Goal: Task Accomplishment & Management: Manage account settings

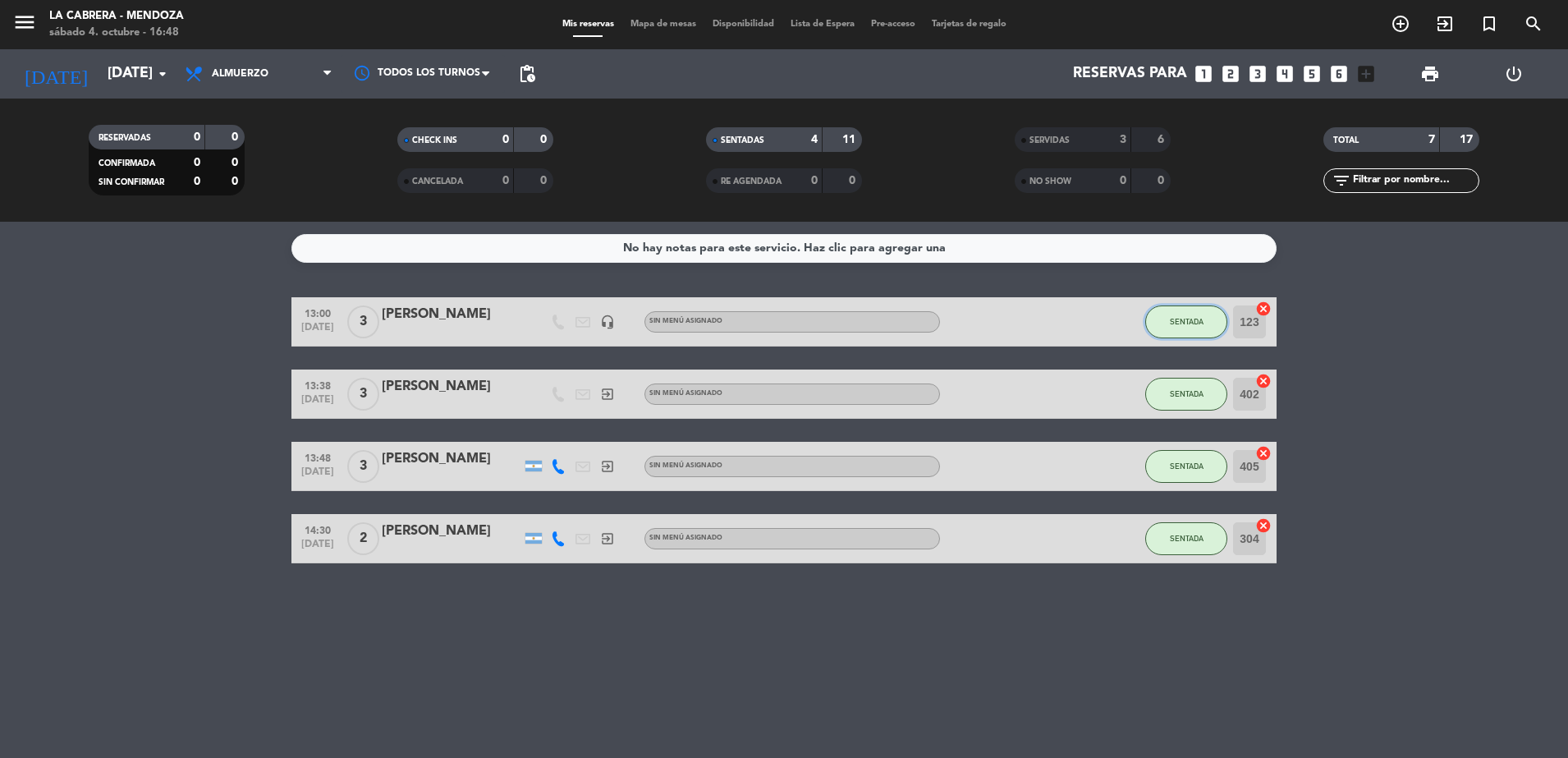
click at [1198, 320] on span "SENTADA" at bounding box center [1187, 322] width 33 height 9
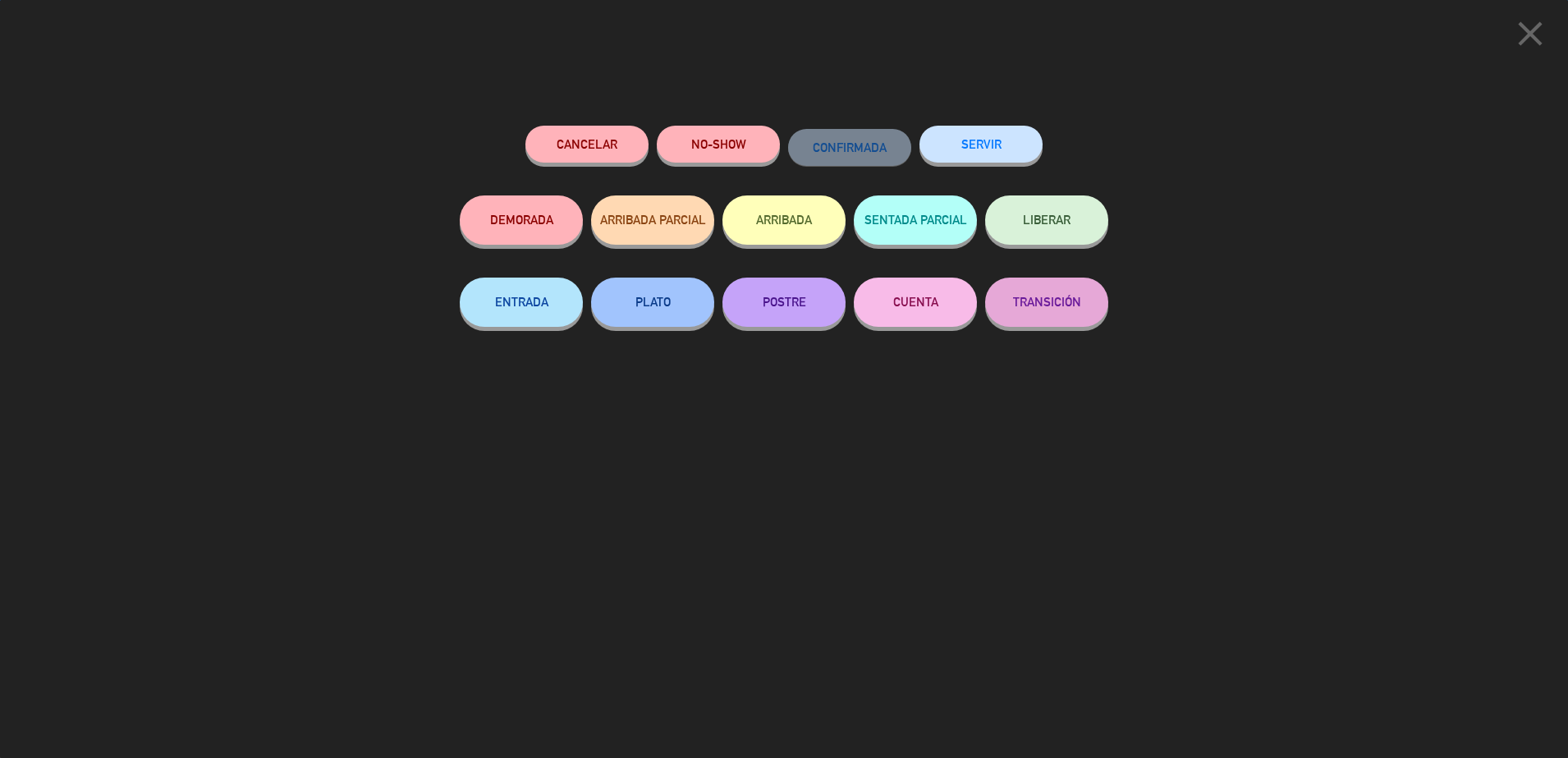
click at [984, 134] on button "SERVIR" at bounding box center [981, 143] width 123 height 37
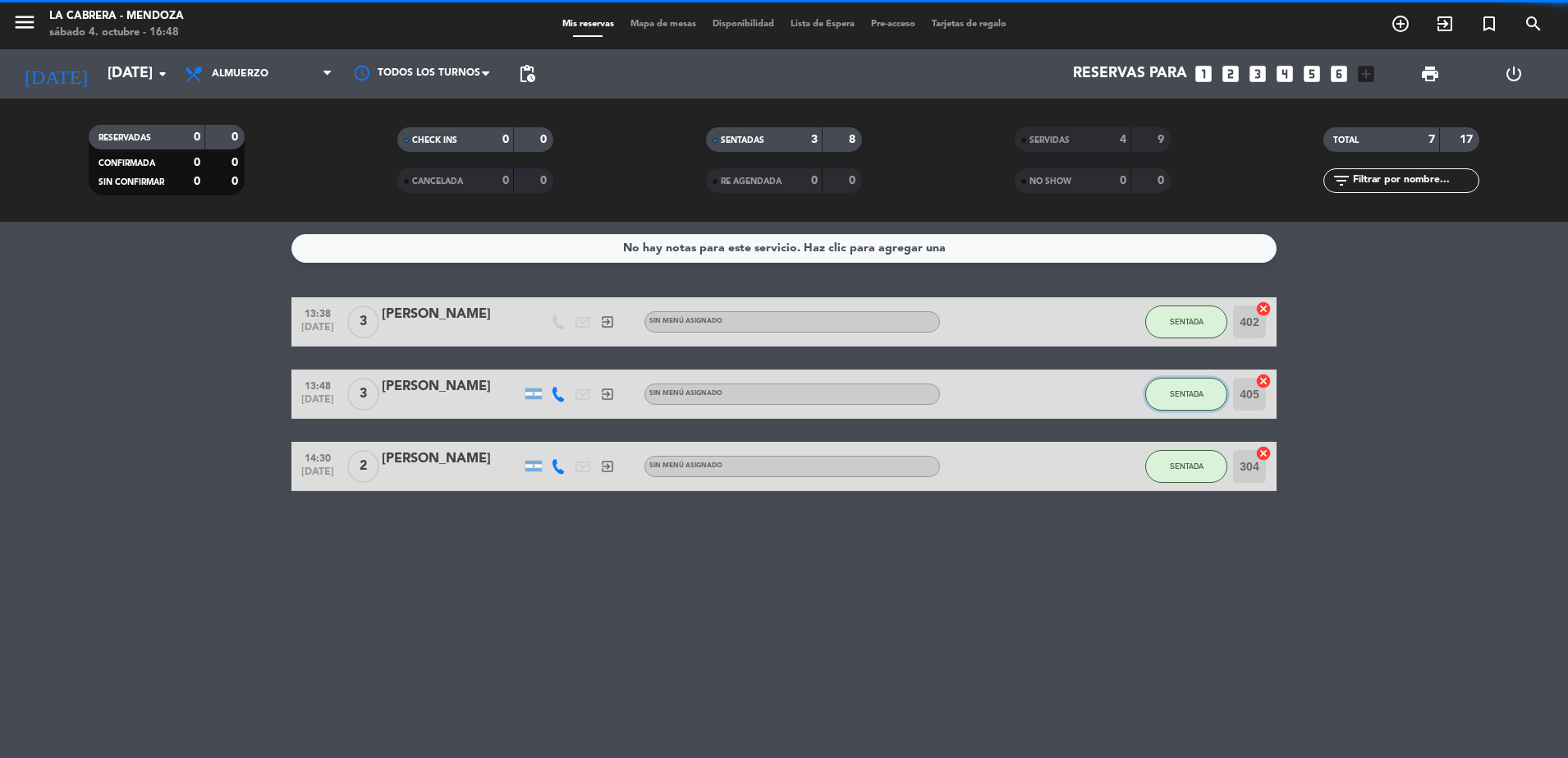
click at [1170, 389] on span "SENTADA" at bounding box center [1187, 394] width 33 height 9
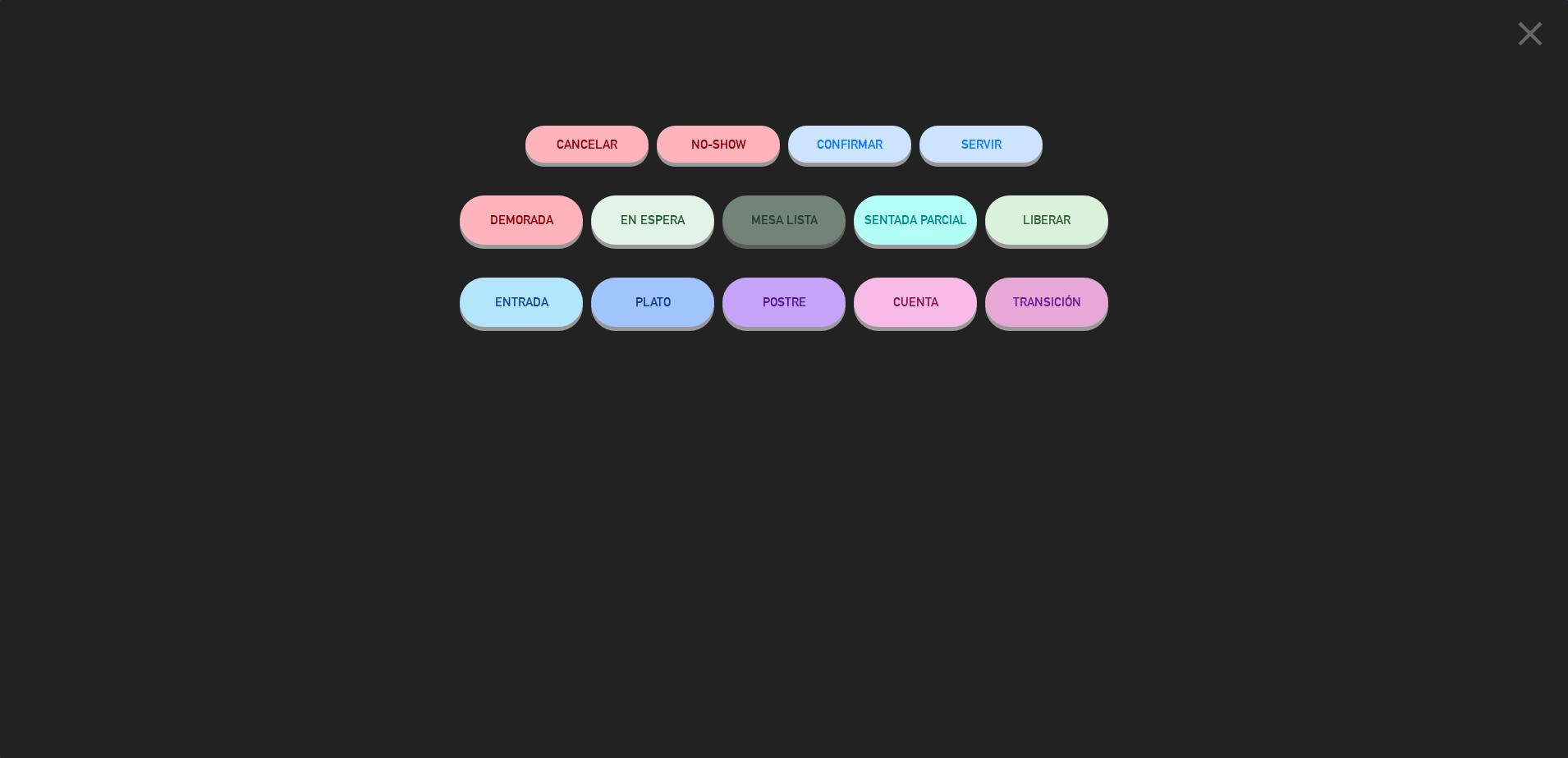
click at [961, 142] on button "SERVIR" at bounding box center [981, 143] width 123 height 37
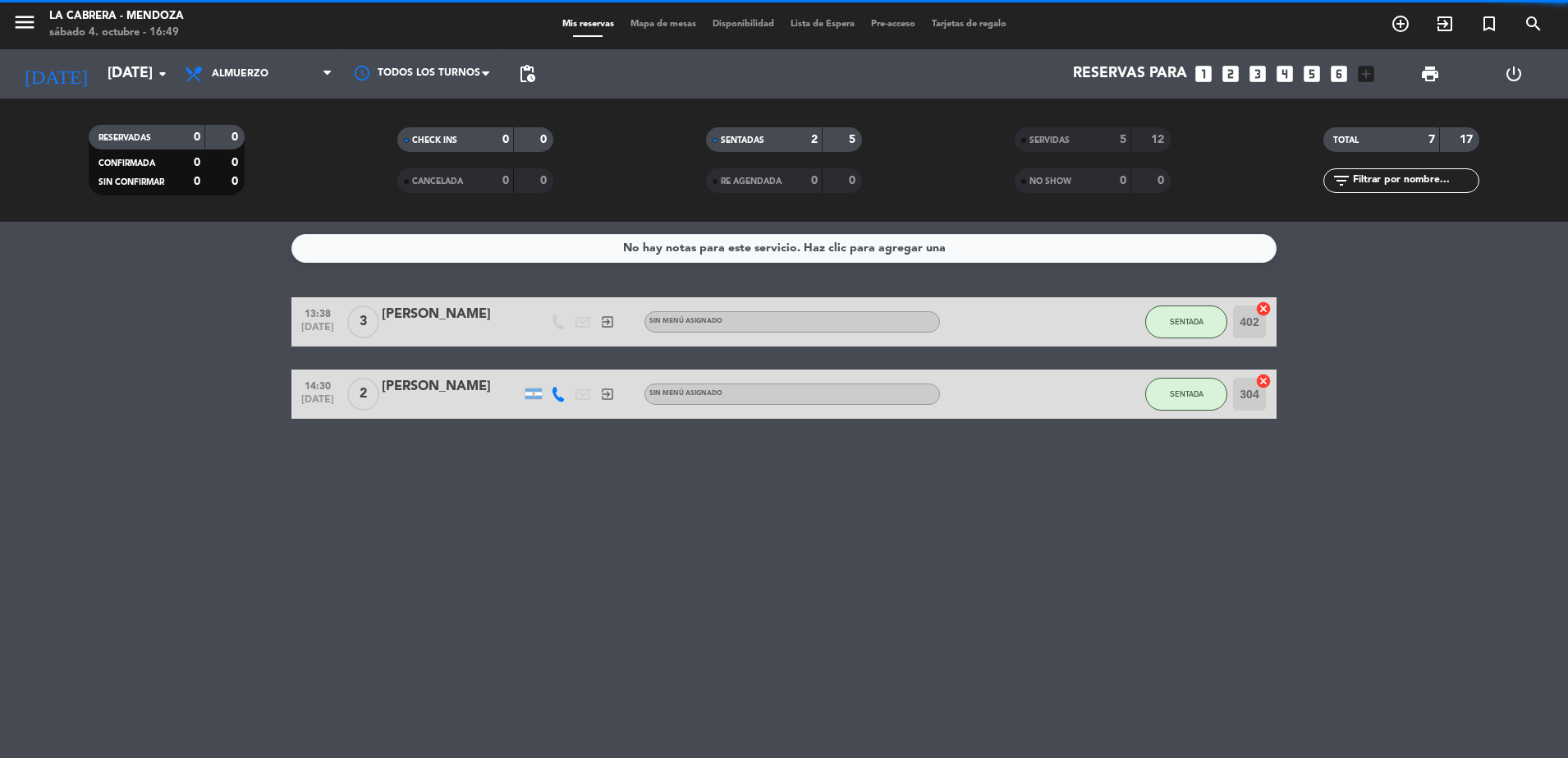
click at [1190, 477] on div "No hay notas para este servicio. Haz clic para agregar una 13:38 [DATE] 3 [PERS…" at bounding box center [784, 490] width 1568 height 537
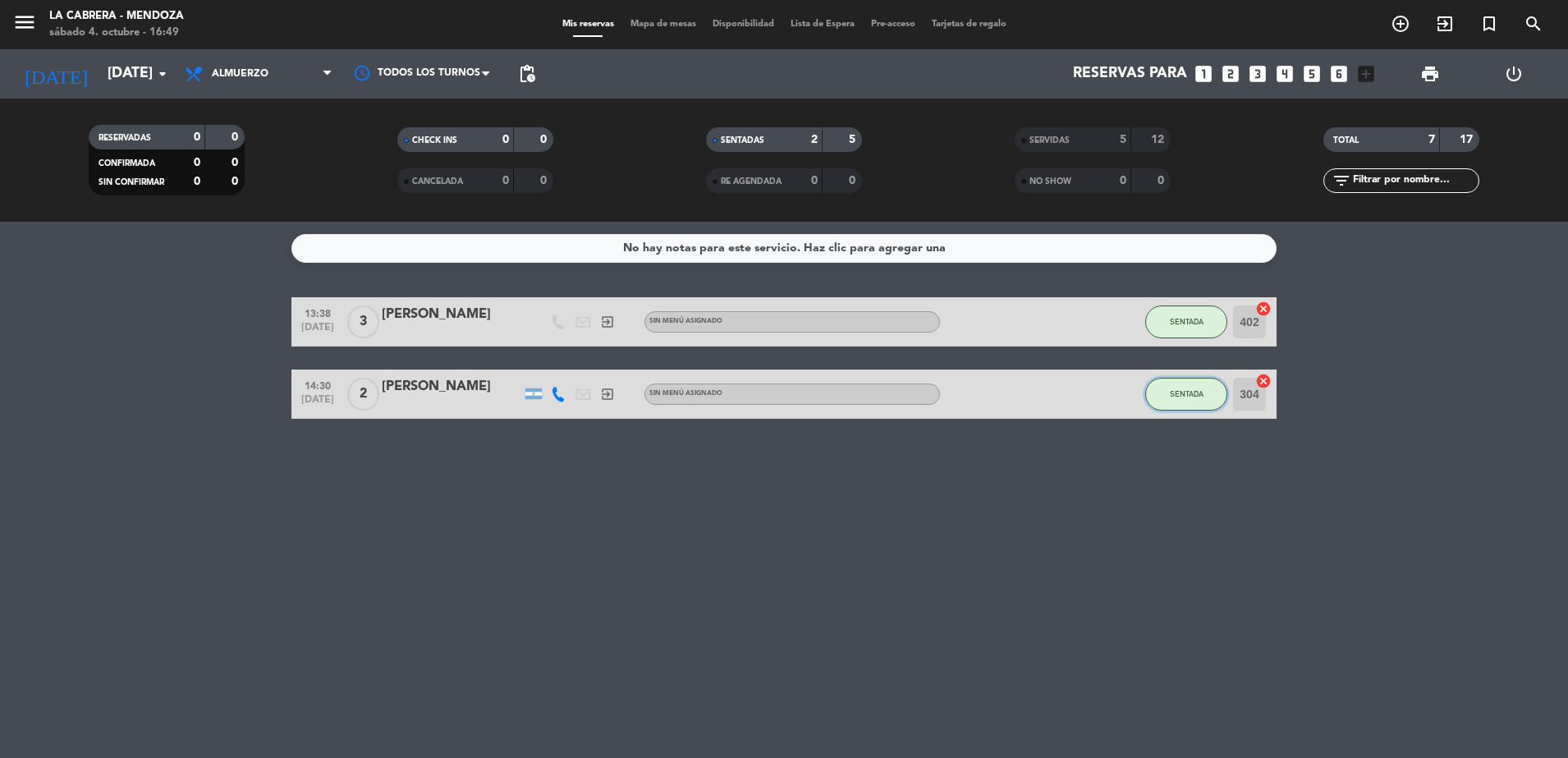
click at [1171, 391] on span "SENTADA" at bounding box center [1187, 394] width 33 height 9
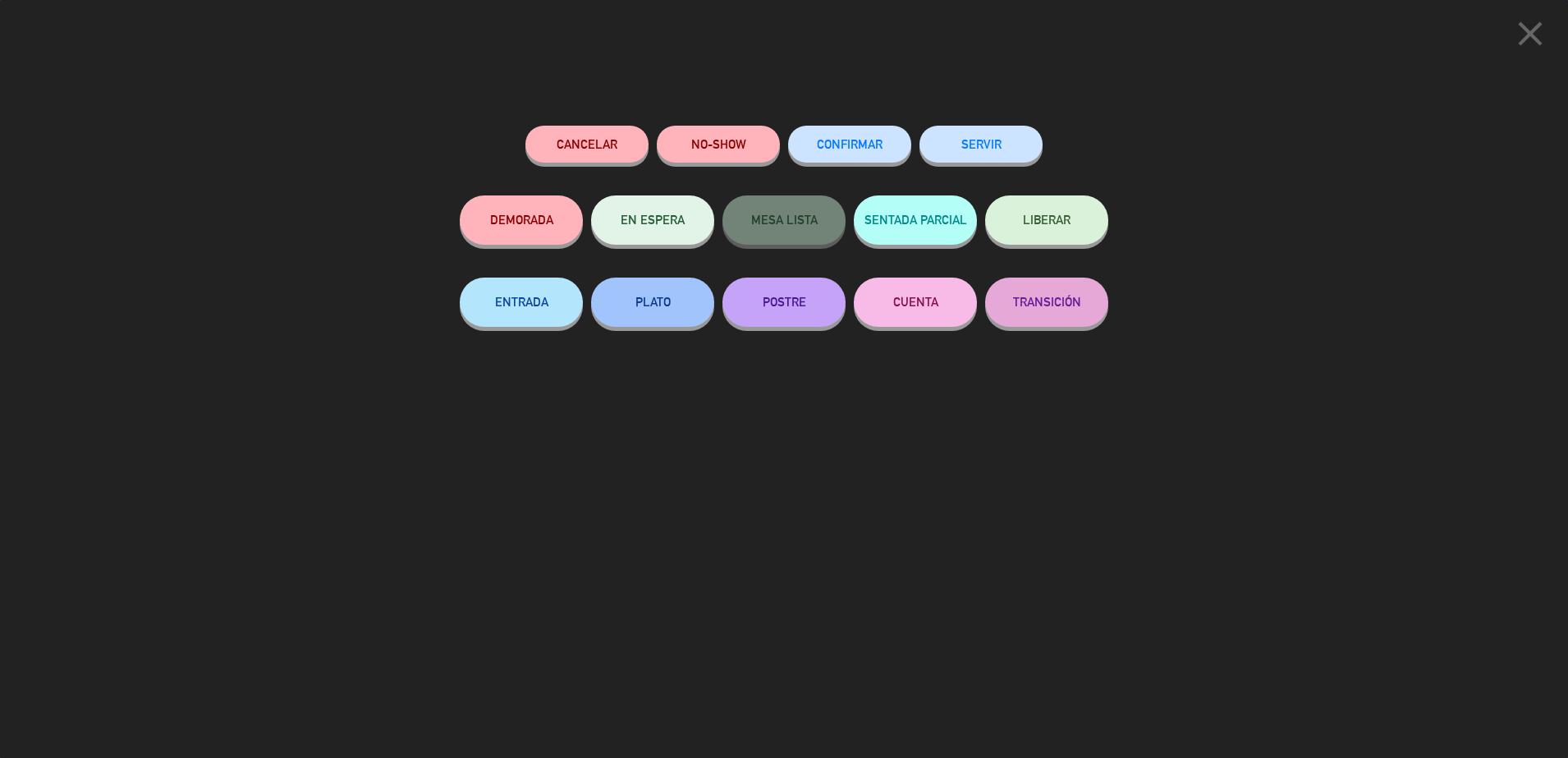
click at [1004, 152] on button "SERVIR" at bounding box center [981, 143] width 123 height 37
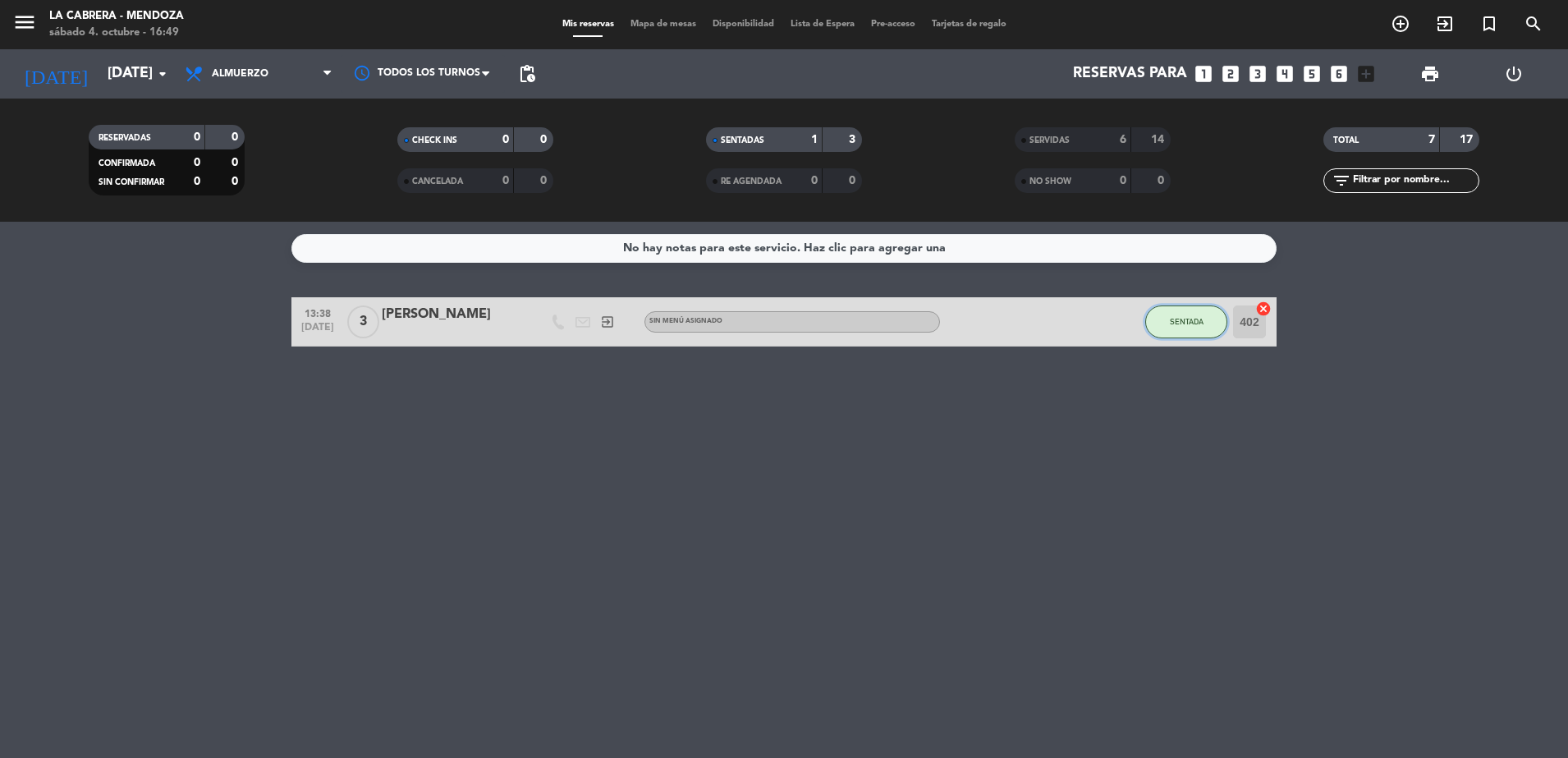
click at [1188, 324] on span "SENTADA" at bounding box center [1187, 322] width 33 height 9
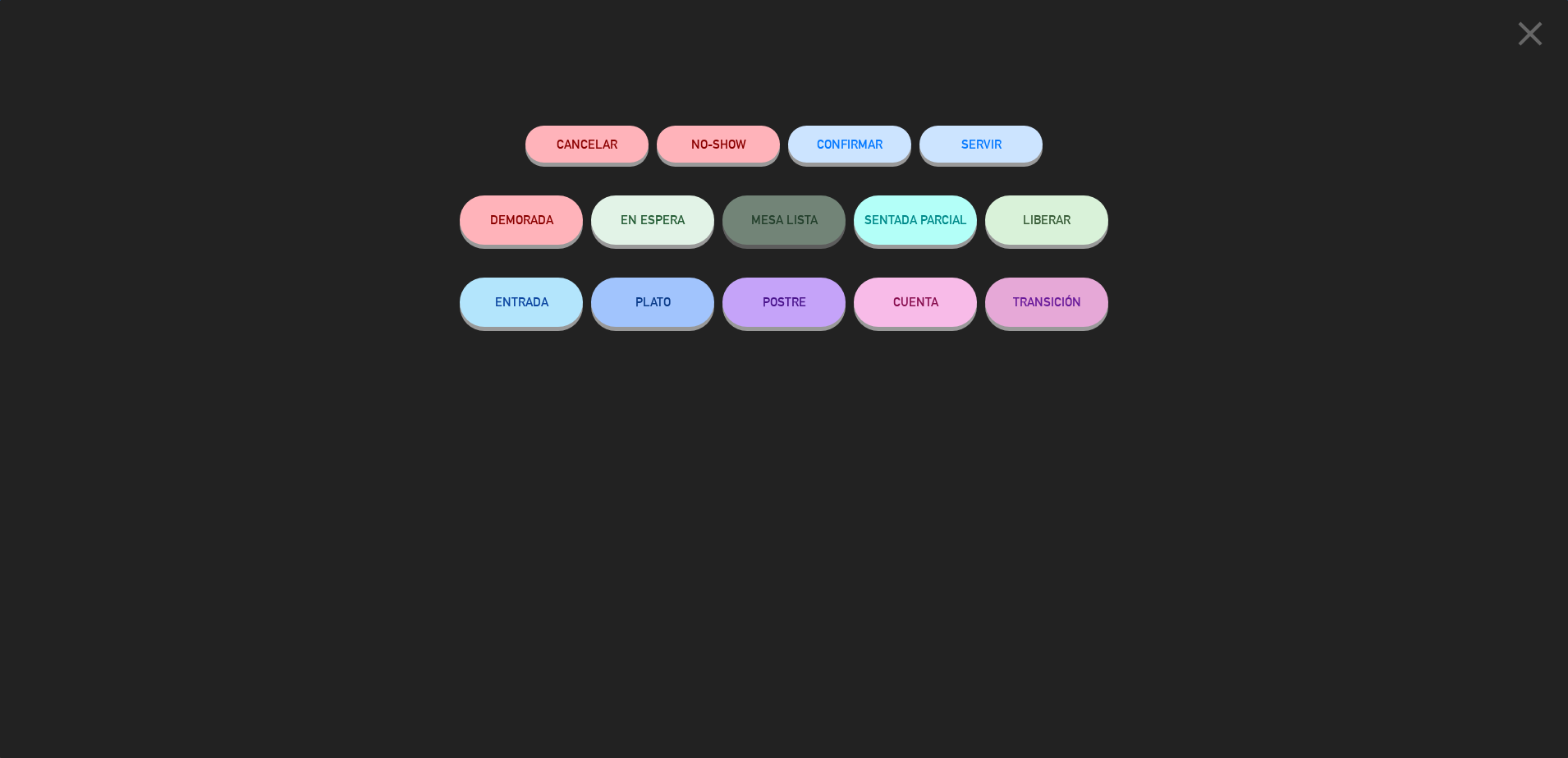
click at [992, 138] on button "SERVIR" at bounding box center [981, 143] width 123 height 37
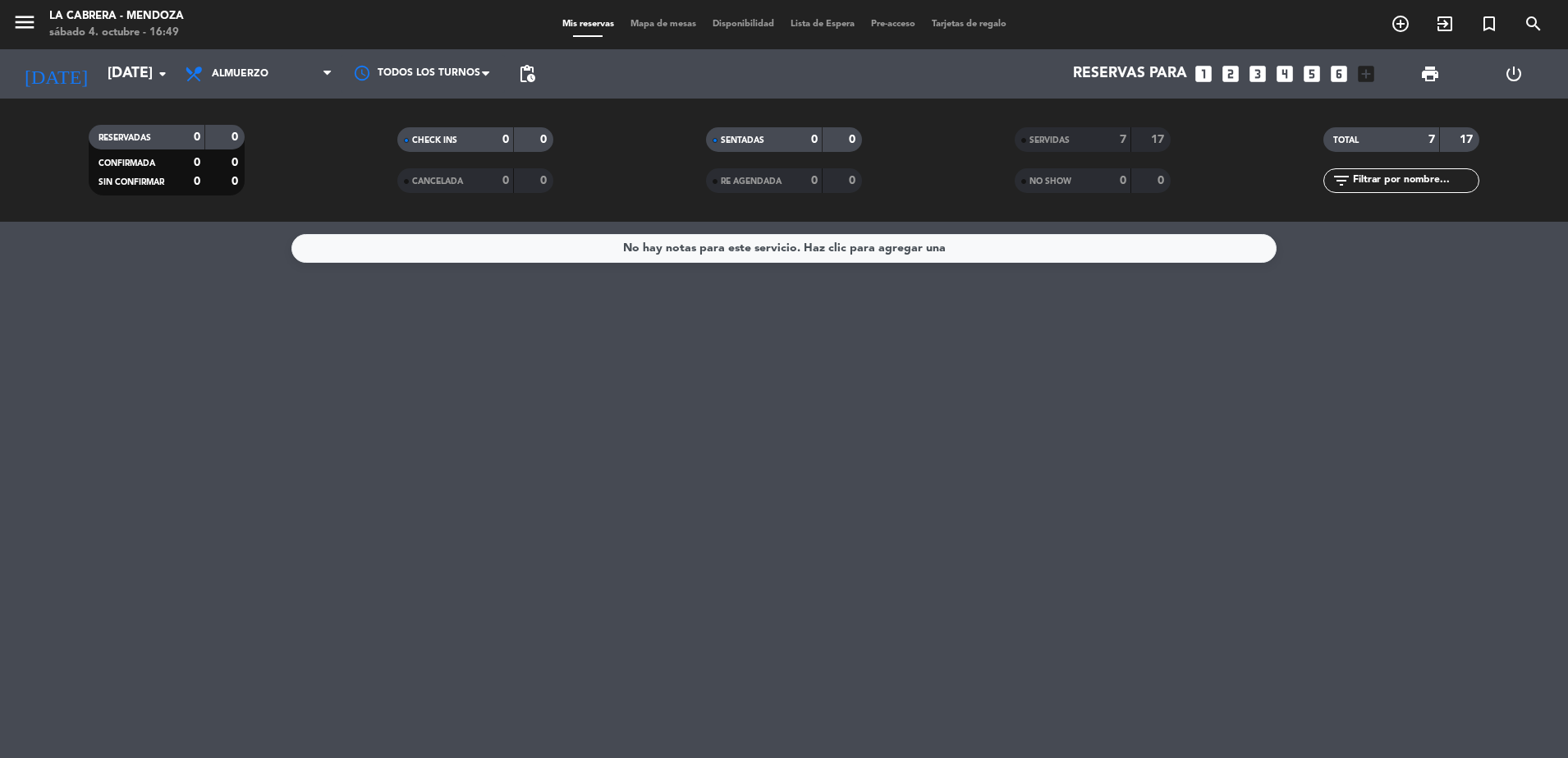
click at [1502, 246] on ng-component "menu LA [PERSON_NAME] - [PERSON_NAME][DATE] 4. octubre - 16:49 Mis reservas Map…" at bounding box center [784, 379] width 1568 height 758
click at [894, 128] on filter-checkbox "SENTADAS 0 0" at bounding box center [784, 139] width 309 height 25
click at [1063, 131] on div "SERVIDAS" at bounding box center [1056, 140] width 76 height 19
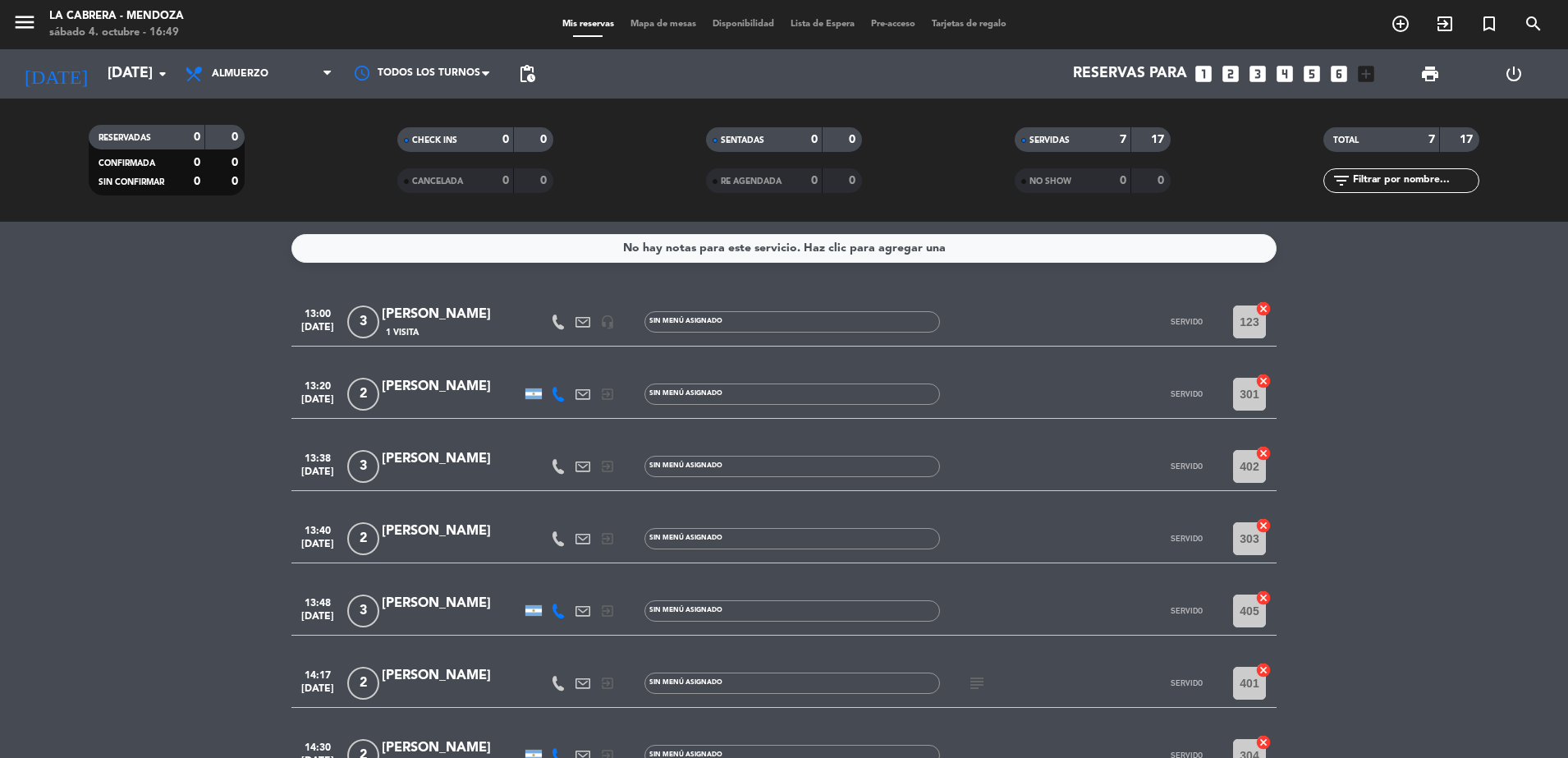
click at [979, 689] on icon "subject" at bounding box center [977, 683] width 20 height 20
click at [758, 178] on span "RE AGENDADA" at bounding box center [751, 182] width 61 height 9
click at [475, 184] on div "CANCELADA" at bounding box center [439, 181] width 76 height 19
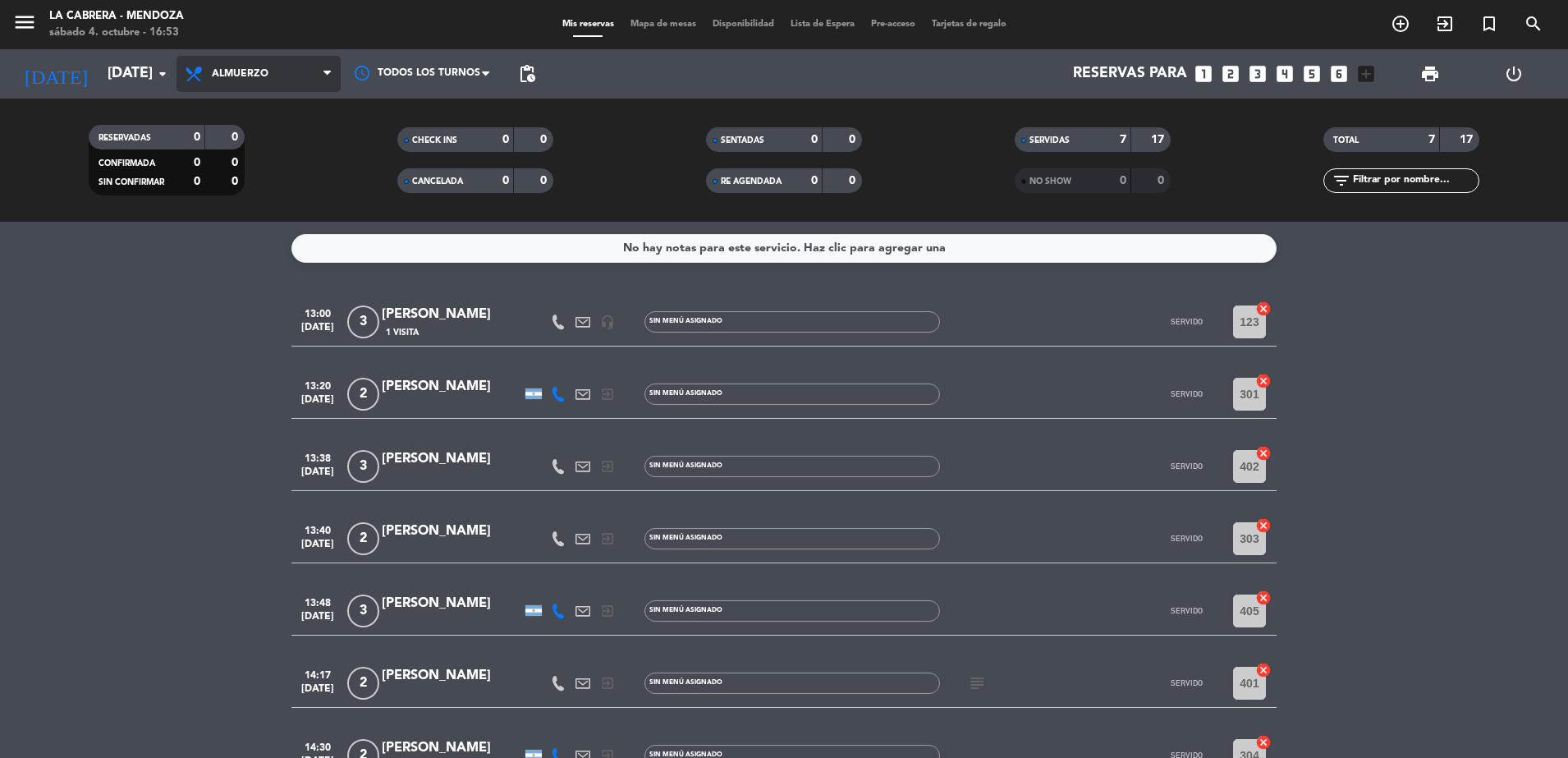
click at [229, 57] on span "Almuerzo" at bounding box center [258, 73] width 164 height 36
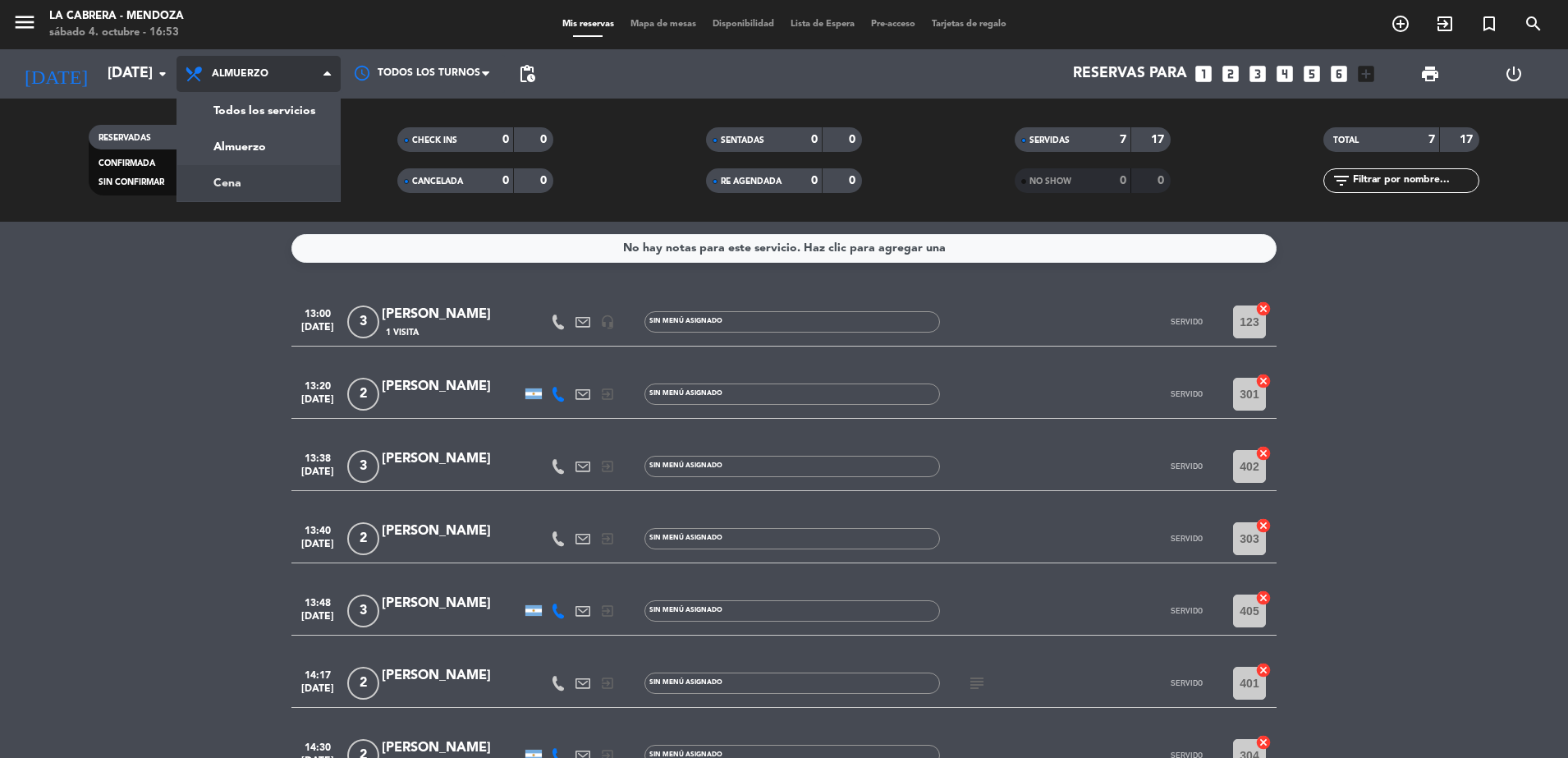
click at [248, 183] on div "menu LA [PERSON_NAME] - [PERSON_NAME][DATE] 4. octubre - 16:53 Mis reservas Map…" at bounding box center [784, 111] width 1568 height 222
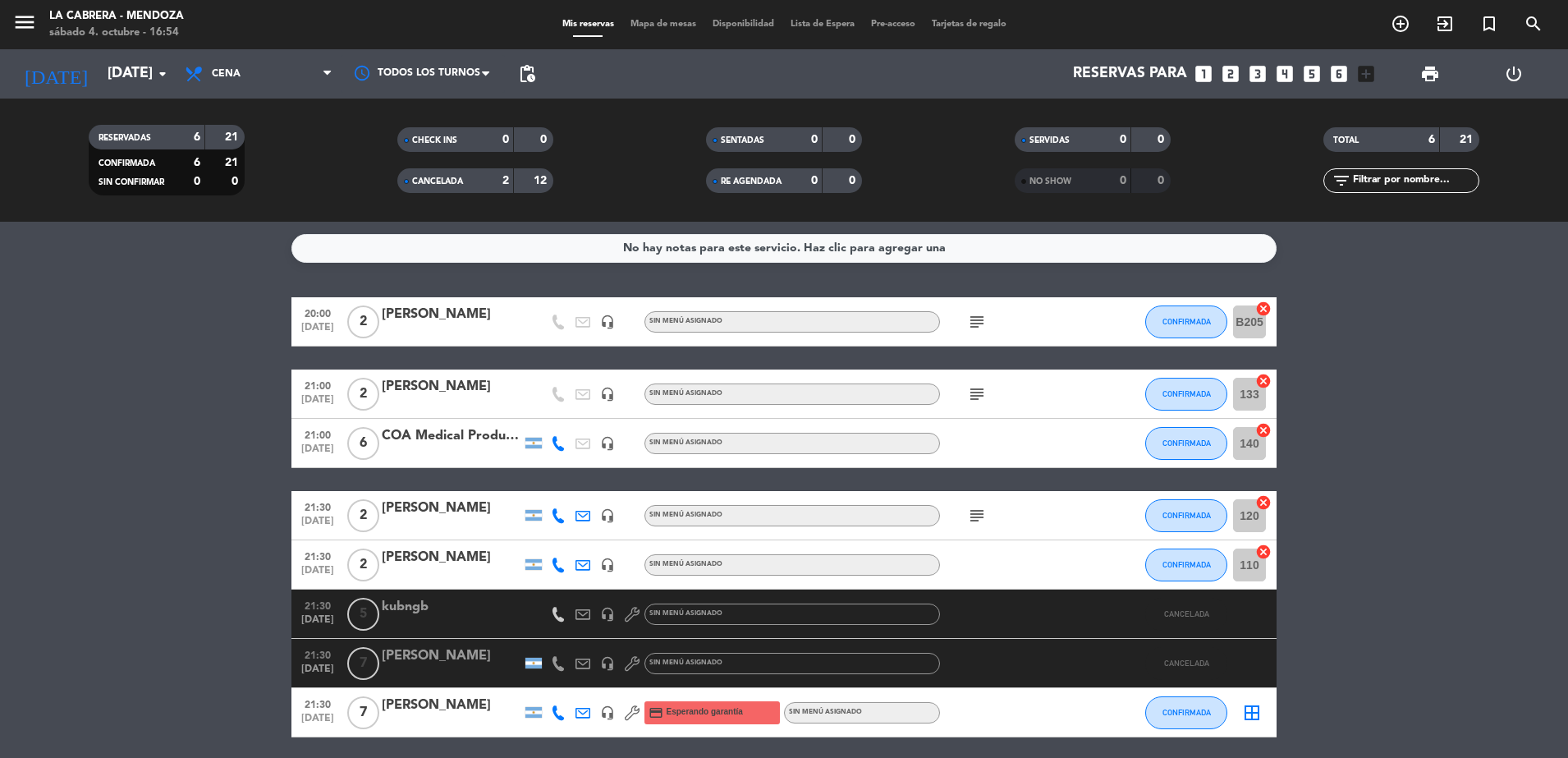
click at [1261, 427] on icon "cancel" at bounding box center [1263, 430] width 16 height 16
click at [1266, 376] on icon "cancel" at bounding box center [1263, 381] width 16 height 16
click at [184, 432] on bookings-row "20:00 [DATE] 2 [PERSON_NAME] headset_mic Sin menú asignado subject CONFIRMADA B…" at bounding box center [784, 517] width 1568 height 440
click at [1265, 304] on icon "cancel" at bounding box center [1263, 308] width 16 height 16
click at [1265, 502] on icon "cancel" at bounding box center [1263, 502] width 16 height 16
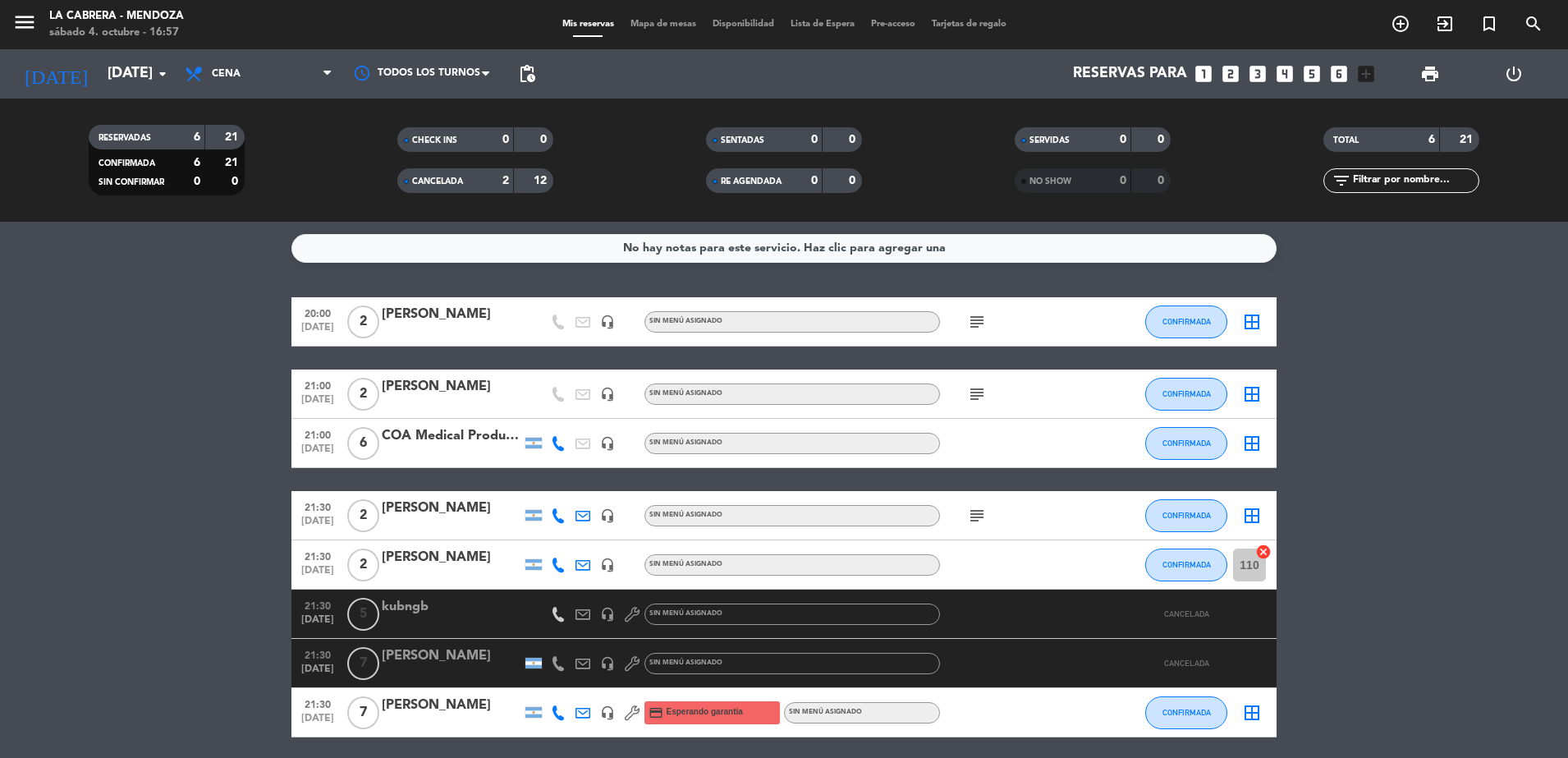
click at [1264, 555] on icon "cancel" at bounding box center [1263, 551] width 16 height 16
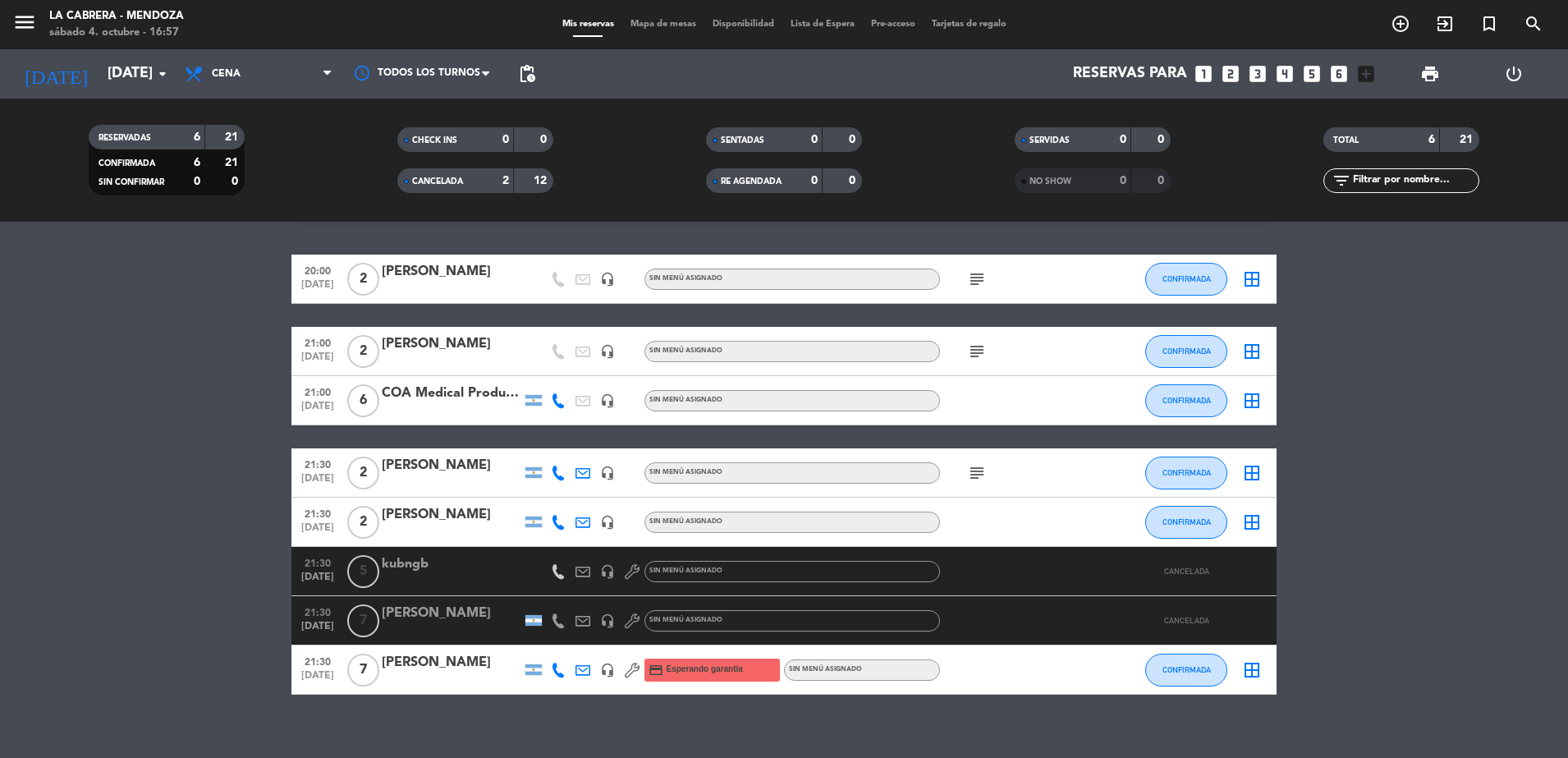
scroll to position [61, 0]
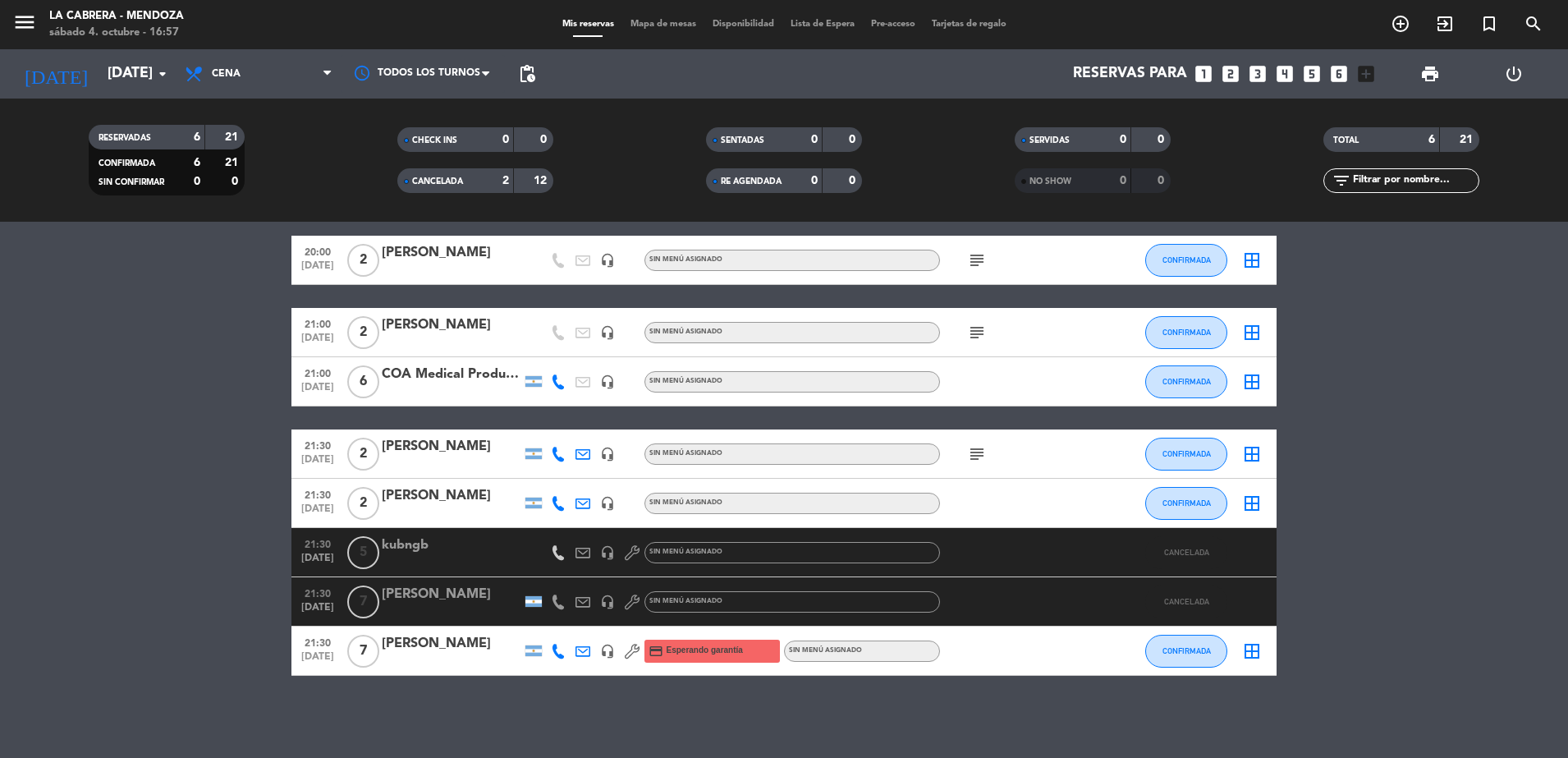
click at [980, 457] on icon "subject" at bounding box center [977, 454] width 20 height 20
click at [983, 342] on div "subject" at bounding box center [1013, 332] width 148 height 49
click at [977, 329] on icon "subject" at bounding box center [977, 332] width 20 height 20
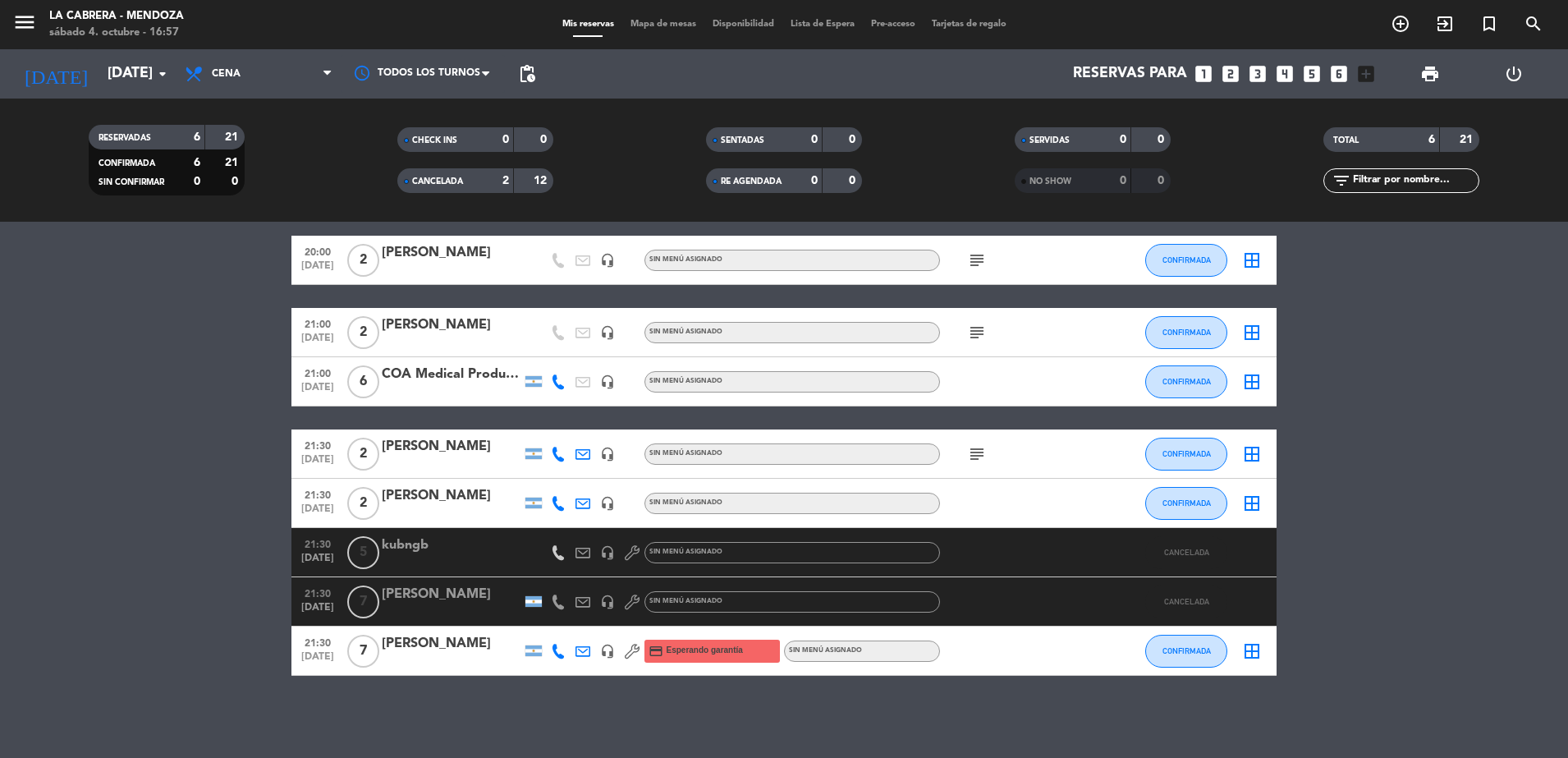
click at [979, 266] on icon "subject" at bounding box center [977, 260] width 20 height 20
click at [120, 84] on input "[DATE]" at bounding box center [194, 73] width 190 height 32
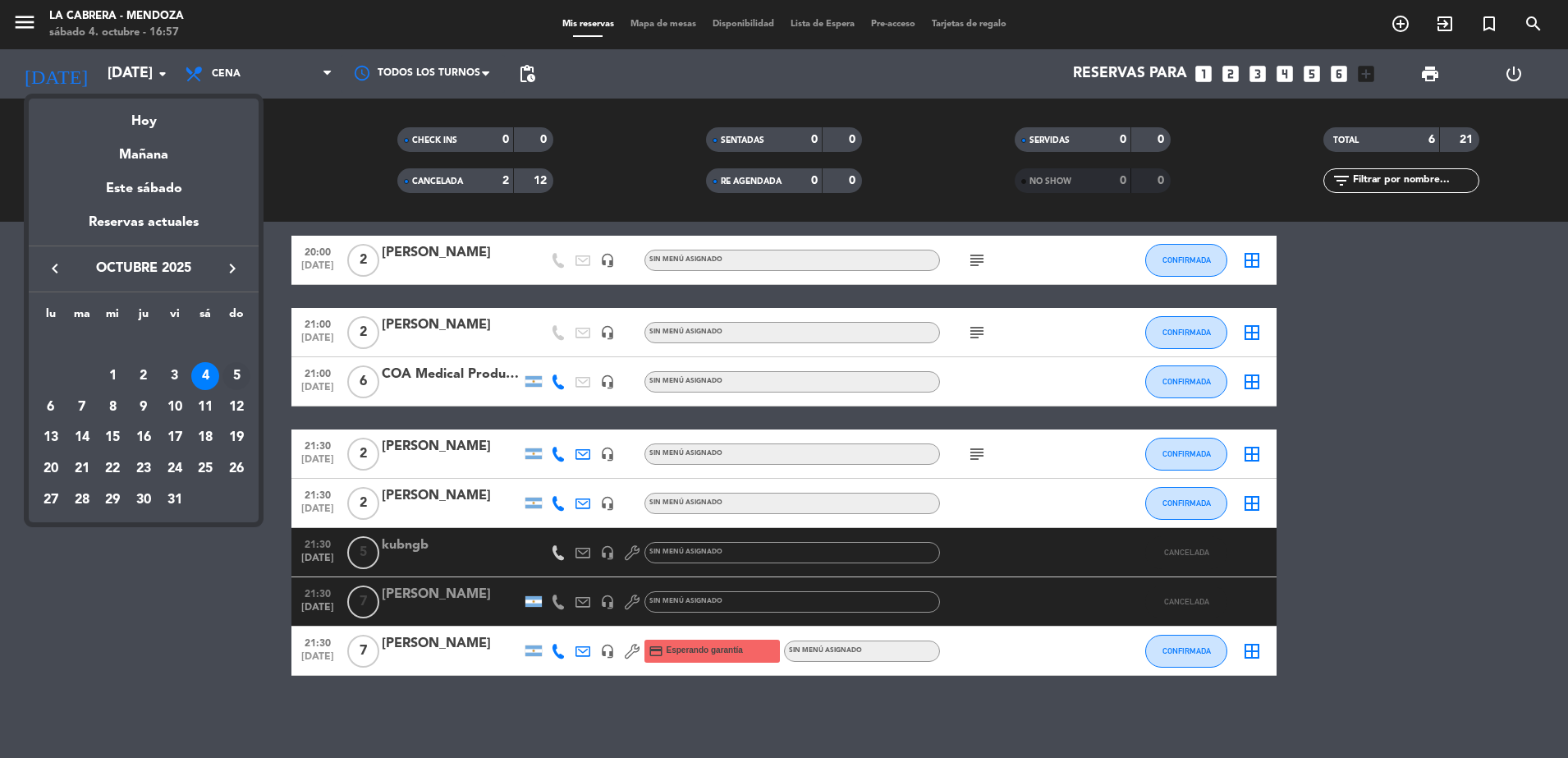
click at [234, 376] on div "5" at bounding box center [236, 376] width 28 height 28
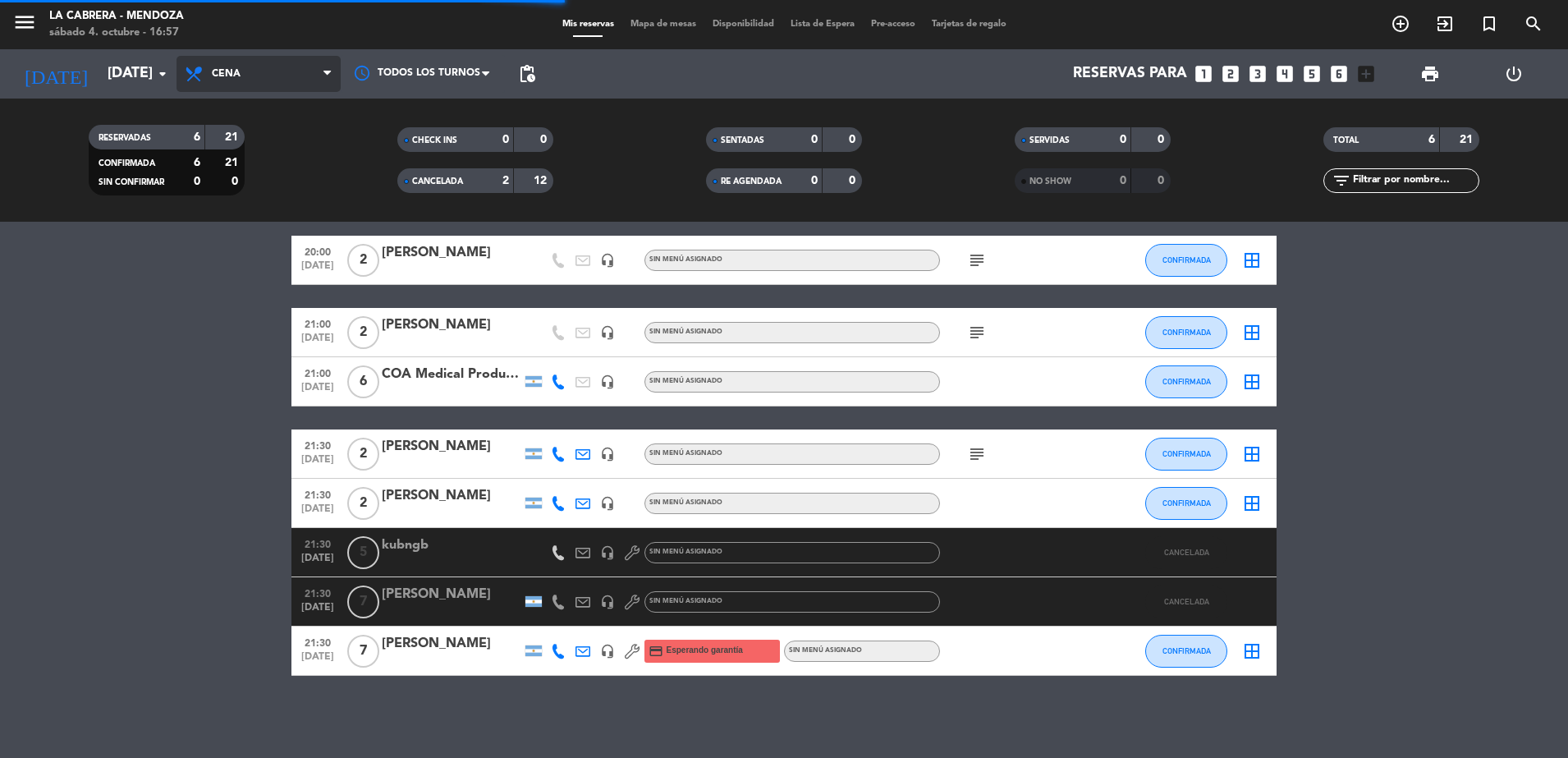
click at [261, 85] on span "Cena" at bounding box center [258, 73] width 164 height 36
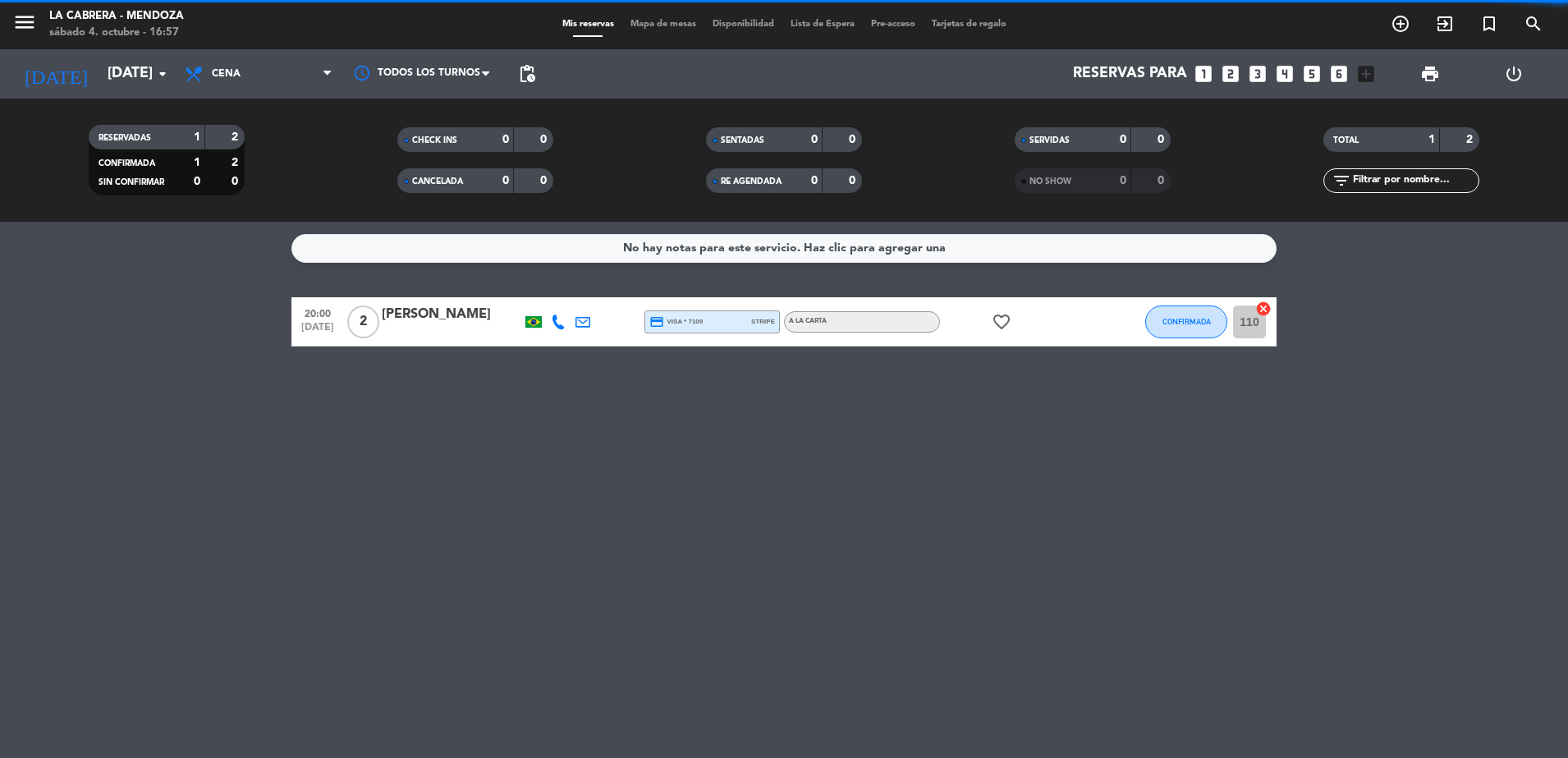
scroll to position [0, 0]
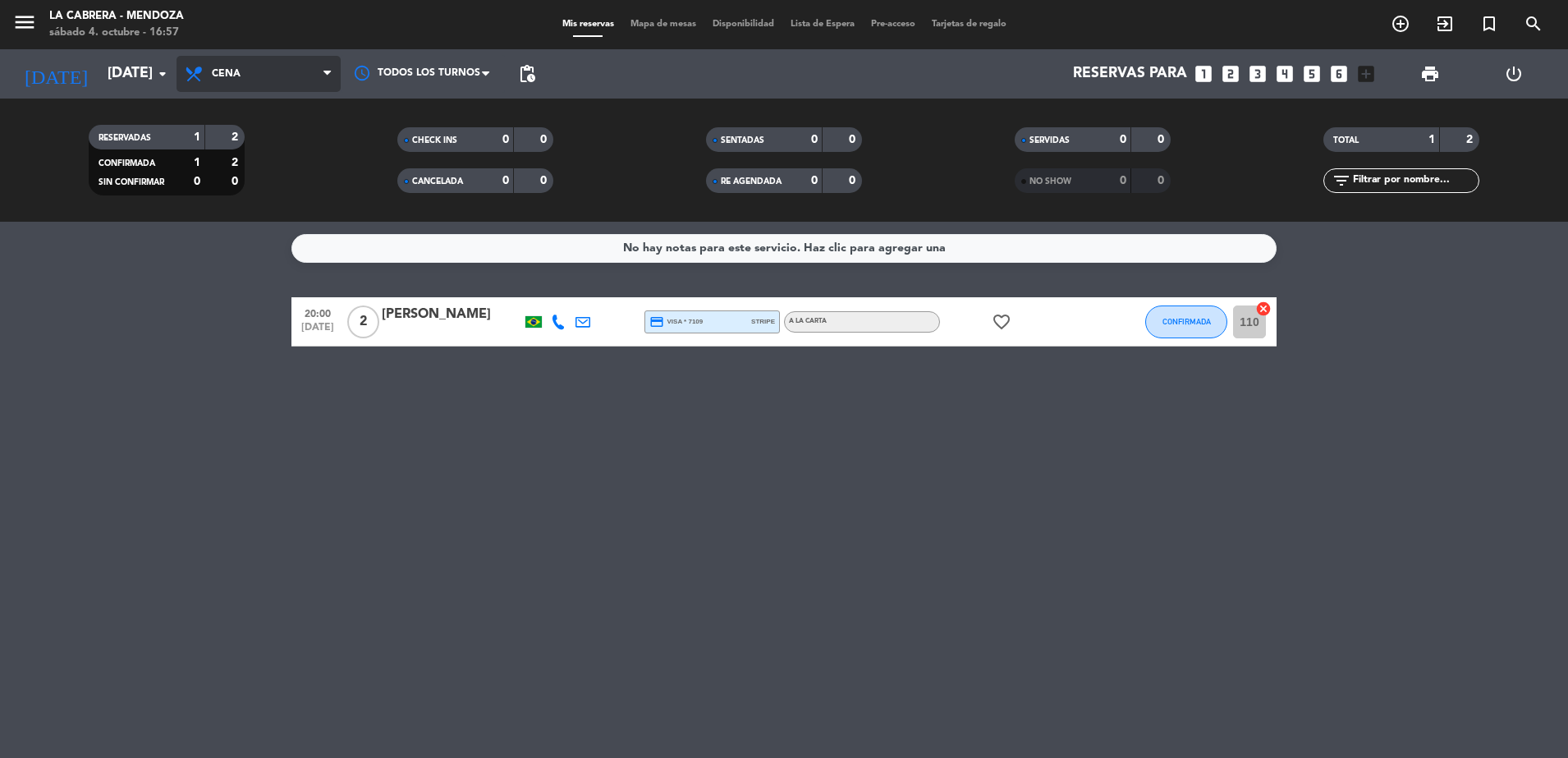
click at [280, 84] on span "Cena" at bounding box center [258, 73] width 164 height 36
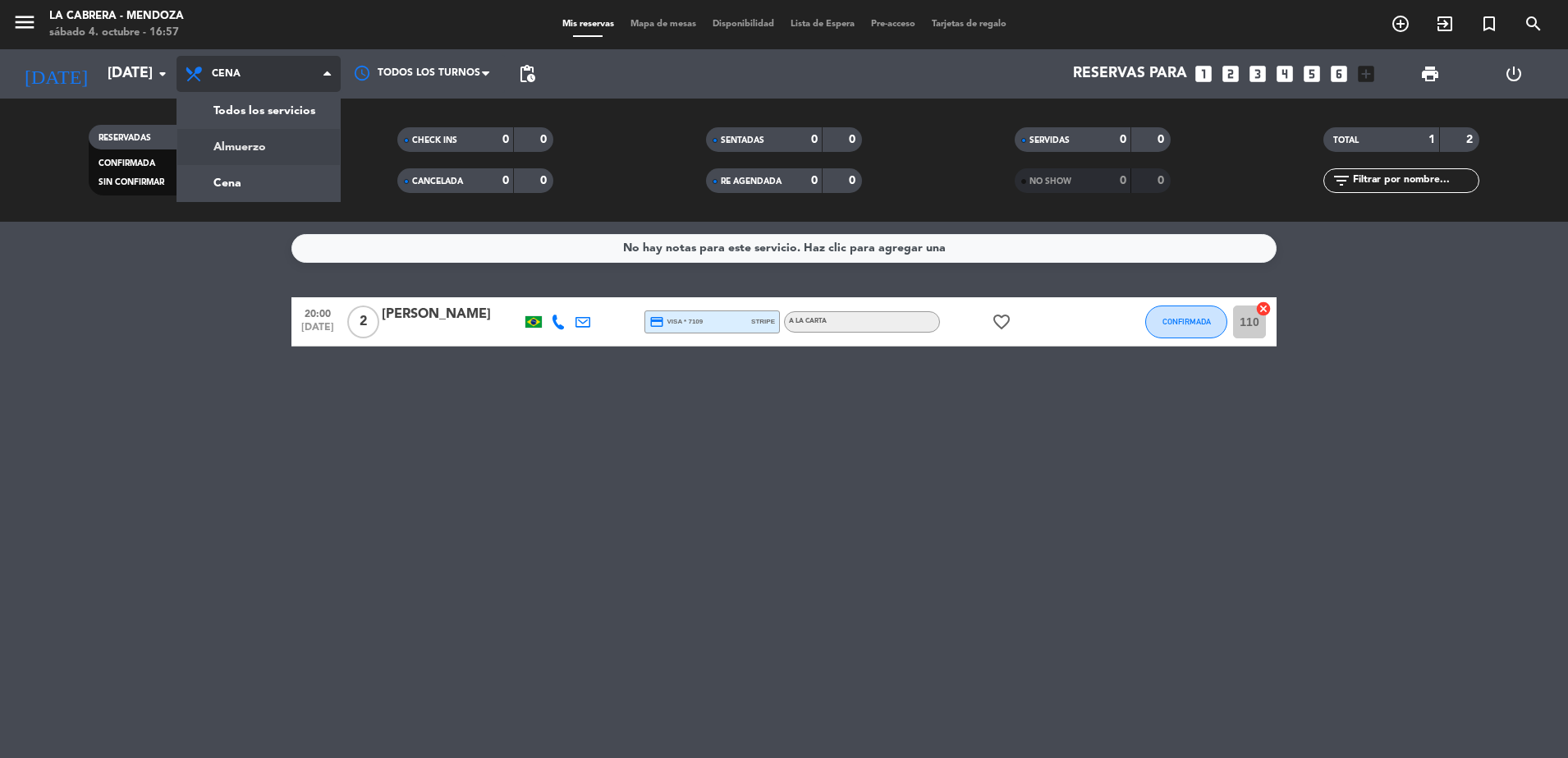
click at [280, 133] on div "menu LA [PERSON_NAME] - [PERSON_NAME][DATE] 4. octubre - 16:57 Mis reservas Map…" at bounding box center [784, 111] width 1568 height 222
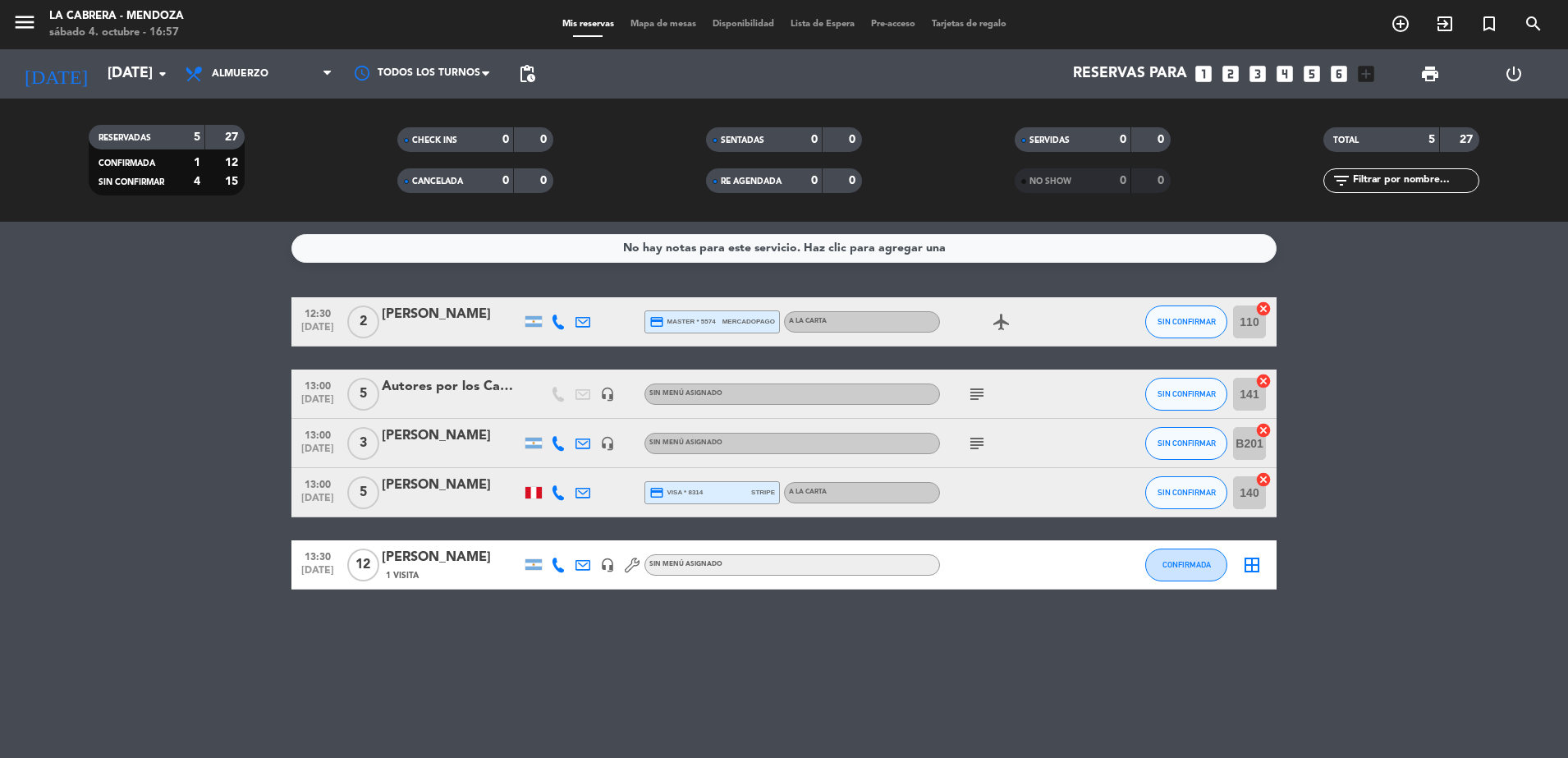
click at [1265, 306] on icon "cancel" at bounding box center [1263, 308] width 16 height 16
click at [549, 562] on div at bounding box center [558, 564] width 25 height 49
click at [554, 563] on icon at bounding box center [558, 565] width 15 height 15
click at [537, 535] on span "Copiar" at bounding box center [546, 538] width 34 height 17
click at [671, 673] on div "No hay notas para este servicio. Haz clic para agregar una 12:30 [DATE] 2 [PERS…" at bounding box center [784, 490] width 1568 height 537
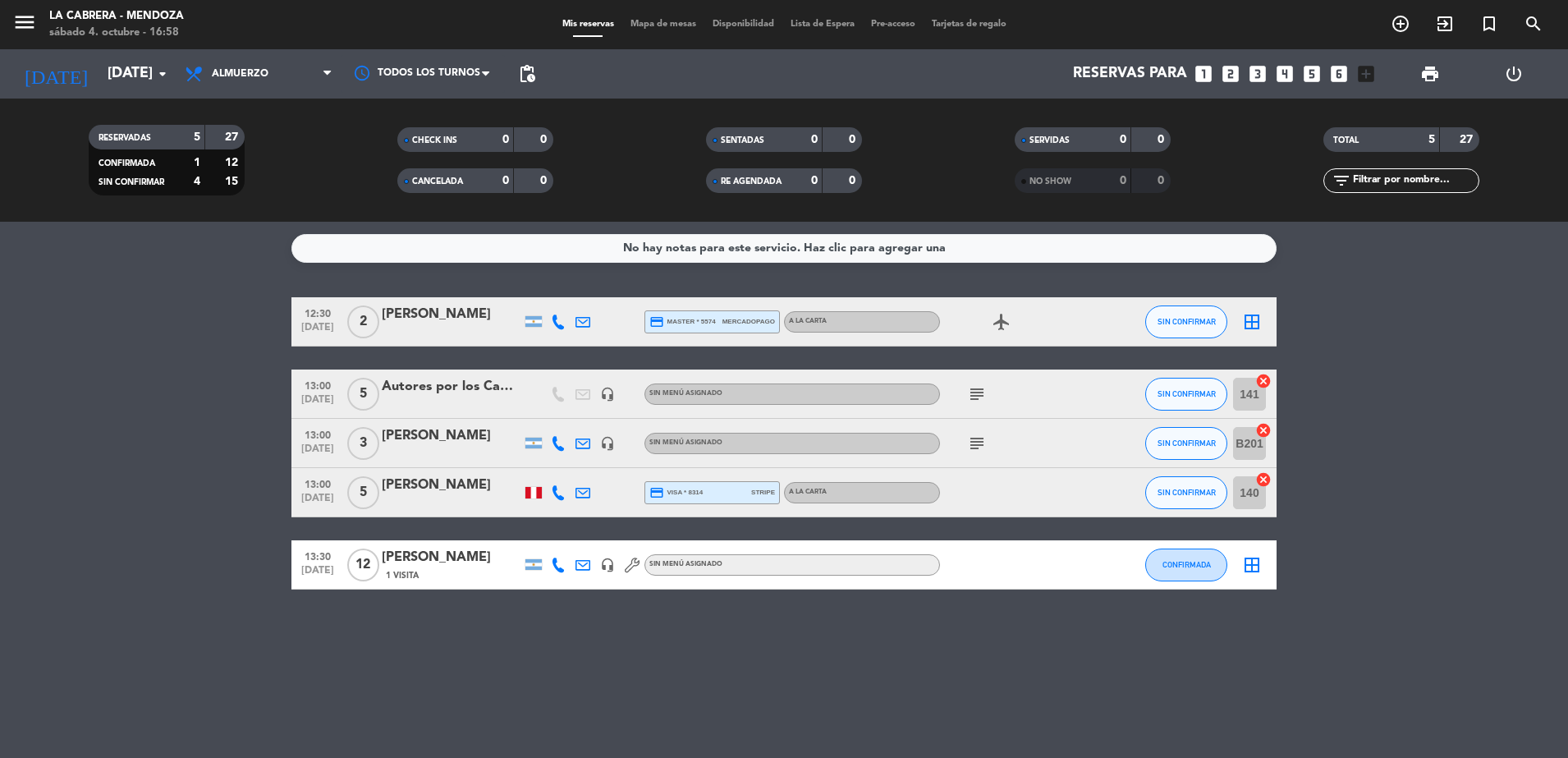
click at [558, 320] on icon at bounding box center [558, 322] width 15 height 15
click at [531, 297] on span "Copiar" at bounding box center [546, 294] width 34 height 17
click at [983, 392] on icon "subject" at bounding box center [977, 394] width 20 height 20
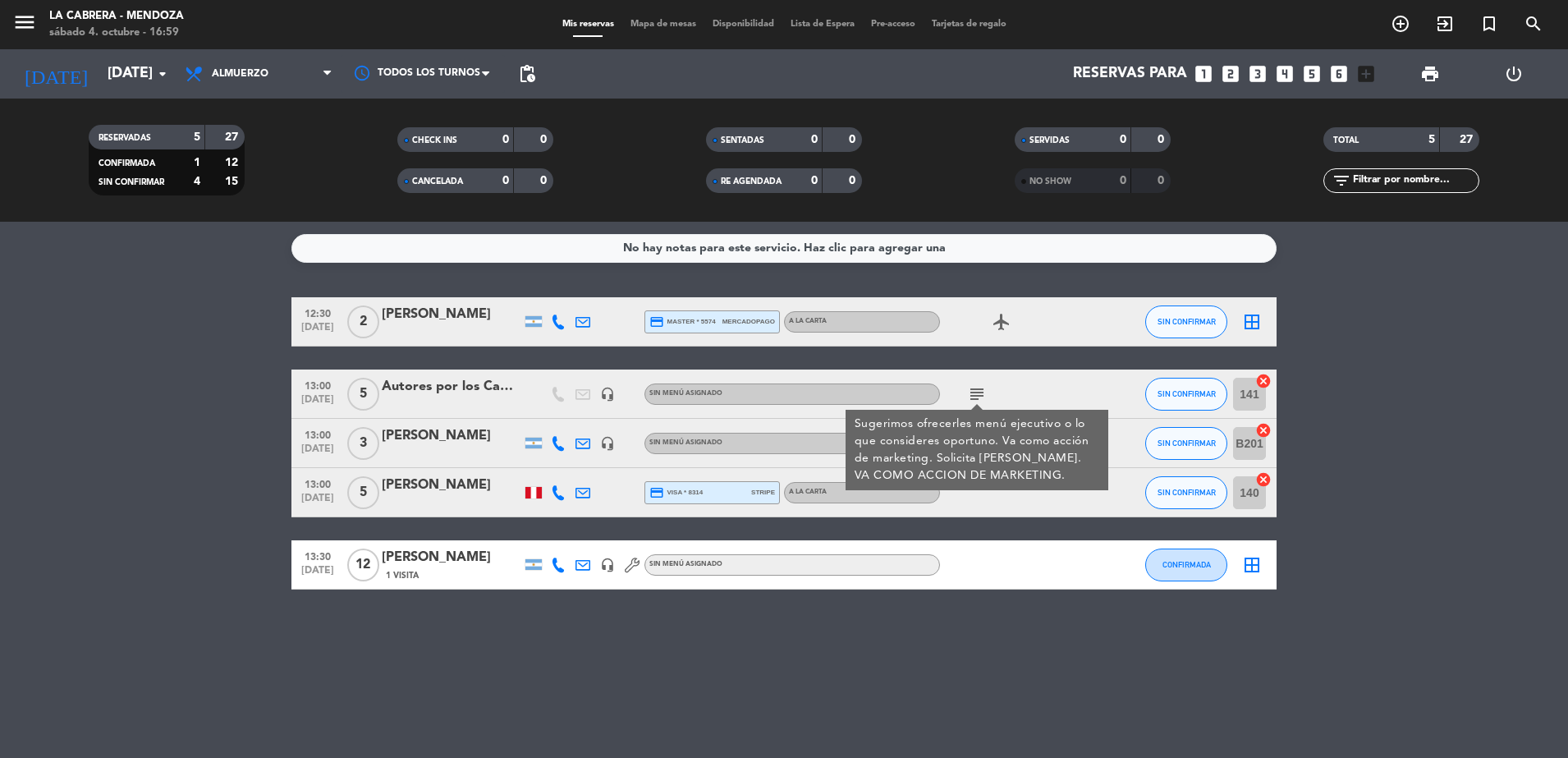
click at [983, 392] on icon "subject" at bounding box center [977, 394] width 20 height 20
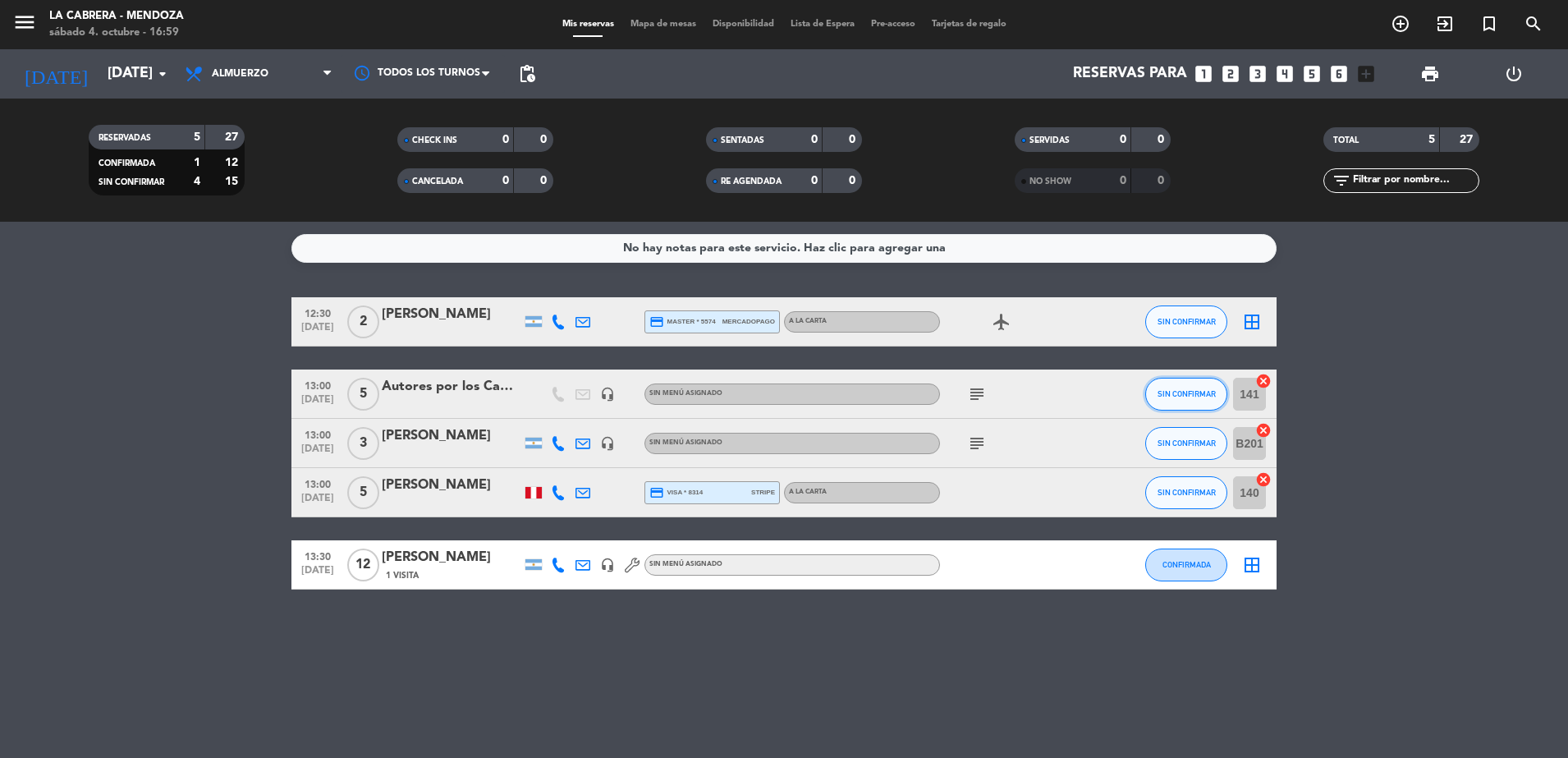
click at [1191, 394] on span "SIN CONFIRMAR" at bounding box center [1187, 394] width 58 height 9
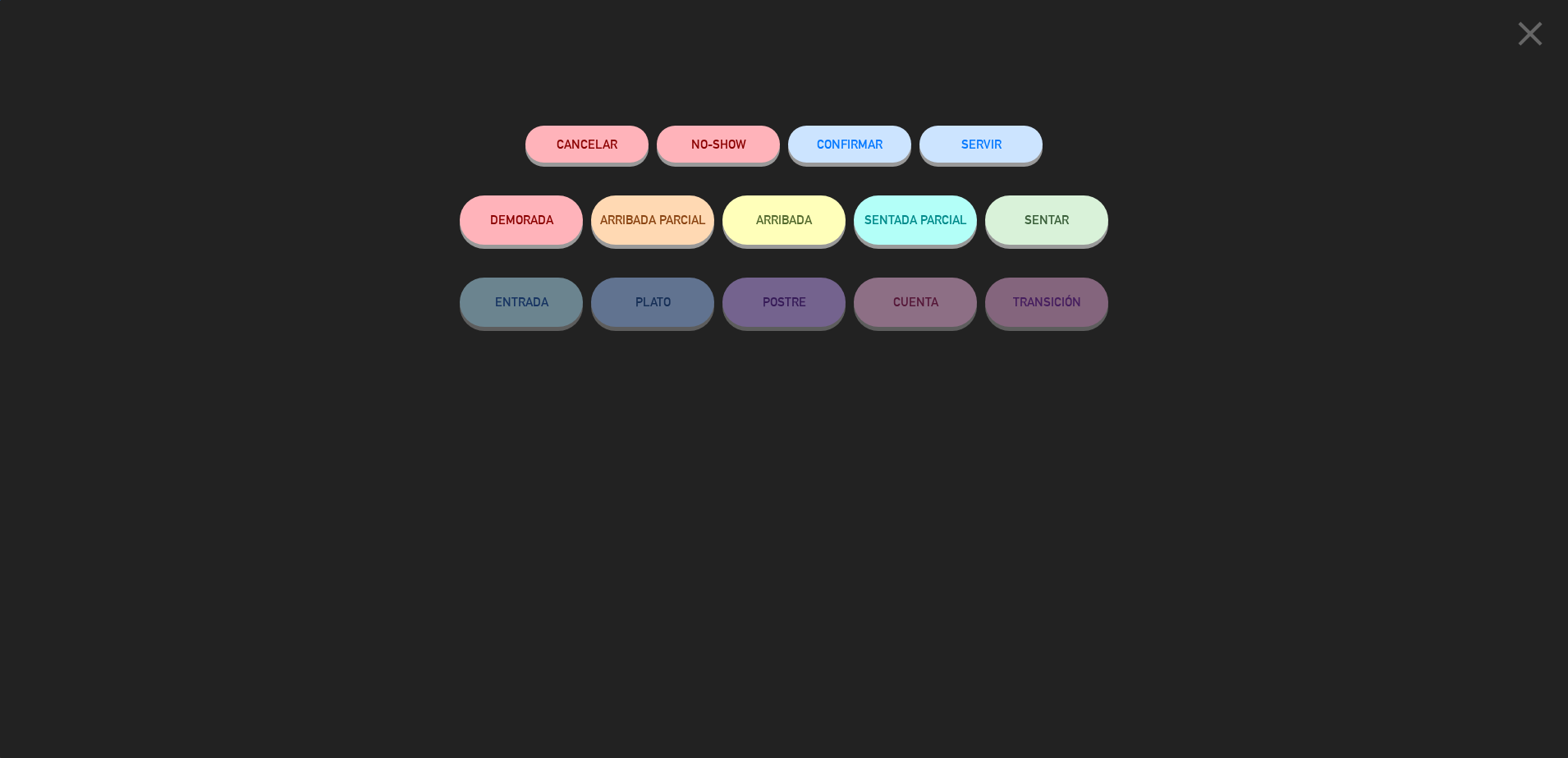
click at [882, 134] on button "CONFIRMAR" at bounding box center [850, 143] width 123 height 37
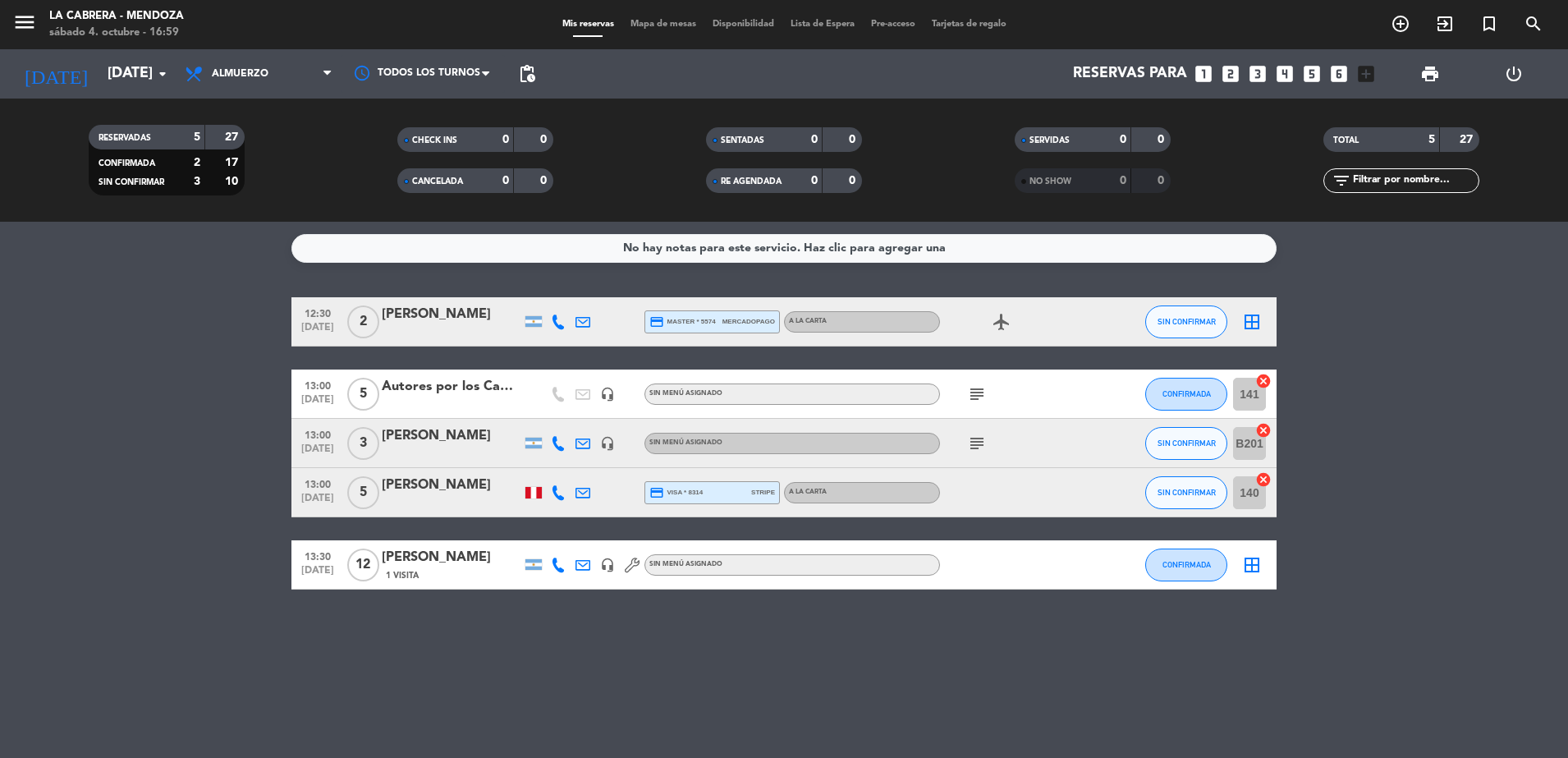
click at [979, 449] on icon "subject" at bounding box center [977, 443] width 20 height 20
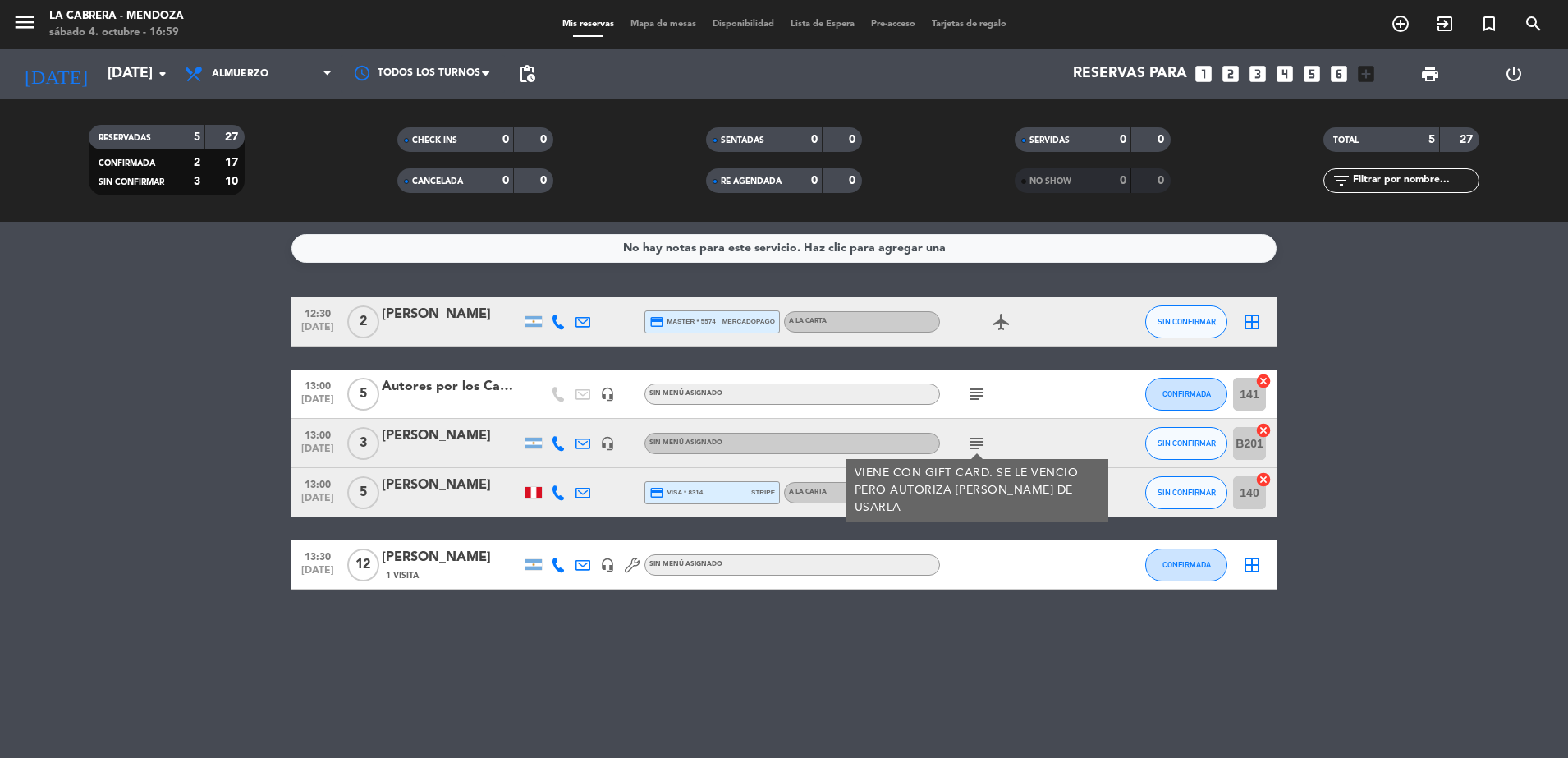
click at [978, 449] on icon "subject" at bounding box center [977, 443] width 20 height 20
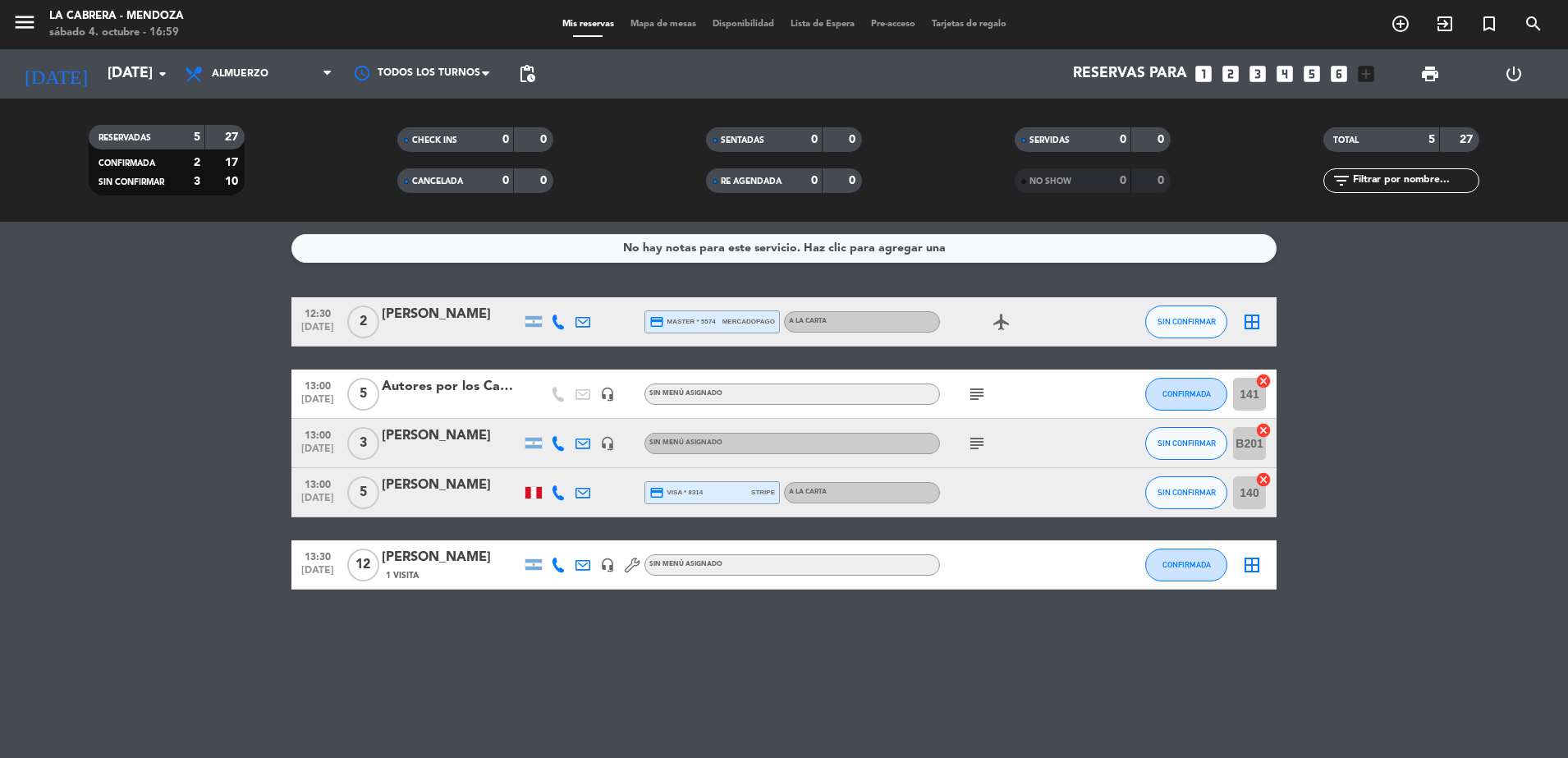
click at [557, 449] on icon at bounding box center [558, 443] width 15 height 15
click at [543, 410] on span "Copiar" at bounding box center [546, 416] width 34 height 17
click at [1220, 452] on button "SIN CONFIRMAR" at bounding box center [1187, 443] width 82 height 32
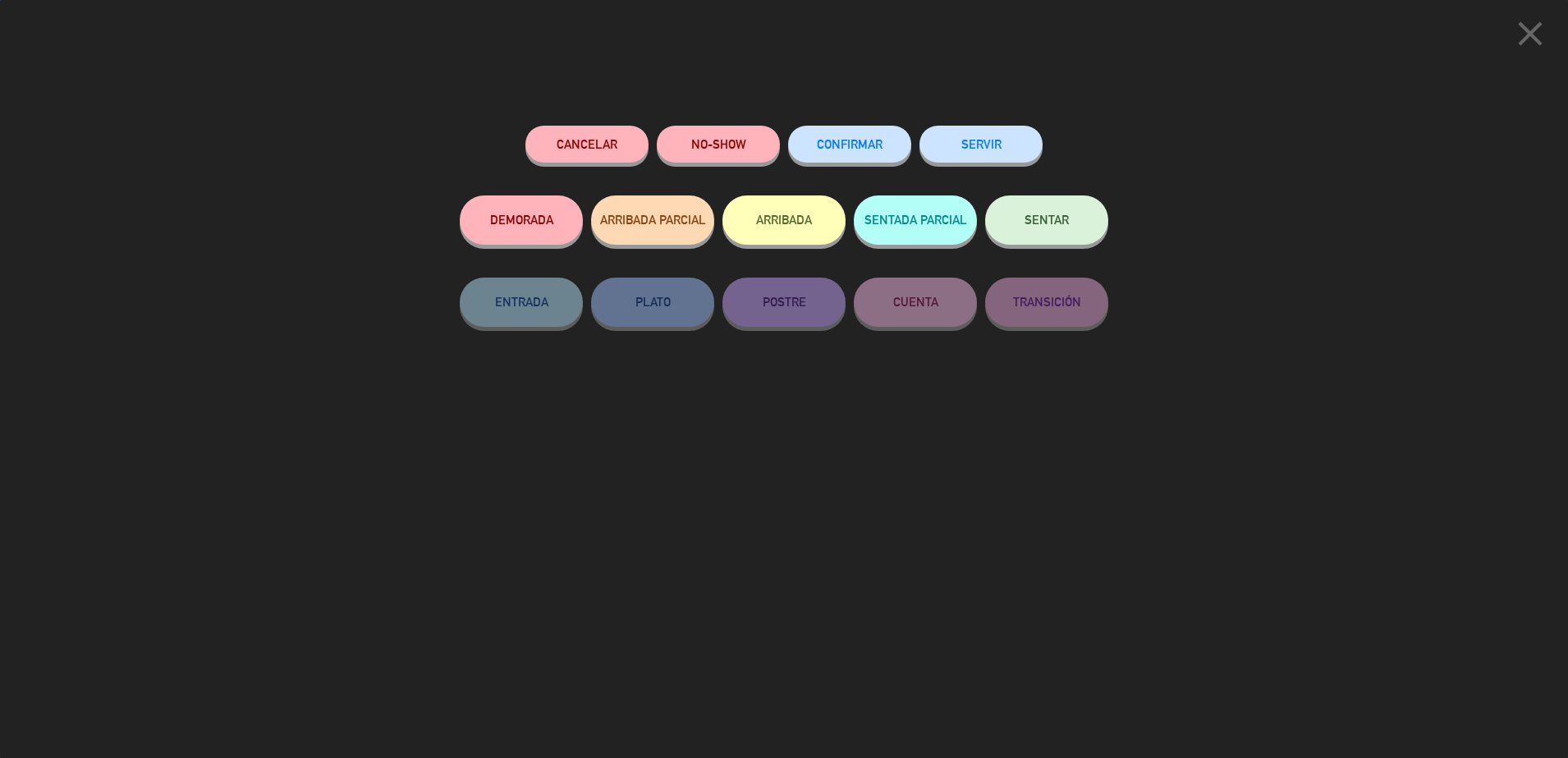
click at [843, 137] on button "CONFIRMAR" at bounding box center [850, 143] width 123 height 37
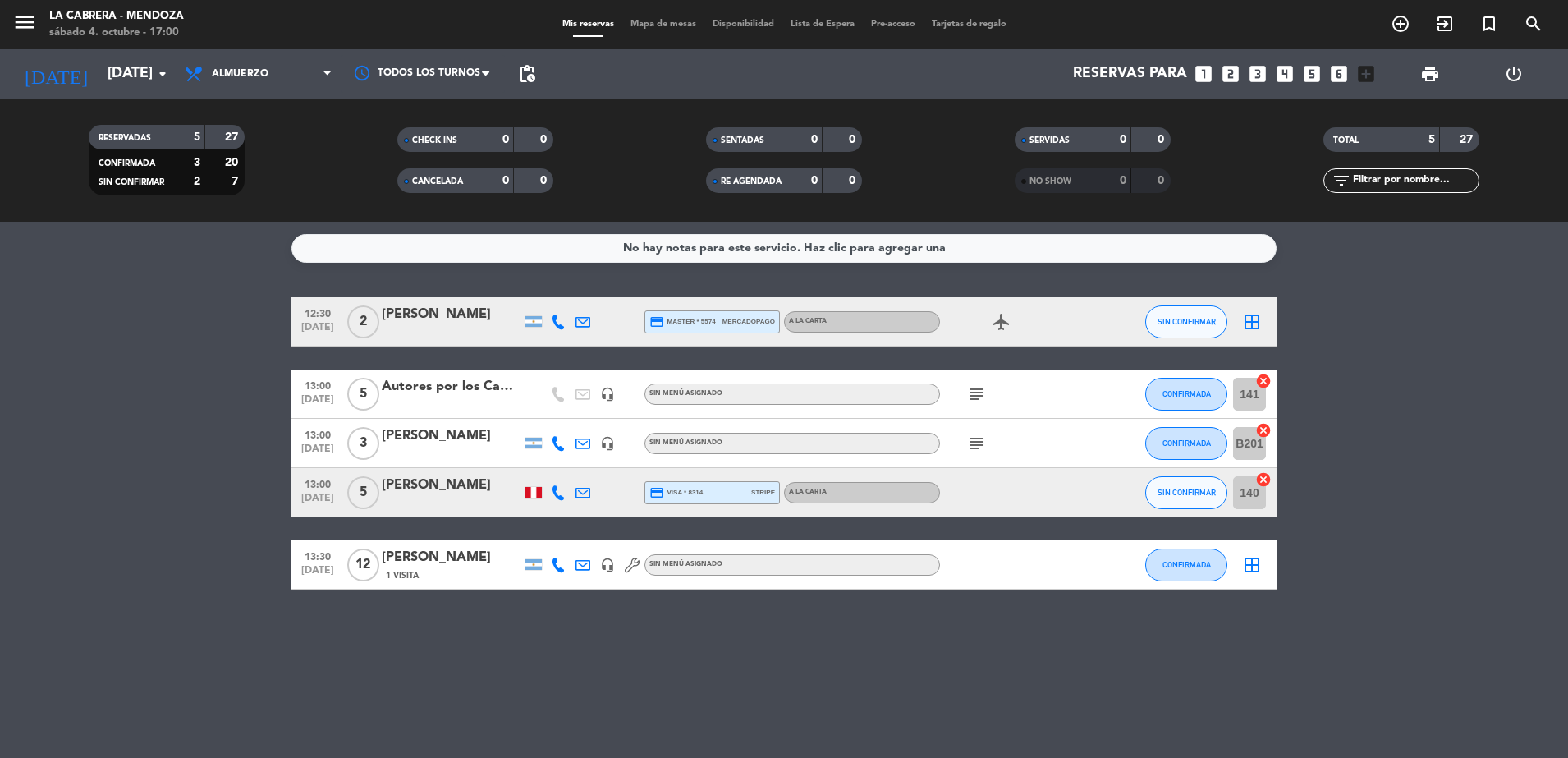
click at [554, 492] on icon at bounding box center [558, 493] width 15 height 15
click at [538, 464] on span "Copiar" at bounding box center [549, 465] width 34 height 17
click at [1186, 495] on span "SIN CONFIRMAR" at bounding box center [1187, 493] width 58 height 9
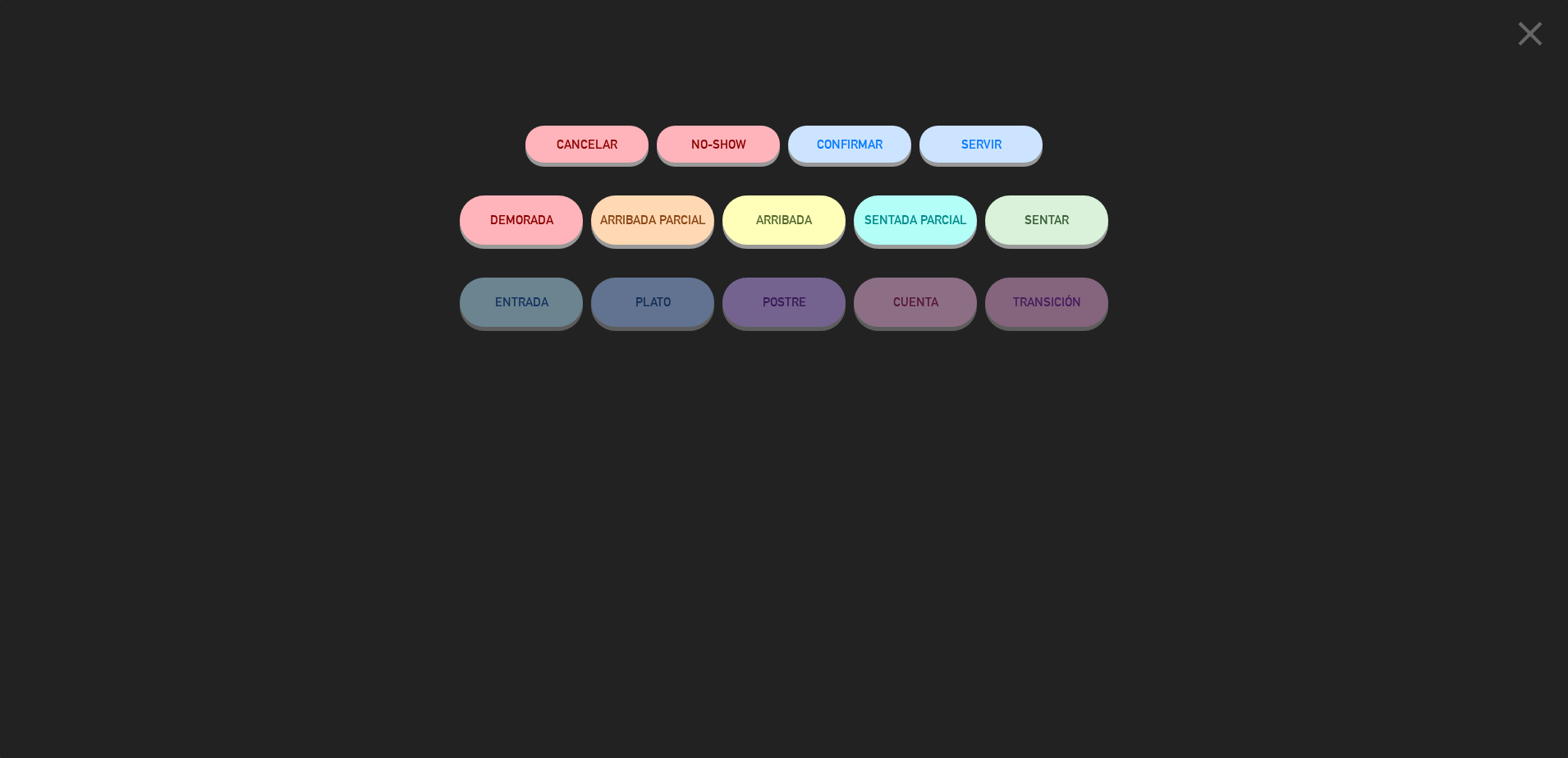
click at [851, 131] on button "CONFIRMAR" at bounding box center [850, 143] width 123 height 37
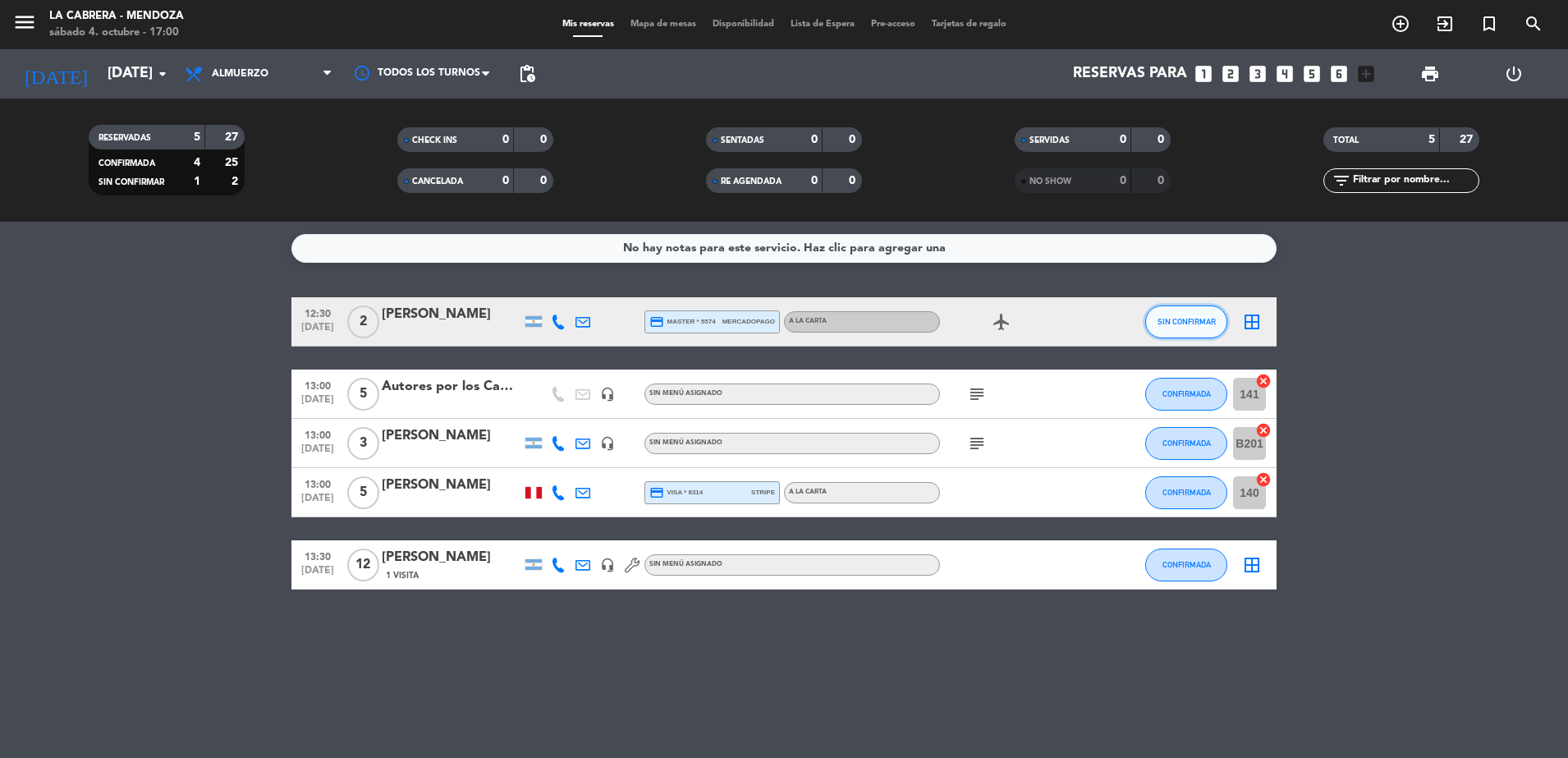
click at [1158, 322] on span "SIN CONFIRMAR" at bounding box center [1187, 322] width 58 height 9
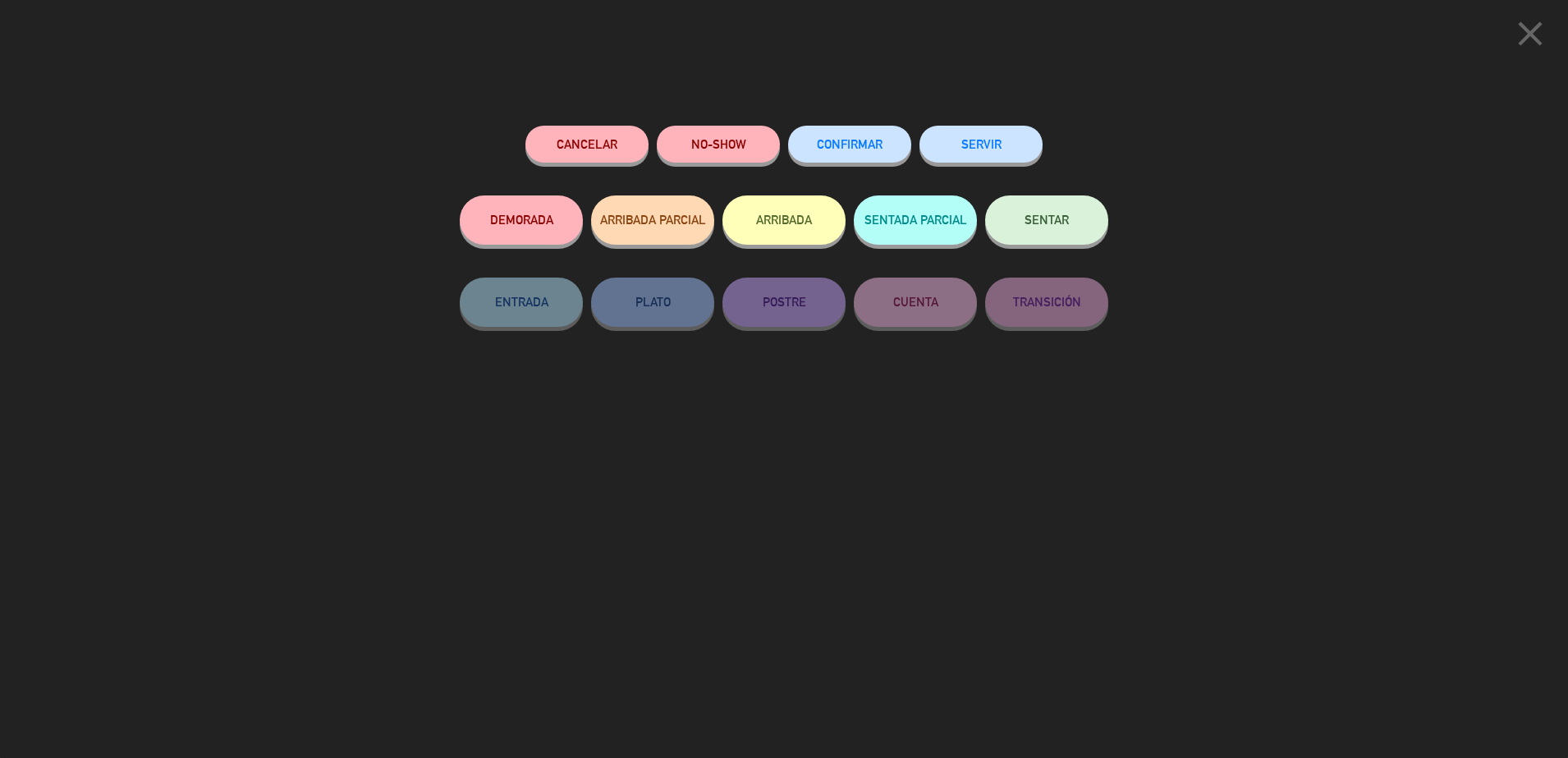
click at [868, 150] on span "CONFIRMAR" at bounding box center [850, 144] width 66 height 14
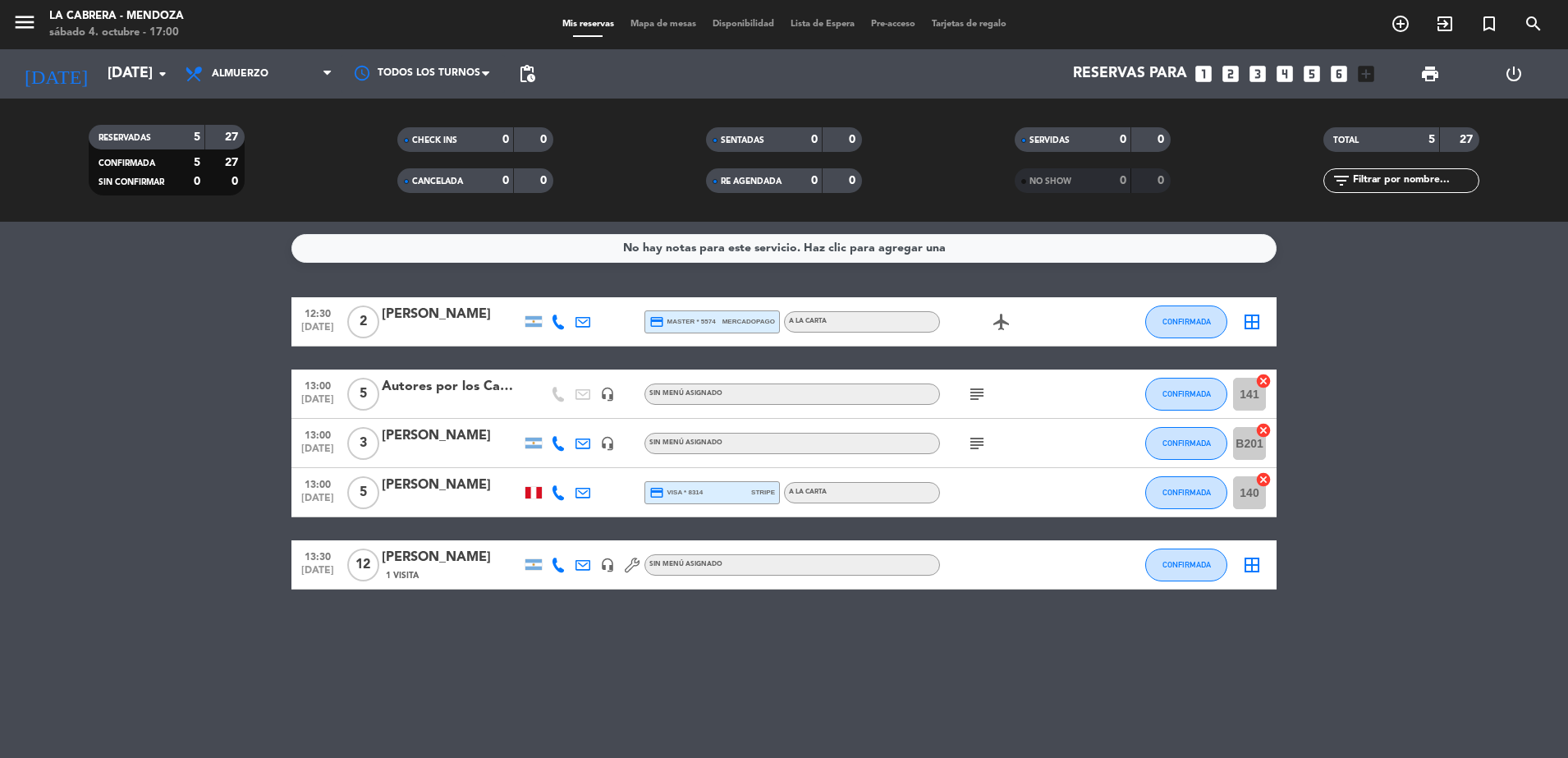
click at [560, 489] on icon at bounding box center [558, 493] width 15 height 15
click at [540, 464] on span "Copiar" at bounding box center [549, 465] width 34 height 17
click at [479, 388] on div "Autores por los Caminos del Vino" at bounding box center [452, 387] width 140 height 21
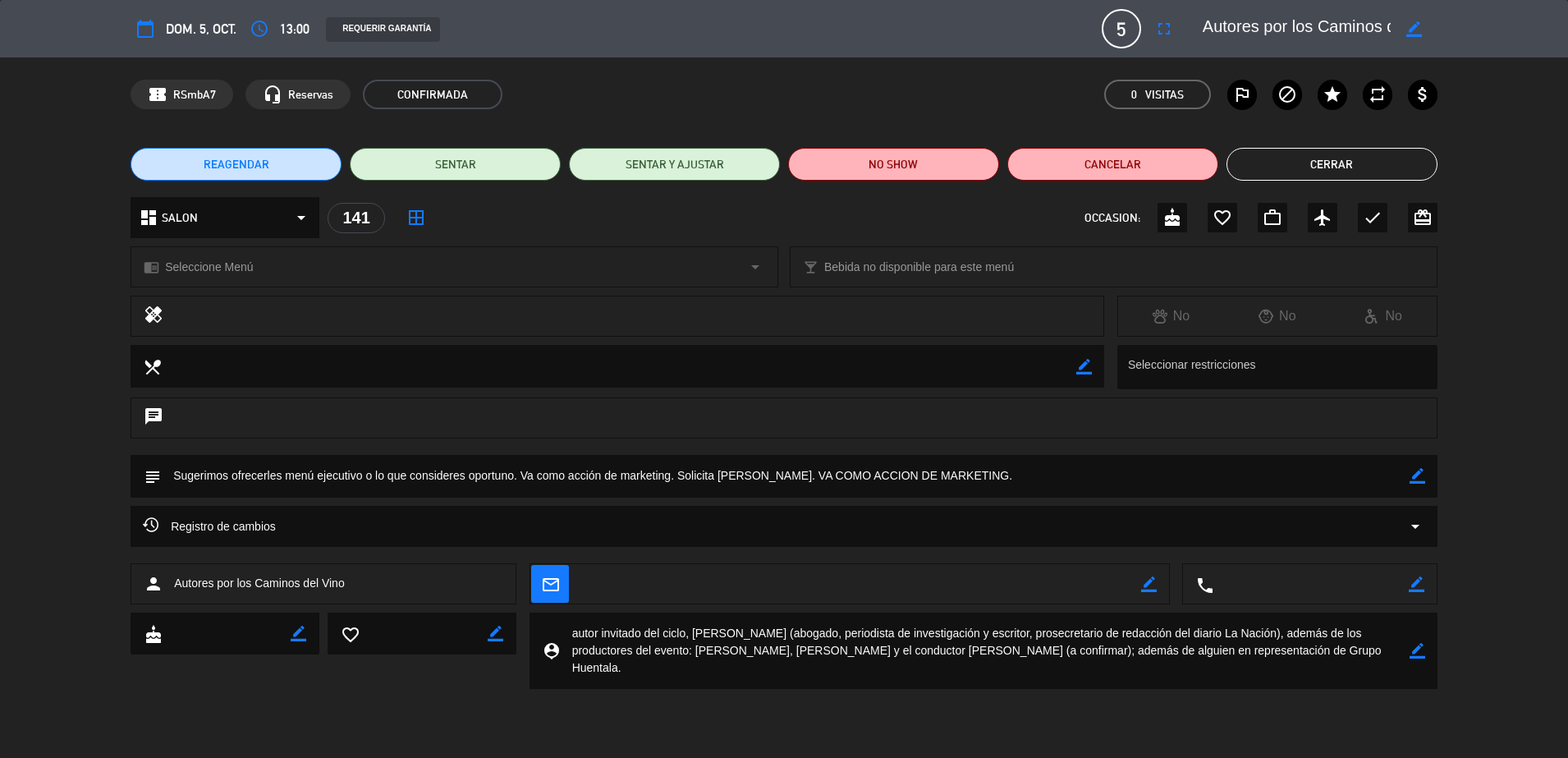
click at [1342, 161] on button "Cerrar" at bounding box center [1332, 164] width 211 height 32
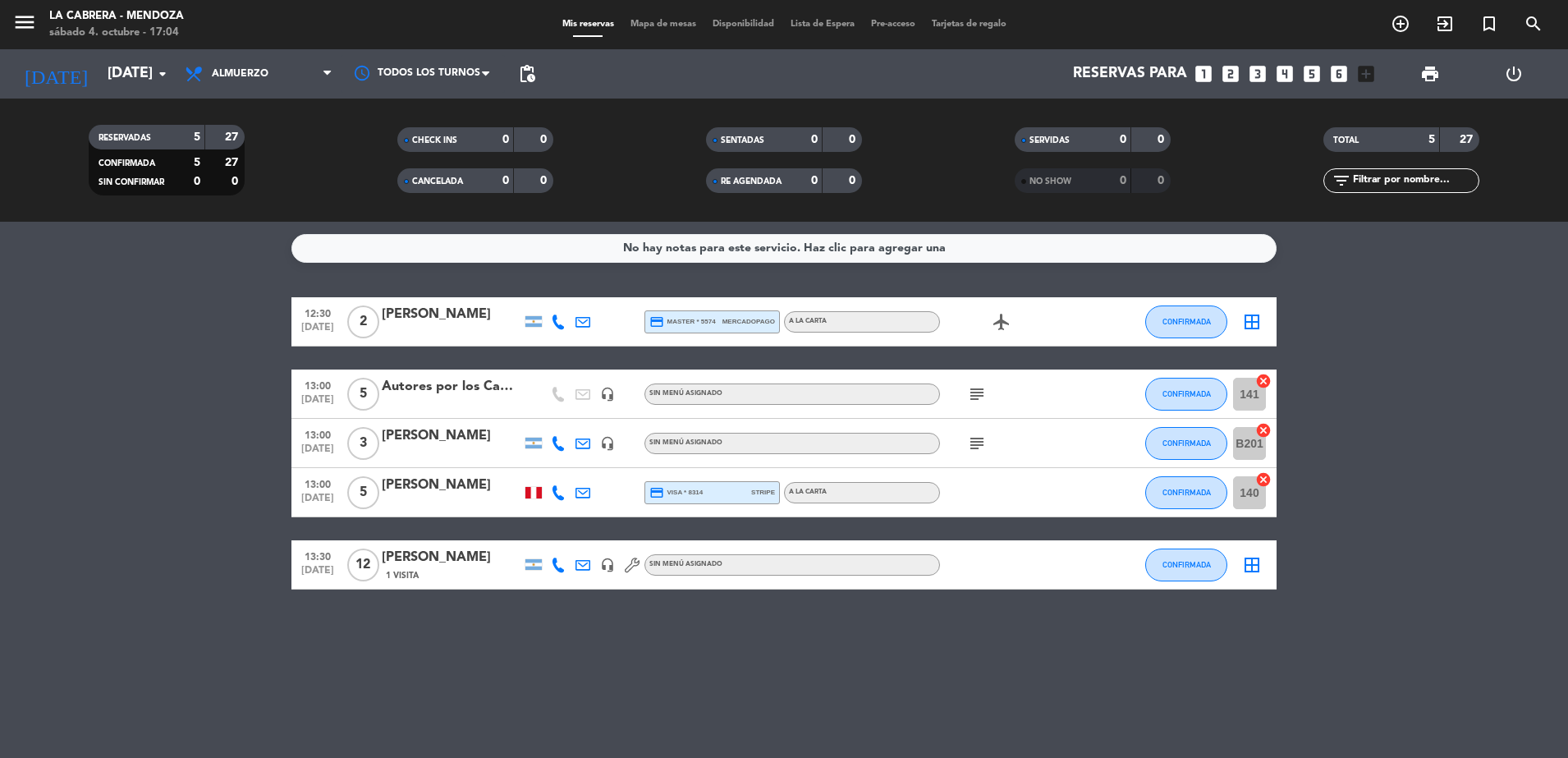
click at [138, 481] on bookings-row "12:30 [DATE] 2 [PERSON_NAME] credit_card master * 5574 mercadopago A LA CARTA a…" at bounding box center [784, 443] width 1568 height 293
click at [1416, 431] on bookings-row "12:30 [DATE] 2 [PERSON_NAME] credit_card master * 5574 mercadopago A LA CARTA a…" at bounding box center [784, 443] width 1568 height 293
drag, startPoint x: 667, startPoint y: 655, endPoint x: 949, endPoint y: 755, distance: 299.2
click at [667, 655] on div "No hay notas para este servicio. Haz clic para agregar una 12:30 [DATE] 2 [PERS…" at bounding box center [784, 490] width 1568 height 537
click at [208, 87] on span "Almuerzo" at bounding box center [258, 73] width 164 height 36
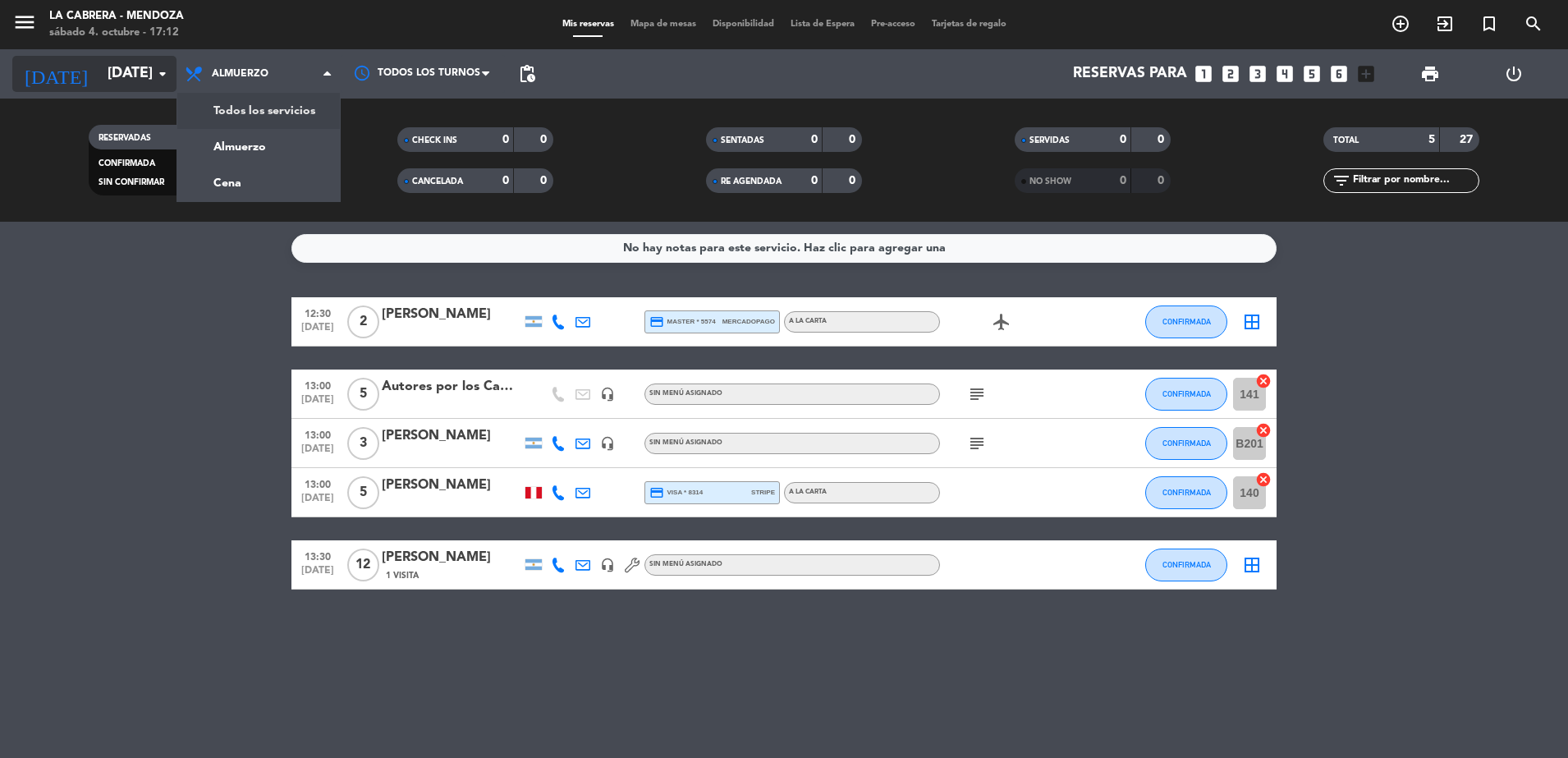
click at [146, 91] on div "[DATE] [DATE] arrow_drop_down" at bounding box center [94, 73] width 164 height 36
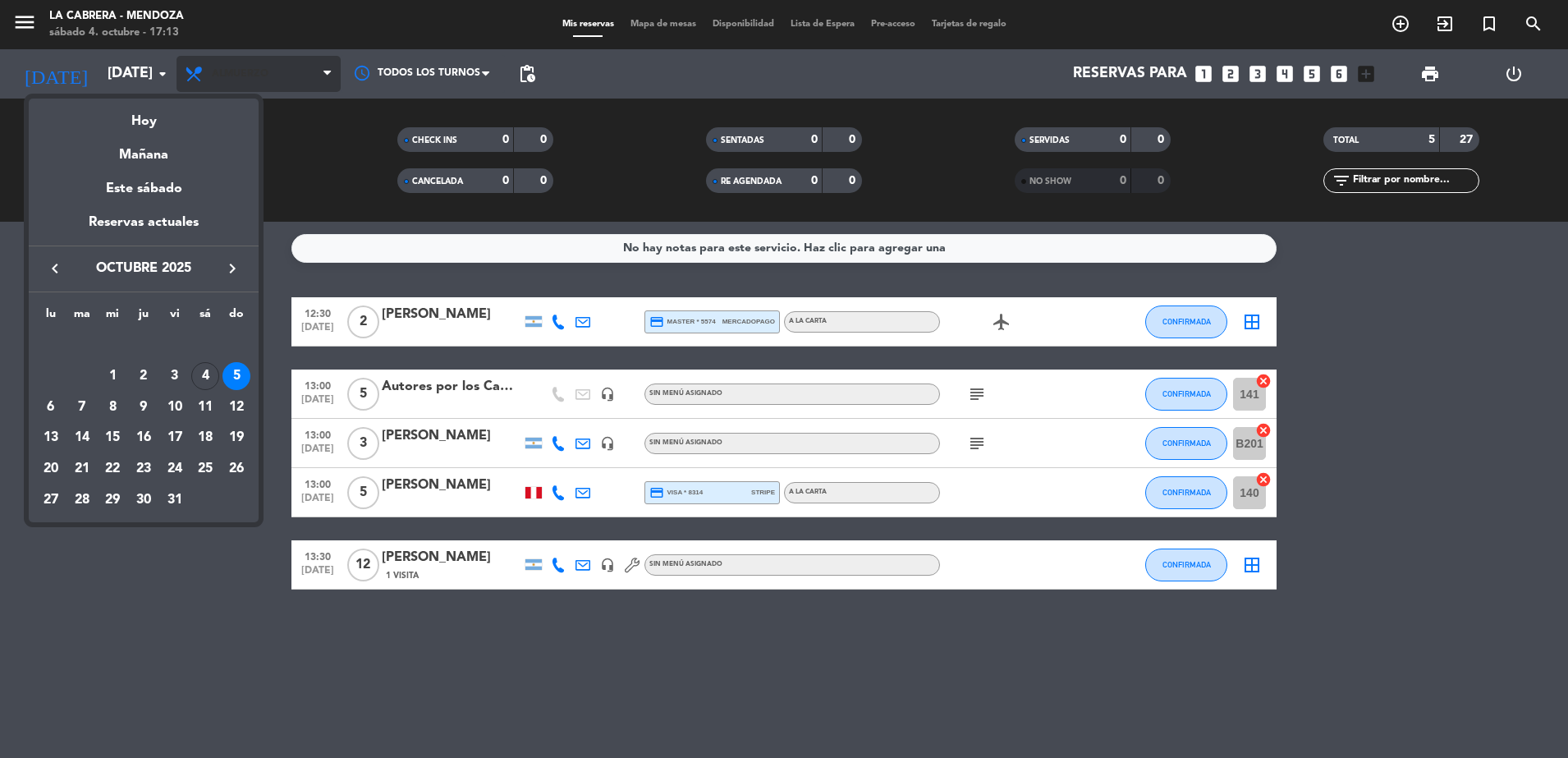
click at [292, 81] on div at bounding box center [784, 379] width 1568 height 758
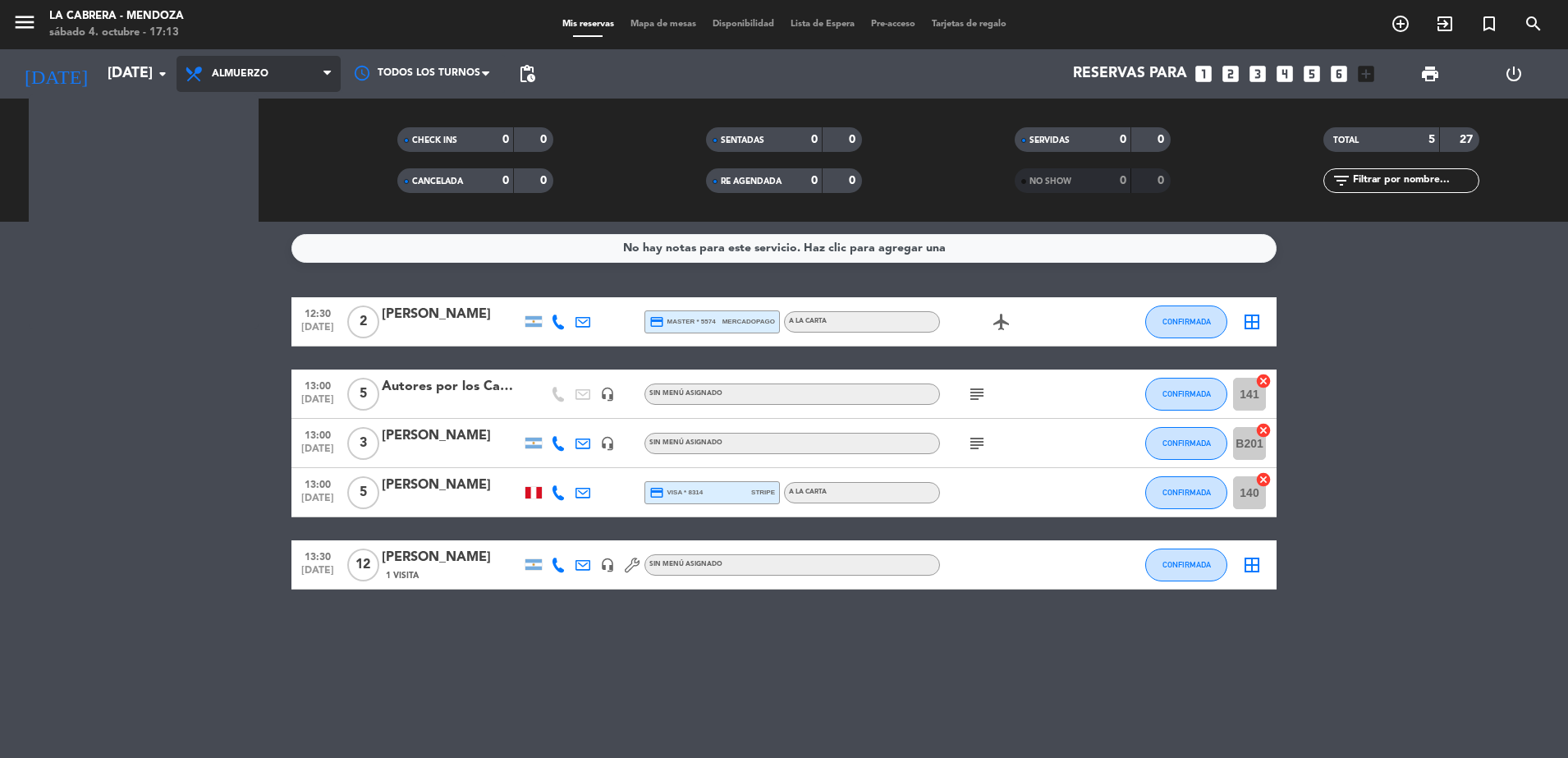
click at [292, 81] on span "Almuerzo" at bounding box center [258, 73] width 164 height 36
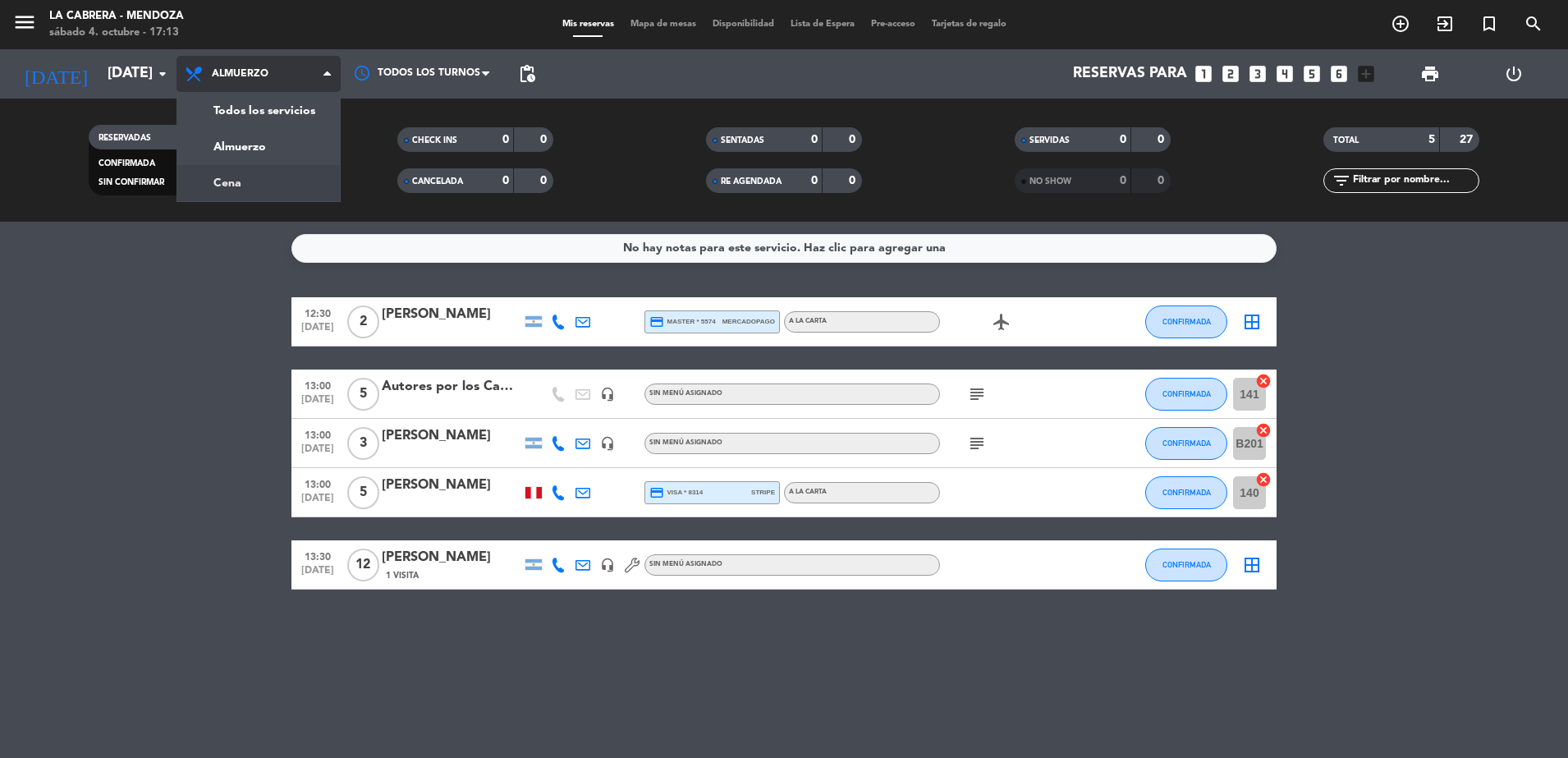
click at [270, 183] on div "menu LA [PERSON_NAME] - [PERSON_NAME][DATE] 4. octubre - 17:13 Mis reservas Map…" at bounding box center [784, 111] width 1568 height 222
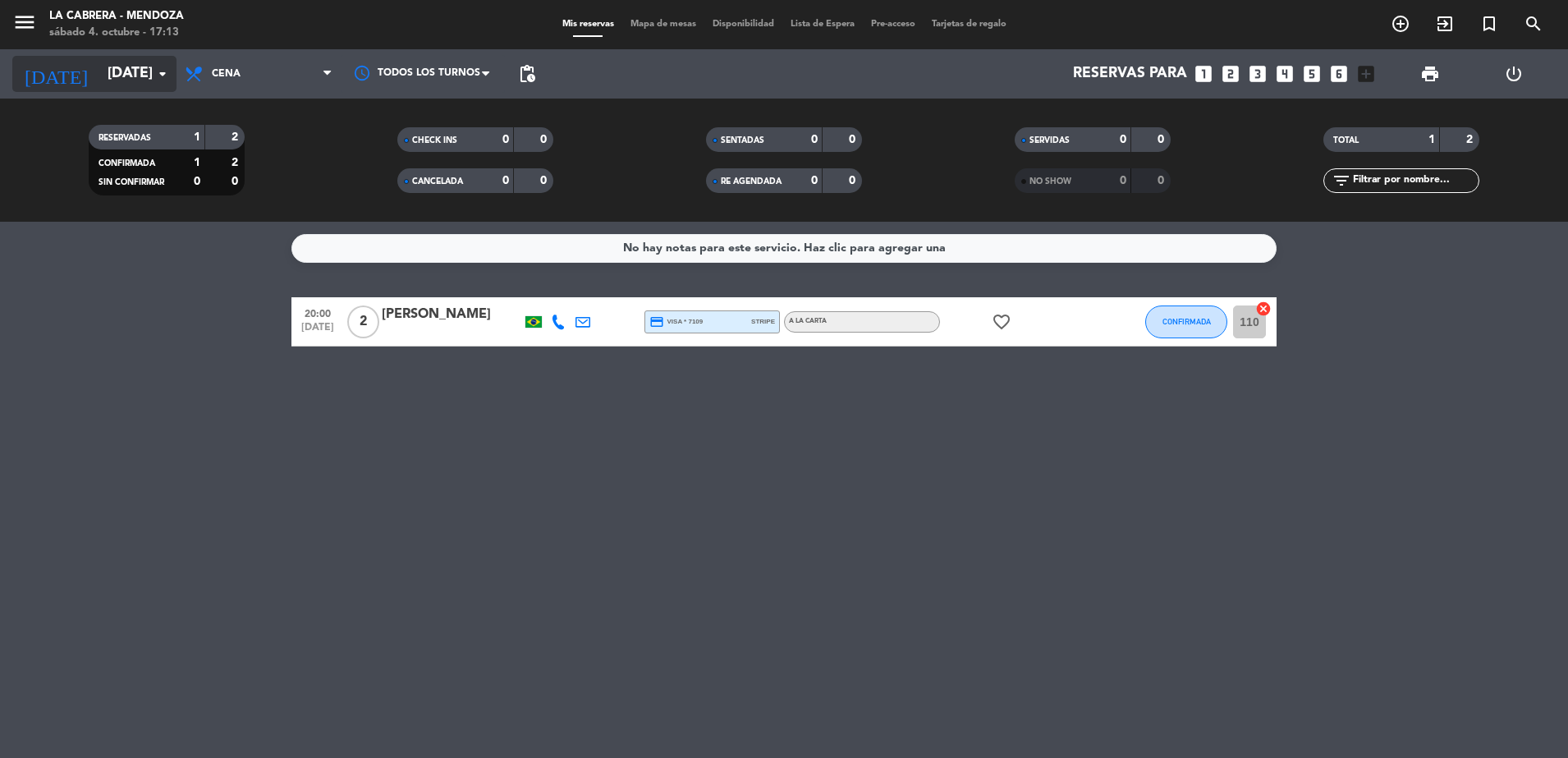
click at [129, 72] on input "[DATE]" at bounding box center [194, 73] width 190 height 32
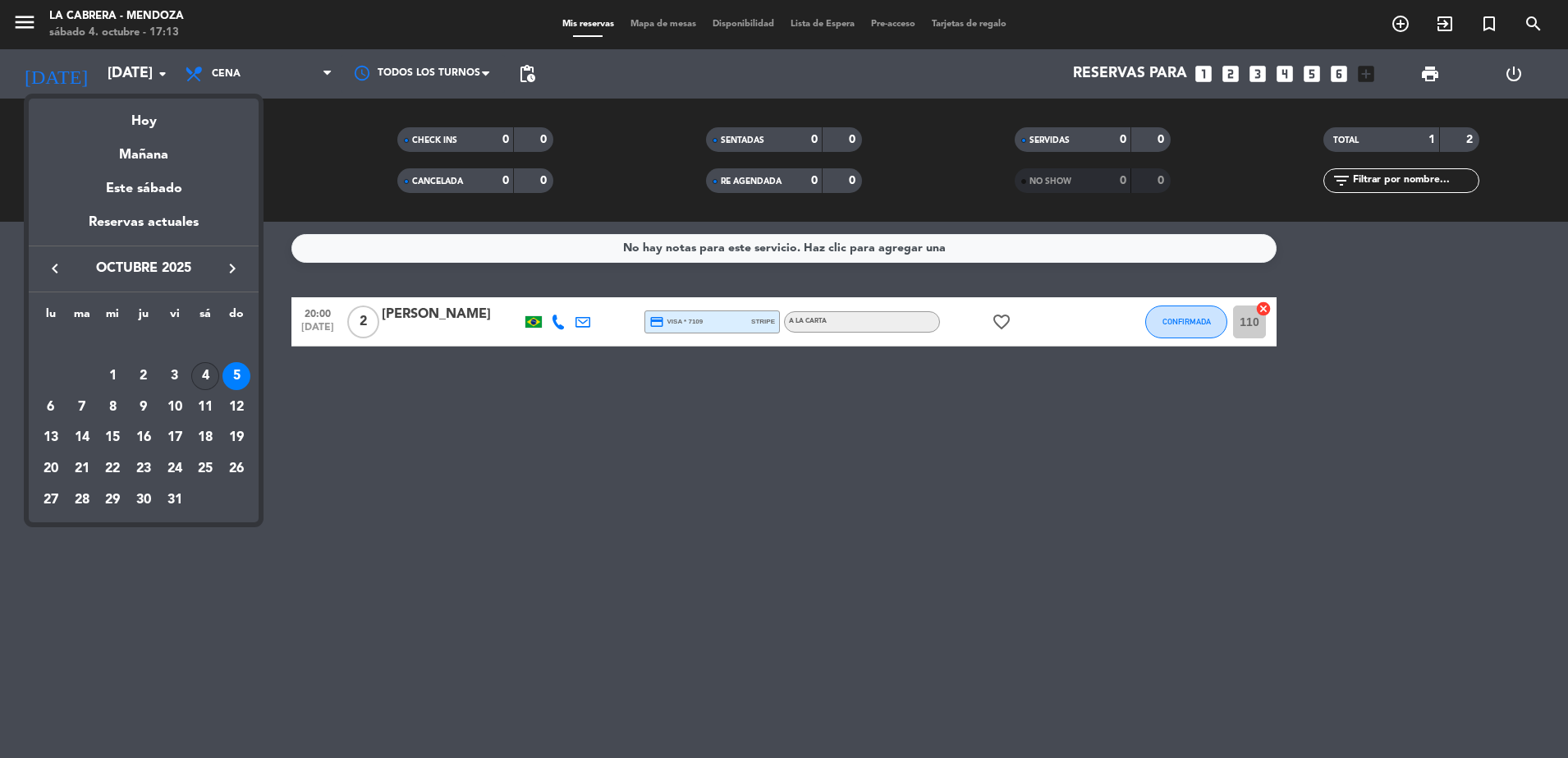
click at [211, 377] on div "4" at bounding box center [205, 376] width 28 height 28
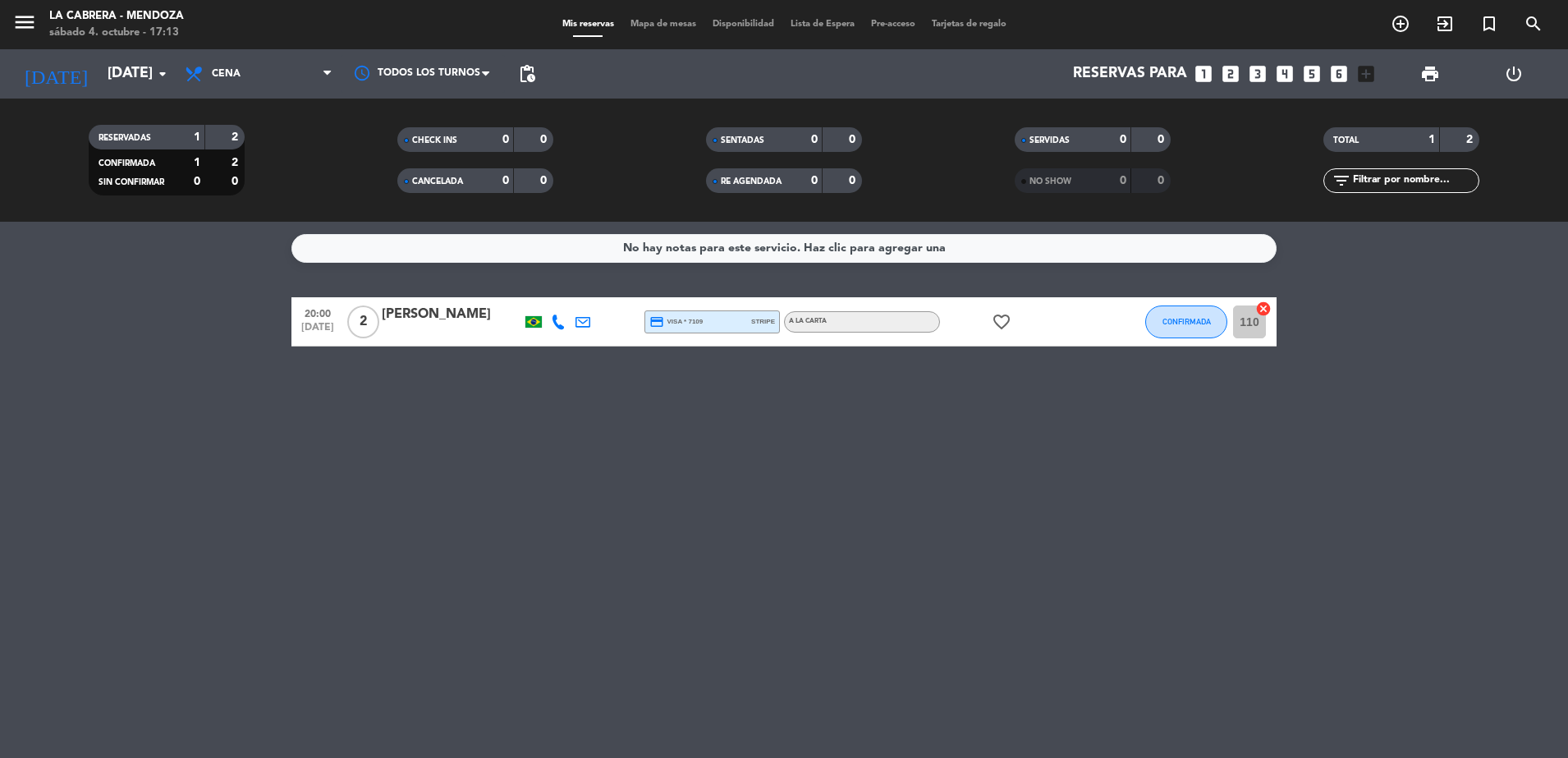
type input "[DATE]"
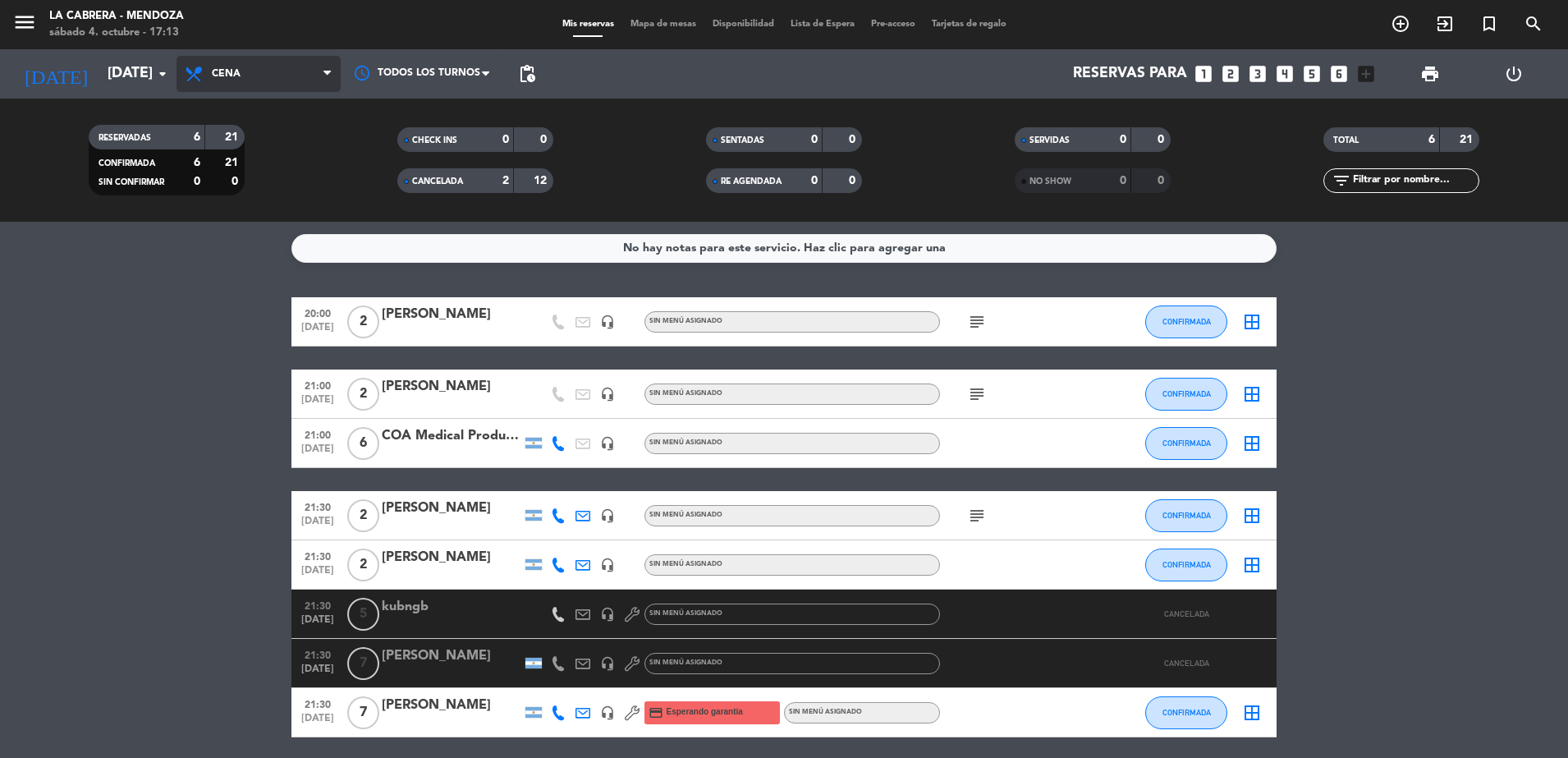
click at [299, 85] on span "Cena" at bounding box center [258, 73] width 164 height 36
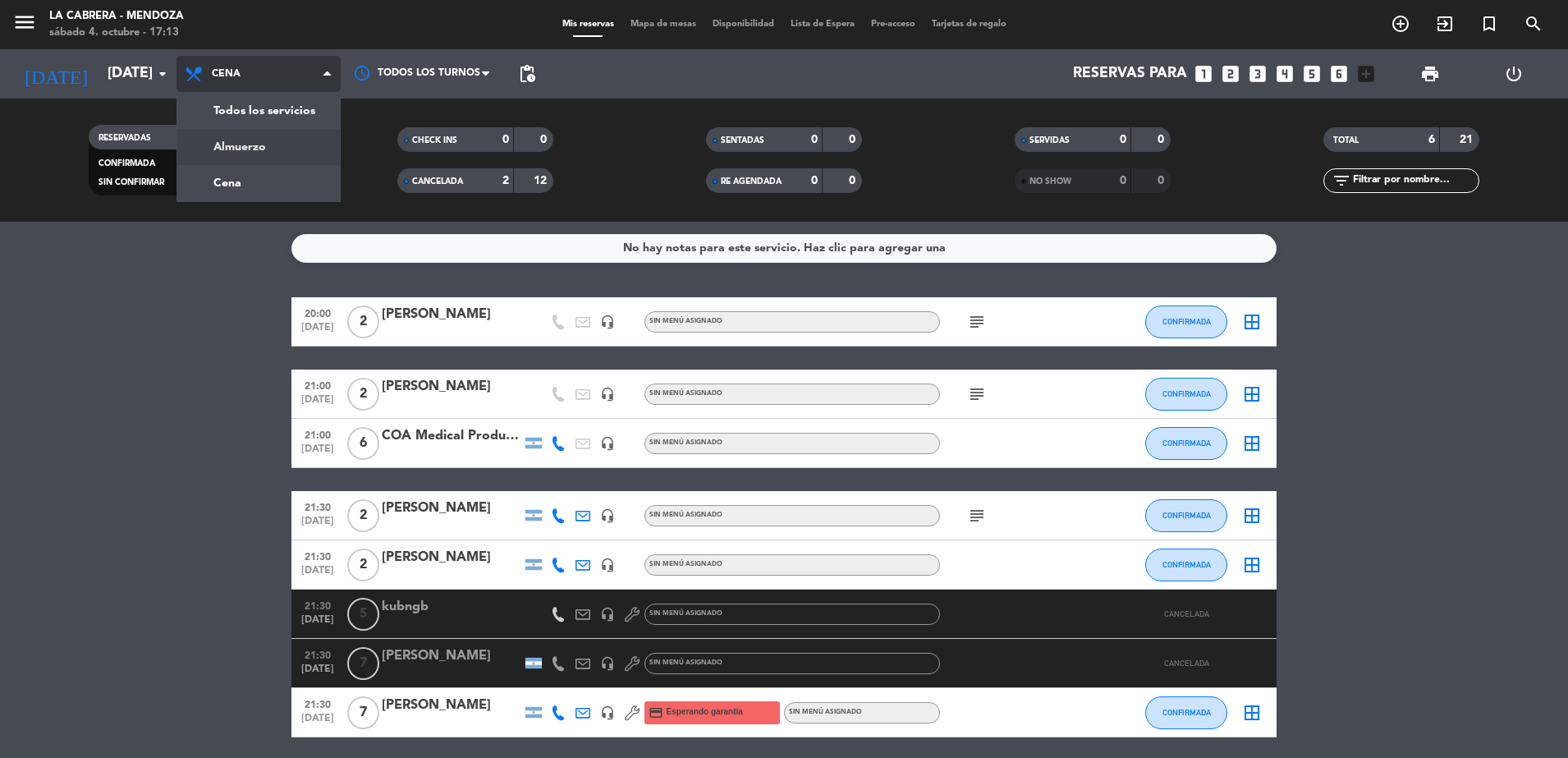
click at [286, 143] on div "menu LA [PERSON_NAME] - [PERSON_NAME][DATE] 4. octubre - 17:13 Mis reservas Map…" at bounding box center [784, 111] width 1568 height 222
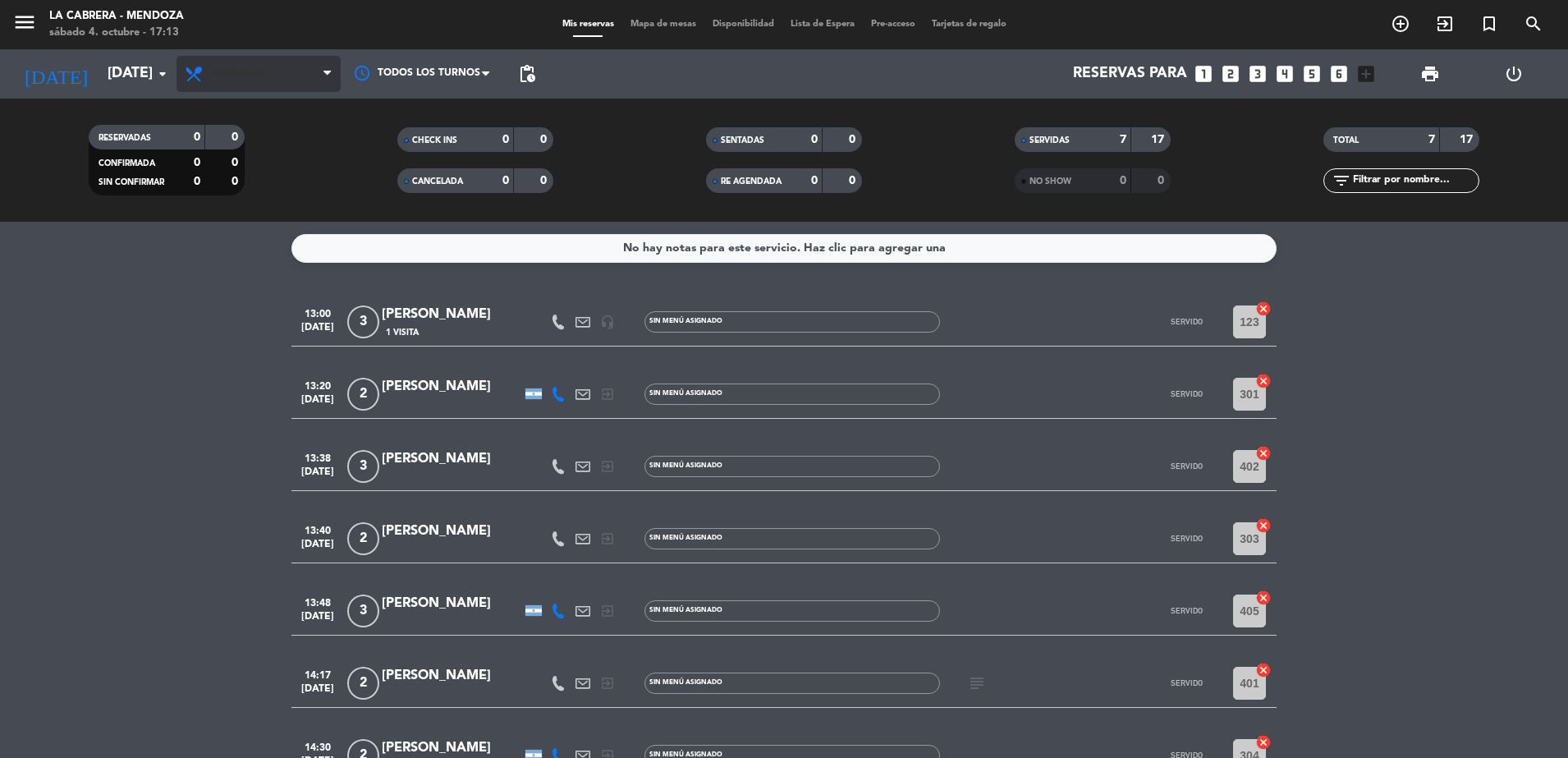
click at [293, 59] on span "Almuerzo" at bounding box center [258, 73] width 164 height 36
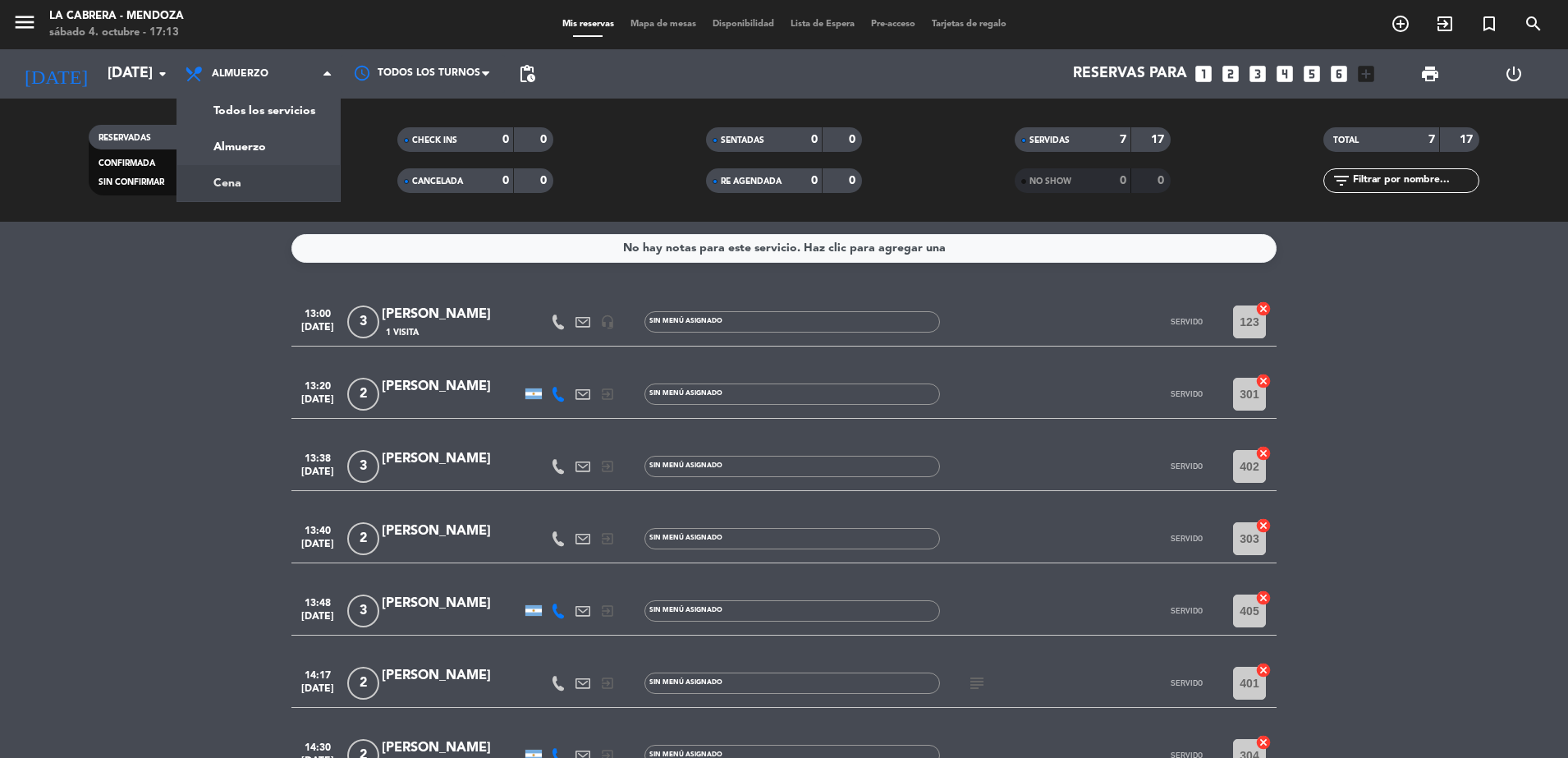
click at [282, 182] on div "menu LA [PERSON_NAME] - [PERSON_NAME][DATE] 4. octubre - 17:13 Mis reservas Map…" at bounding box center [784, 111] width 1568 height 222
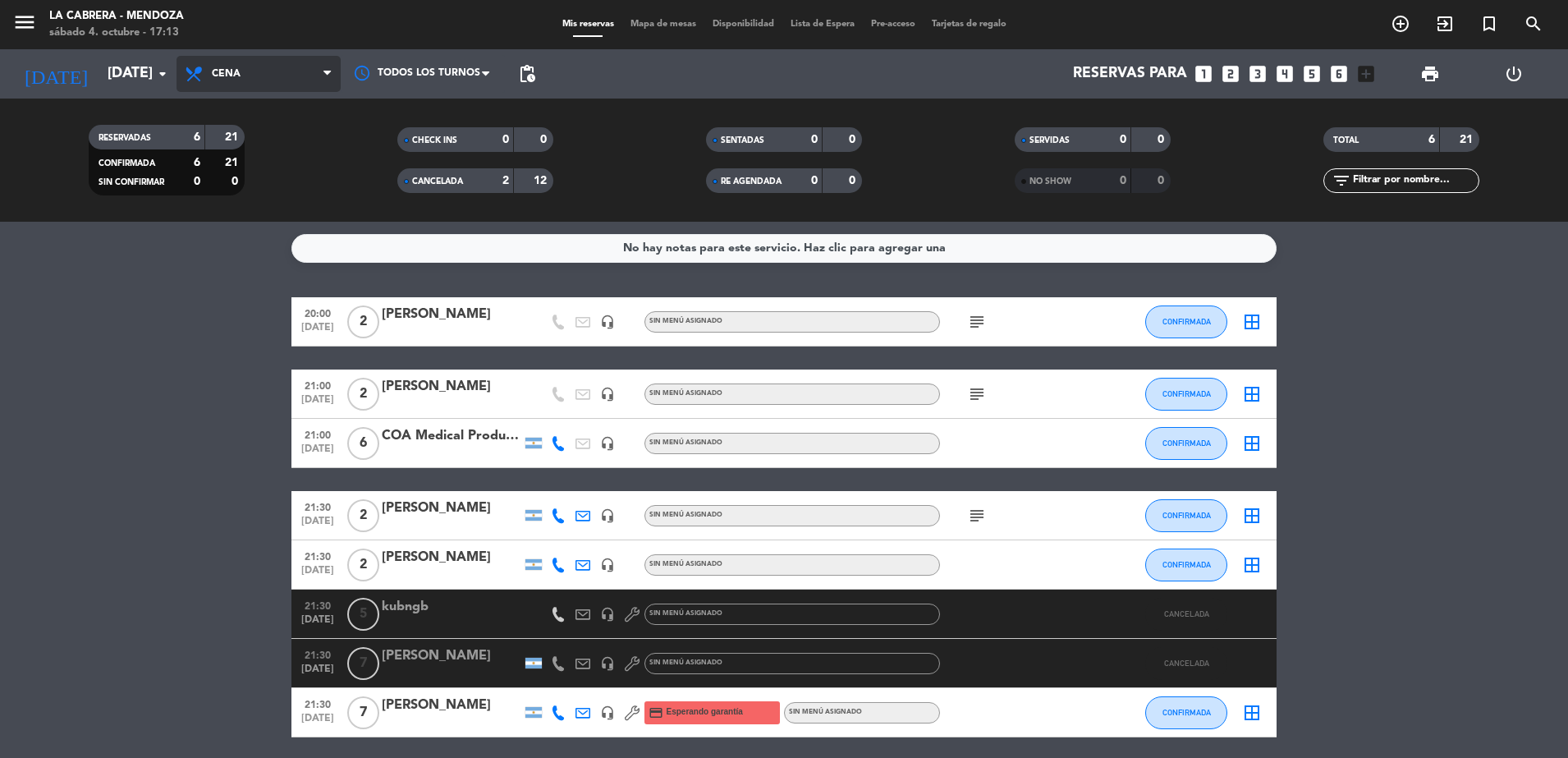
click at [326, 73] on icon at bounding box center [327, 73] width 8 height 13
click at [299, 136] on div "menu LA [PERSON_NAME] - [PERSON_NAME][DATE] 4. octubre - 17:13 Mis reservas Map…" at bounding box center [784, 111] width 1568 height 222
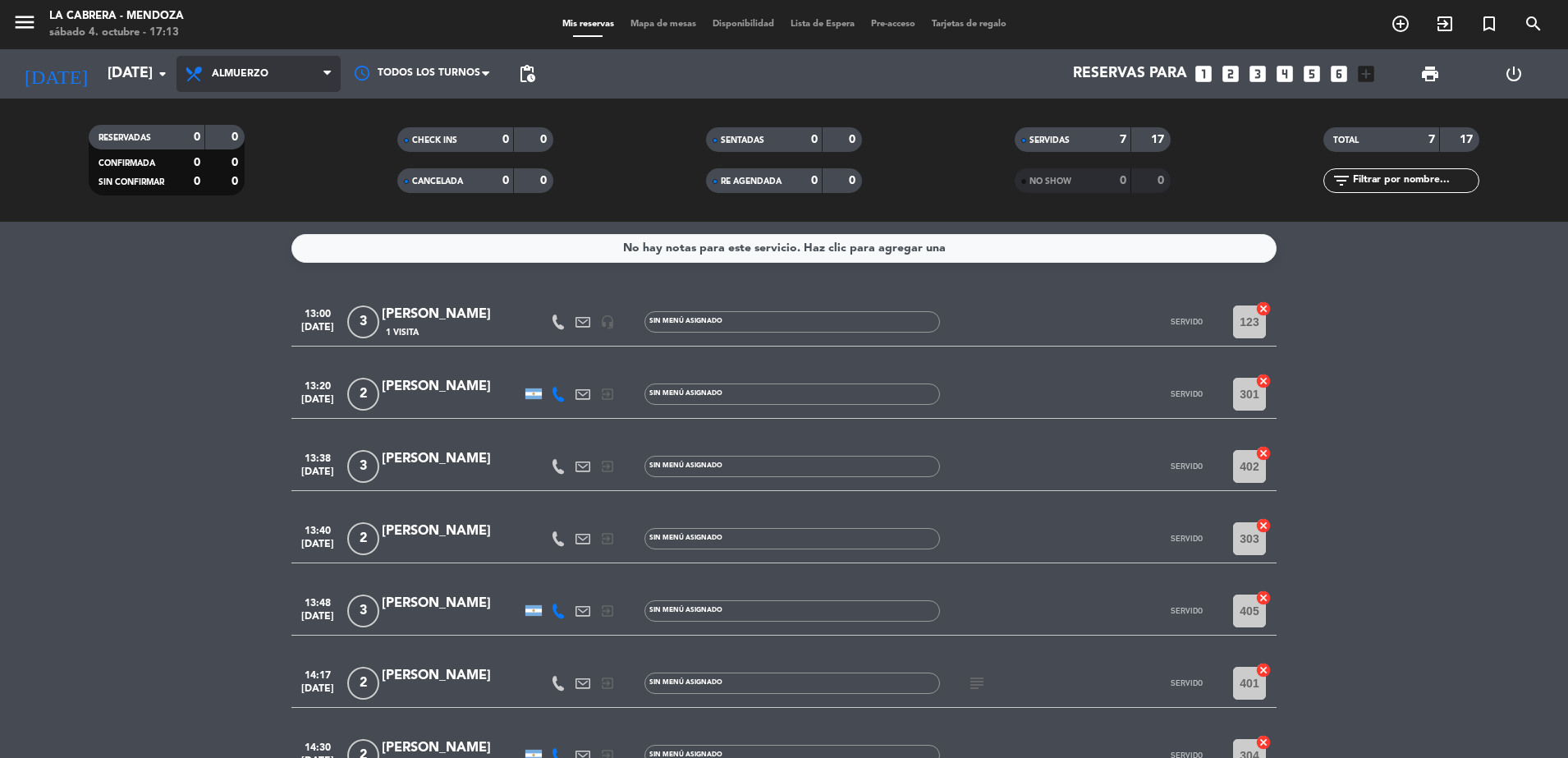
click at [319, 60] on span "Almuerzo" at bounding box center [258, 73] width 164 height 36
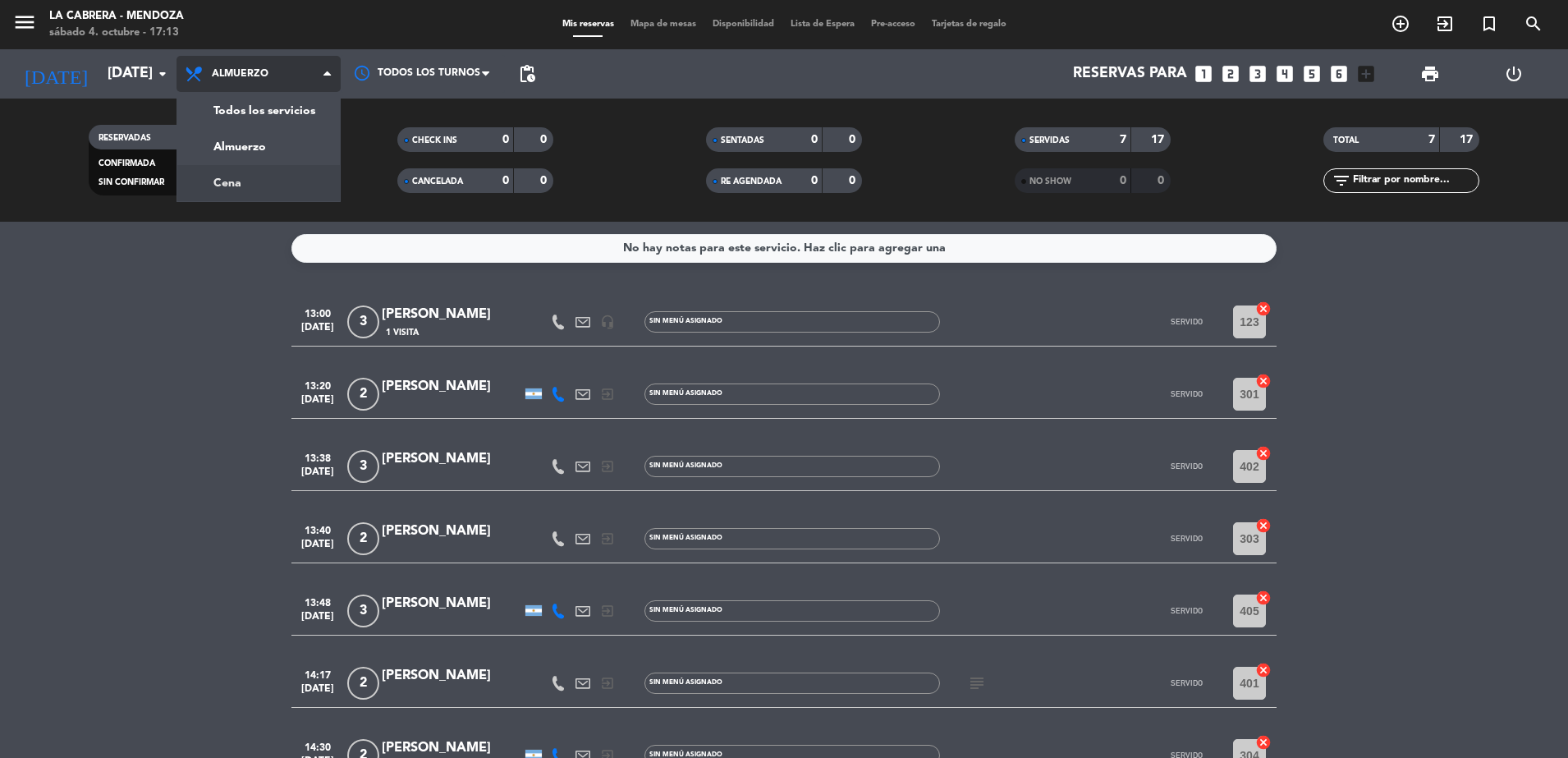
click at [262, 184] on div "menu LA [PERSON_NAME] - [PERSON_NAME][DATE] 4. octubre - 17:13 Mis reservas Map…" at bounding box center [784, 111] width 1568 height 222
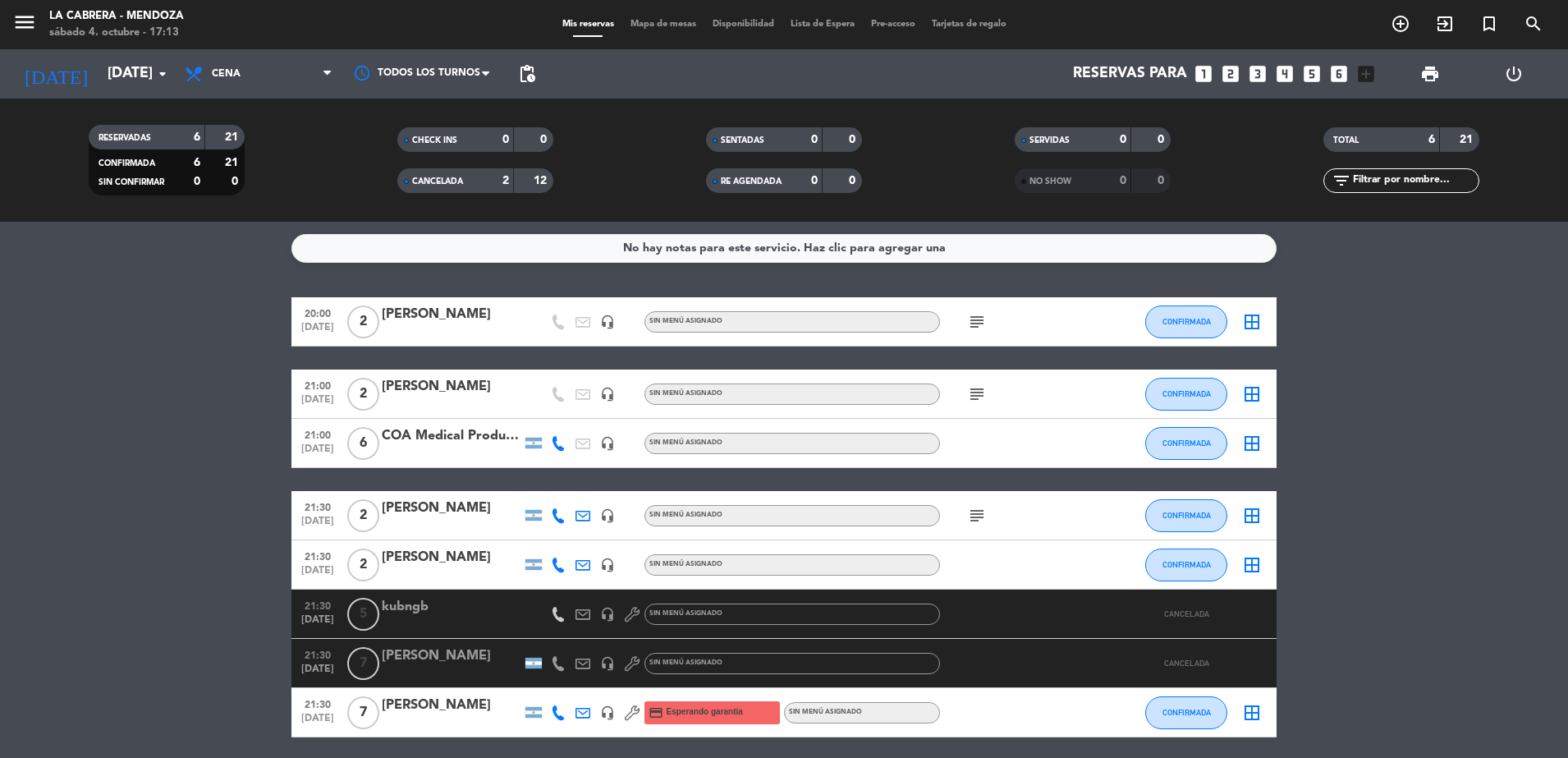
click at [463, 178] on span "CANCELADA" at bounding box center [438, 182] width 51 height 9
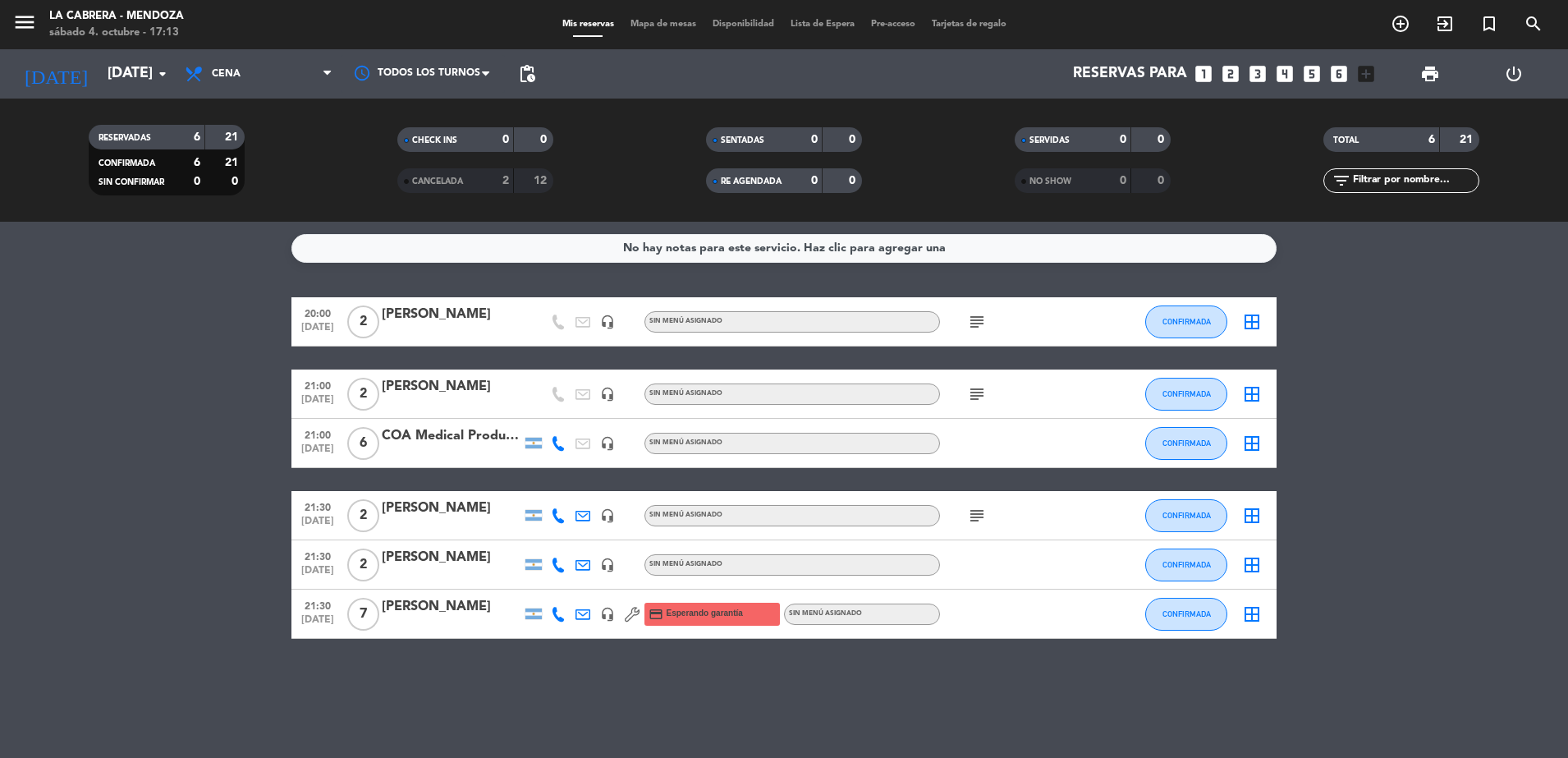
click at [1204, 74] on icon "looks_one" at bounding box center [1204, 73] width 21 height 21
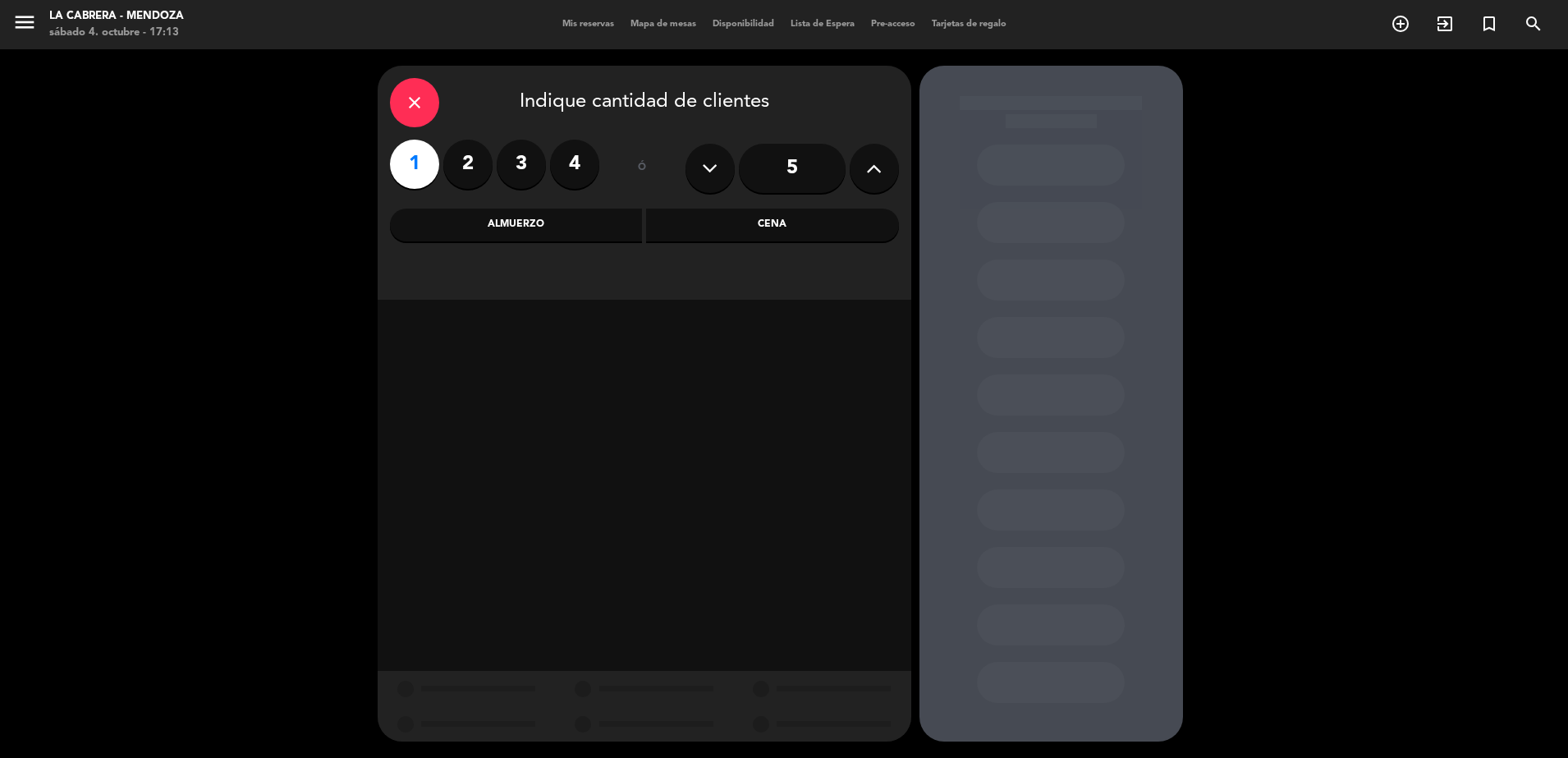
click at [841, 218] on div "Cena" at bounding box center [772, 224] width 253 height 32
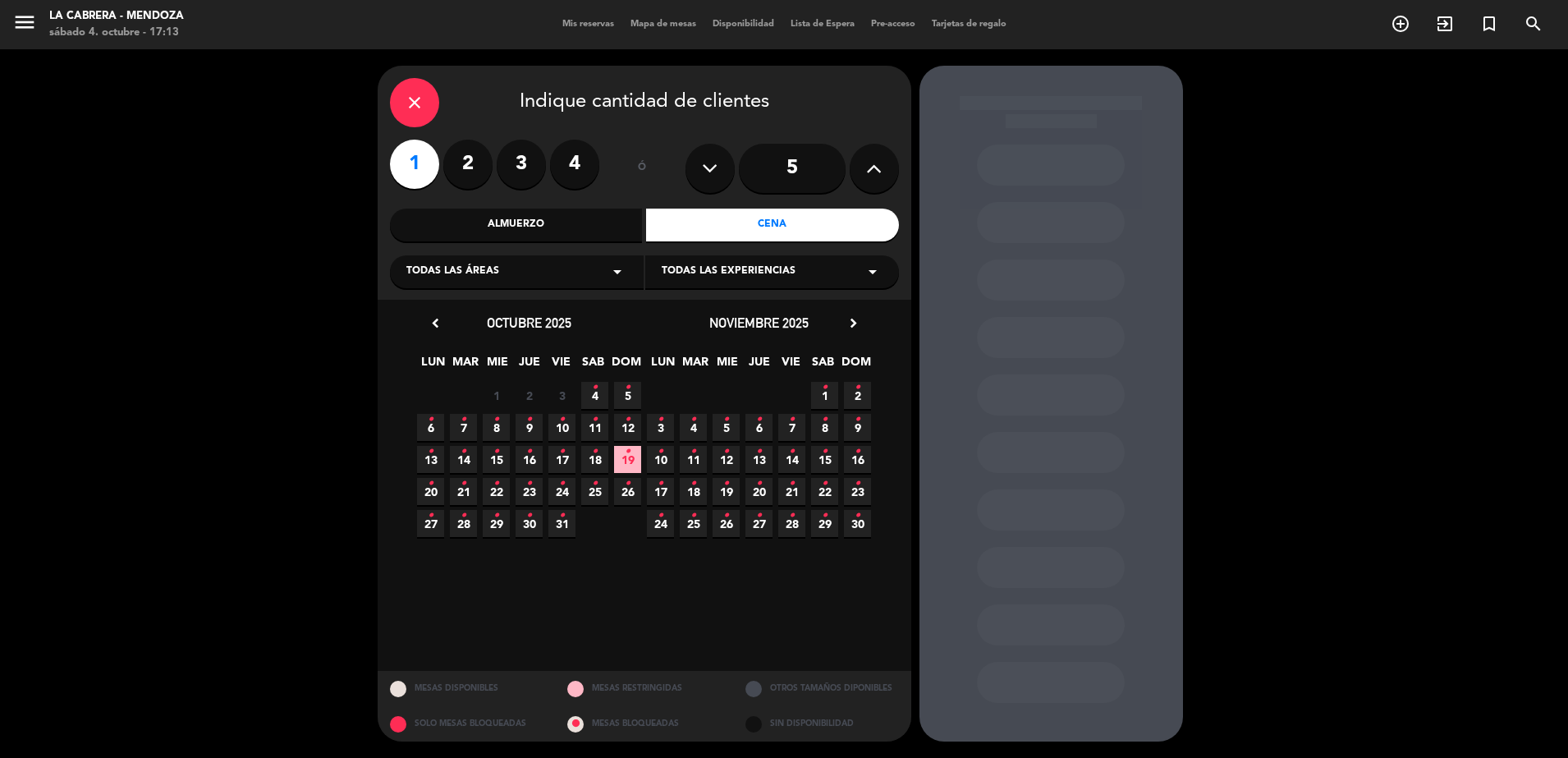
click at [594, 385] on icon "•" at bounding box center [595, 388] width 6 height 26
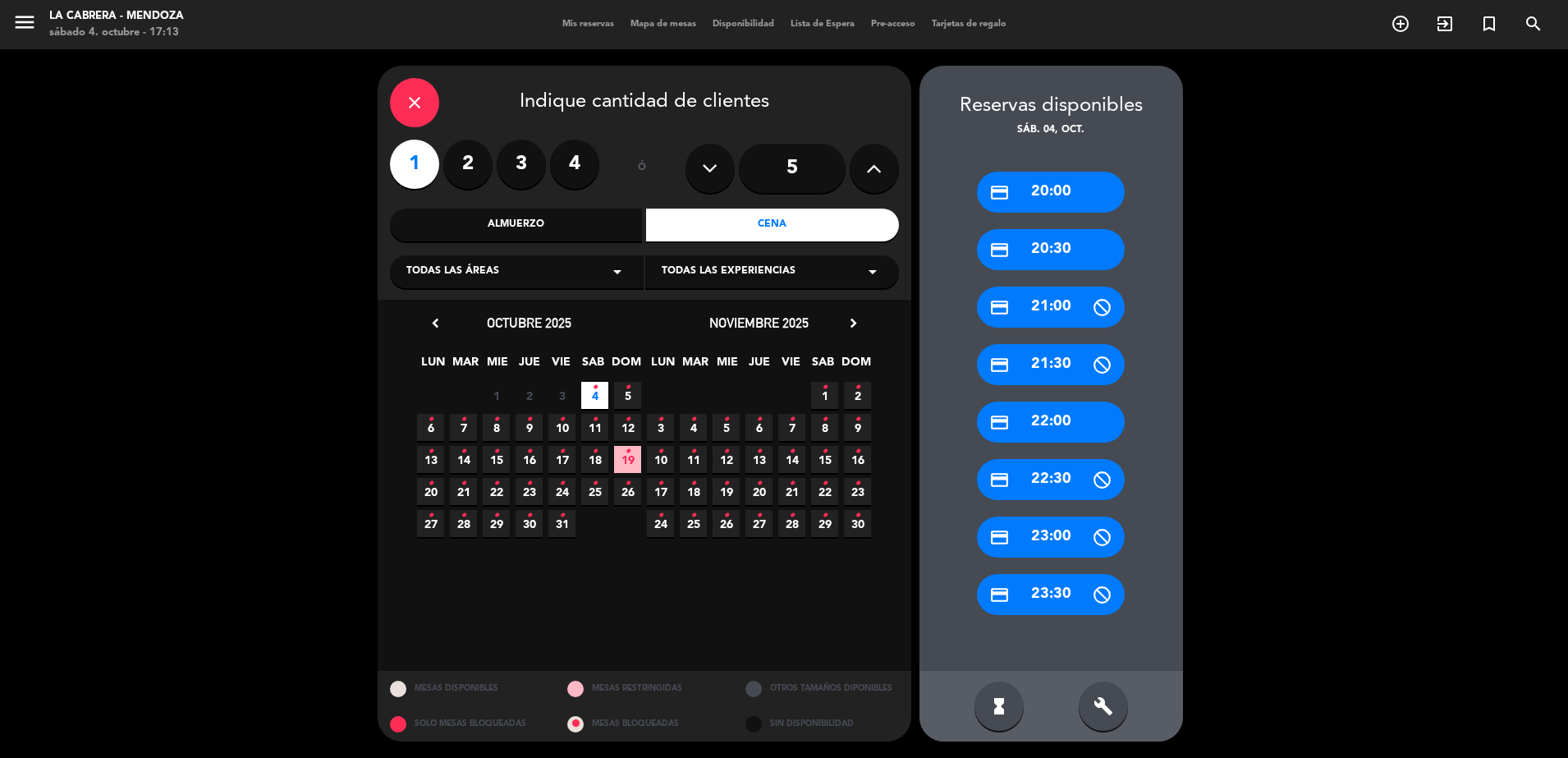
click at [1055, 197] on div "credit_card 20:00" at bounding box center [1050, 192] width 148 height 41
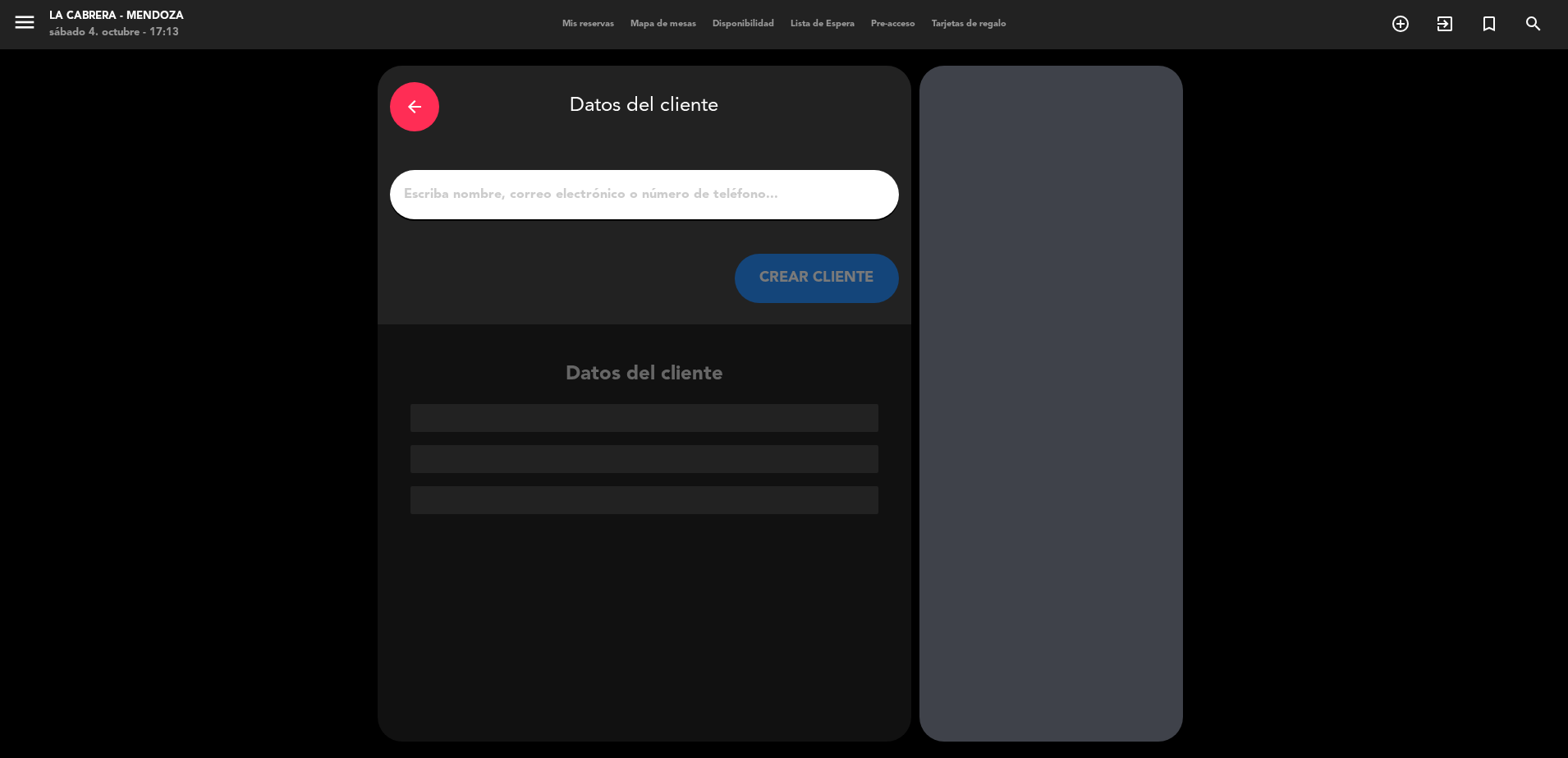
click at [845, 199] on input "1" at bounding box center [645, 195] width 485 height 23
paste input "[PERSON_NAME]"
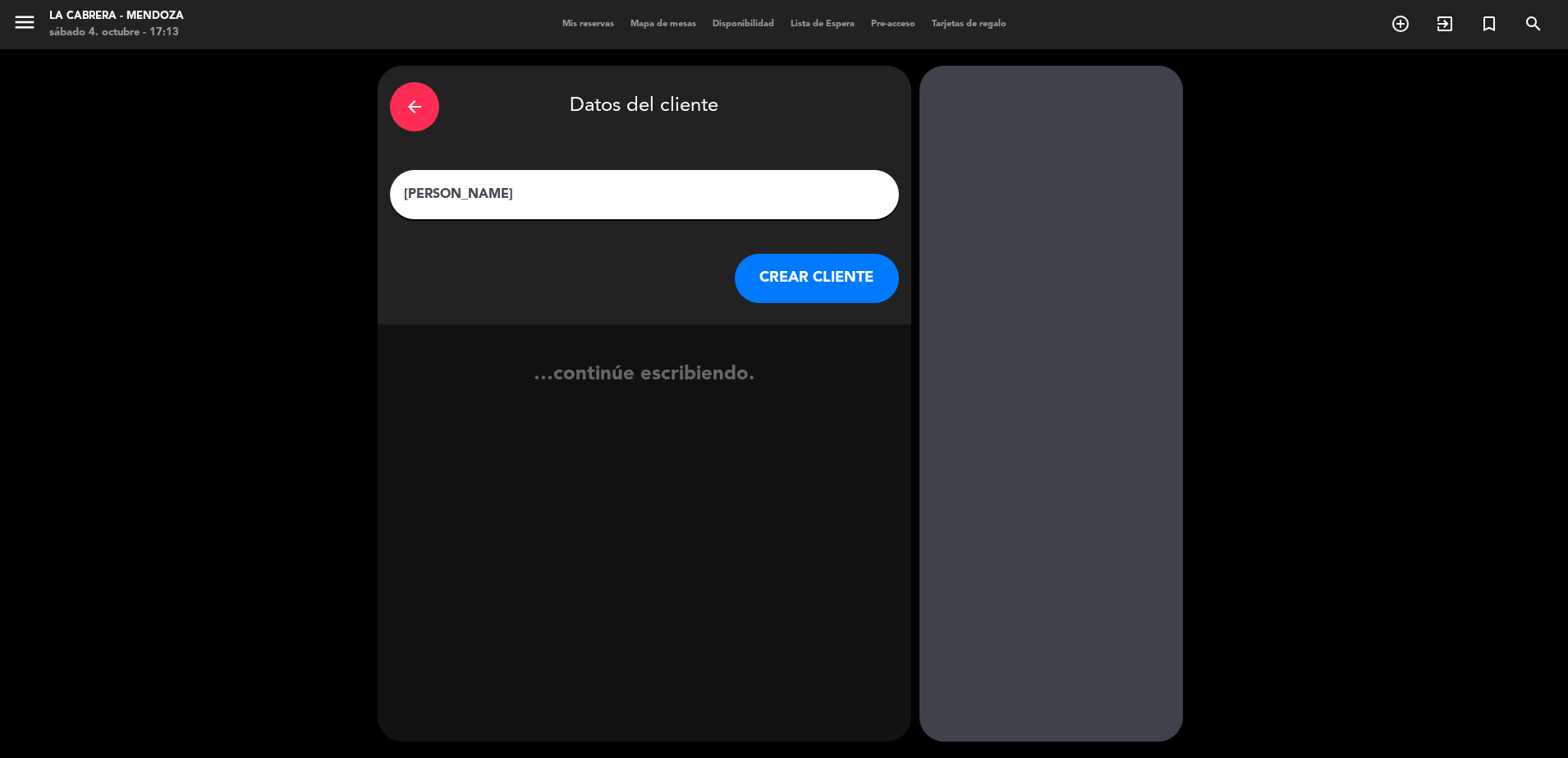
type input "[PERSON_NAME]"
click at [839, 262] on button "CREAR CLIENTE" at bounding box center [816, 278] width 164 height 50
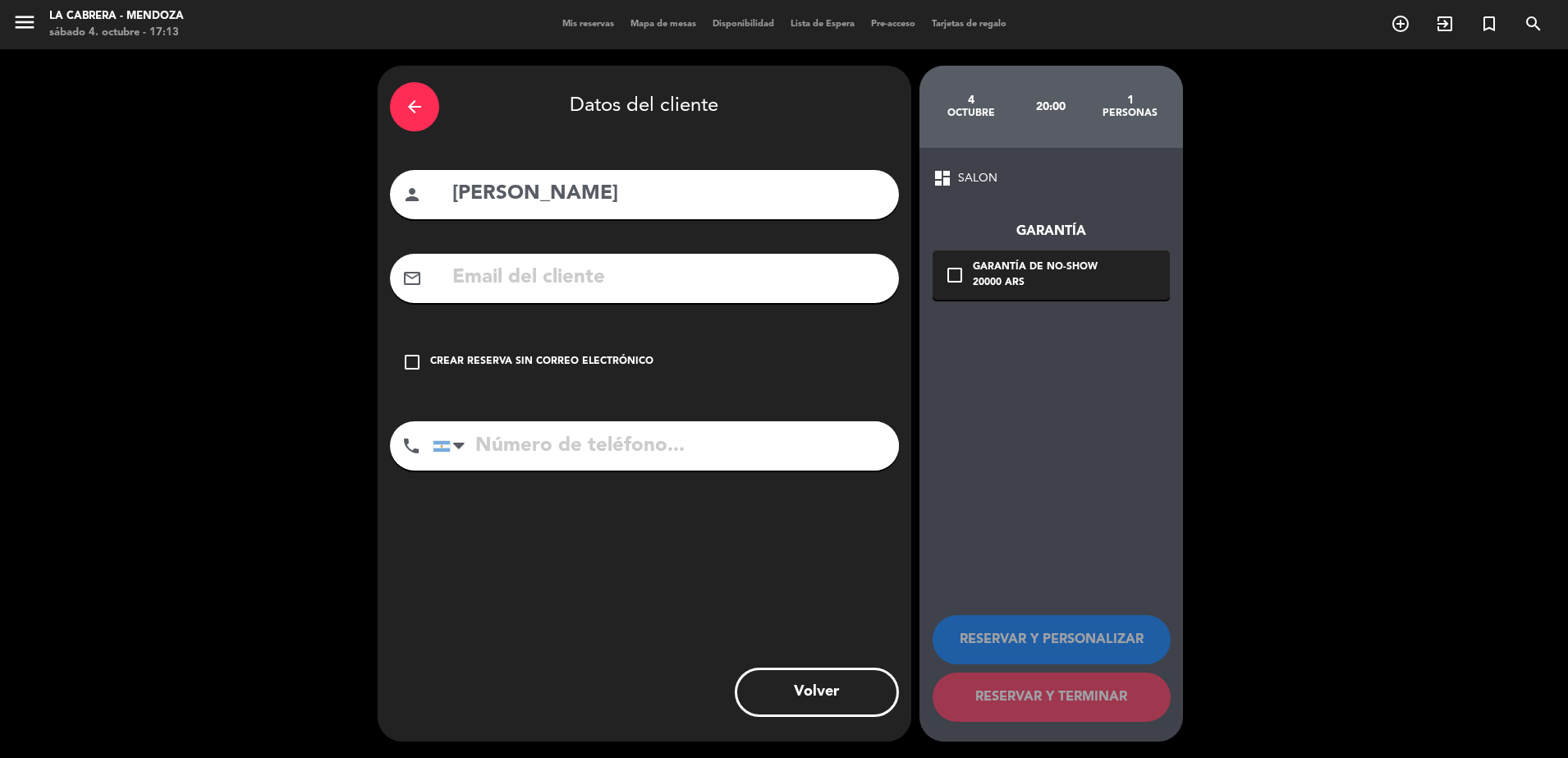
click at [511, 455] on input "tel" at bounding box center [665, 446] width 467 height 50
paste input "31650120002"
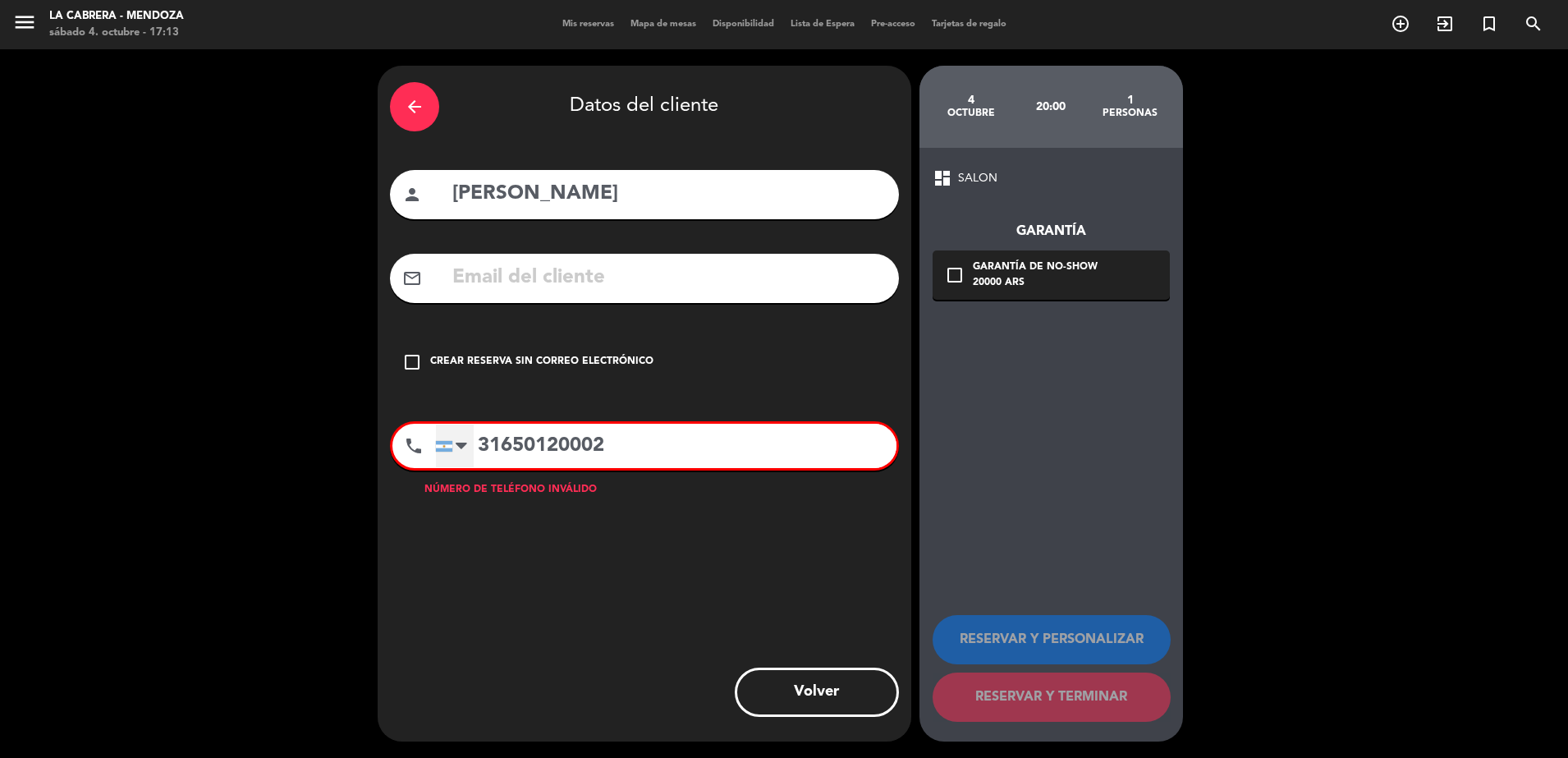
type input "31650120002"
click at [460, 454] on div at bounding box center [461, 446] width 11 height 20
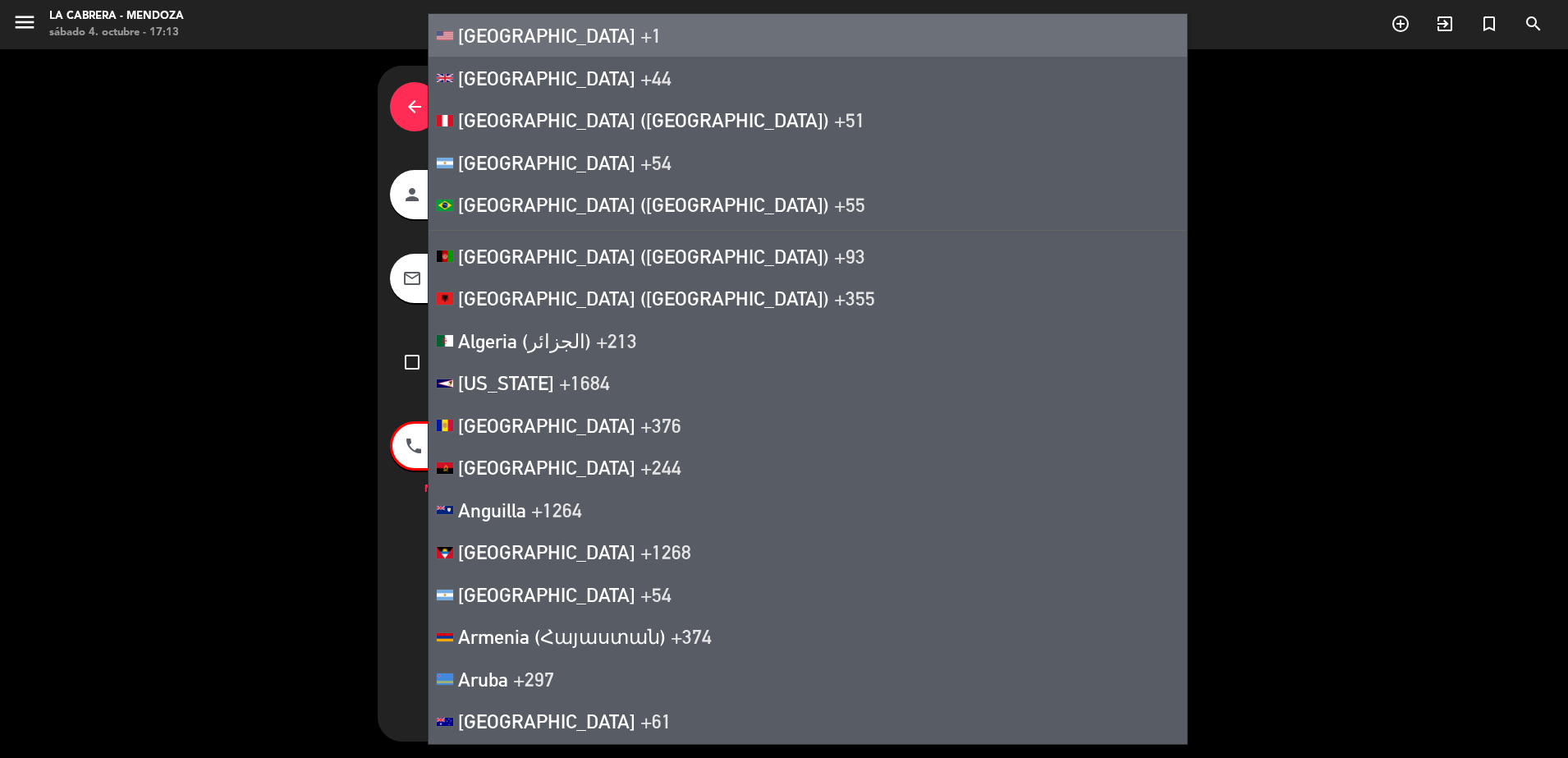
click at [535, 40] on span "[GEOGRAPHIC_DATA]" at bounding box center [547, 35] width 177 height 23
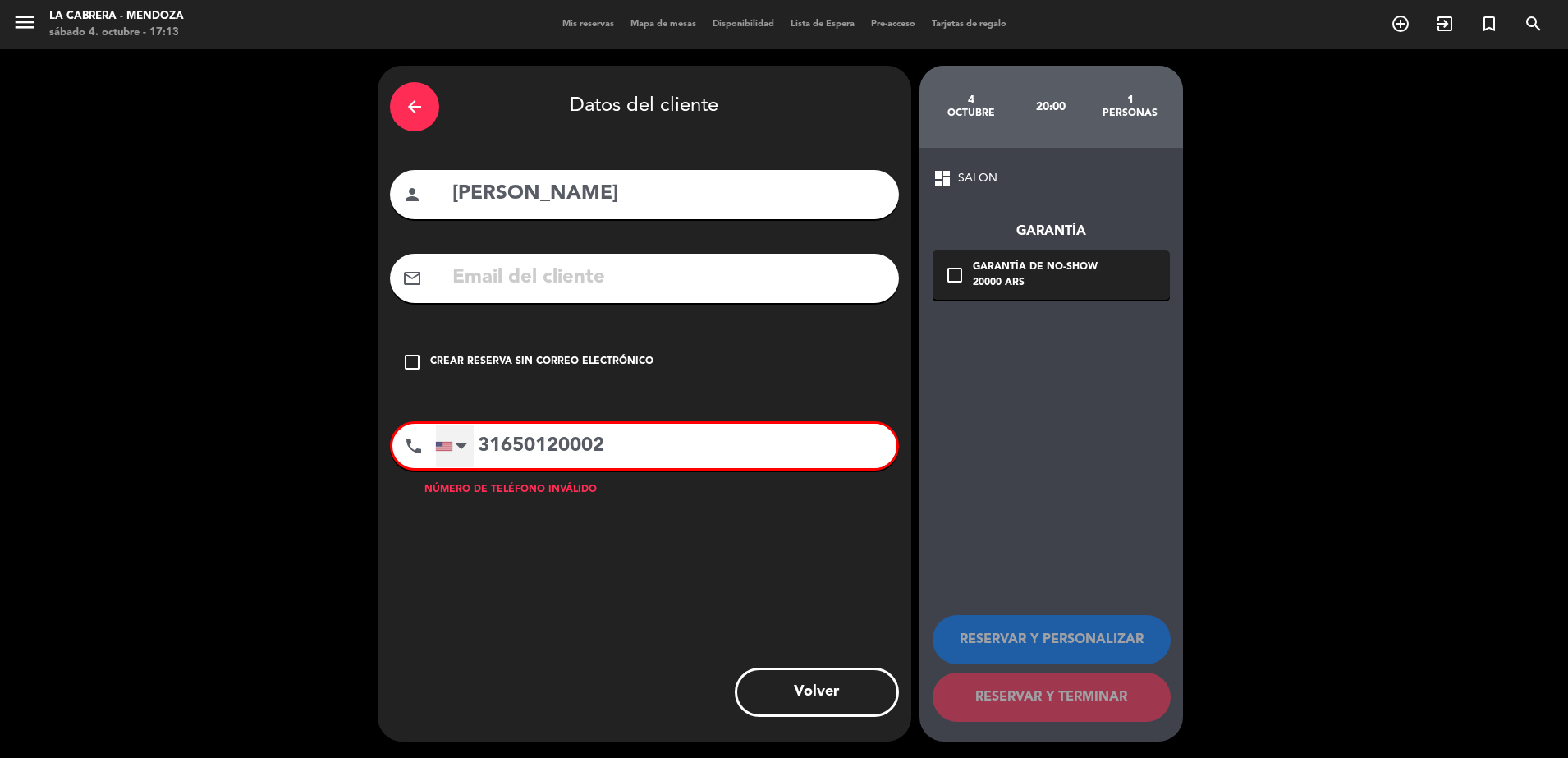
click at [449, 443] on div at bounding box center [444, 446] width 16 height 9
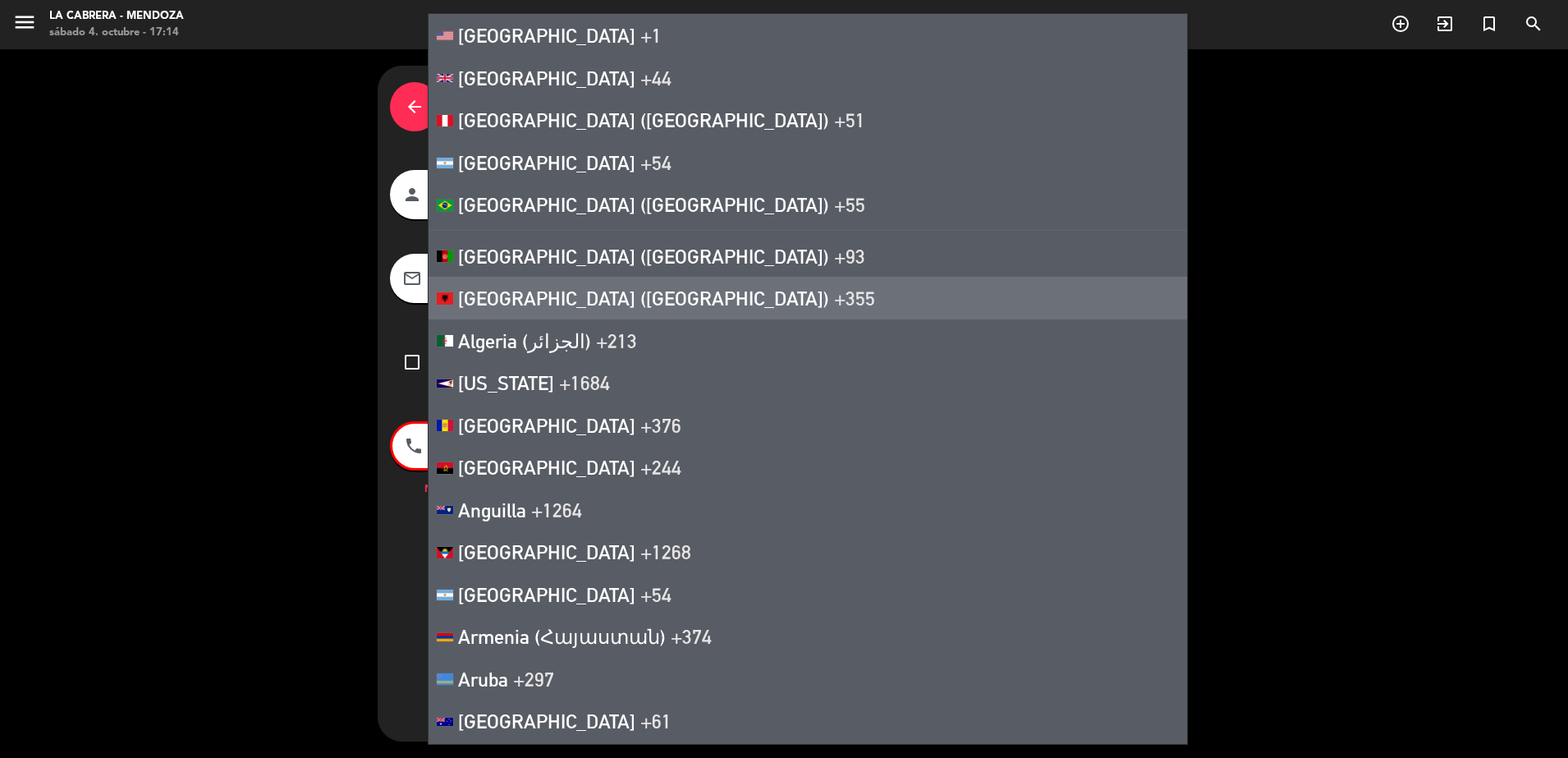
click at [1052, 359] on div "dashboard SALON Garantía check_box_outline_blank Garantía de no-show 20000 ARS …" at bounding box center [1051, 445] width 264 height 594
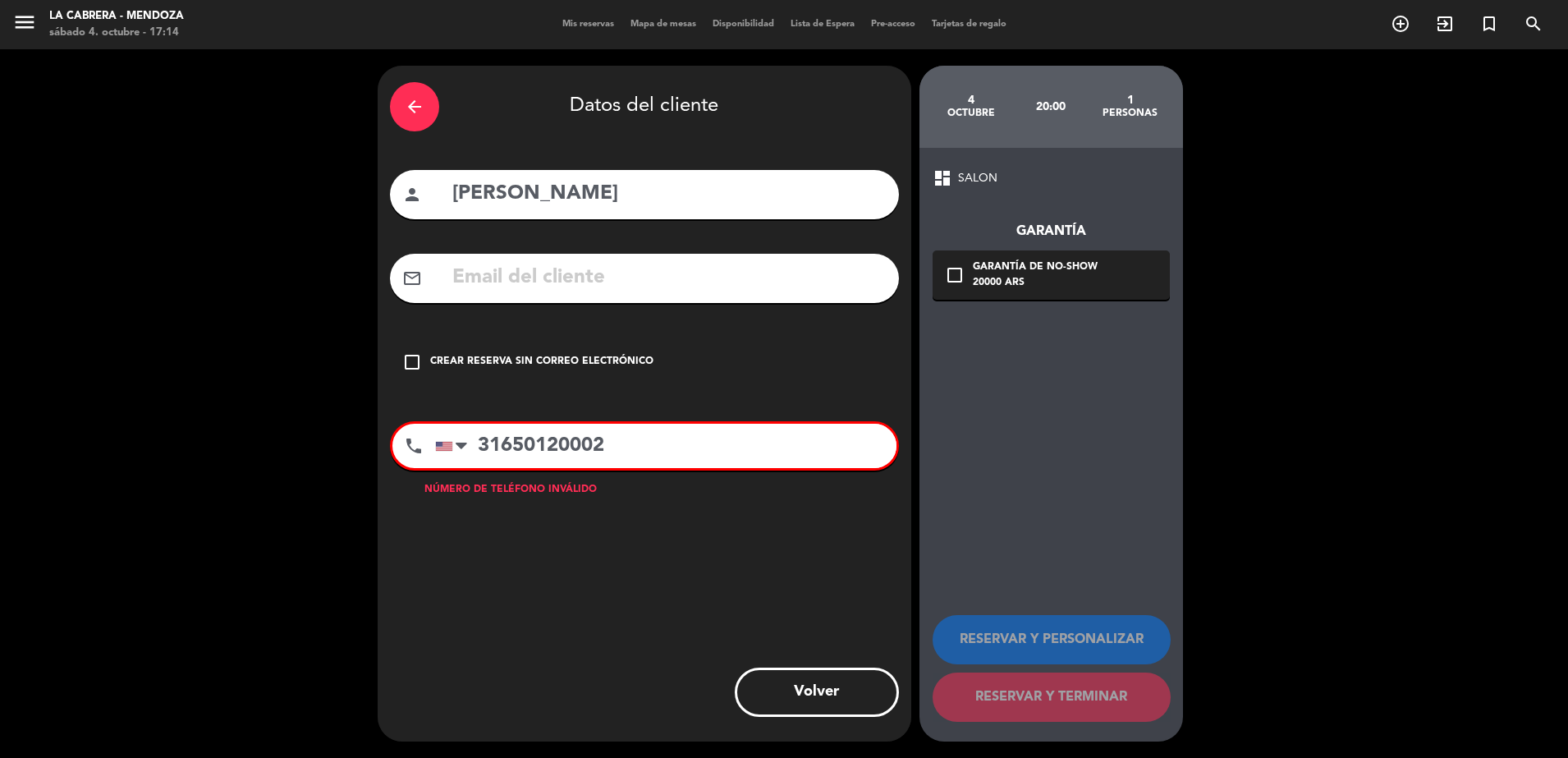
drag, startPoint x: 707, startPoint y: 436, endPoint x: 479, endPoint y: 446, distance: 228.2
click at [479, 446] on input "31650120002" at bounding box center [665, 446] width 462 height 44
click at [629, 365] on div "Crear reserva sin correo electrónico" at bounding box center [542, 362] width 224 height 16
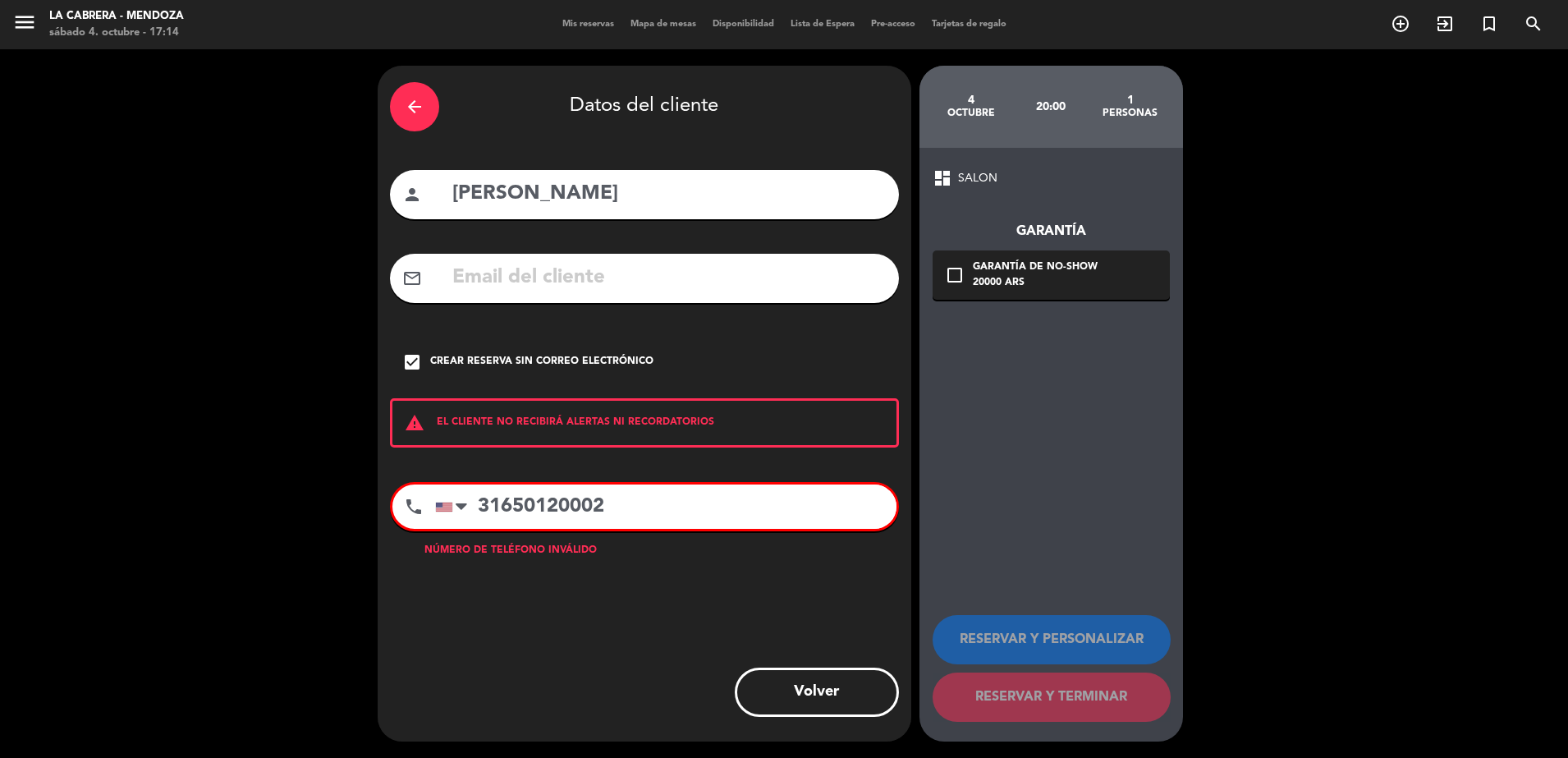
drag, startPoint x: 639, startPoint y: 513, endPoint x: 348, endPoint y: 510, distance: 291.0
click at [348, 510] on div "arrow_back Datos del cliente person [PERSON_NAME] mail_outline check_box Crear …" at bounding box center [784, 404] width 1568 height 709
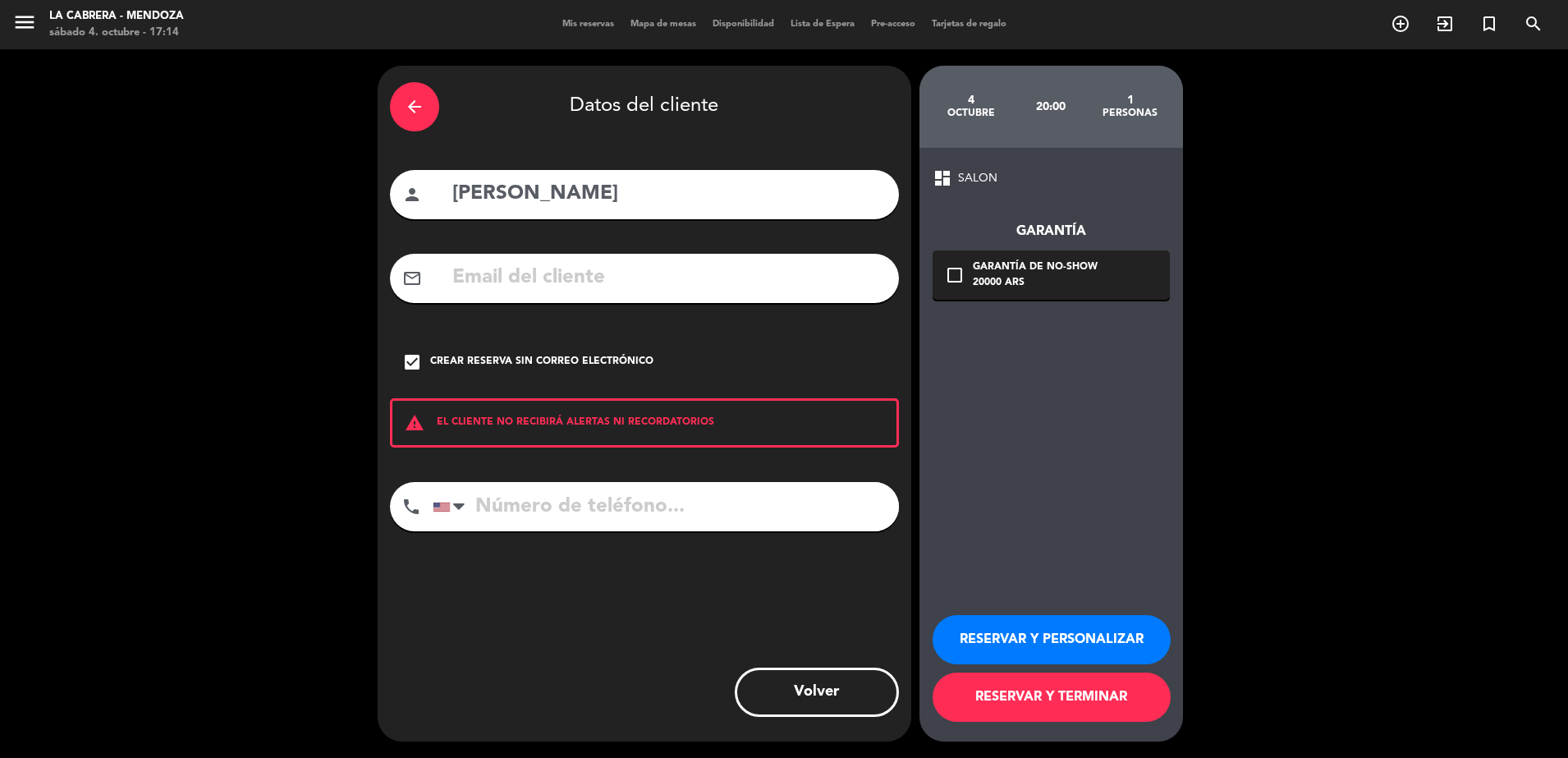
click at [1139, 644] on button "RESERVAR Y PERSONALIZAR" at bounding box center [1051, 640] width 238 height 50
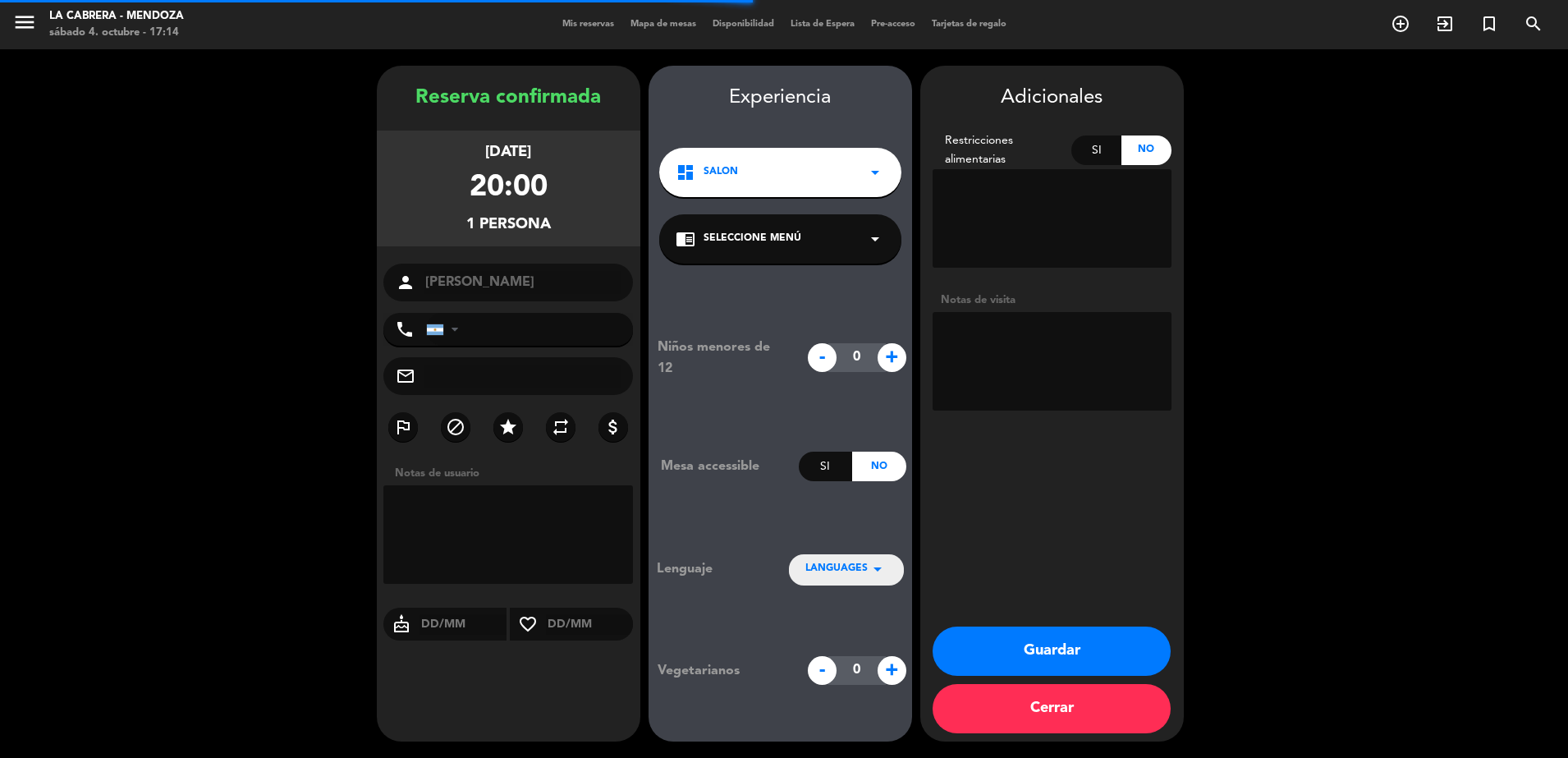
click at [1010, 357] on textarea at bounding box center [1052, 361] width 239 height 98
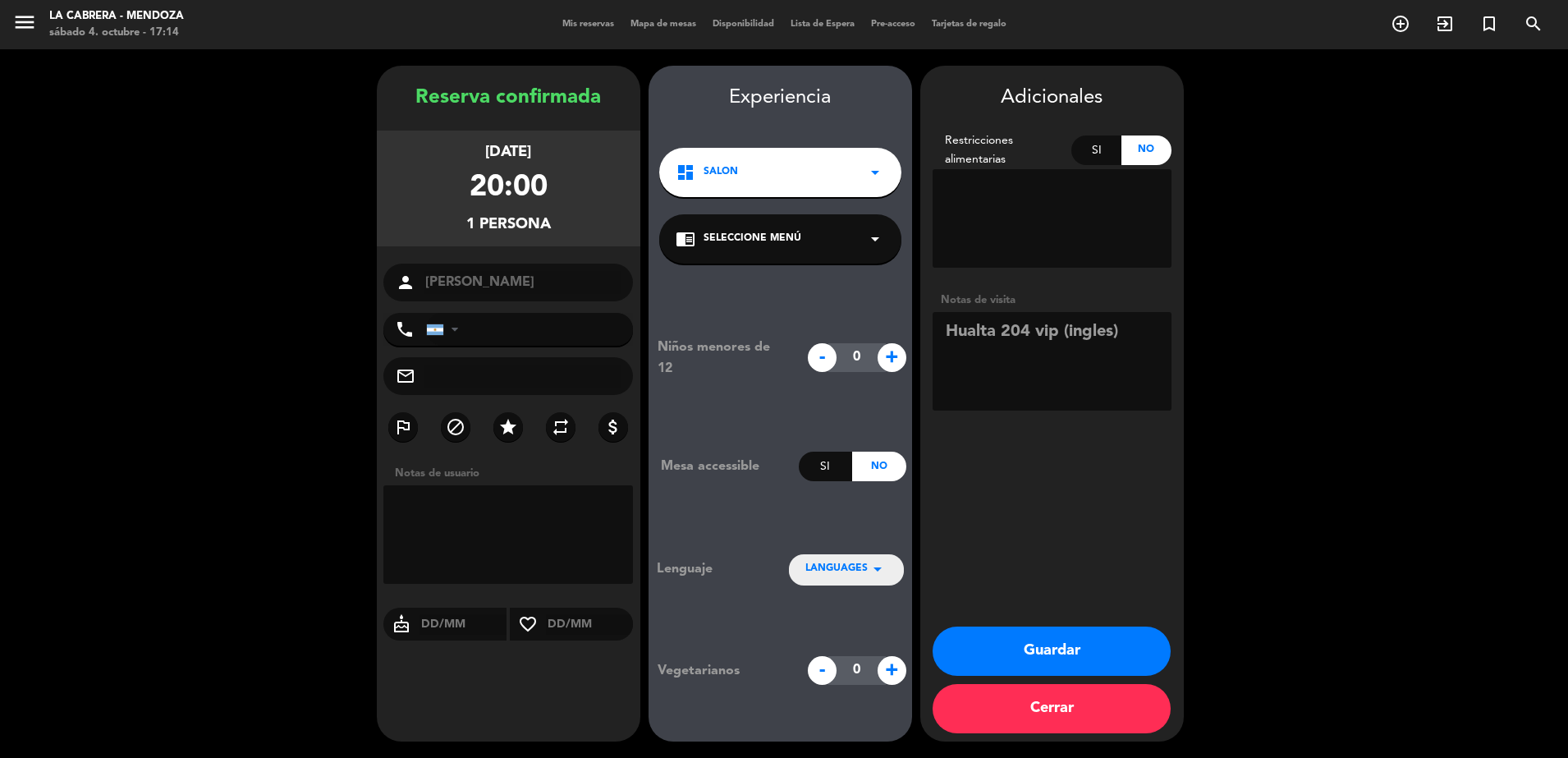
type textarea "Hualta 204 vip (ingles)"
click at [1056, 231] on textarea at bounding box center [1052, 218] width 239 height 98
click at [521, 524] on textarea at bounding box center [508, 534] width 251 height 98
paste textarea "31650120002"
type textarea "31650120002"
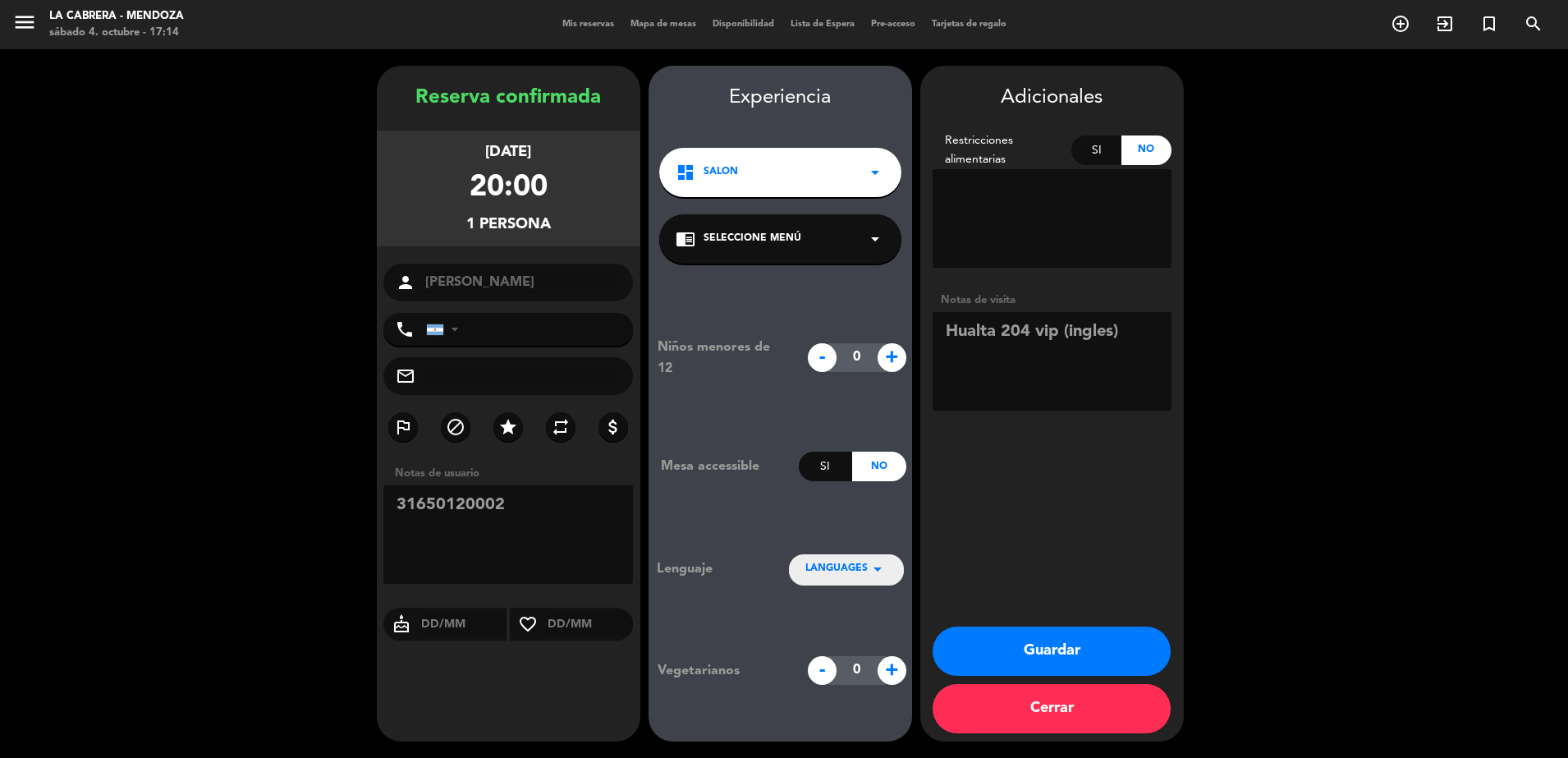
click at [1020, 632] on button "Guardar" at bounding box center [1051, 651] width 238 height 50
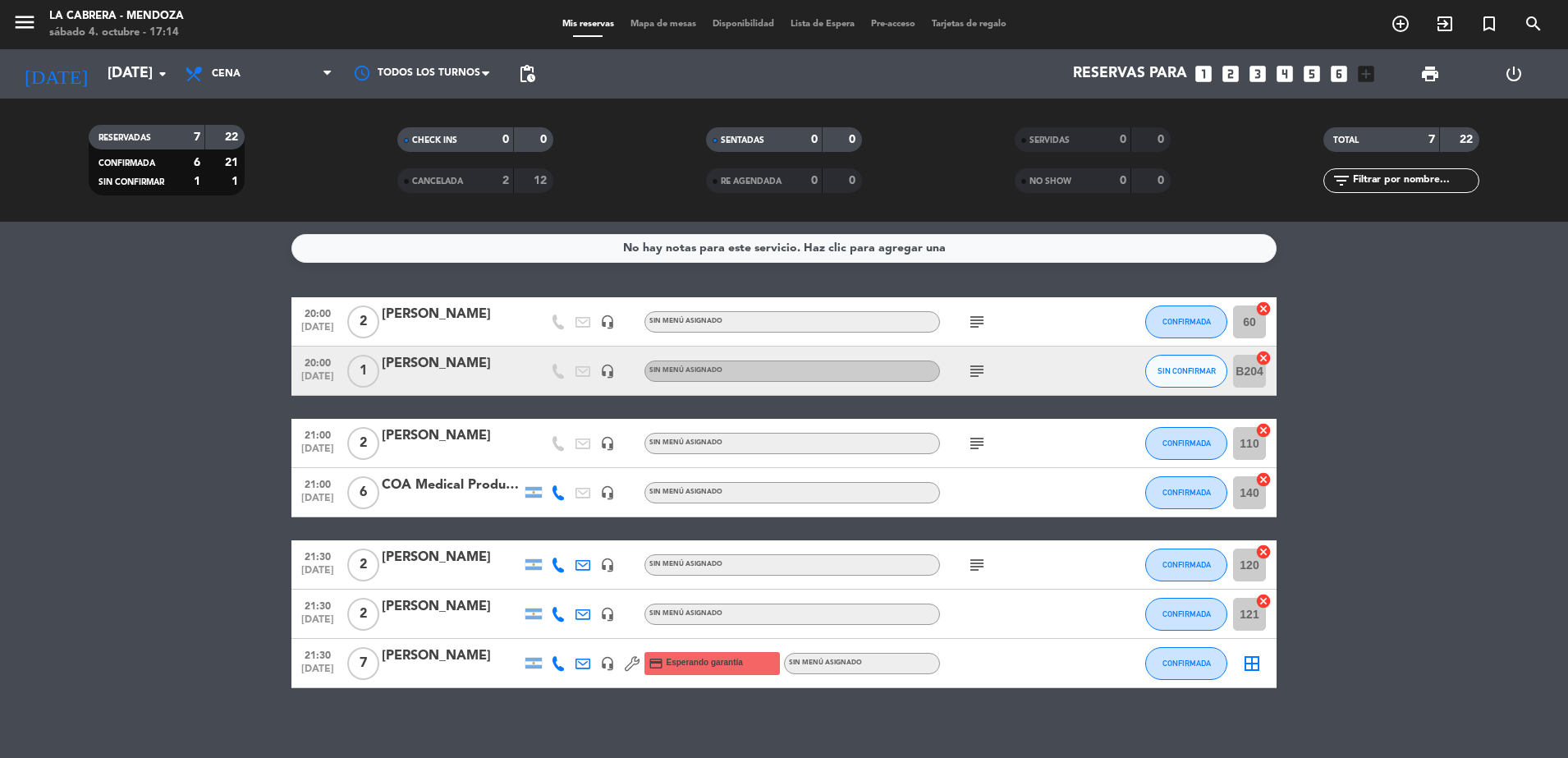
click at [1260, 355] on icon "cancel" at bounding box center [1263, 358] width 16 height 16
click at [1212, 371] on span "SIN CONFIRMAR" at bounding box center [1187, 370] width 58 height 9
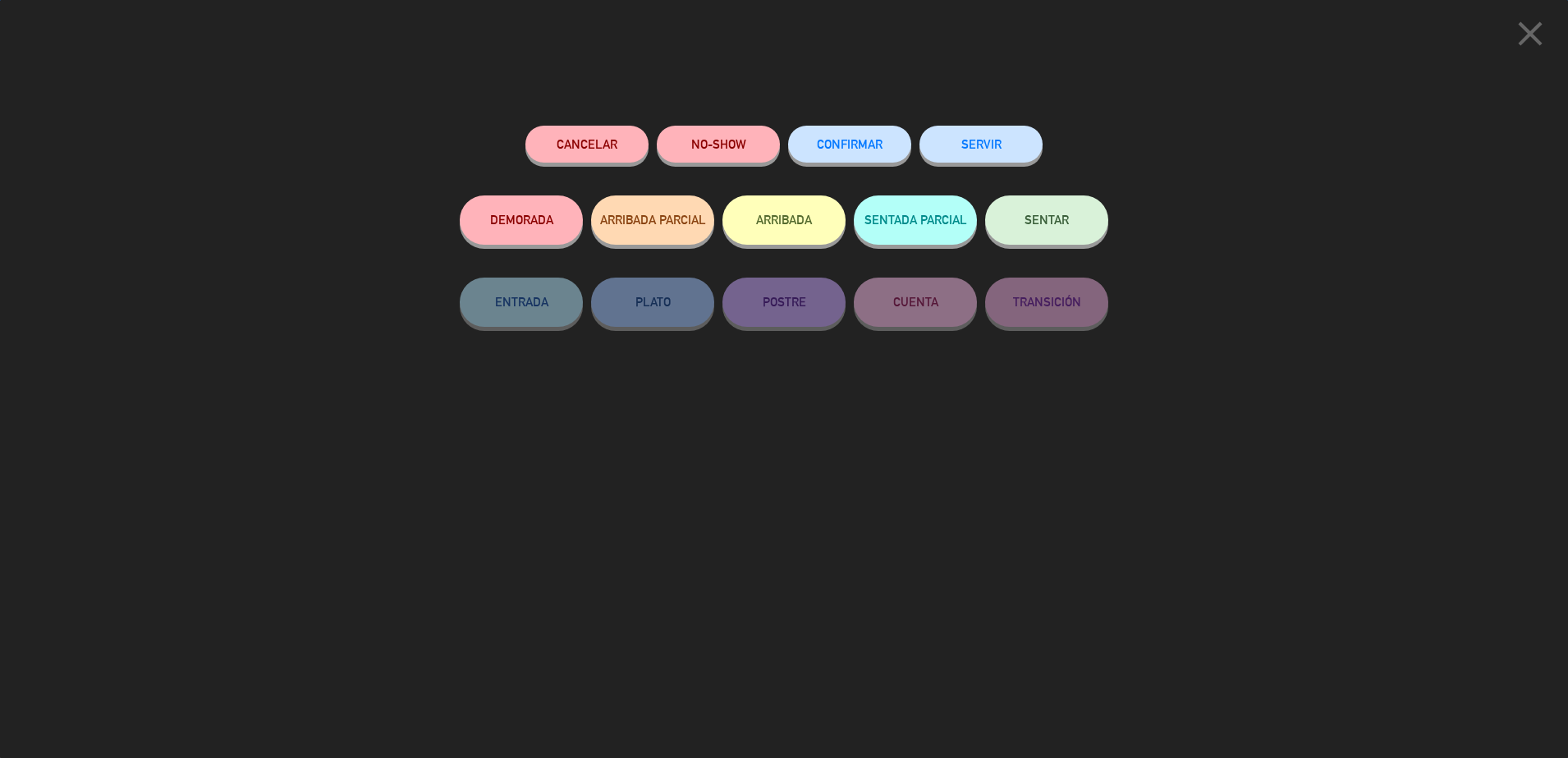
click at [867, 143] on span "CONFIRMAR" at bounding box center [850, 144] width 66 height 14
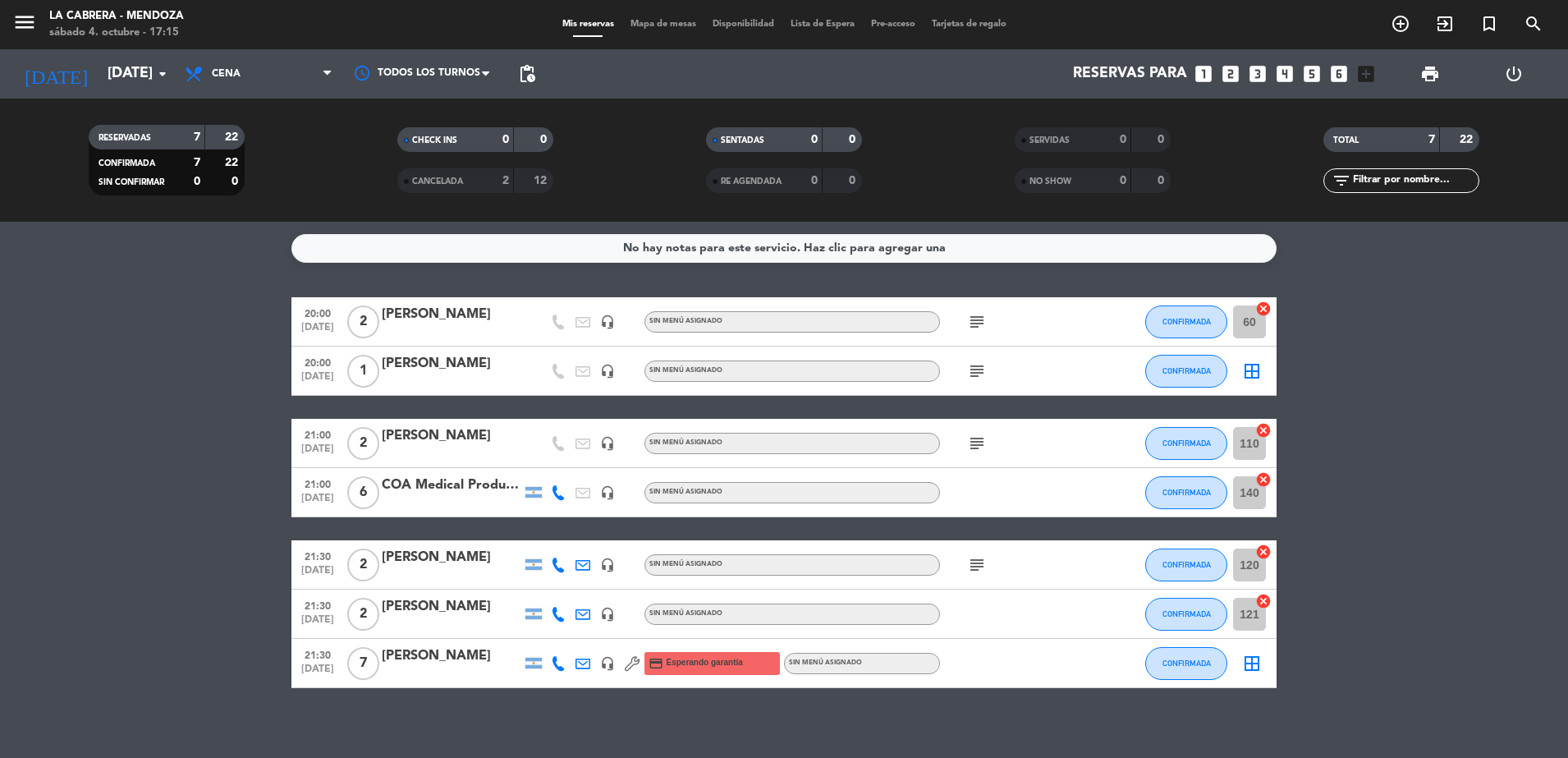
click at [1264, 308] on icon "cancel" at bounding box center [1263, 308] width 16 height 16
click at [1266, 427] on icon "cancel" at bounding box center [1263, 430] width 16 height 16
click at [1265, 474] on icon "cancel" at bounding box center [1263, 479] width 16 height 16
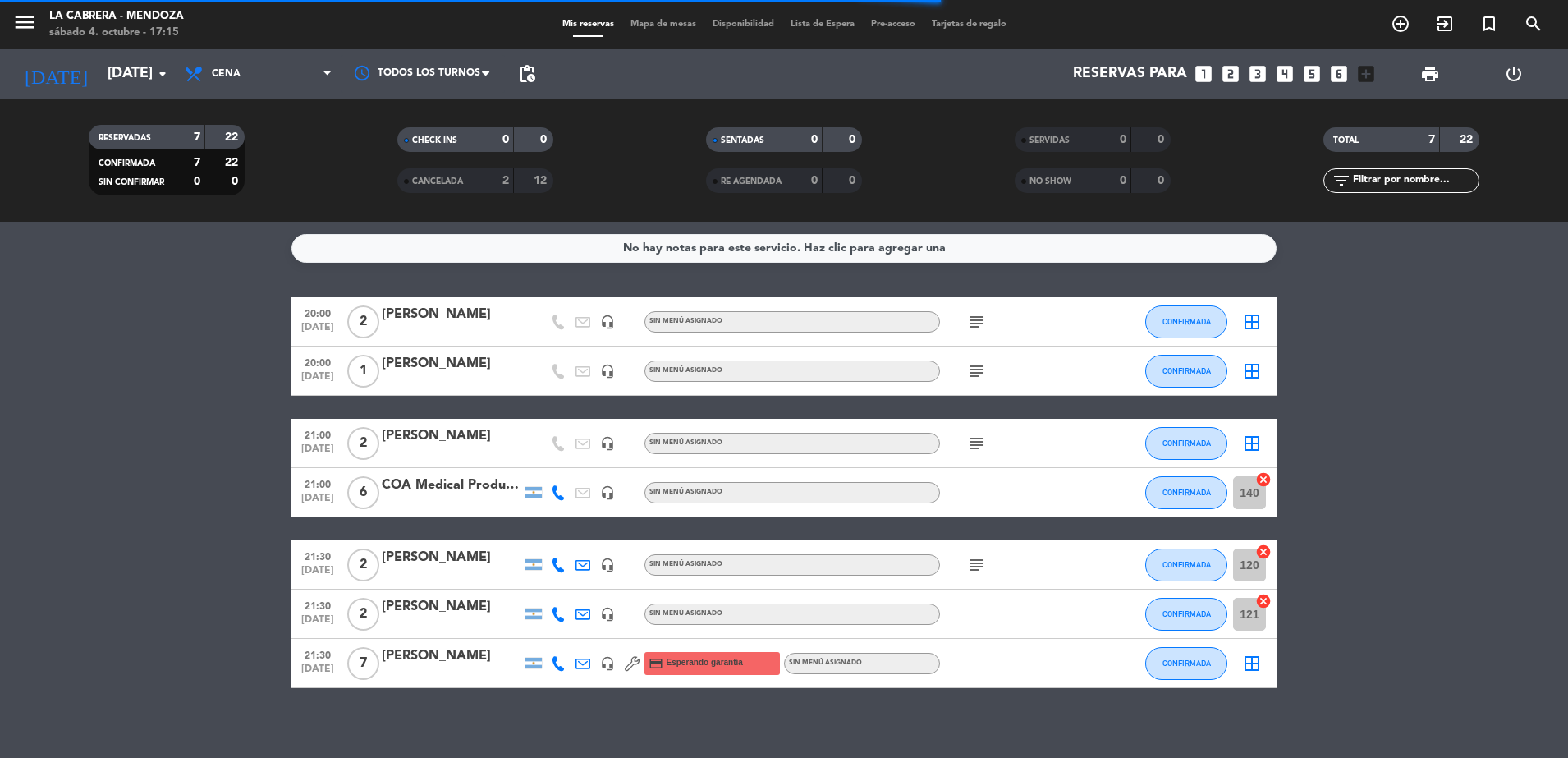
click at [1260, 553] on icon "cancel" at bounding box center [1263, 551] width 16 height 16
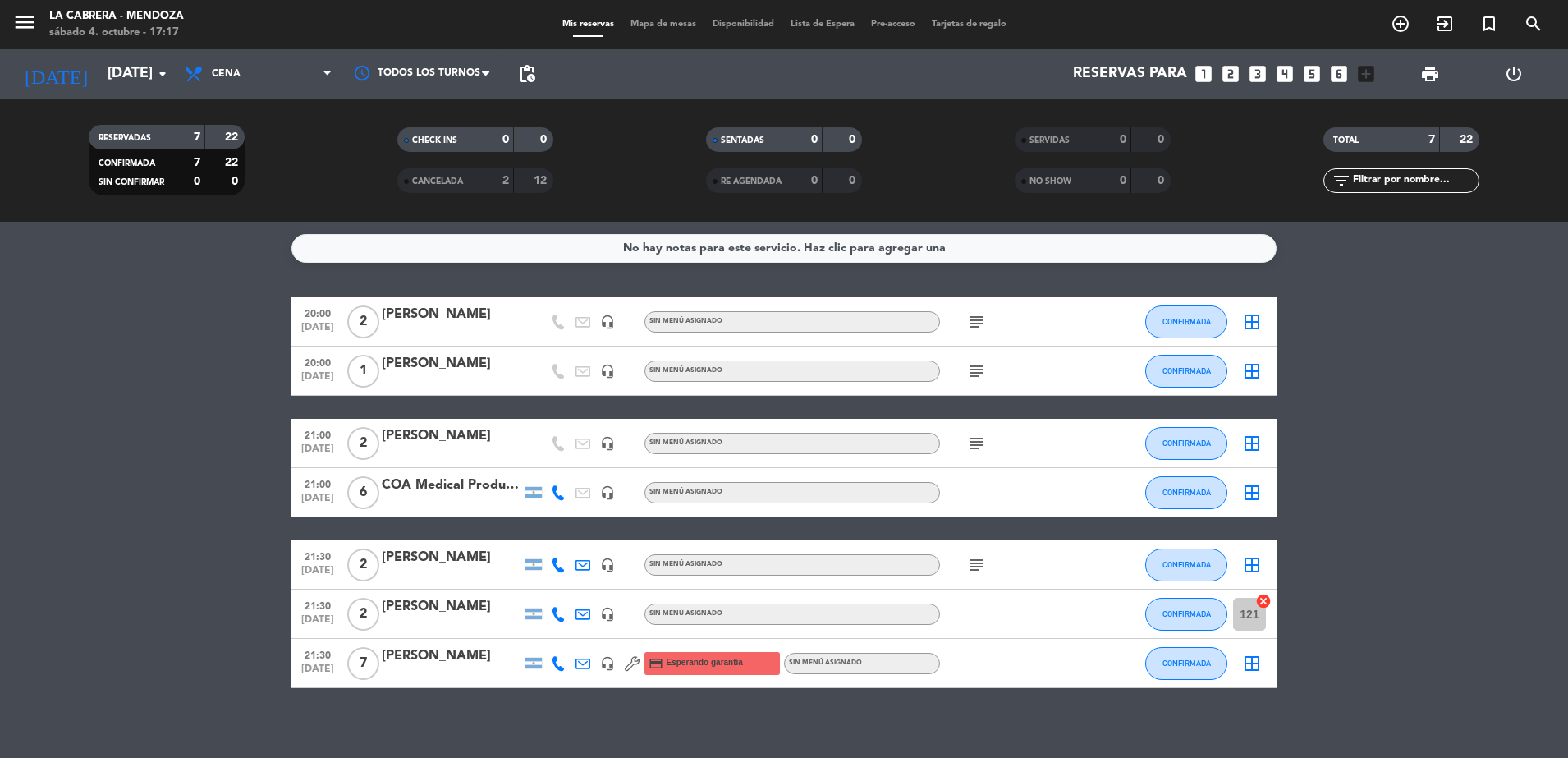
click at [1262, 603] on icon "cancel" at bounding box center [1263, 601] width 16 height 16
click at [650, 12] on div "menu LA [PERSON_NAME] - [PERSON_NAME][DATE] 4. octubre - 17:19 Mis reservas Map…" at bounding box center [784, 25] width 1568 height 50
click at [648, 15] on div "menu LA [PERSON_NAME] - [PERSON_NAME][DATE] 4. octubre - 17:19 Mis reservas Map…" at bounding box center [784, 25] width 1568 height 50
click at [643, 20] on span "Mapa de mesas" at bounding box center [664, 24] width 82 height 9
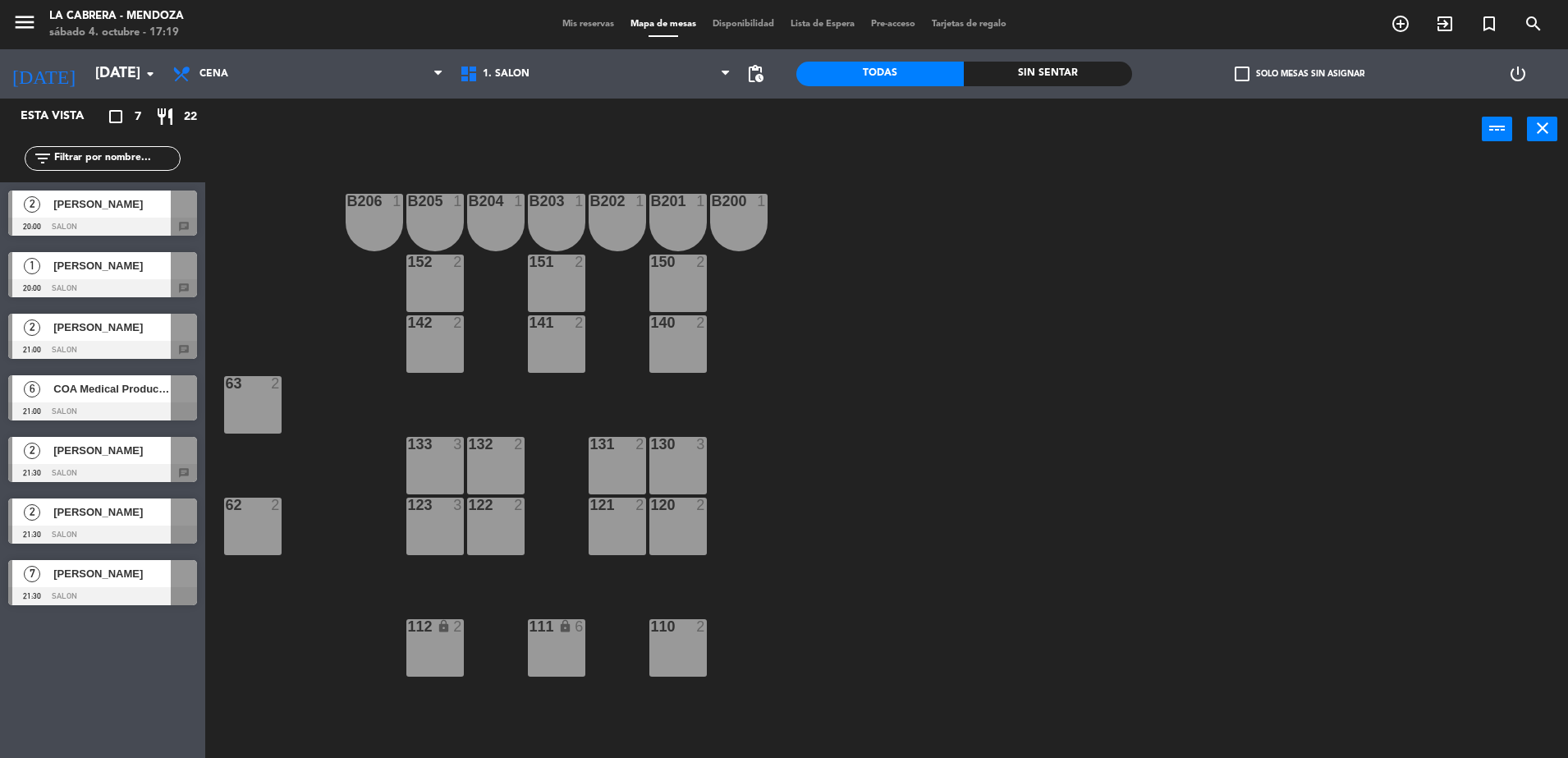
click at [121, 397] on span "COA Medical Products sa" at bounding box center [113, 389] width 118 height 17
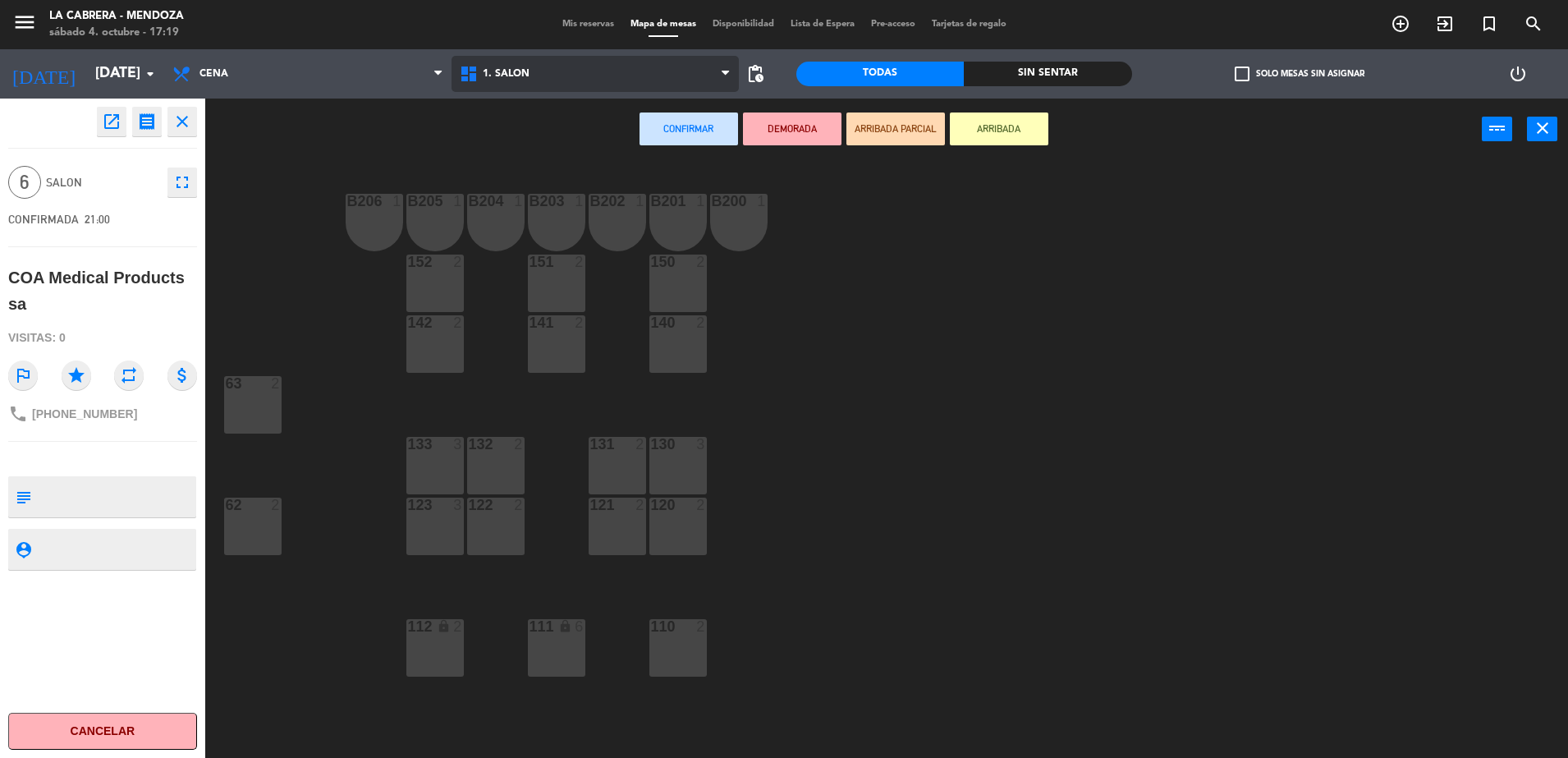
click at [599, 84] on span "1. SALON" at bounding box center [595, 73] width 287 height 36
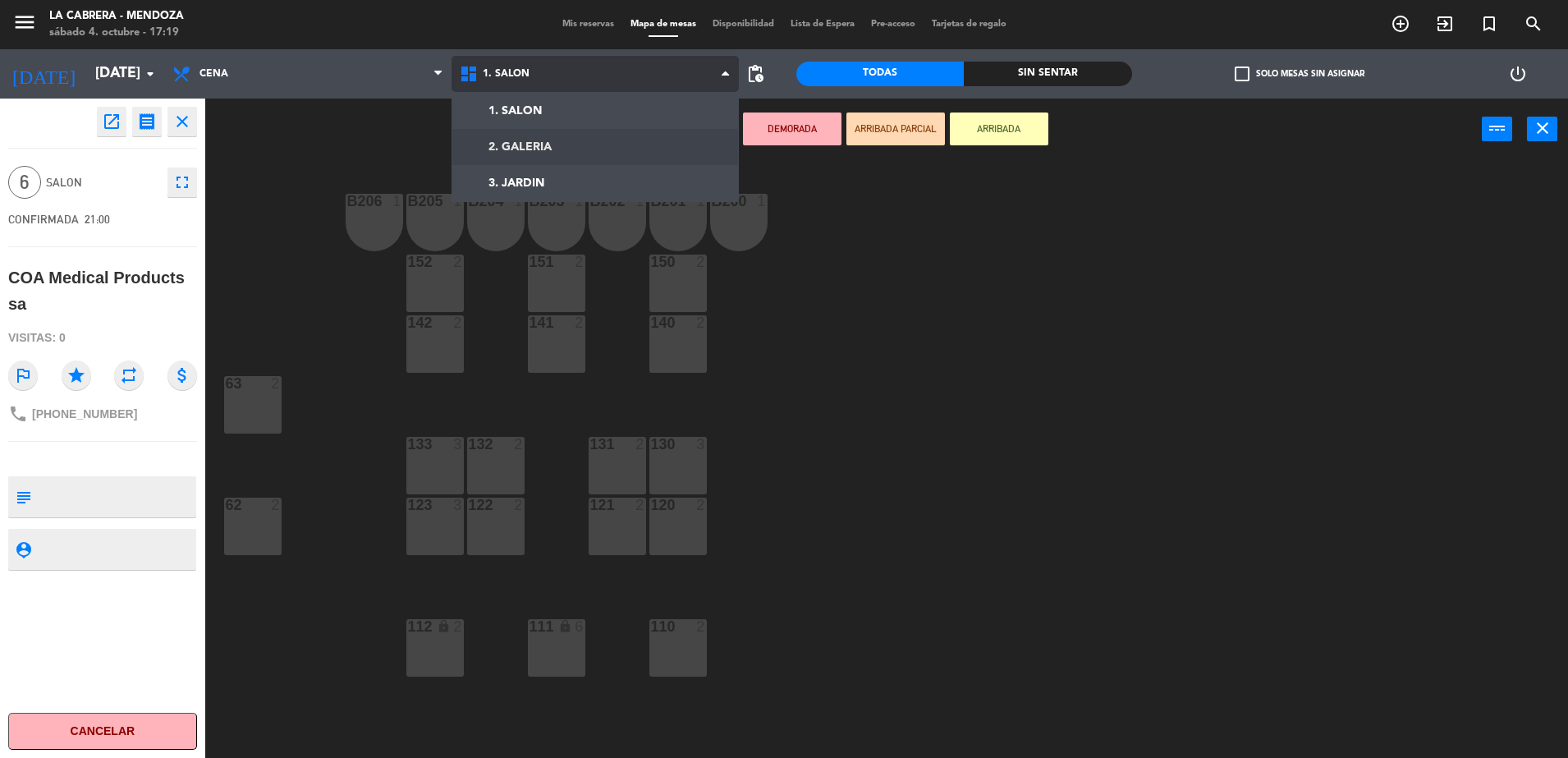
click at [577, 147] on ng-component "menu LA [PERSON_NAME] - [PERSON_NAME][DATE] 4. octubre - 17:19 Mis reservas Map…" at bounding box center [784, 381] width 1568 height 762
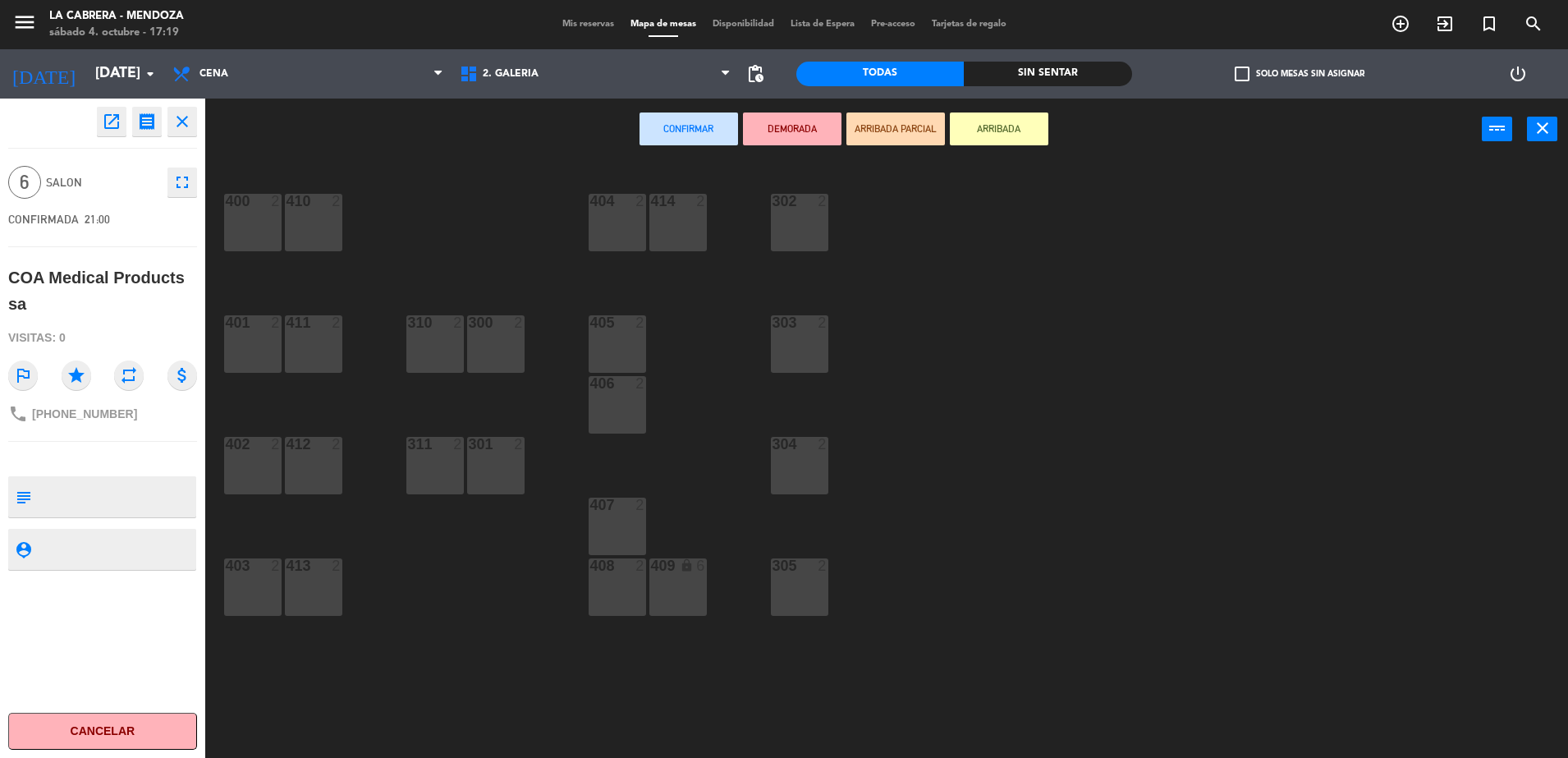
click at [683, 587] on div "409 lock 6" at bounding box center [677, 586] width 57 height 57
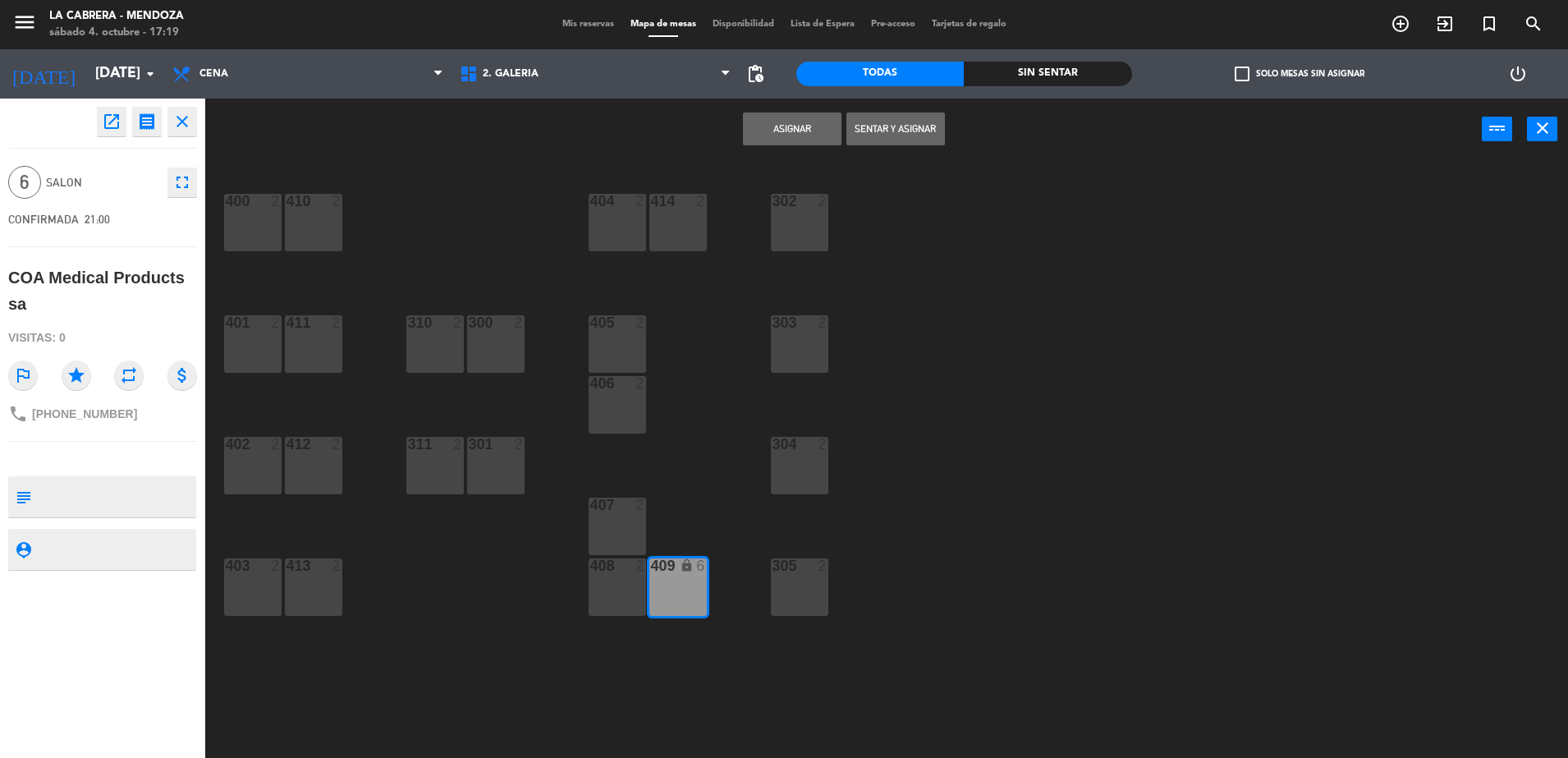
click at [790, 124] on button "Asignar" at bounding box center [792, 129] width 98 height 32
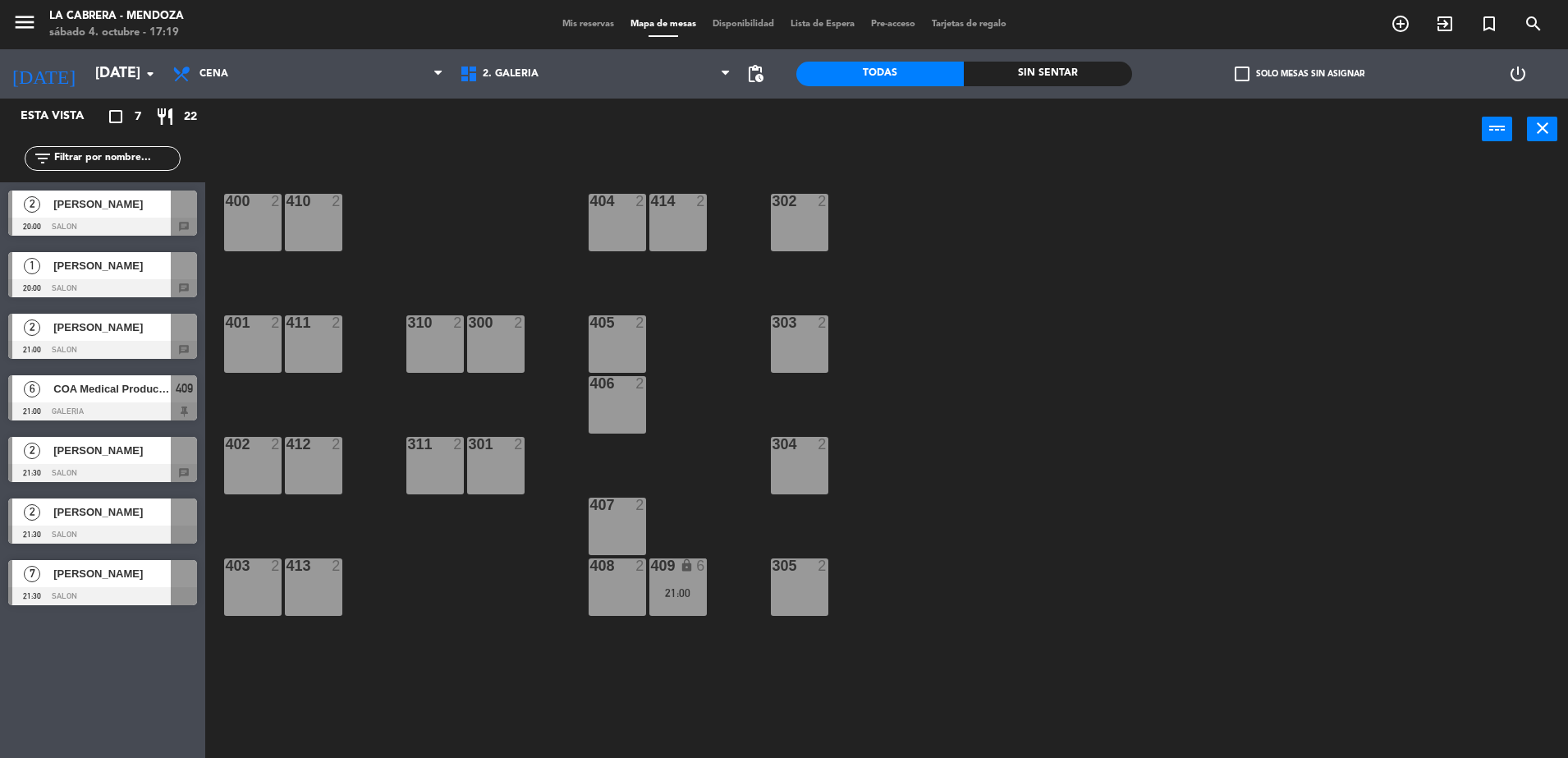
click at [81, 411] on div at bounding box center [102, 411] width 189 height 18
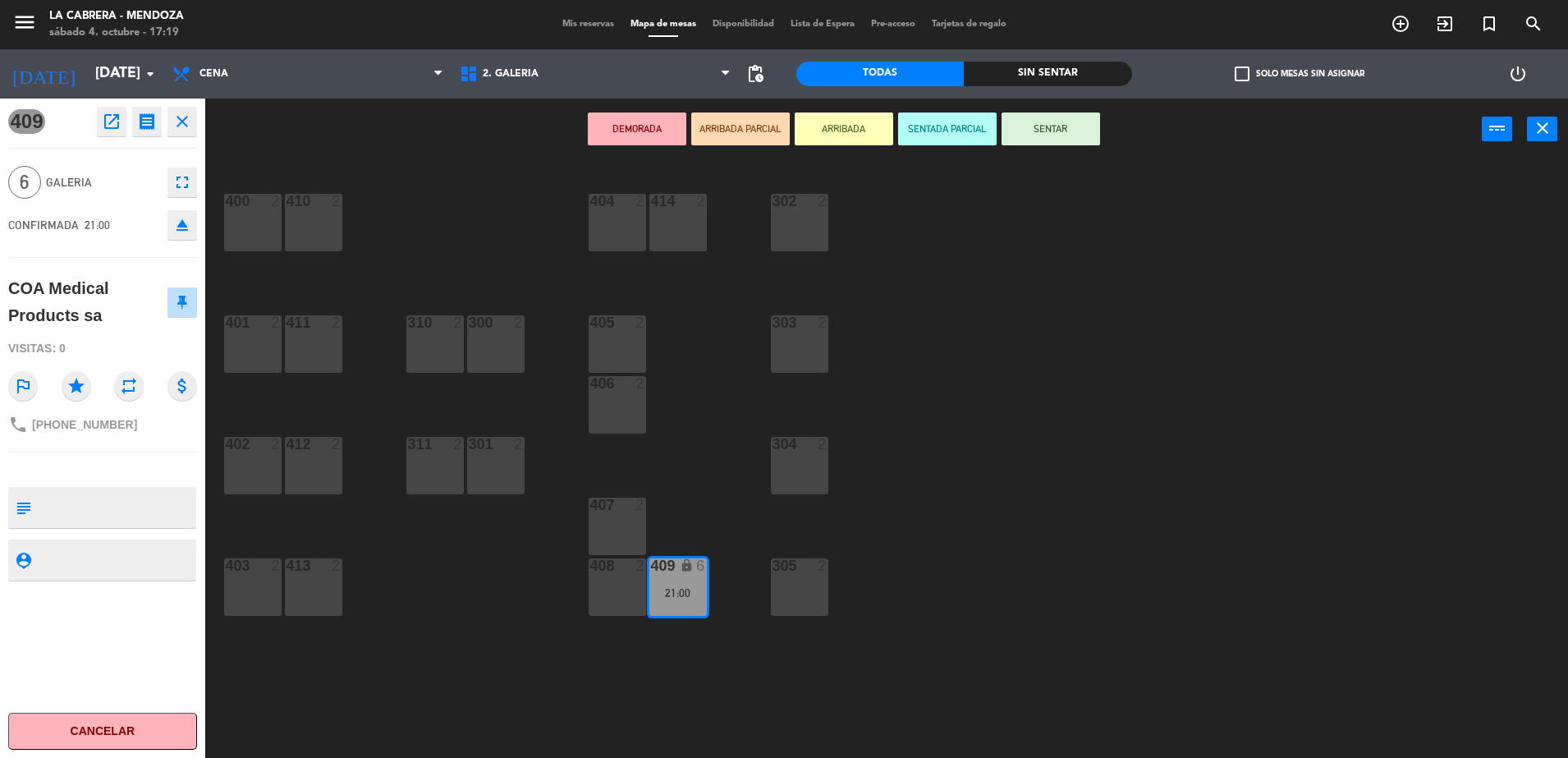
click at [424, 235] on div "400 2 410 2 404 2 414 2 302 2 401 2 411 2 310 2 300 2 303 2 405 2 406 2 402 2 4…" at bounding box center [894, 463] width 1347 height 598
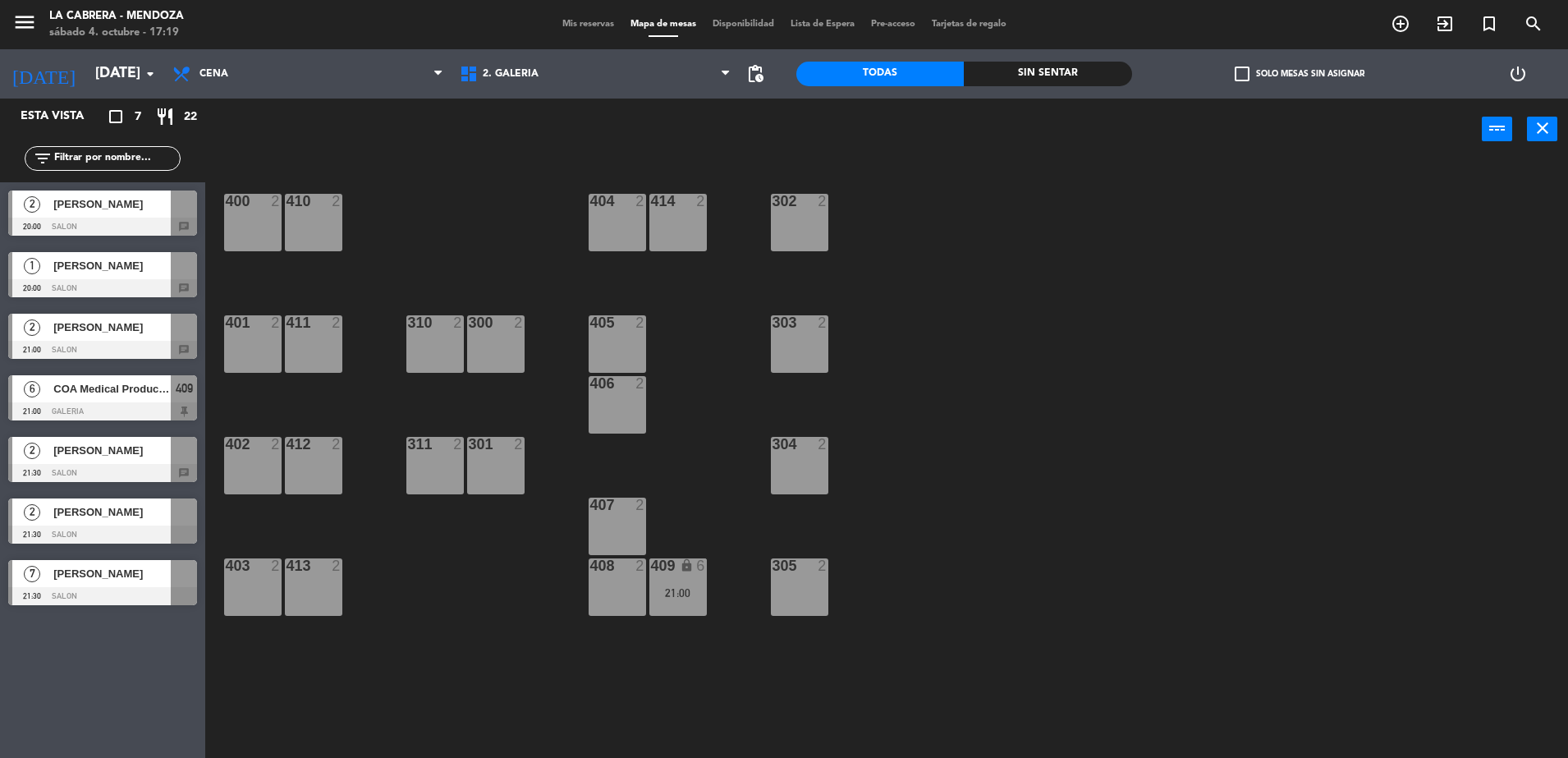
click at [98, 591] on div at bounding box center [102, 596] width 189 height 18
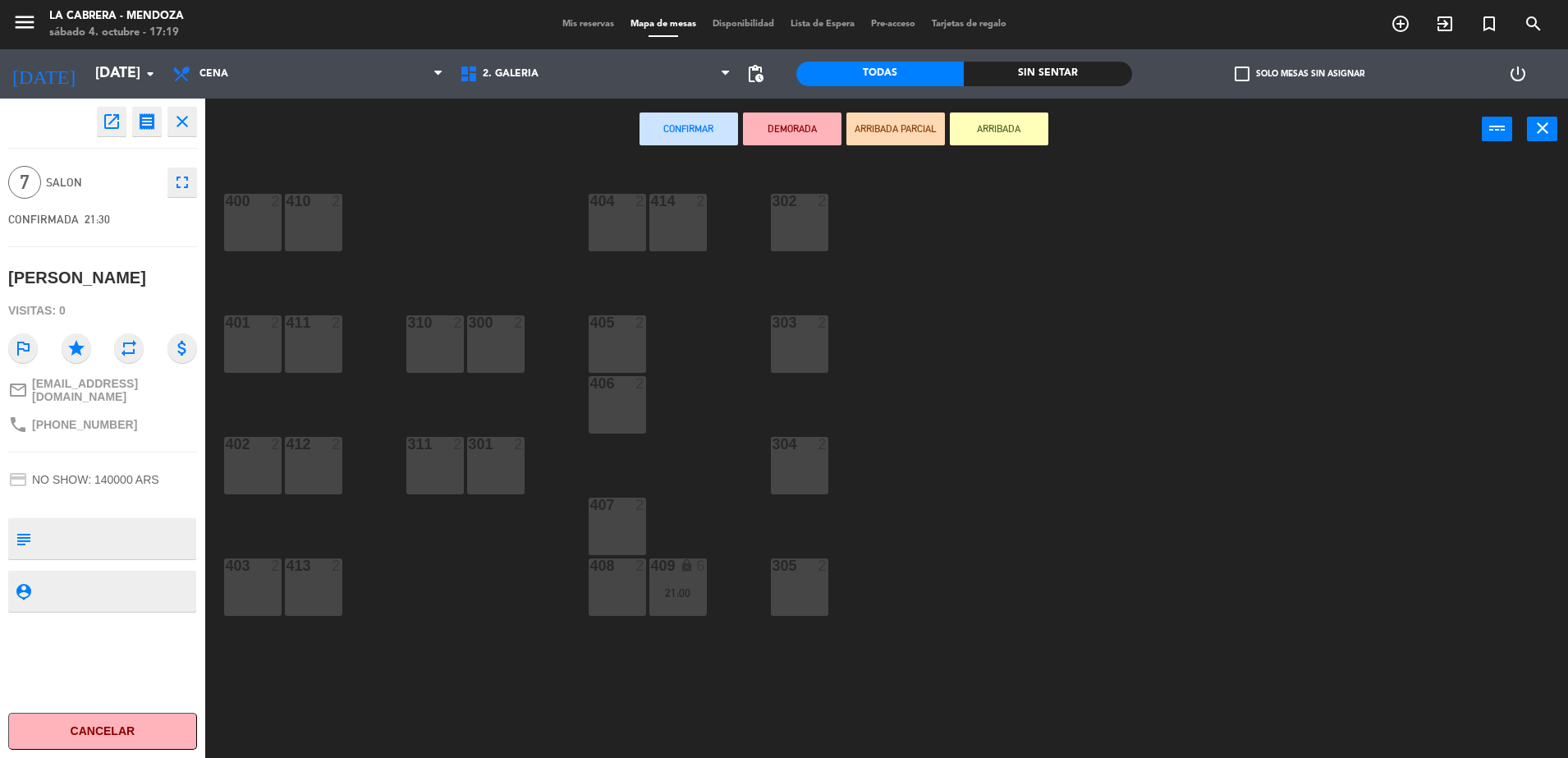
click at [503, 227] on div "400 2 410 2 404 2 414 2 302 2 401 2 411 2 310 2 300 2 303 2 405 2 406 2 402 2 4…" at bounding box center [894, 463] width 1347 height 598
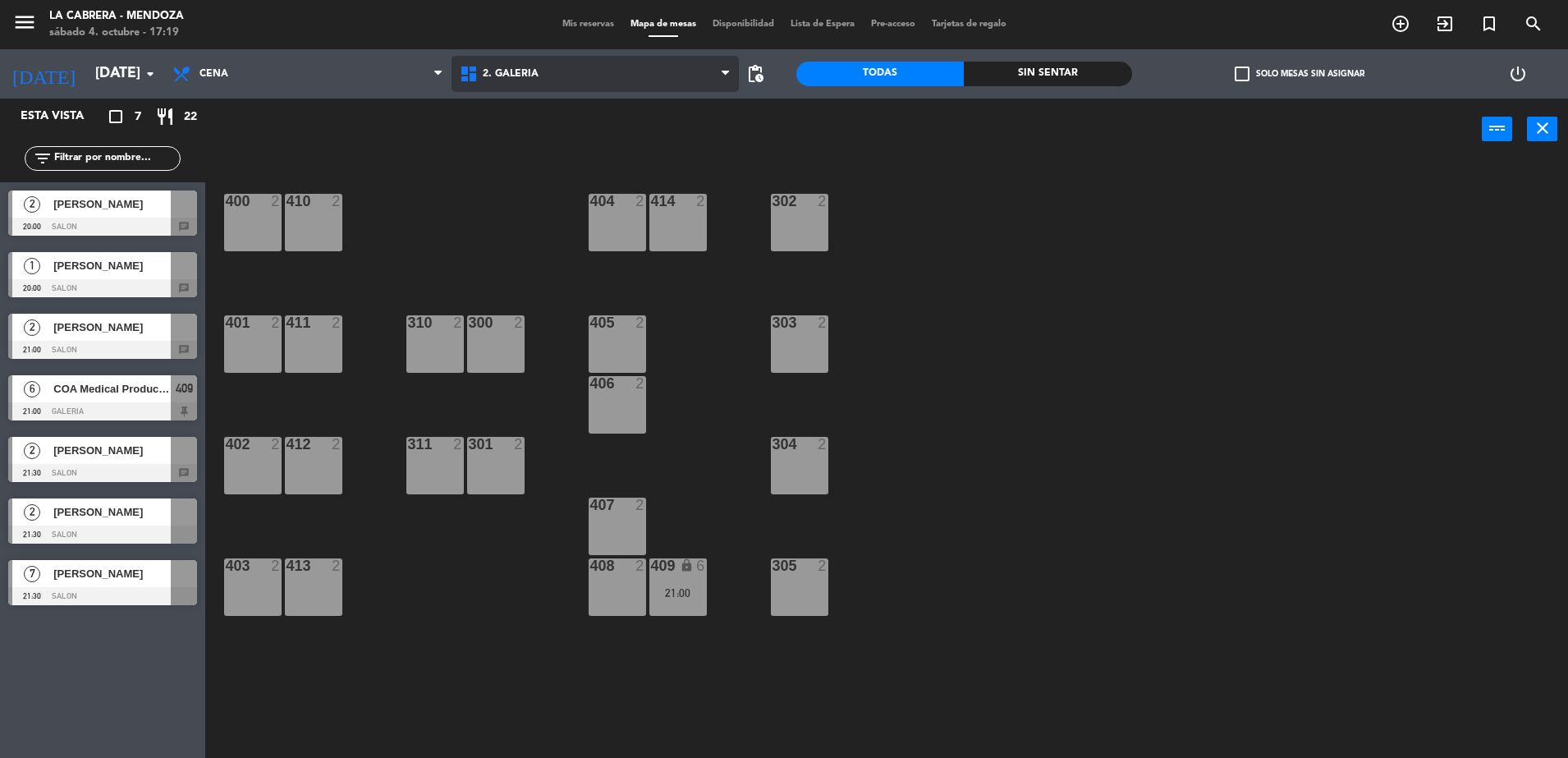
click at [527, 71] on span "2. GALERIA" at bounding box center [510, 73] width 55 height 11
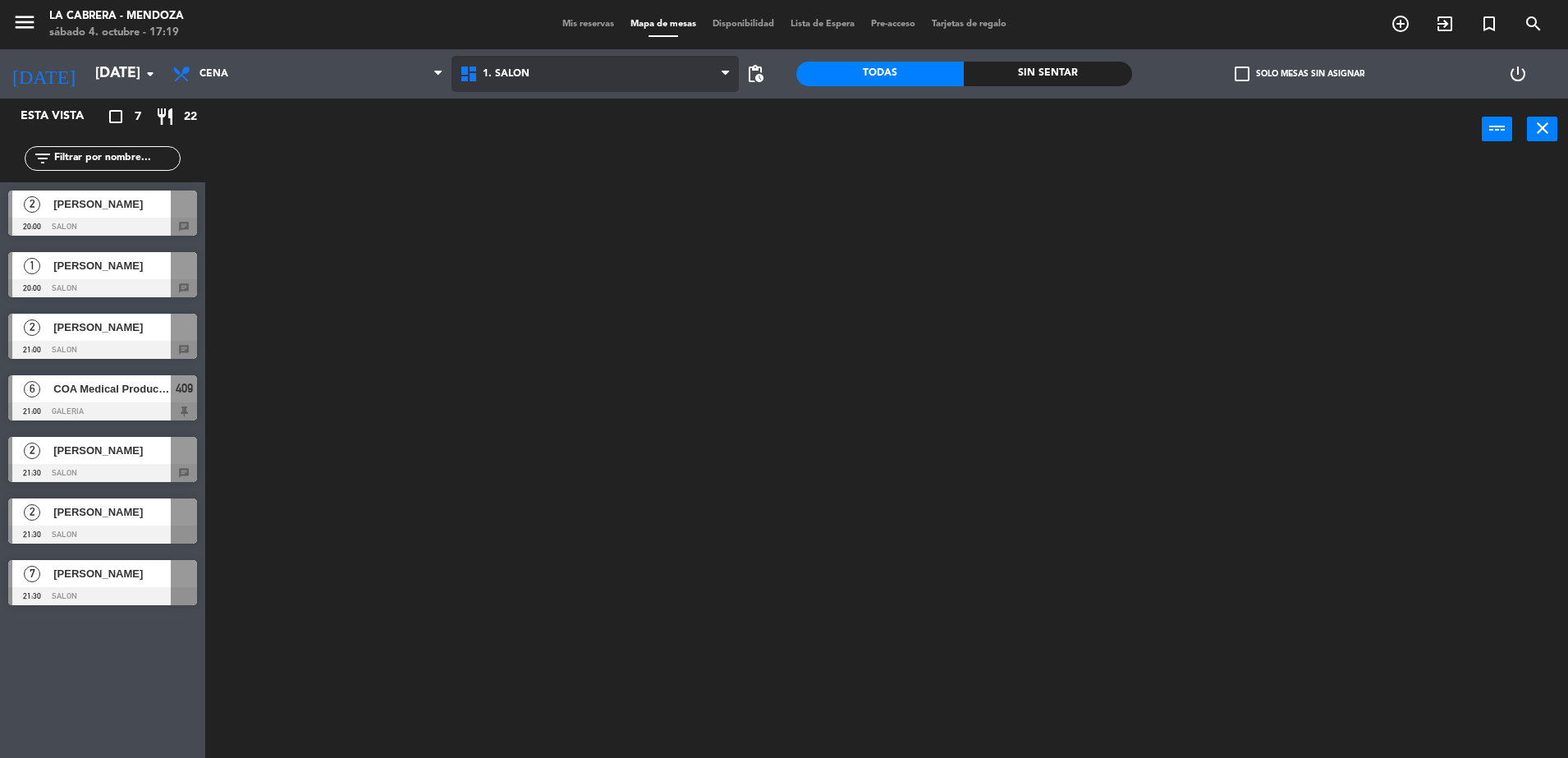
click at [532, 110] on ng-component "menu LA [PERSON_NAME] - [PERSON_NAME][DATE] 4. octubre - 17:19 Mis reservas Map…" at bounding box center [784, 381] width 1568 height 762
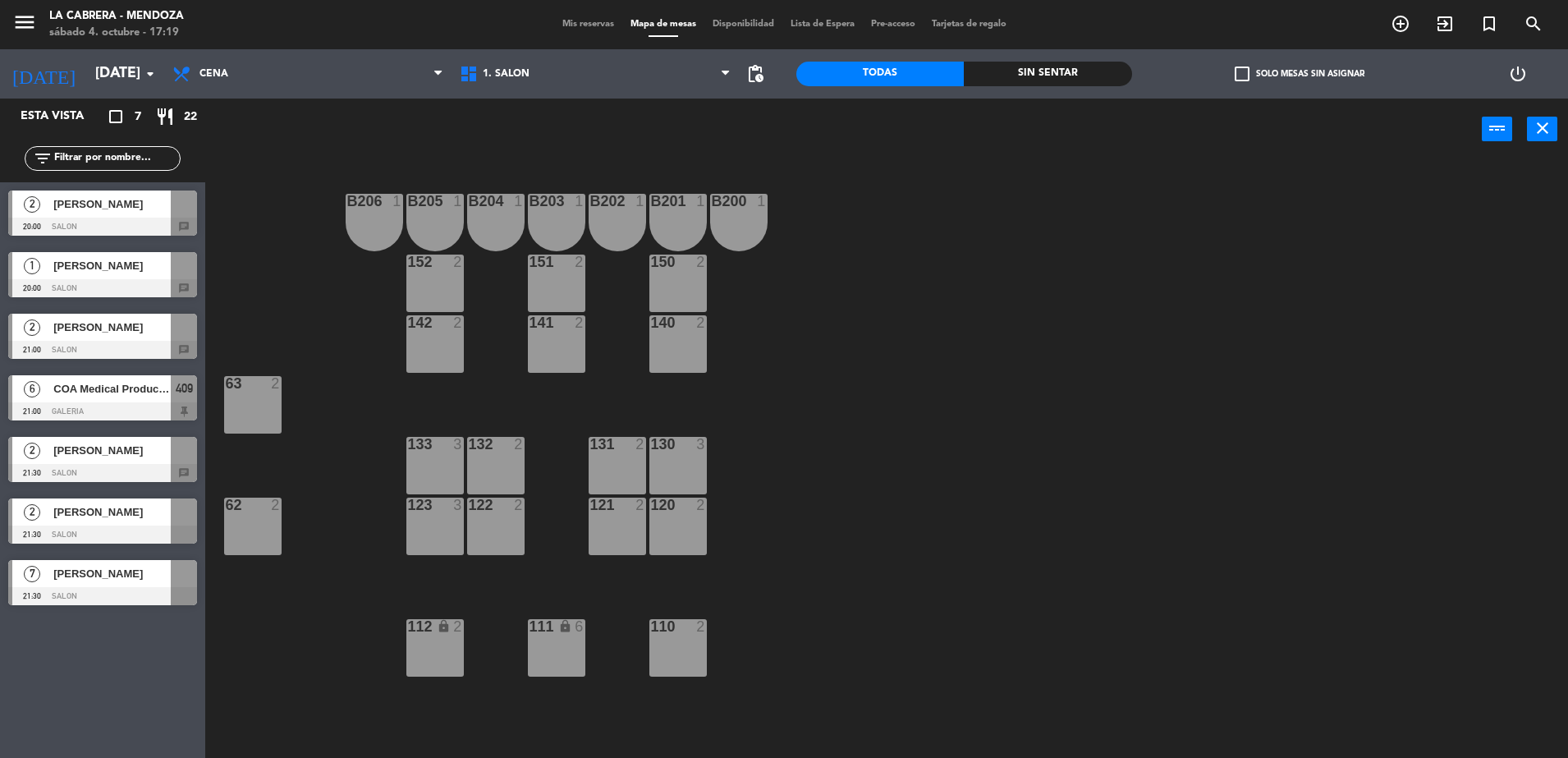
click at [96, 579] on div "7 [PERSON_NAME] 21:30 SALON" at bounding box center [102, 583] width 206 height 61
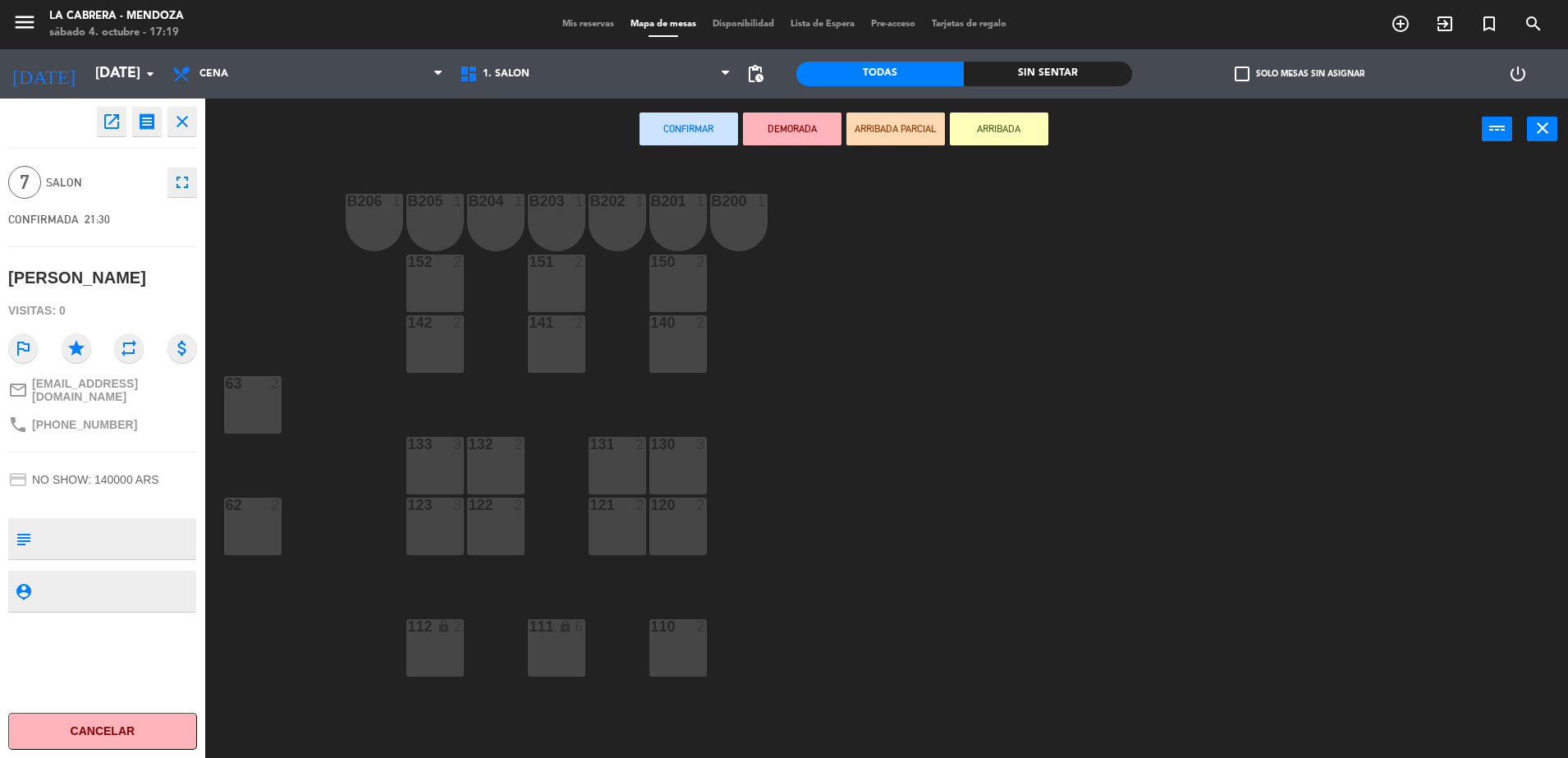
click at [676, 470] on div "130 3" at bounding box center [677, 465] width 57 height 57
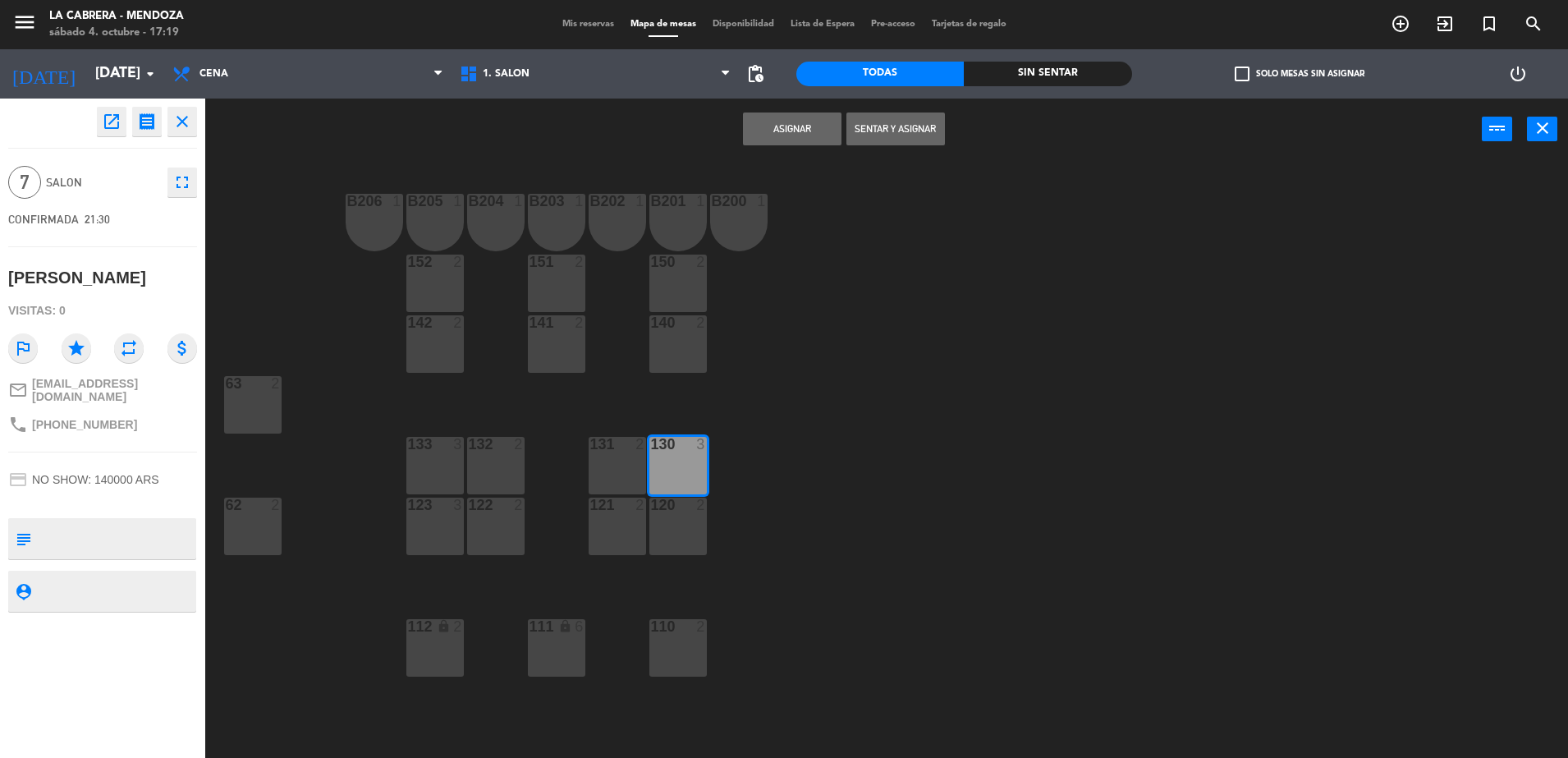
click at [618, 469] on div "131 2" at bounding box center [617, 465] width 57 height 57
click at [502, 469] on div "132 2" at bounding box center [496, 465] width 57 height 57
click at [783, 125] on button "Asignar" at bounding box center [792, 129] width 98 height 32
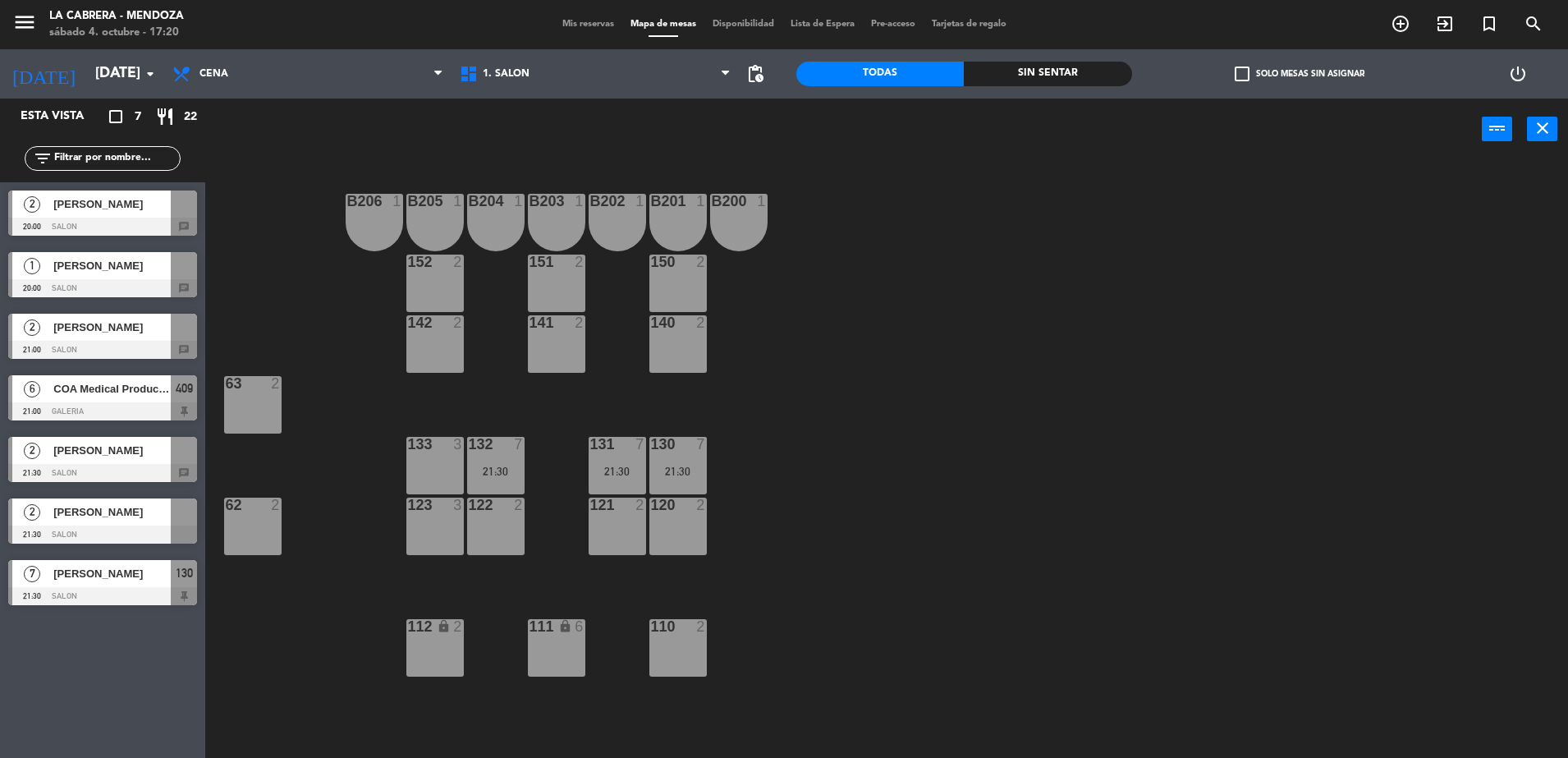
click at [90, 459] on div "[PERSON_NAME]" at bounding box center [112, 451] width 119 height 27
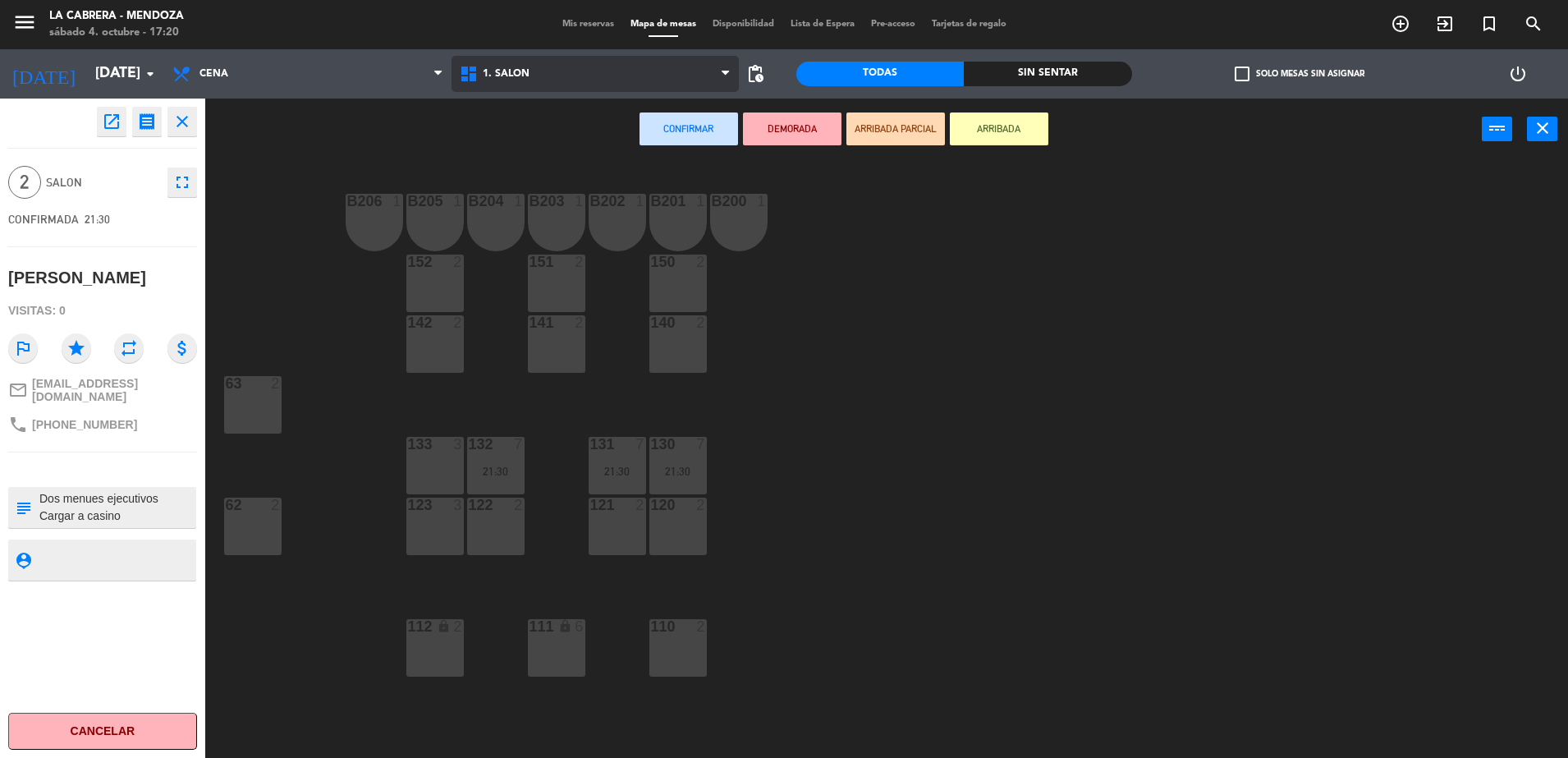
click at [628, 84] on span "1. SALON" at bounding box center [595, 73] width 287 height 36
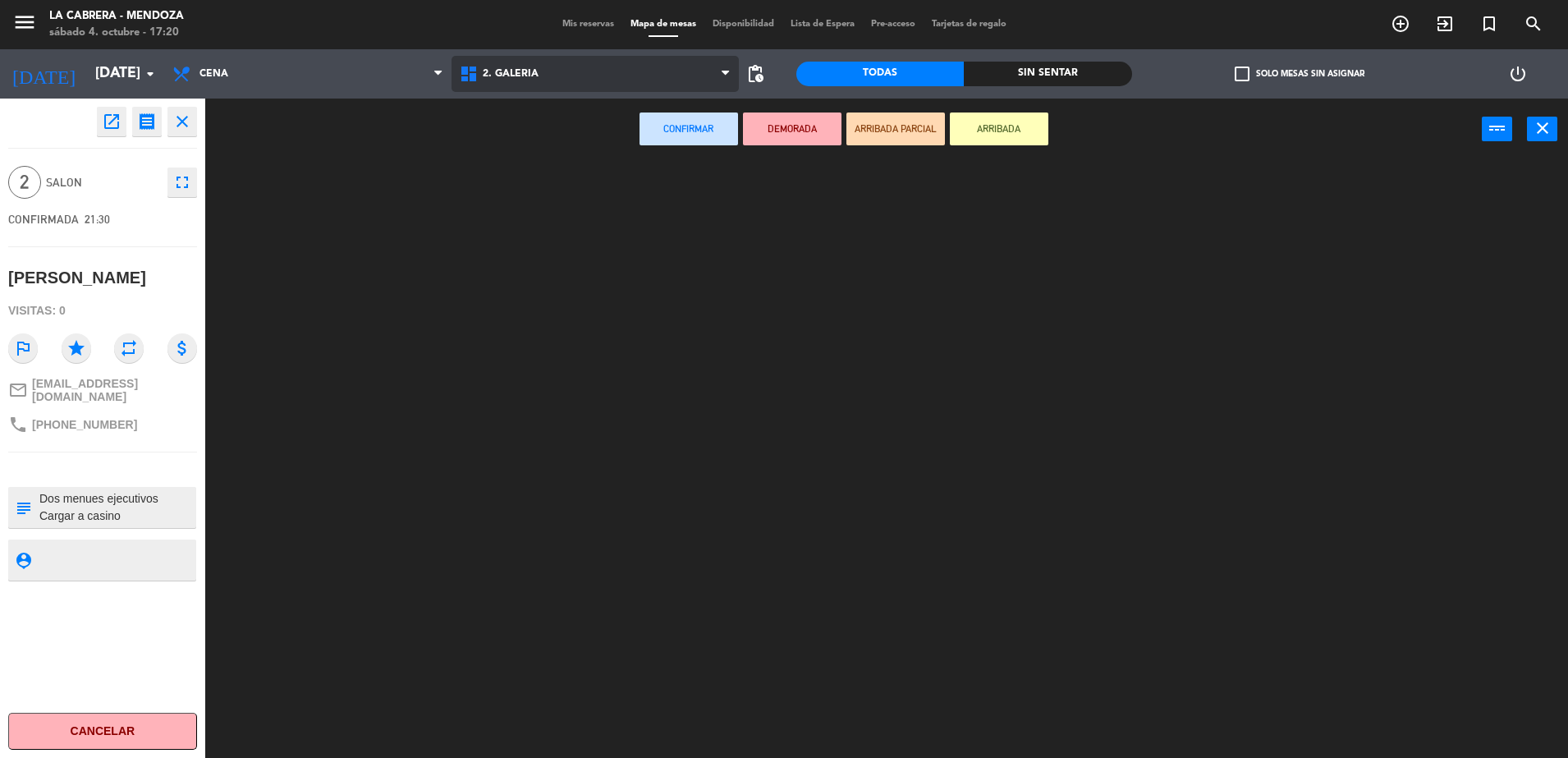
click at [565, 134] on ng-component "menu LA [PERSON_NAME] - [PERSON_NAME][DATE] 4. octubre - 17:20 Mis reservas Map…" at bounding box center [784, 381] width 1568 height 762
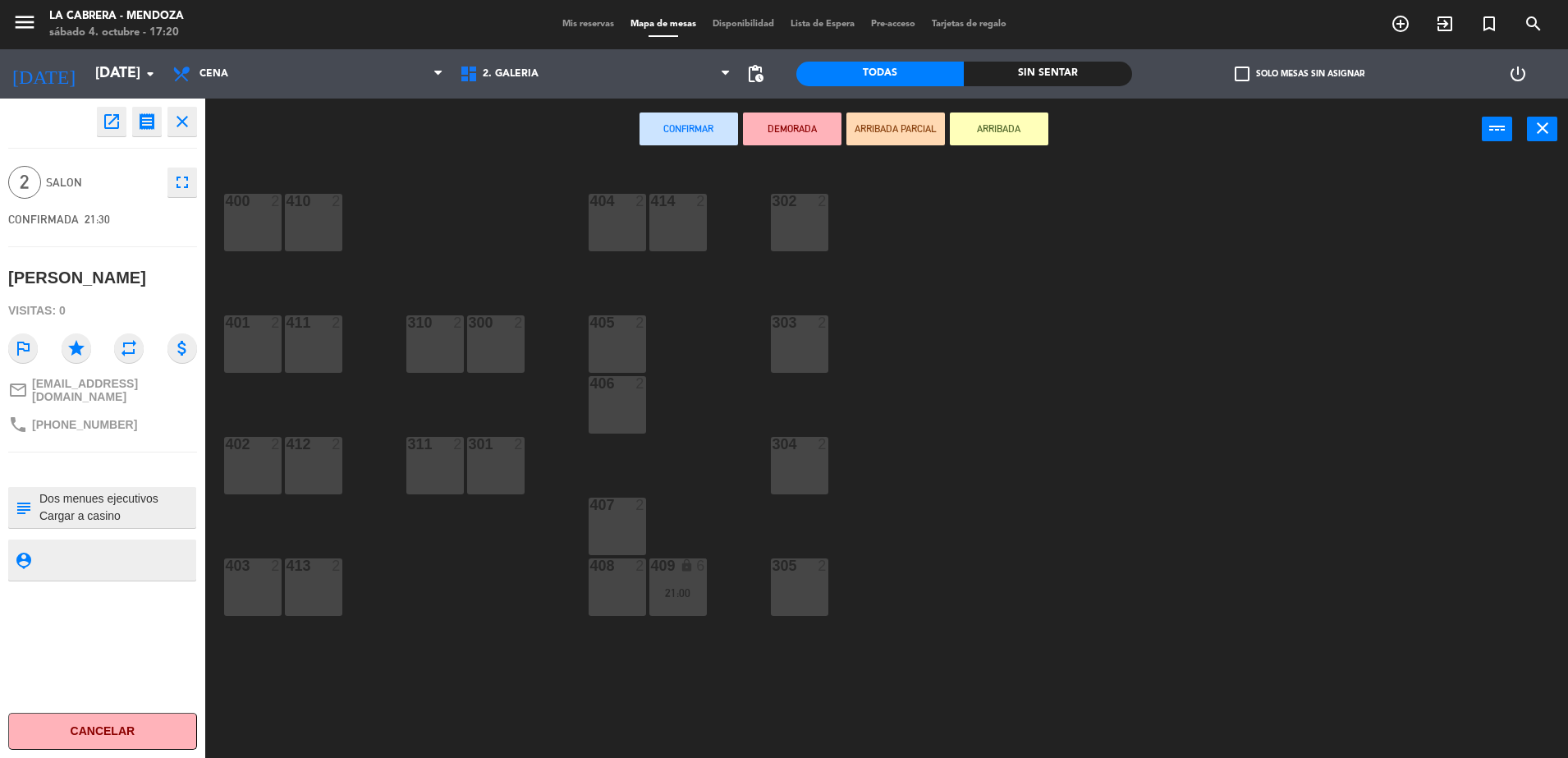
click at [812, 342] on div "303 2" at bounding box center [799, 344] width 57 height 57
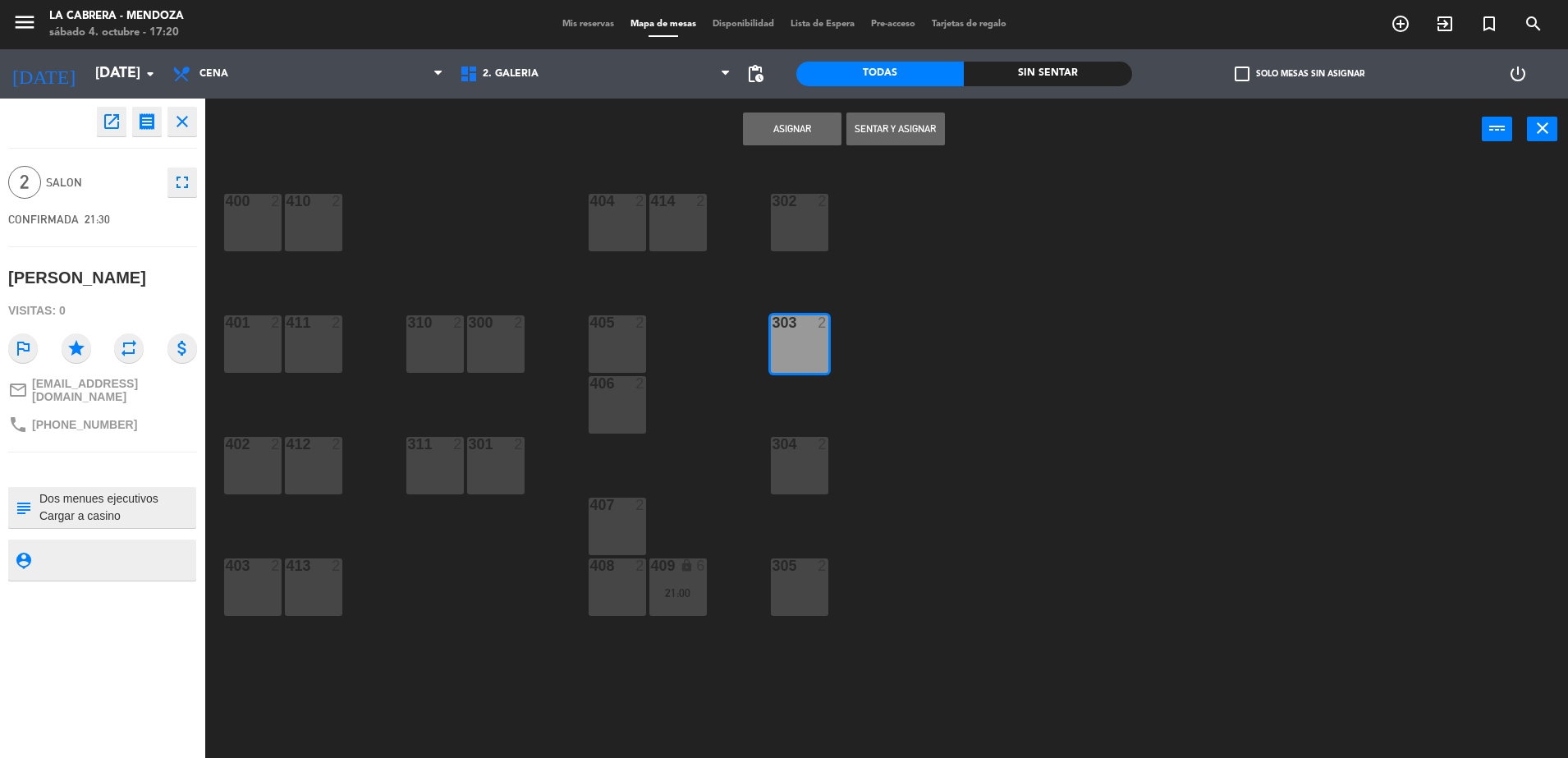
click at [761, 127] on button "Asignar" at bounding box center [792, 129] width 98 height 32
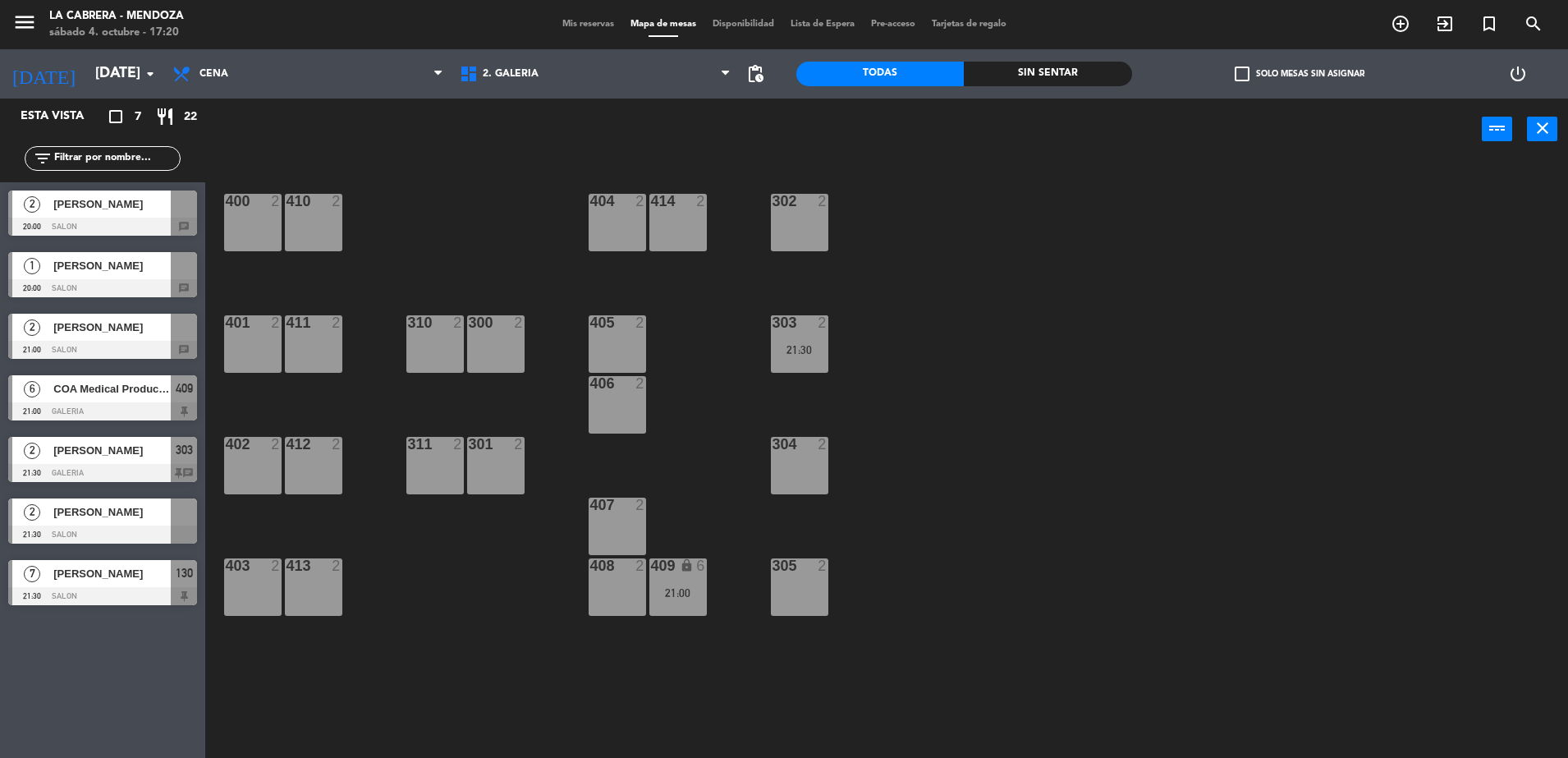
click at [120, 518] on span "[PERSON_NAME]" at bounding box center [113, 512] width 118 height 17
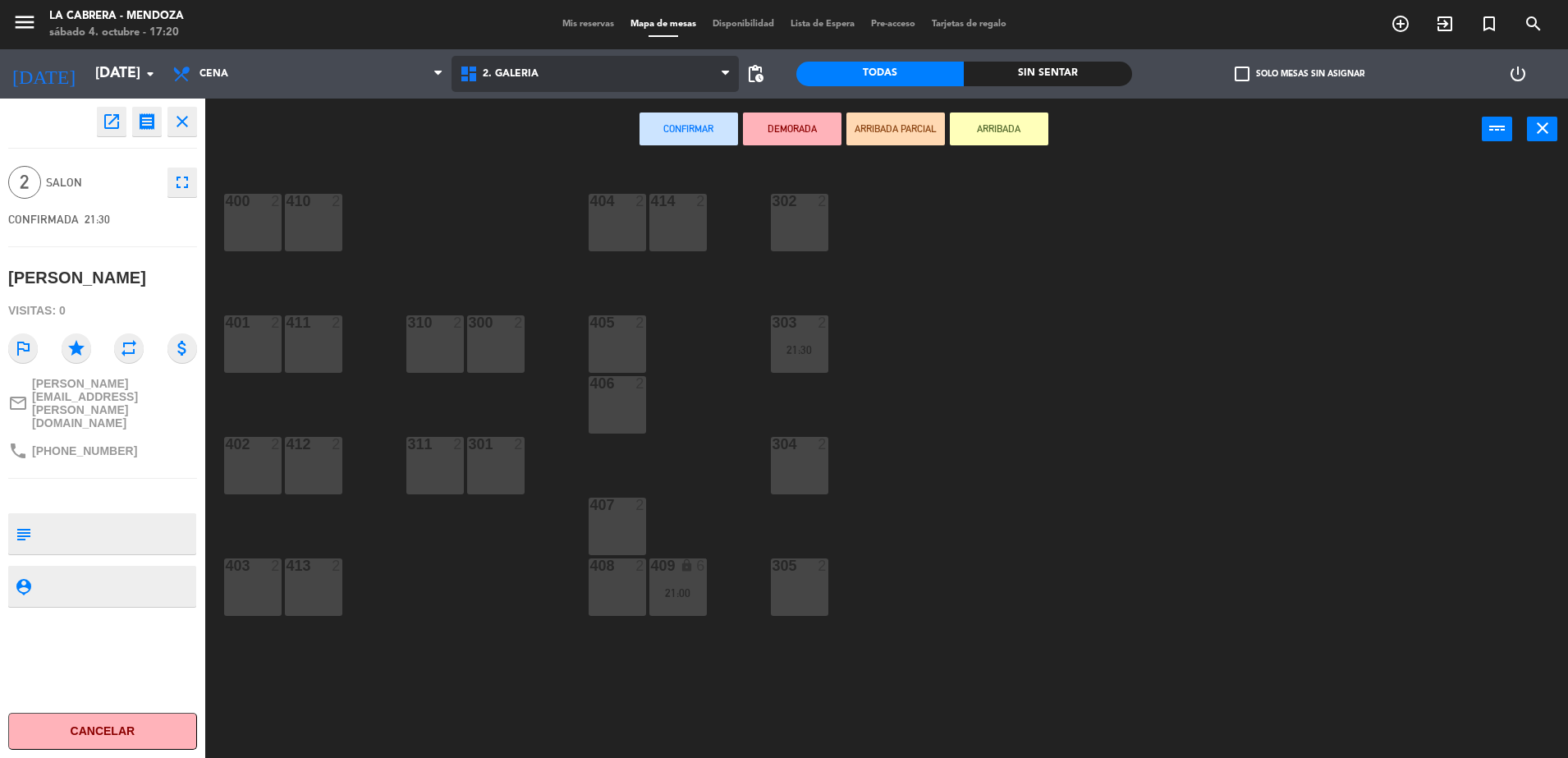
click at [578, 84] on span "2. GALERIA" at bounding box center [595, 73] width 287 height 36
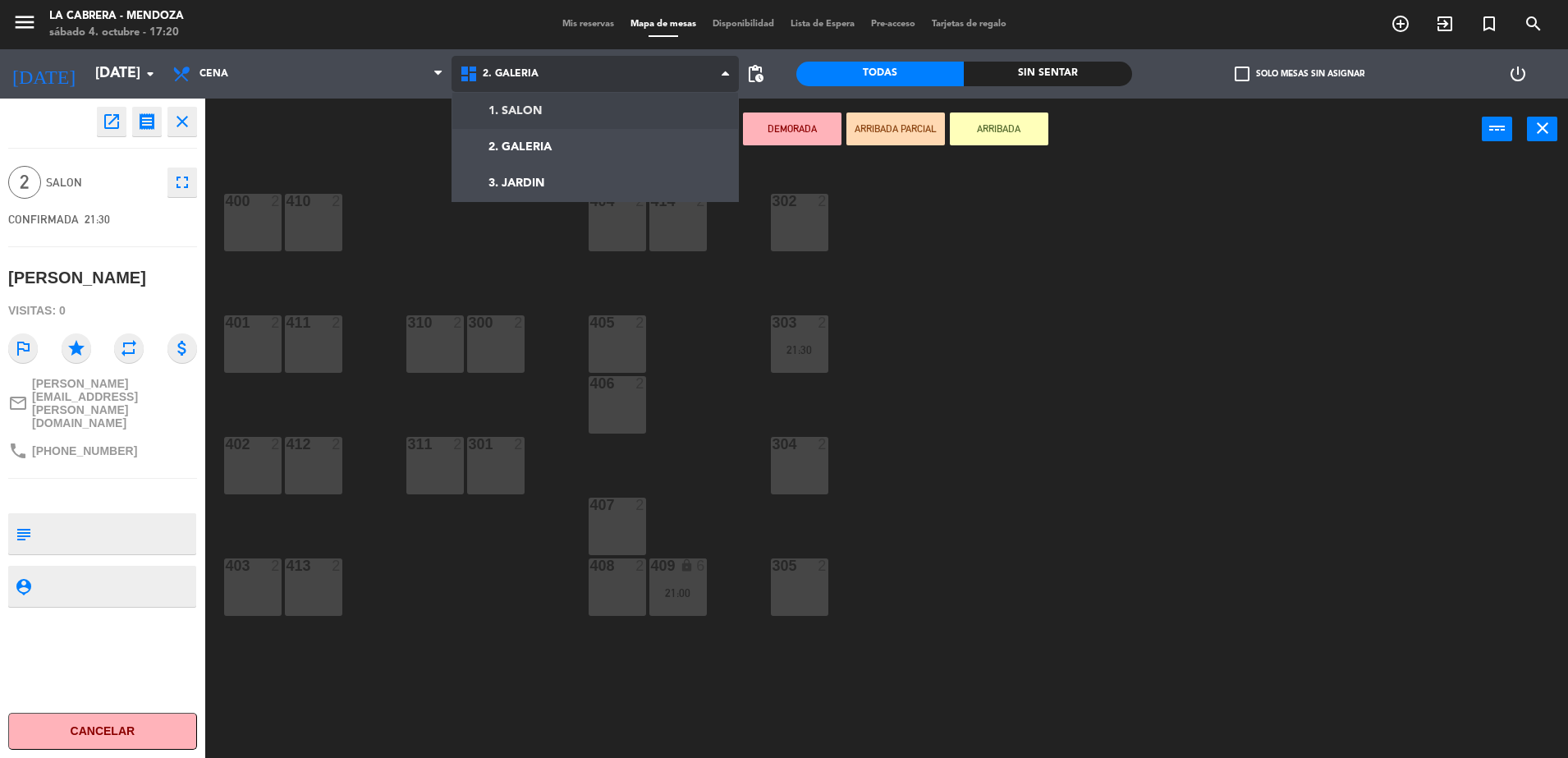
click at [543, 115] on ng-component "menu LA [PERSON_NAME] - [PERSON_NAME][DATE] 4. octubre - 17:20 Mis reservas Map…" at bounding box center [784, 381] width 1568 height 762
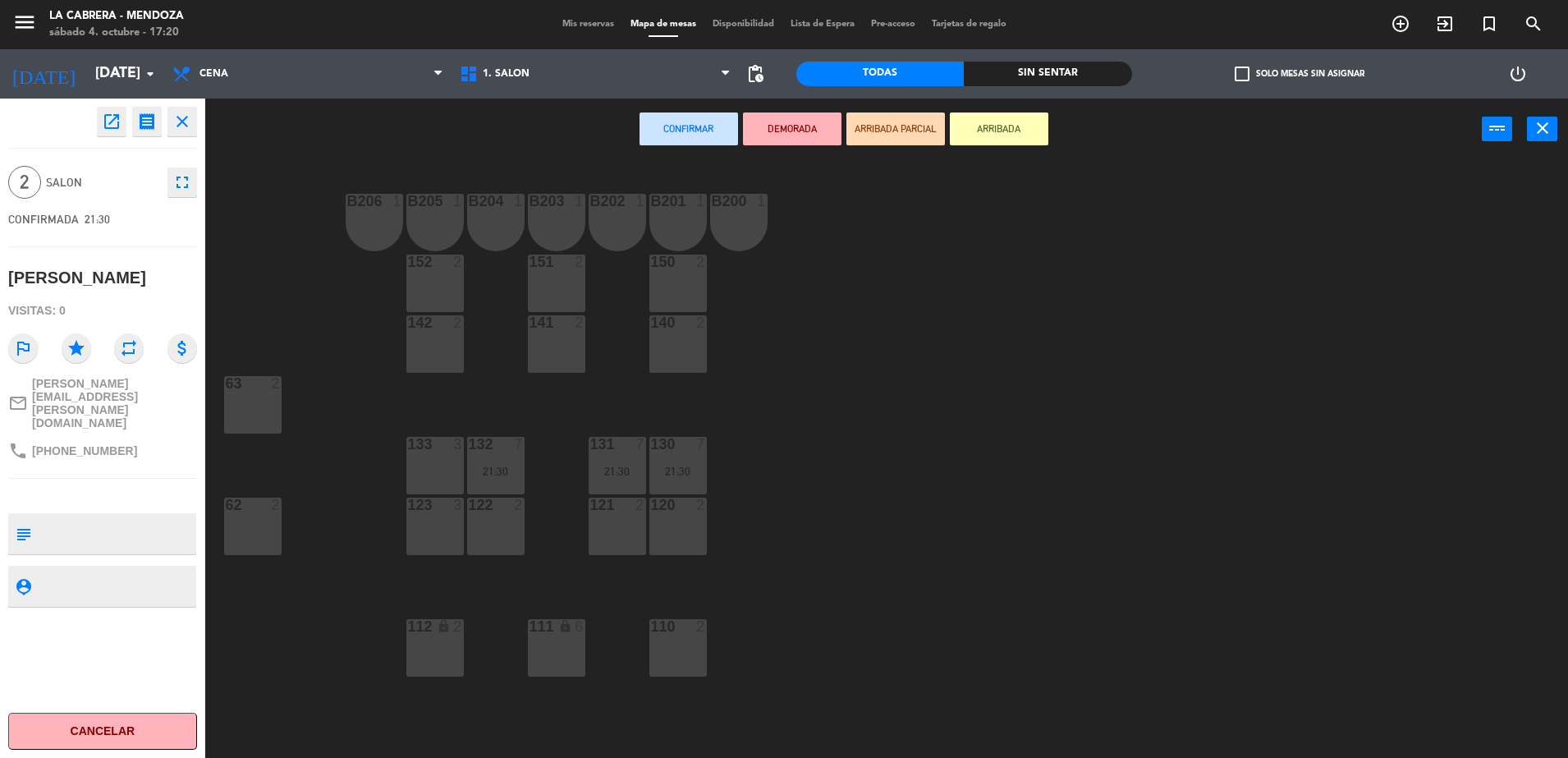
click at [241, 520] on div "62 2" at bounding box center [253, 526] width 57 height 57
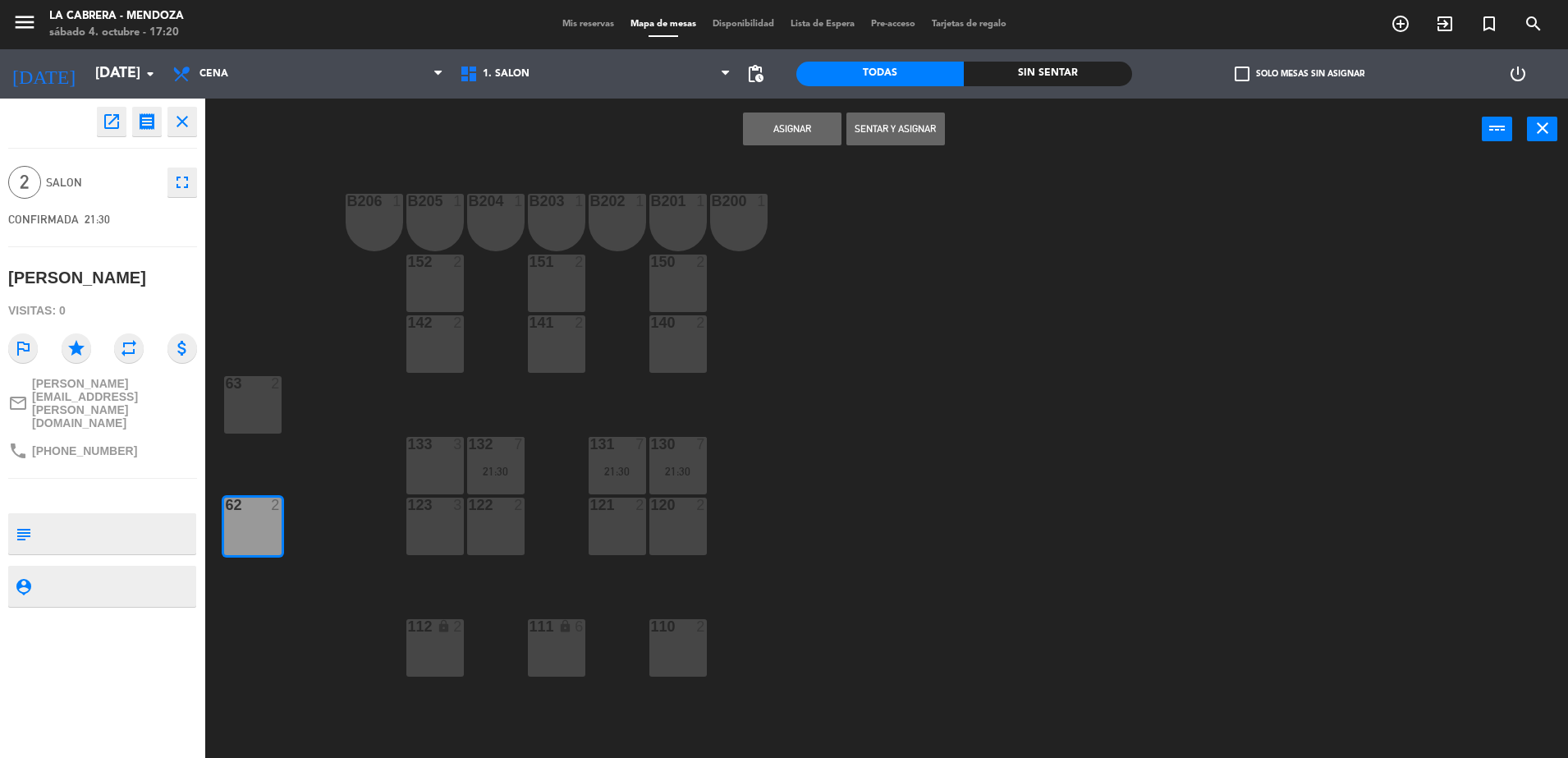
click at [777, 130] on button "Asignar" at bounding box center [792, 129] width 98 height 32
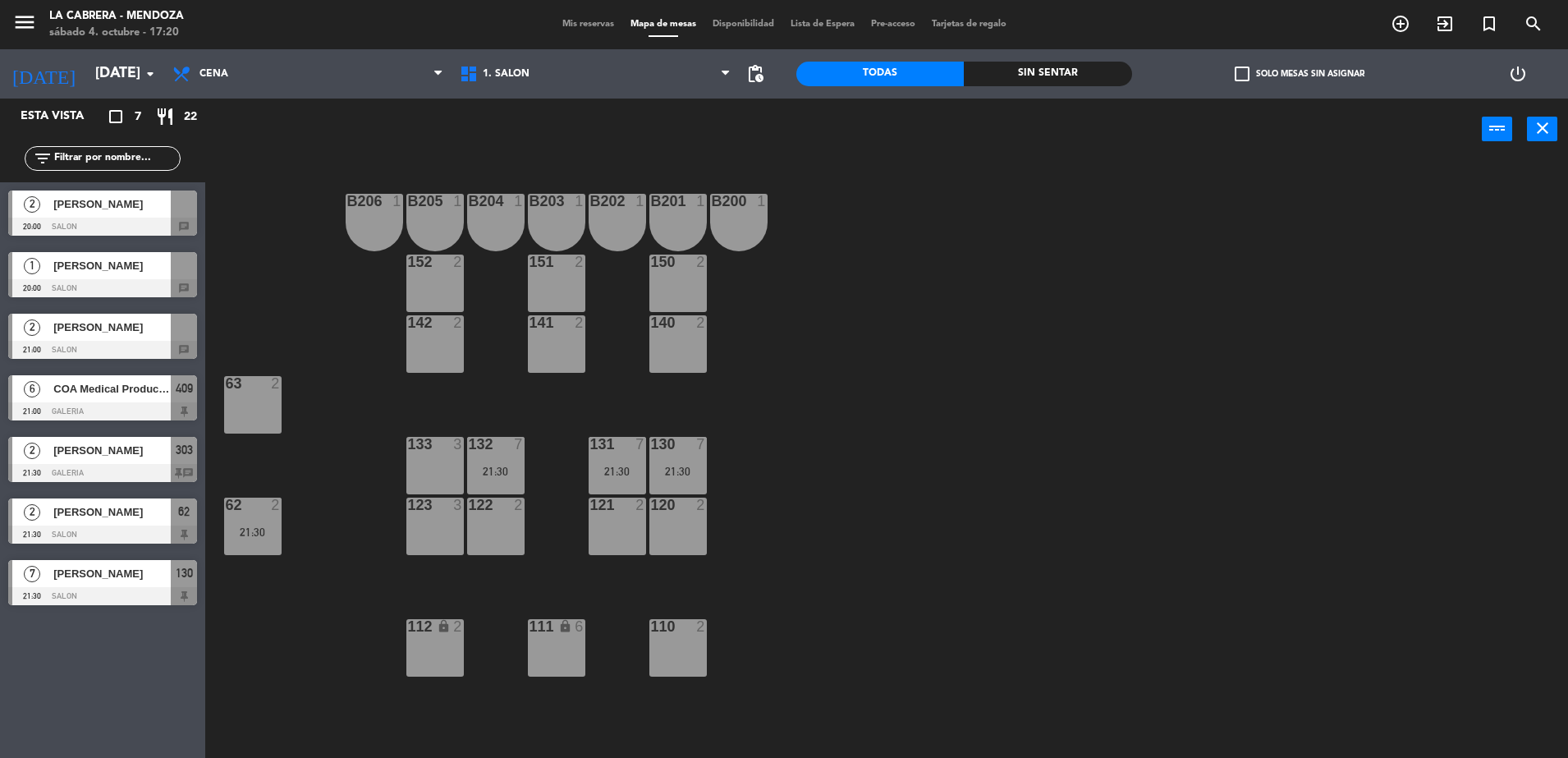
click at [133, 258] on span "[PERSON_NAME]" at bounding box center [113, 265] width 118 height 17
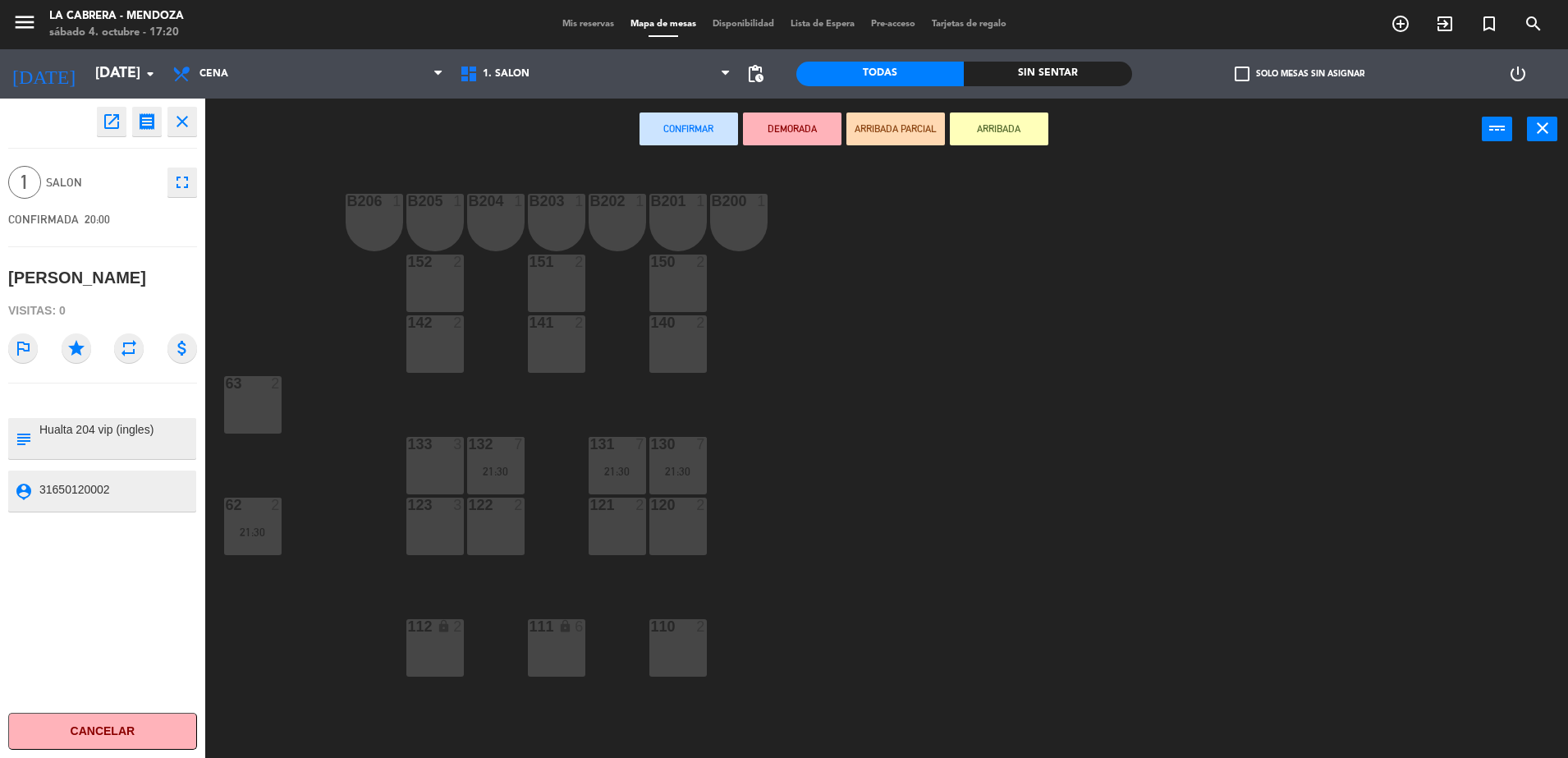
click at [252, 390] on div at bounding box center [253, 383] width 27 height 15
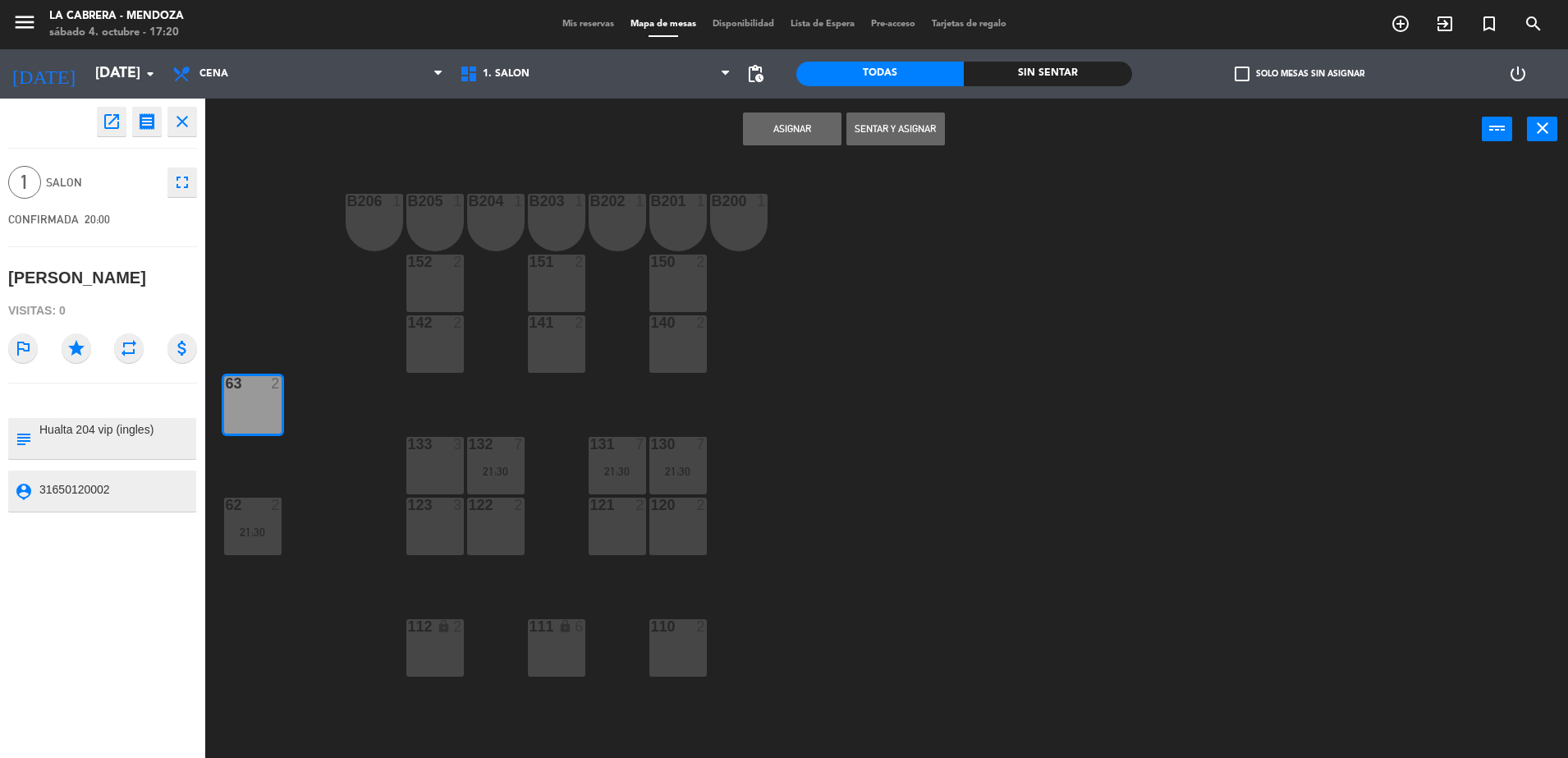
click at [793, 132] on button "Asignar" at bounding box center [792, 129] width 98 height 32
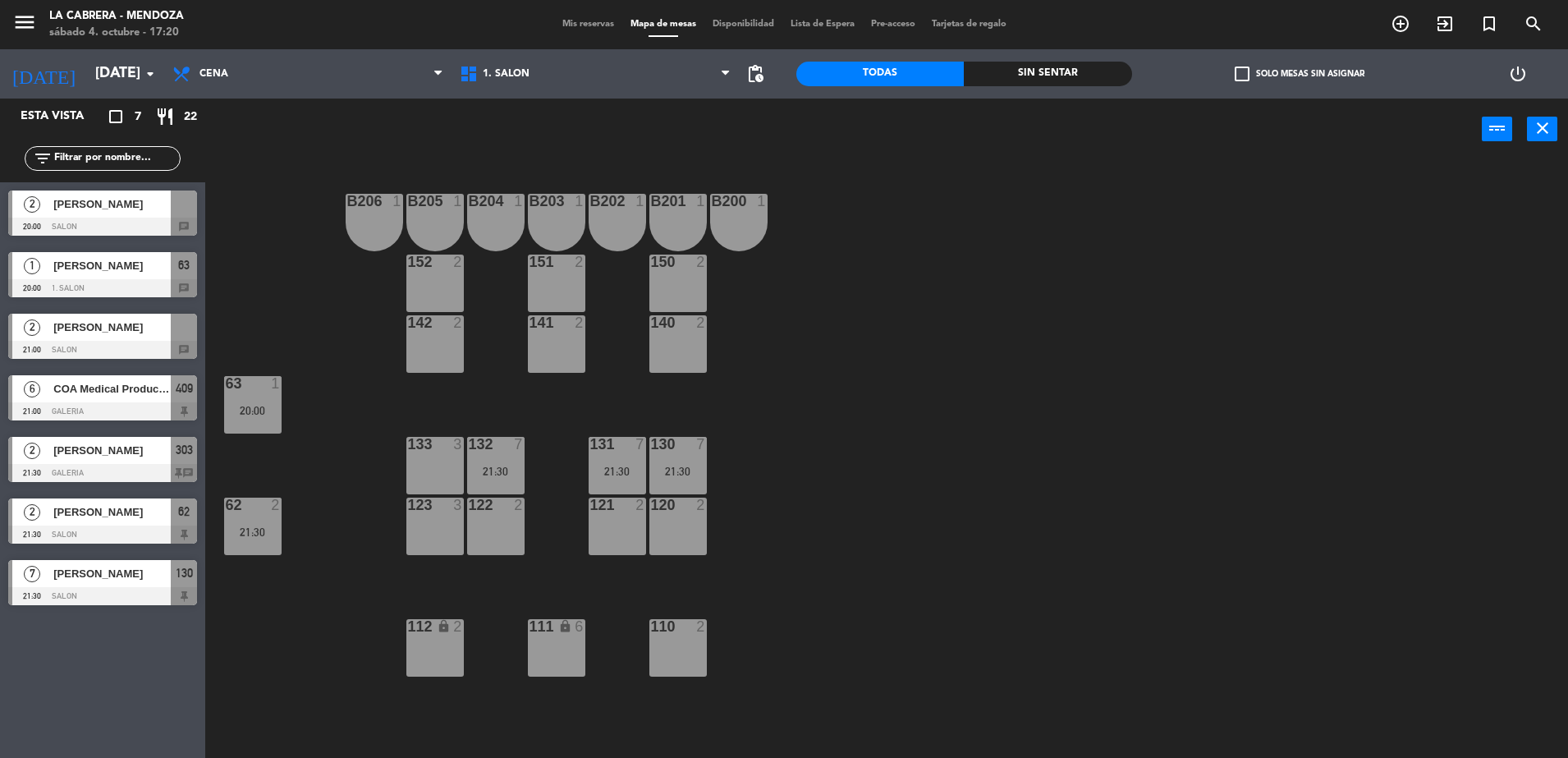
click at [82, 343] on div at bounding box center [102, 349] width 189 height 18
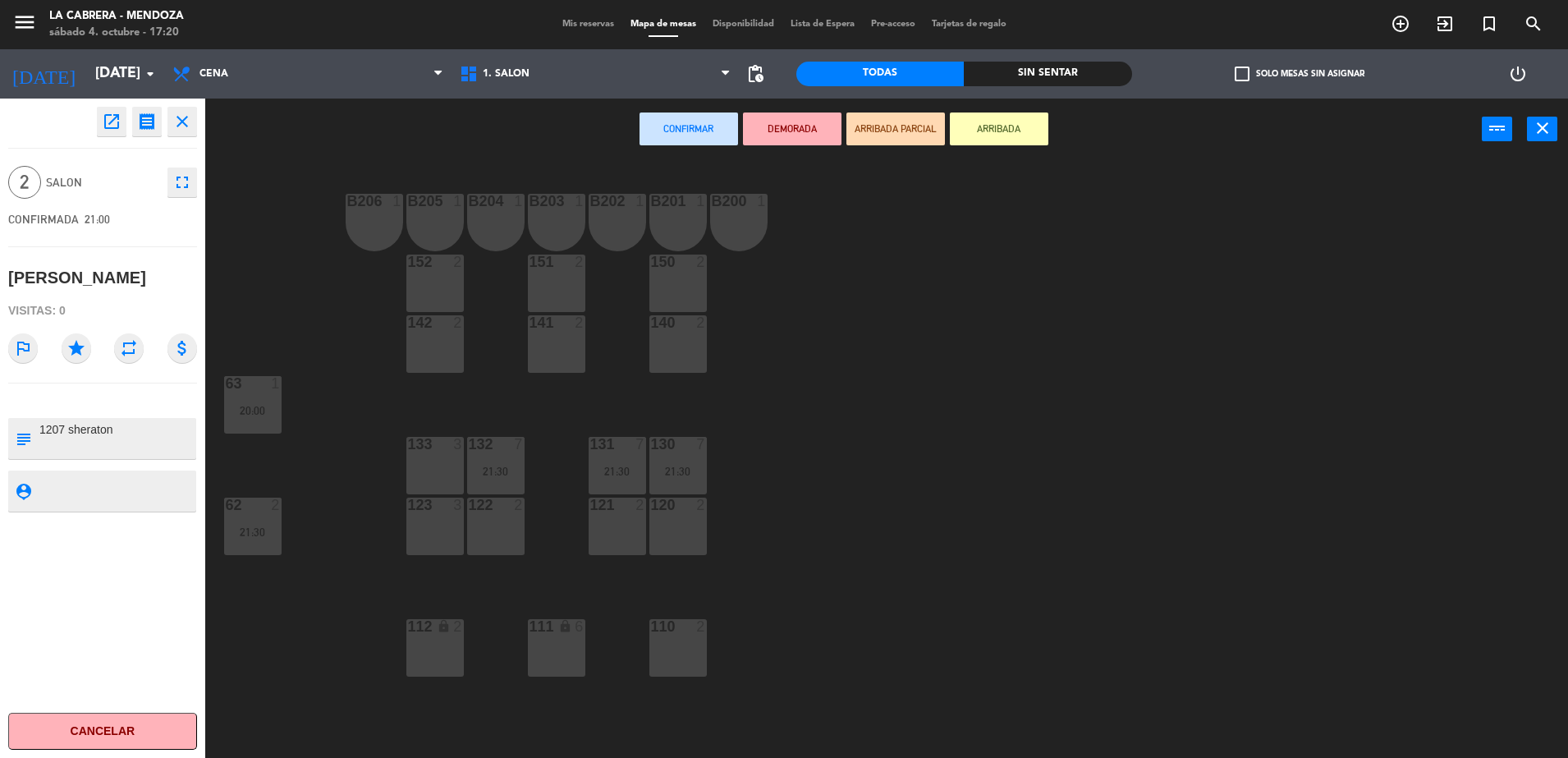
click at [444, 635] on div "112 lock 2" at bounding box center [434, 627] width 57 height 16
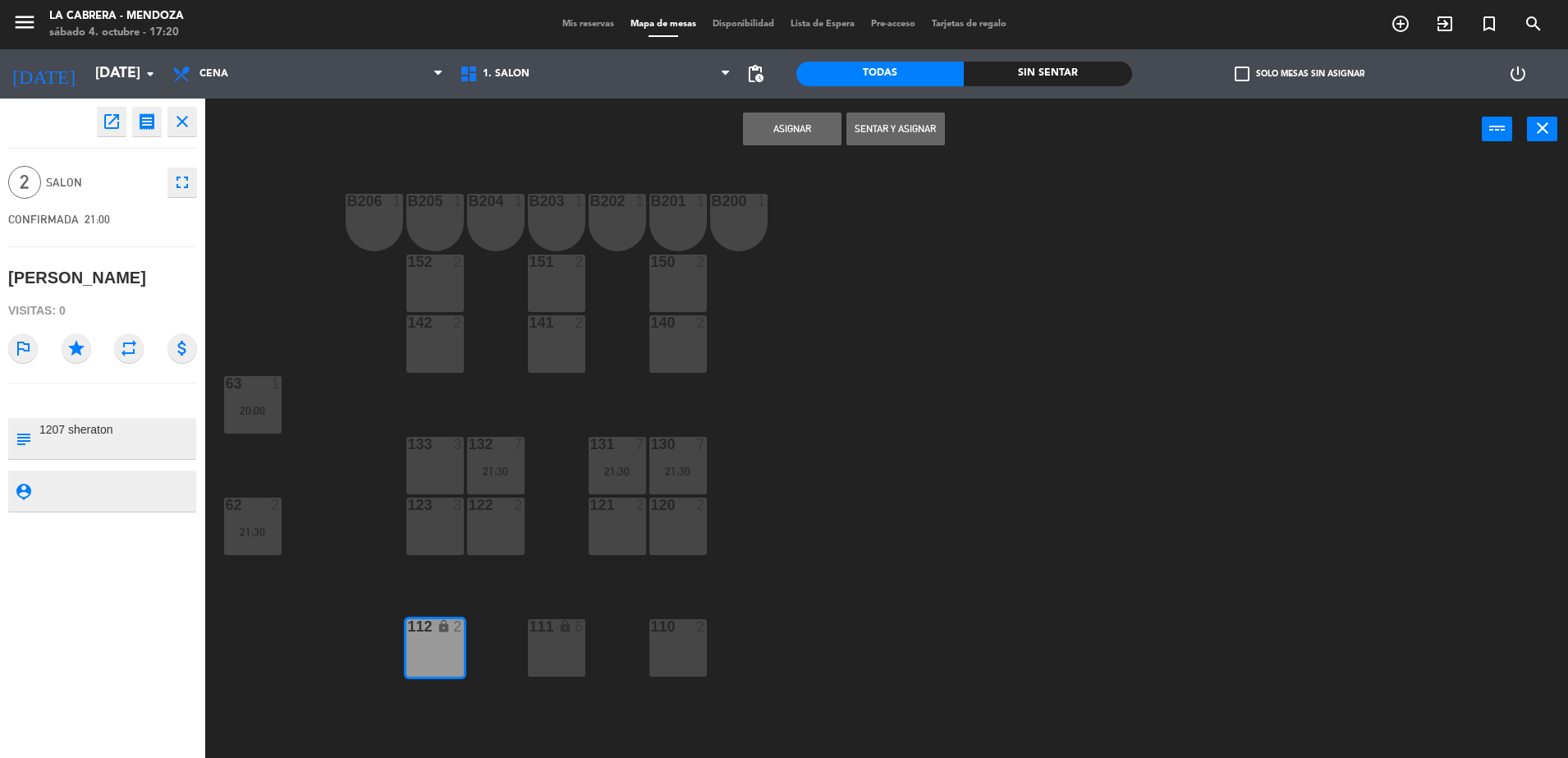
click at [762, 130] on button "Asignar" at bounding box center [792, 129] width 98 height 32
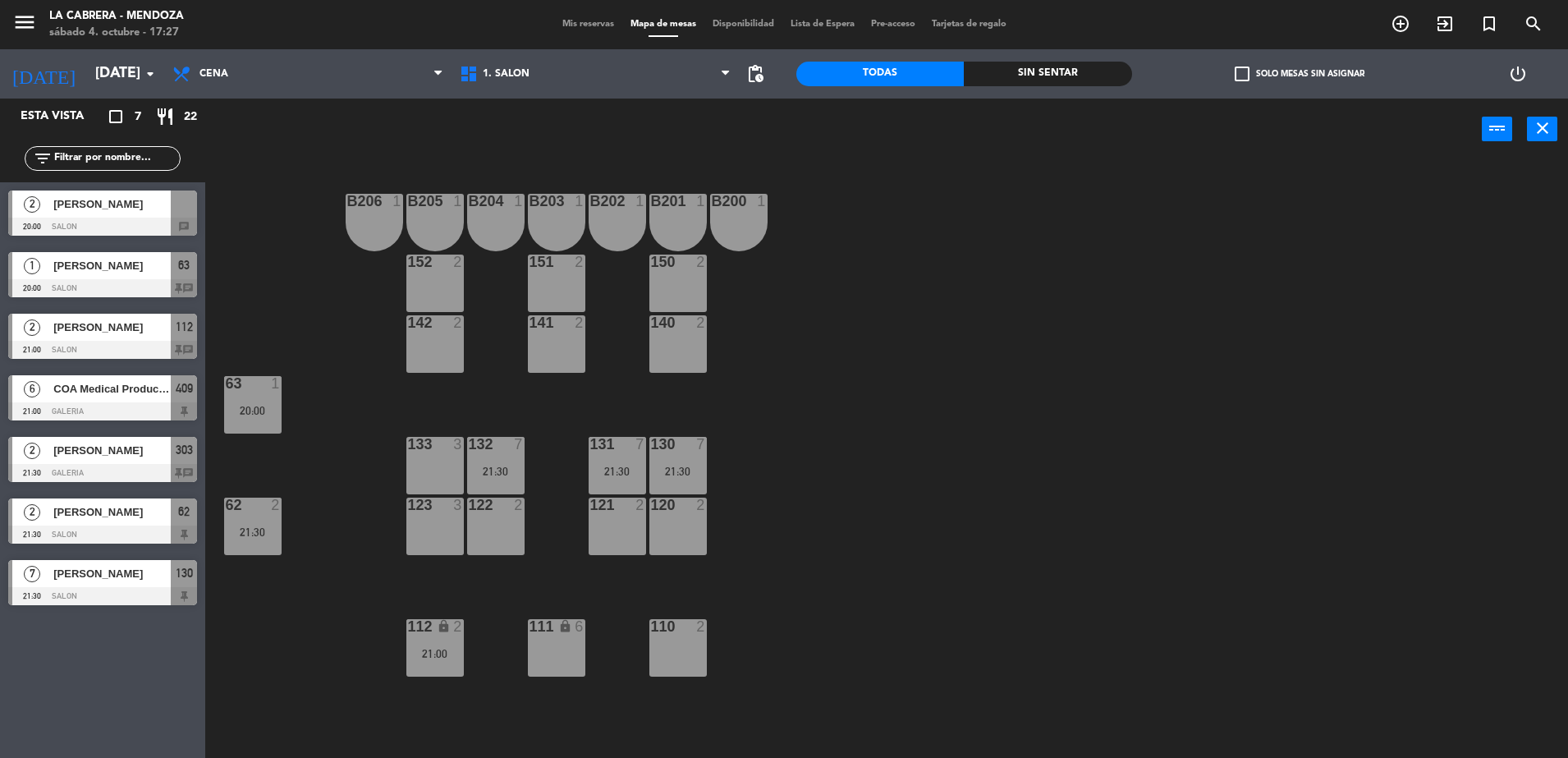
click at [582, 21] on span "Mis reservas" at bounding box center [589, 24] width 68 height 9
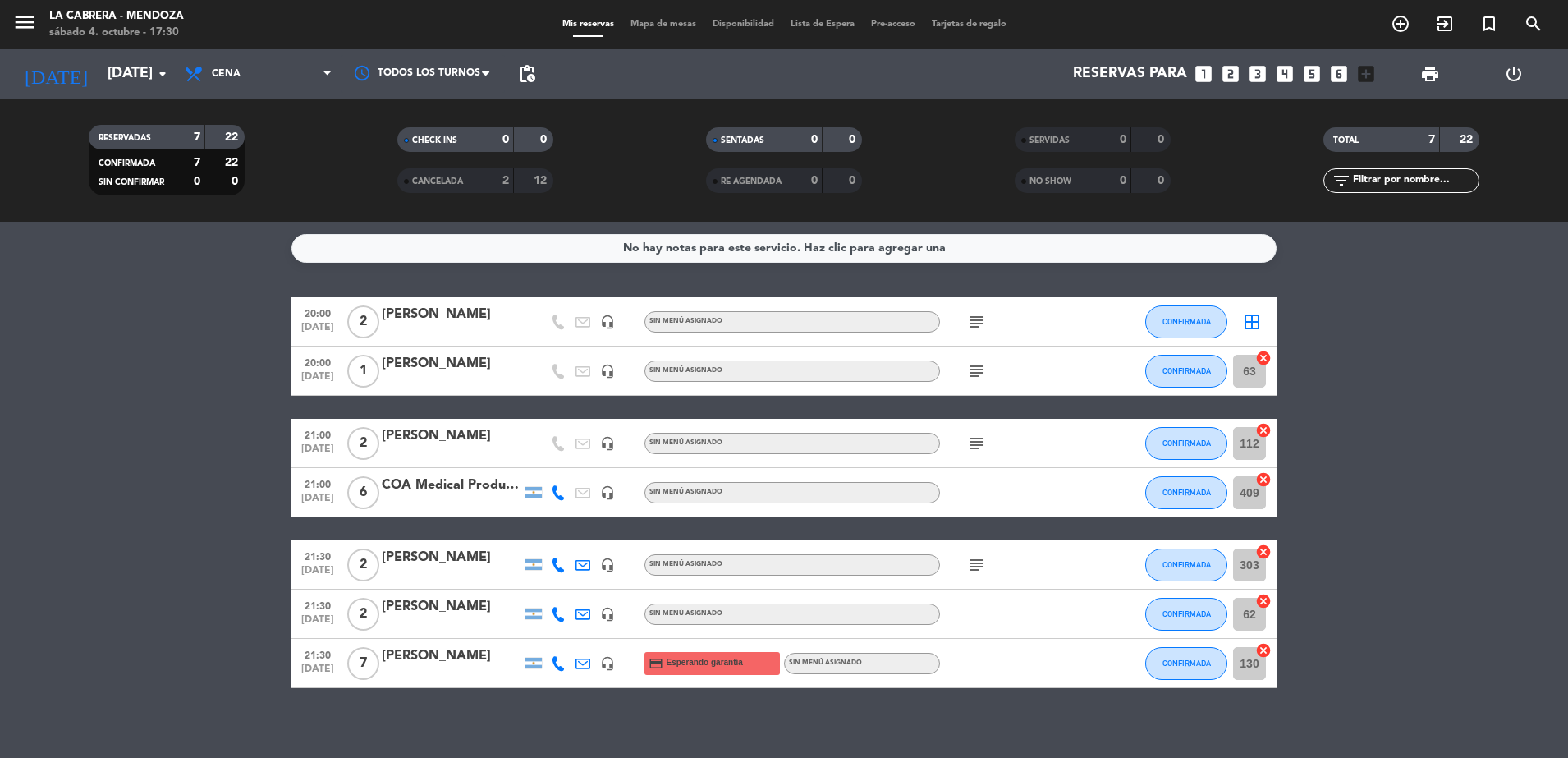
click at [480, 478] on div "COA Medical Products sa" at bounding box center [452, 485] width 140 height 21
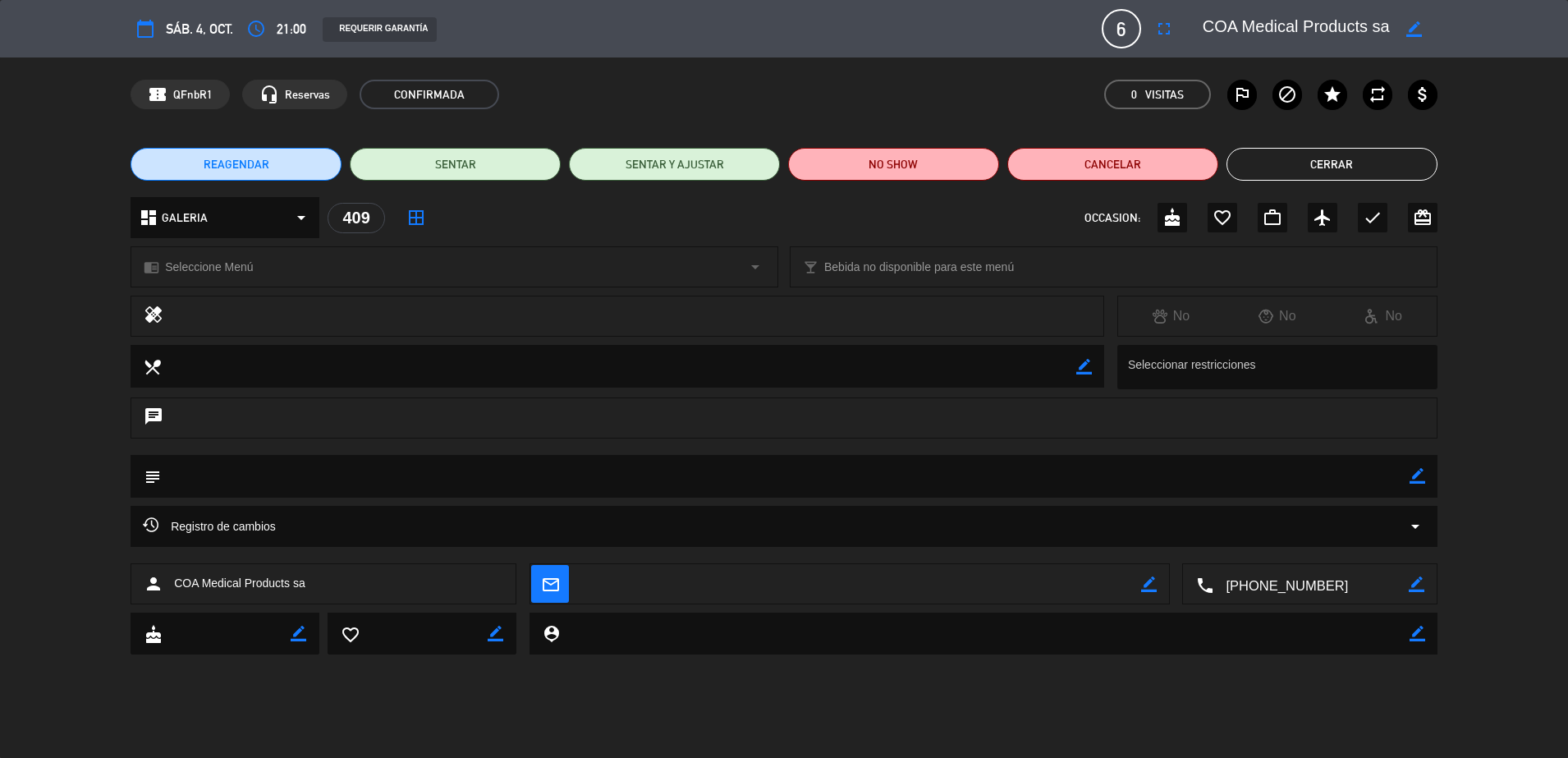
drag, startPoint x: 464, startPoint y: 305, endPoint x: 459, endPoint y: 313, distance: 9.4
click at [459, 313] on div at bounding box center [633, 316] width 915 height 23
click at [1302, 159] on button "Cerrar" at bounding box center [1332, 164] width 211 height 32
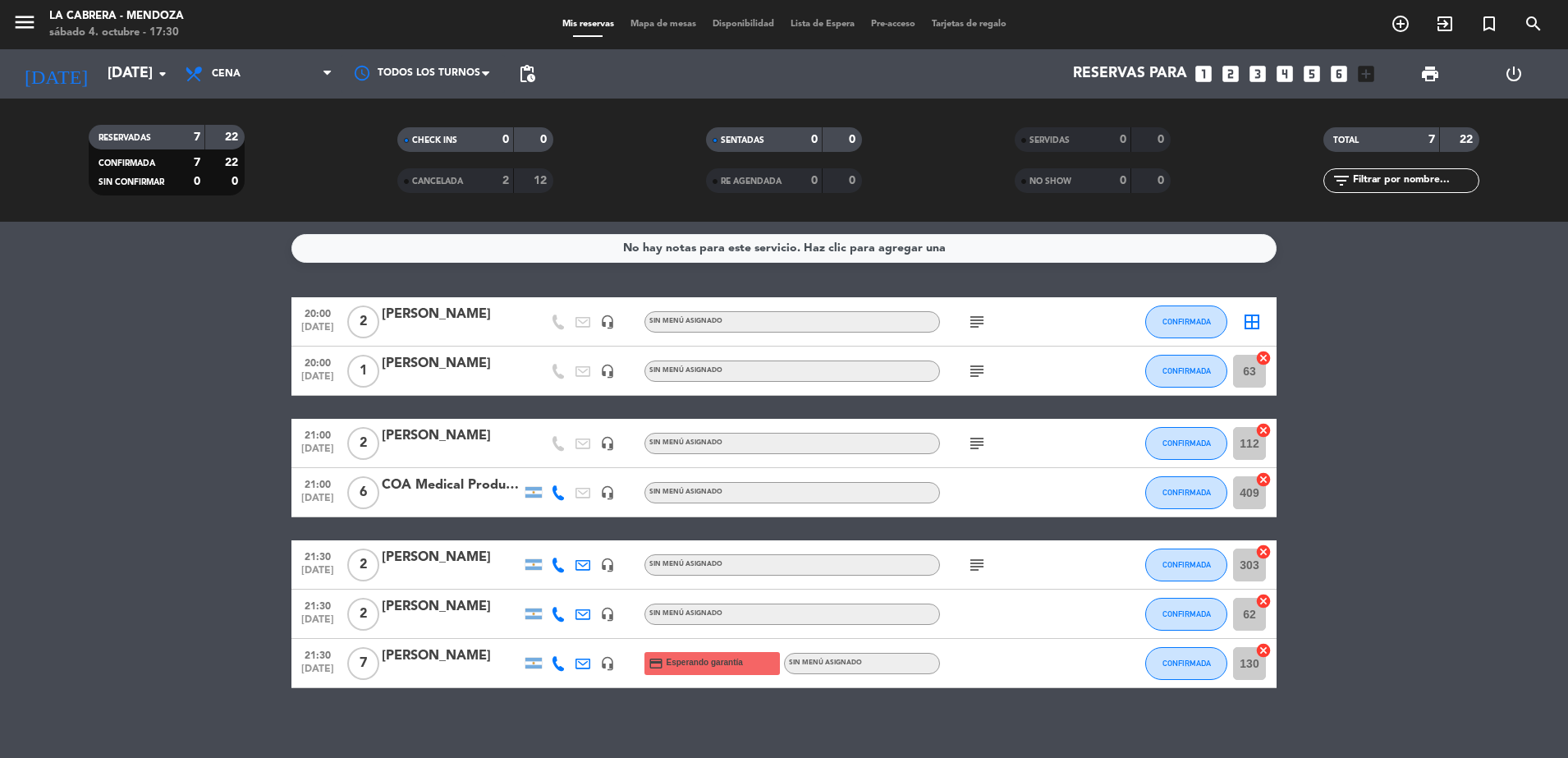
click at [976, 329] on icon "subject" at bounding box center [977, 322] width 20 height 20
drag, startPoint x: 976, startPoint y: 329, endPoint x: 976, endPoint y: 376, distance: 47.0
click at [976, 376] on icon "subject" at bounding box center [977, 370] width 20 height 20
click at [164, 522] on bookings-row "20:00 [DATE] 2 [PERSON_NAME] headset_mic Sin menú asignado subject CONFIRMADA b…" at bounding box center [784, 493] width 1568 height 391
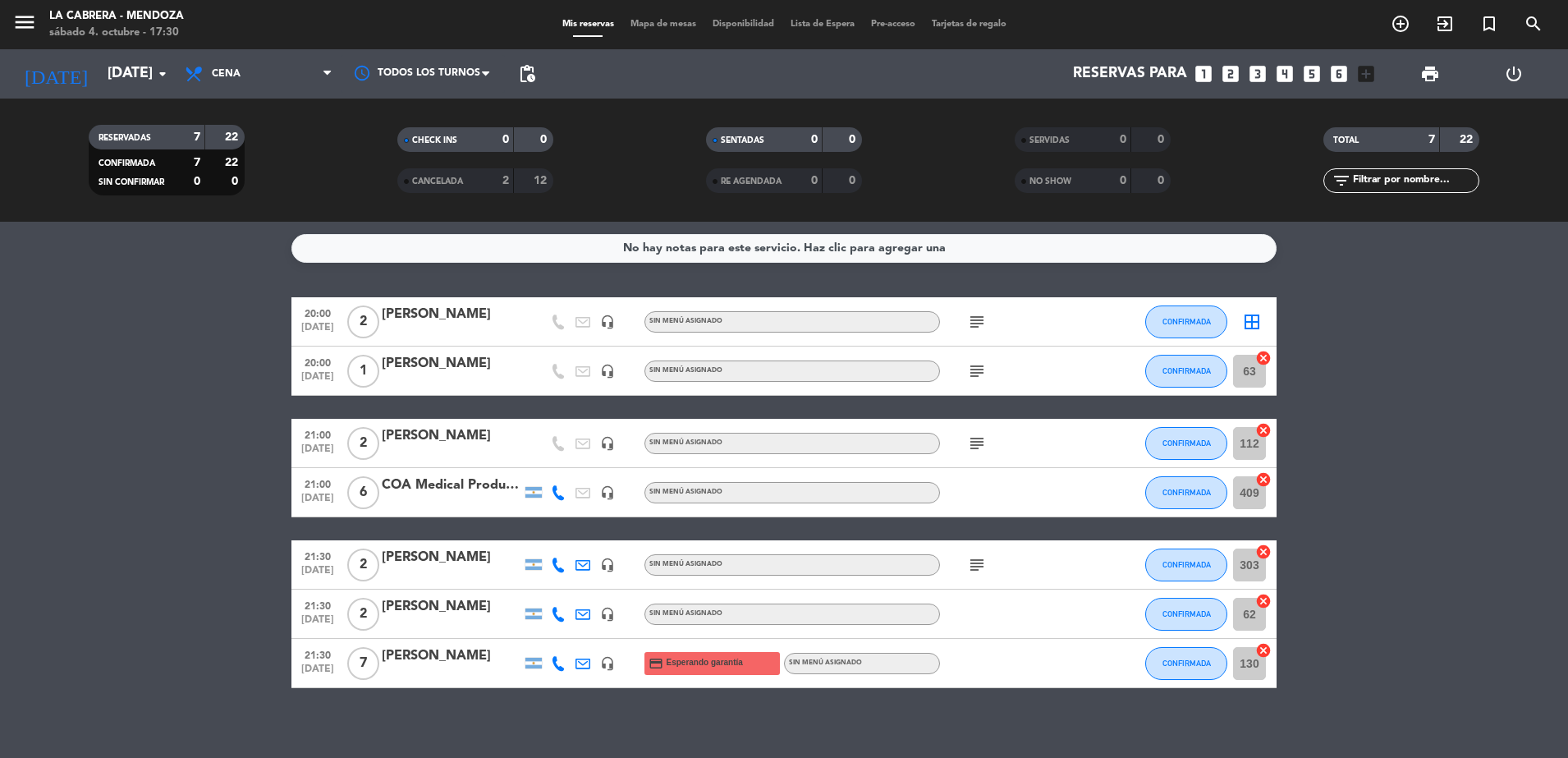
click at [642, 28] on span "Mapa de mesas" at bounding box center [664, 24] width 82 height 9
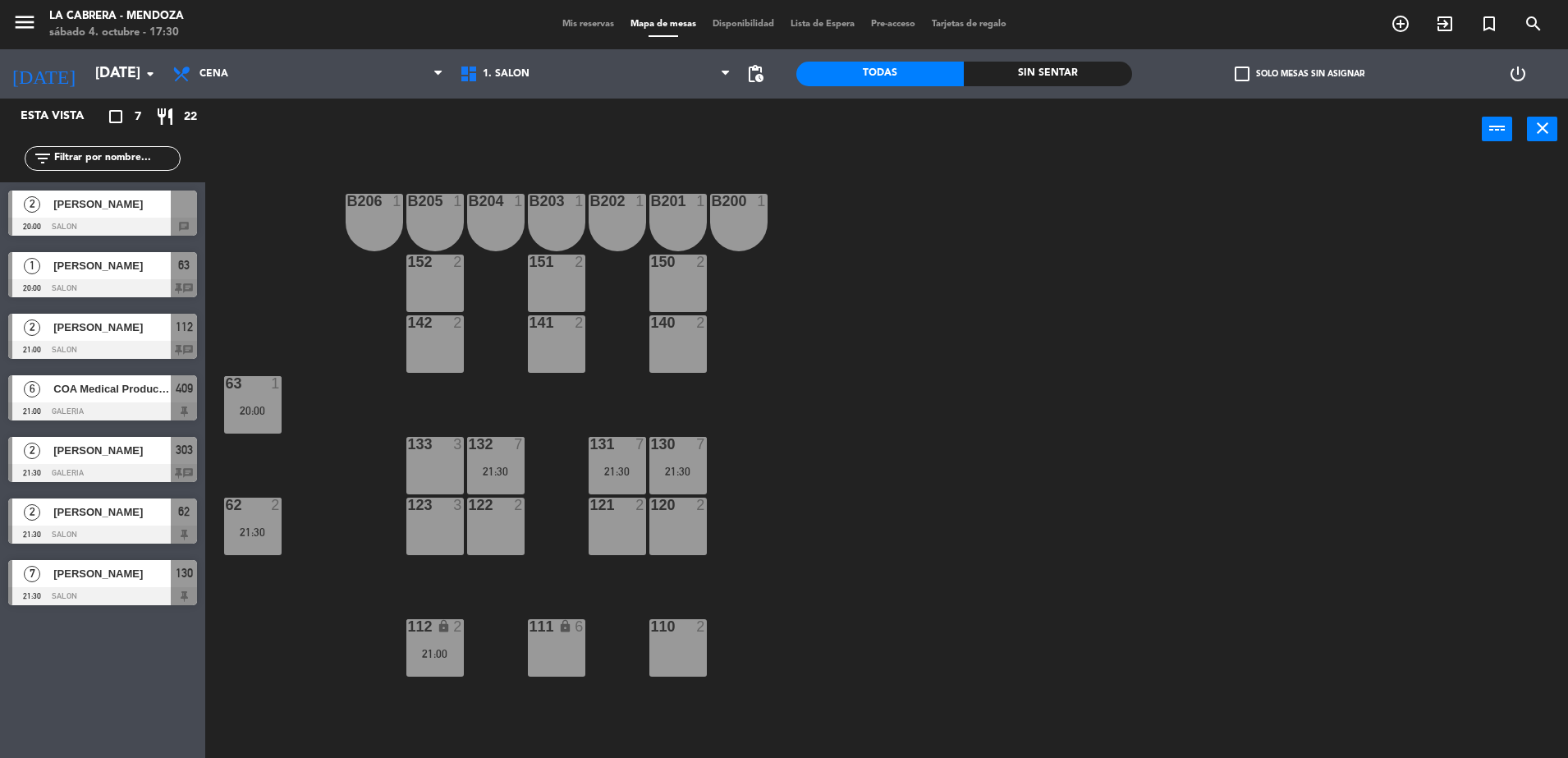
click at [110, 218] on div at bounding box center [102, 226] width 189 height 18
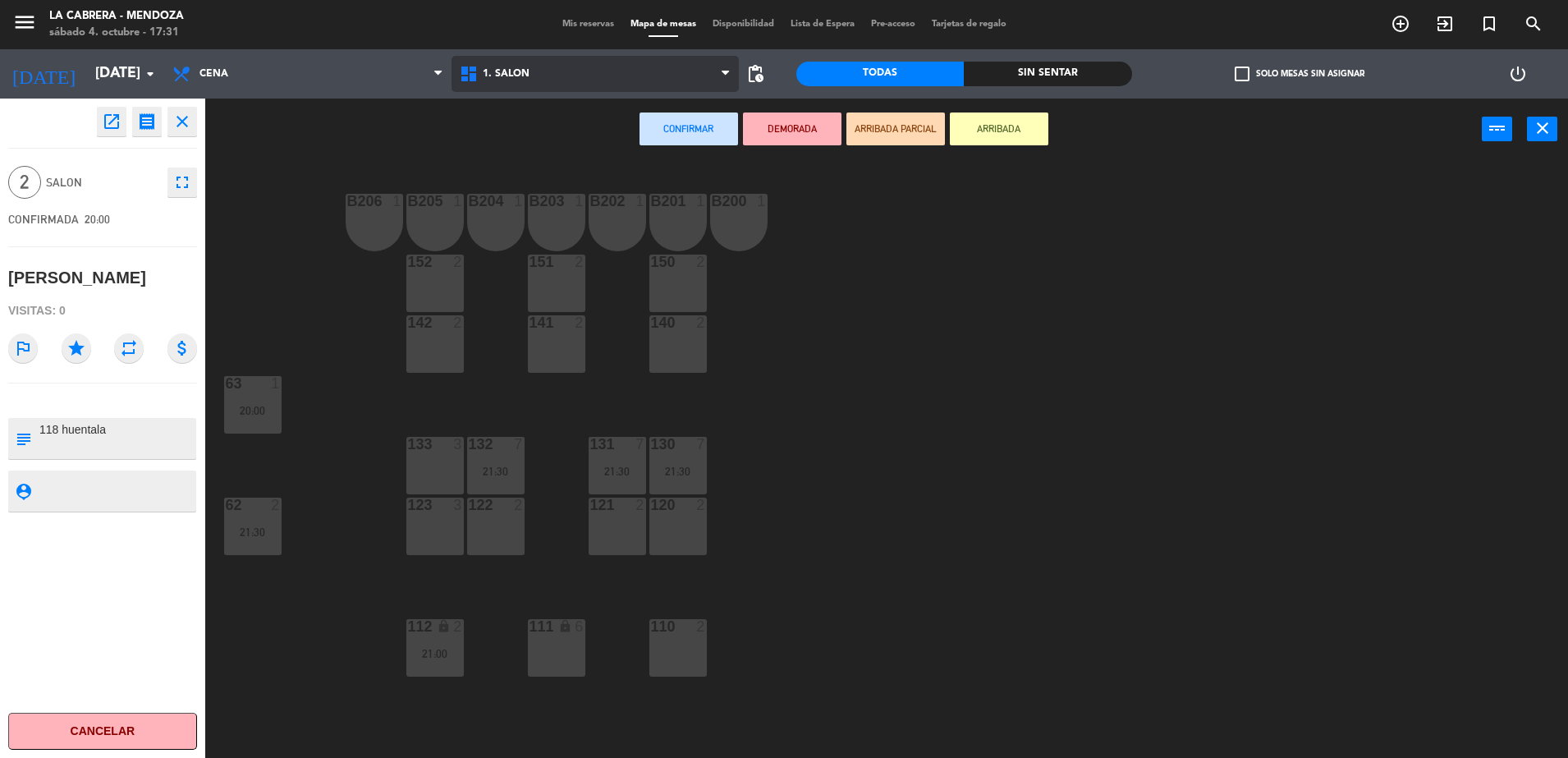
click at [520, 85] on span "1. SALON" at bounding box center [595, 73] width 287 height 36
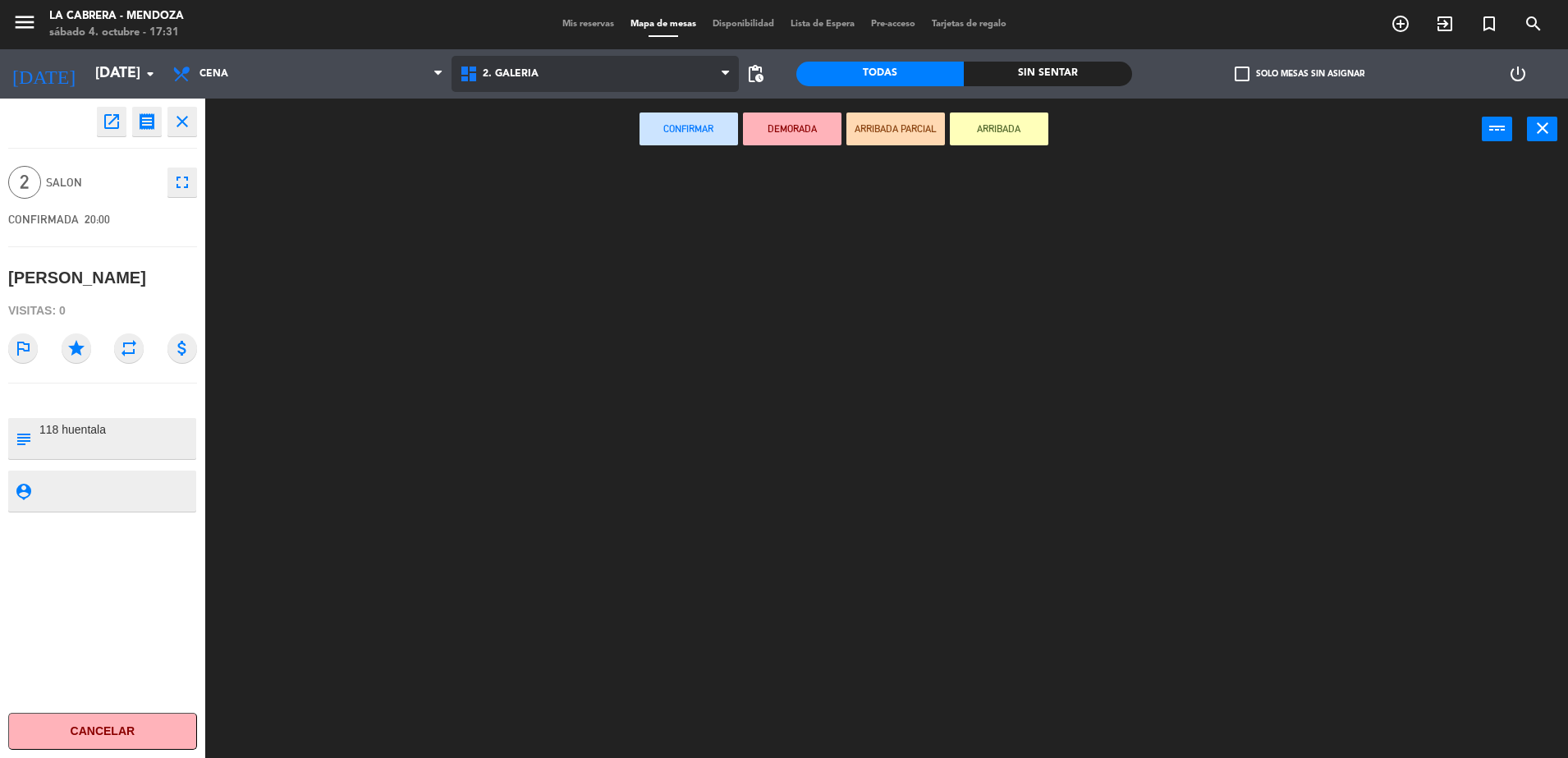
click at [519, 134] on ng-component "menu LA [PERSON_NAME] - [PERSON_NAME][DATE] 4. octubre - 17:31 Mis reservas Map…" at bounding box center [784, 381] width 1568 height 762
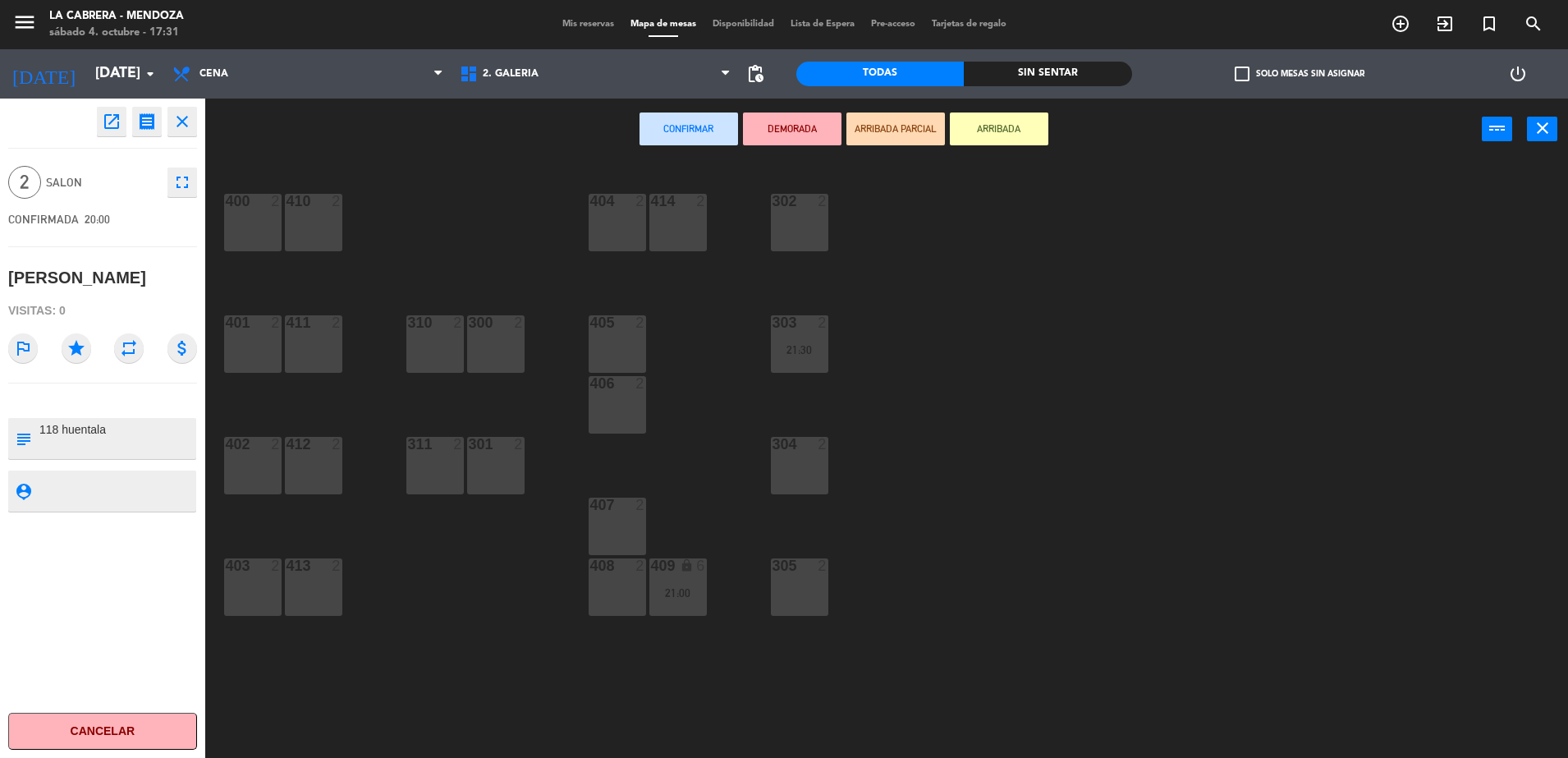
click at [802, 230] on div "302 2" at bounding box center [799, 222] width 57 height 57
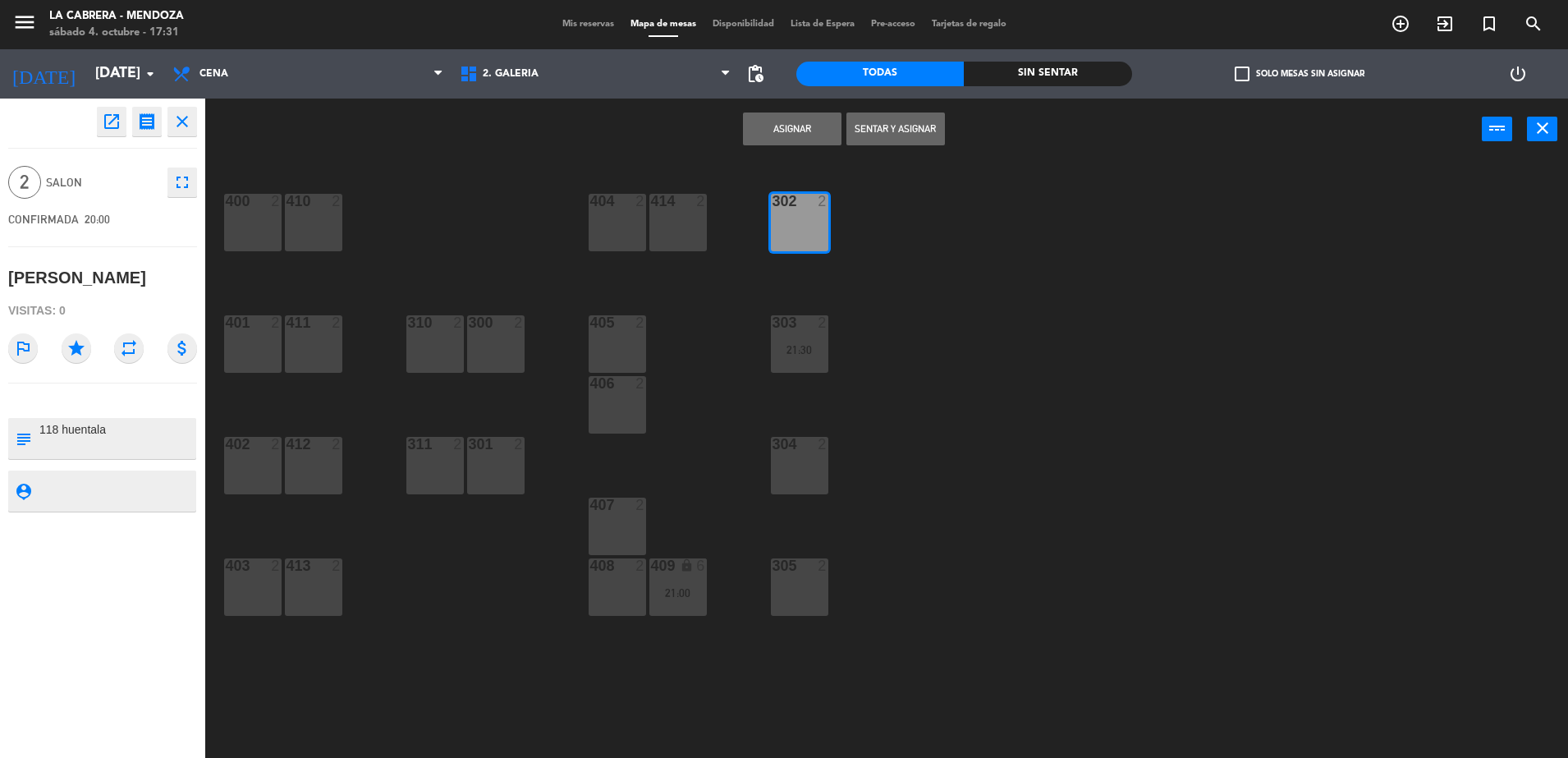
click at [804, 126] on button "Asignar" at bounding box center [792, 129] width 98 height 32
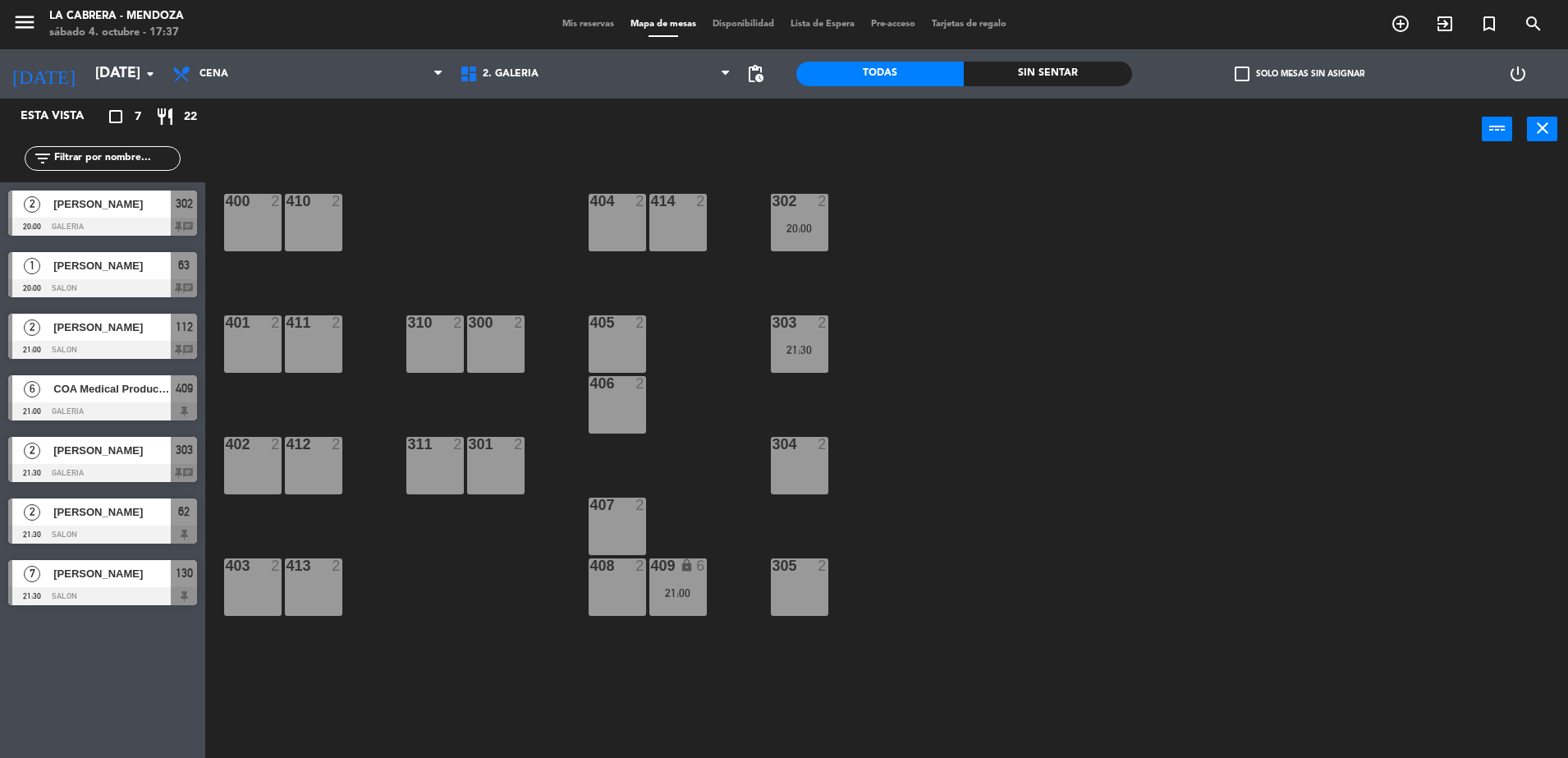
click at [564, 20] on span "Mis reservas" at bounding box center [589, 24] width 68 height 9
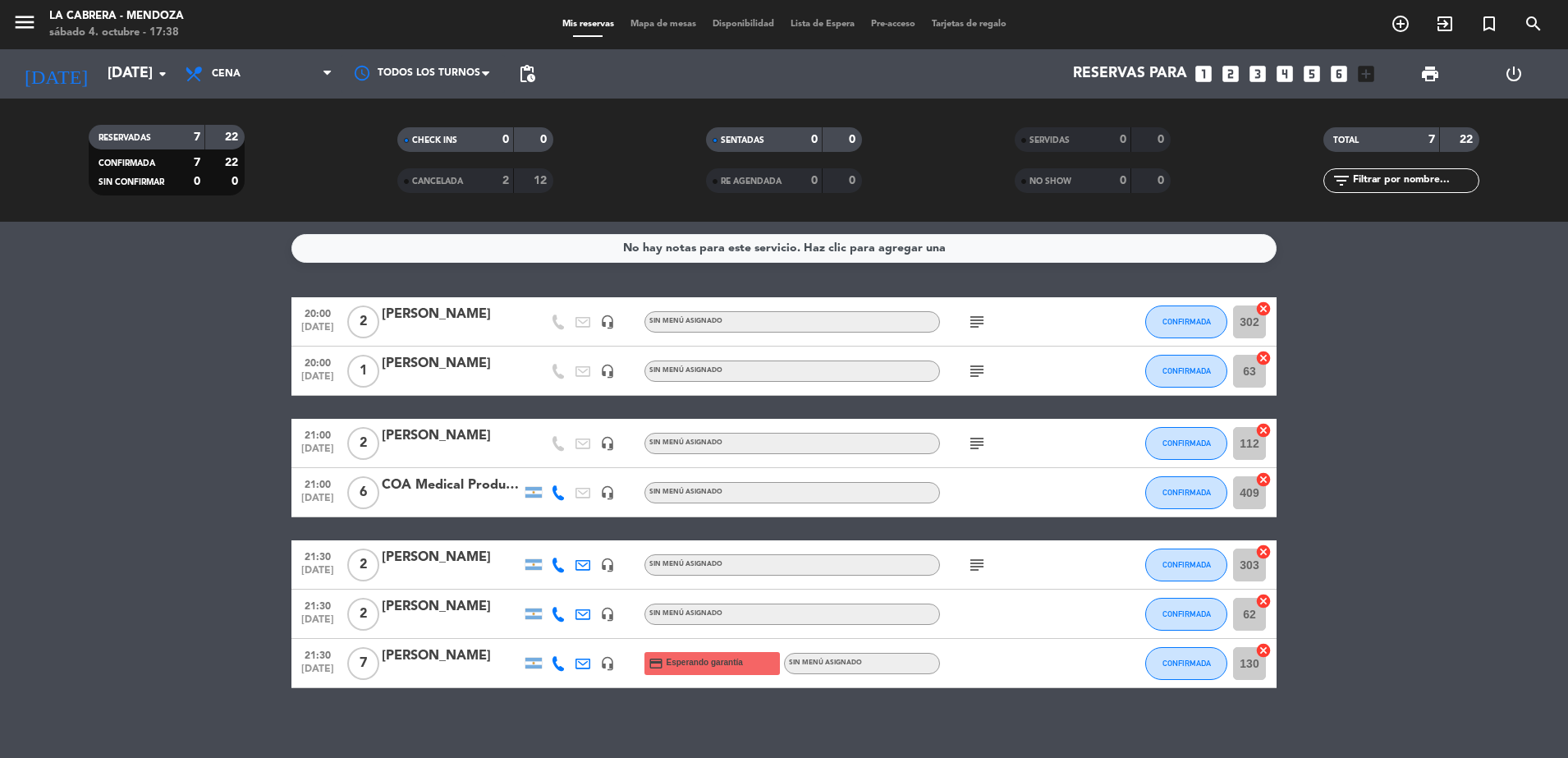
click at [560, 493] on icon at bounding box center [558, 493] width 15 height 15
click at [204, 471] on bookings-row "20:00 [DATE] 2 [PERSON_NAME] headset_mic Sin menú asignado subject CONFIRMADA 3…" at bounding box center [784, 493] width 1568 height 391
click at [974, 364] on icon "subject" at bounding box center [977, 370] width 20 height 20
click at [665, 26] on span "Mapa de mesas" at bounding box center [664, 24] width 82 height 9
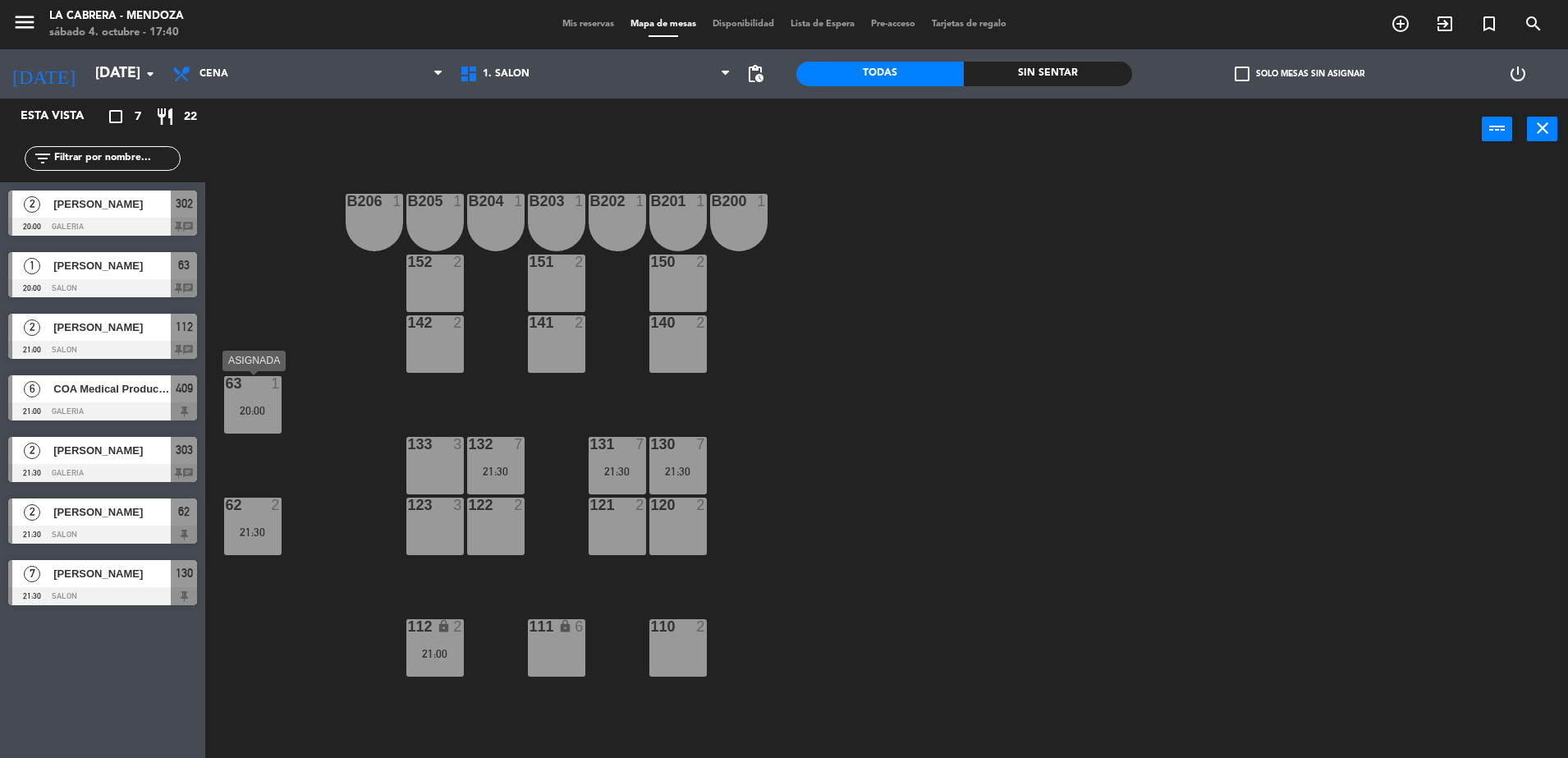
click at [251, 396] on div "63 1 20:00" at bounding box center [253, 405] width 57 height 57
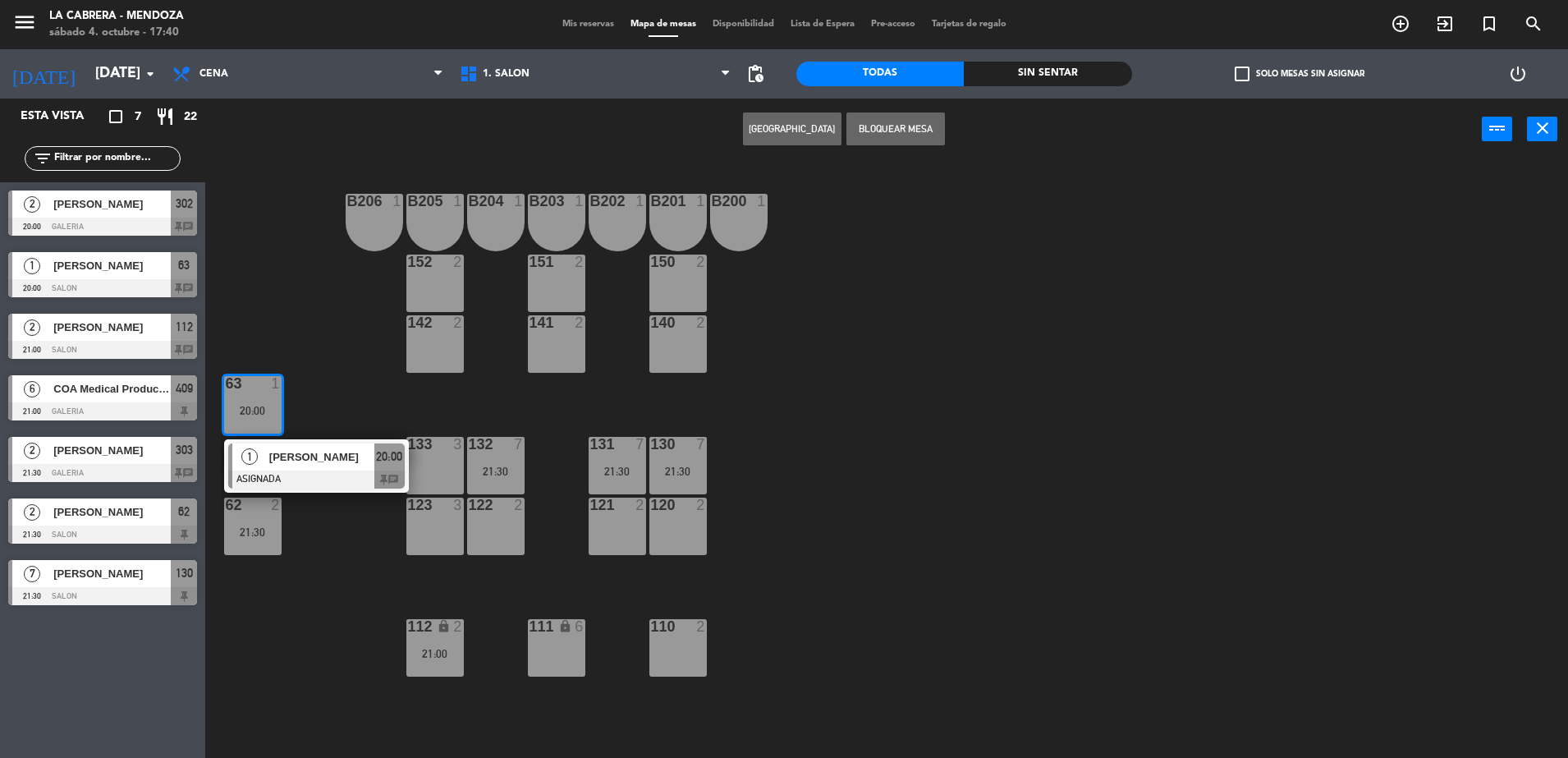
click at [383, 403] on div "B206 1 B205 1 B204 1 B203 1 B202 1 B201 1 B200 1 150 2 151 2 152 2 140 2 141 2 …" at bounding box center [894, 463] width 1347 height 598
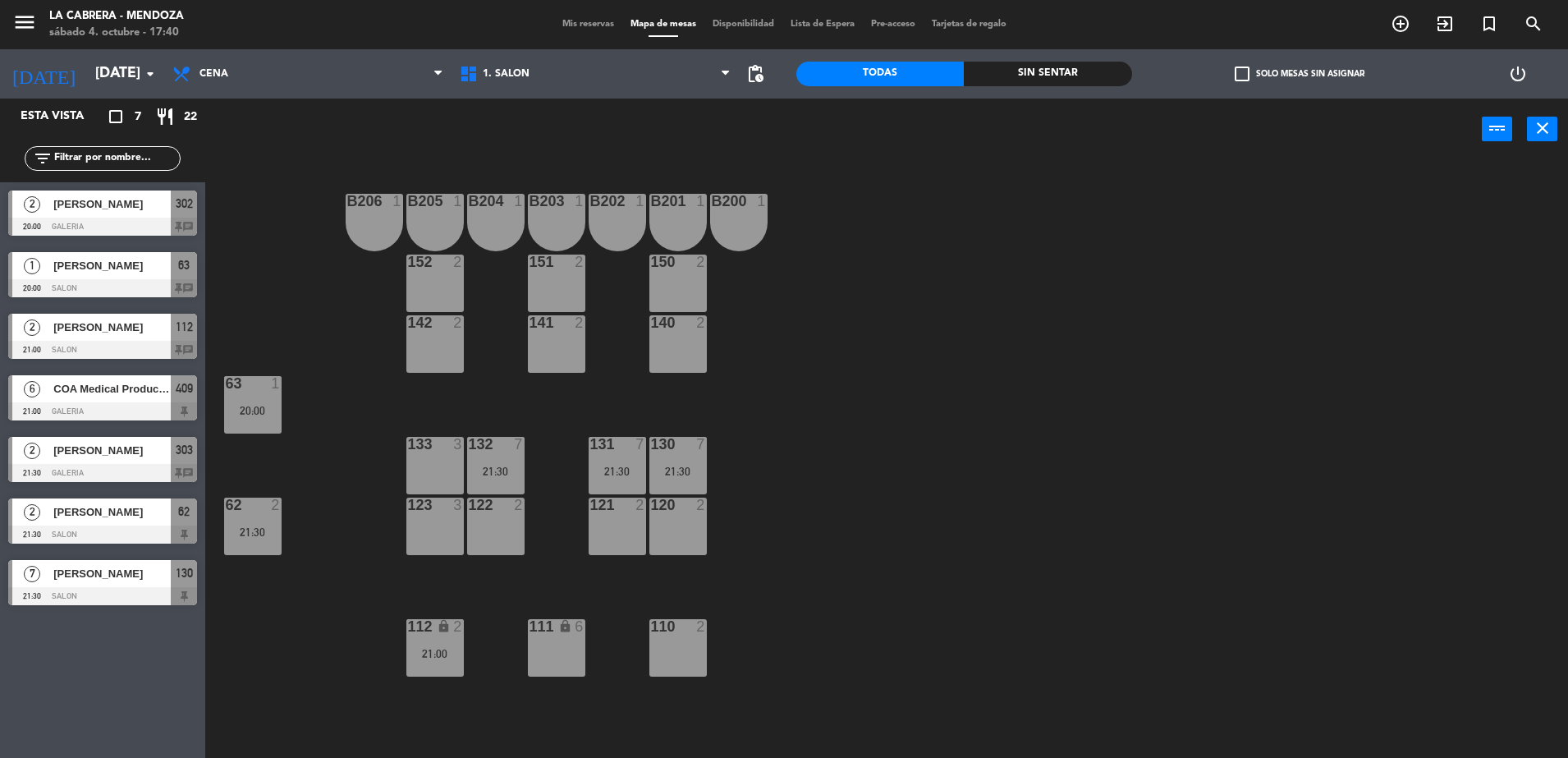
click at [223, 414] on div "B206 1 B205 1 B204 1 B203 1 B202 1 B201 1 B200 1 150 2 151 2 152 2 140 2 141 2 …" at bounding box center [894, 463] width 1347 height 598
click at [239, 410] on div "20:00" at bounding box center [253, 411] width 57 height 11
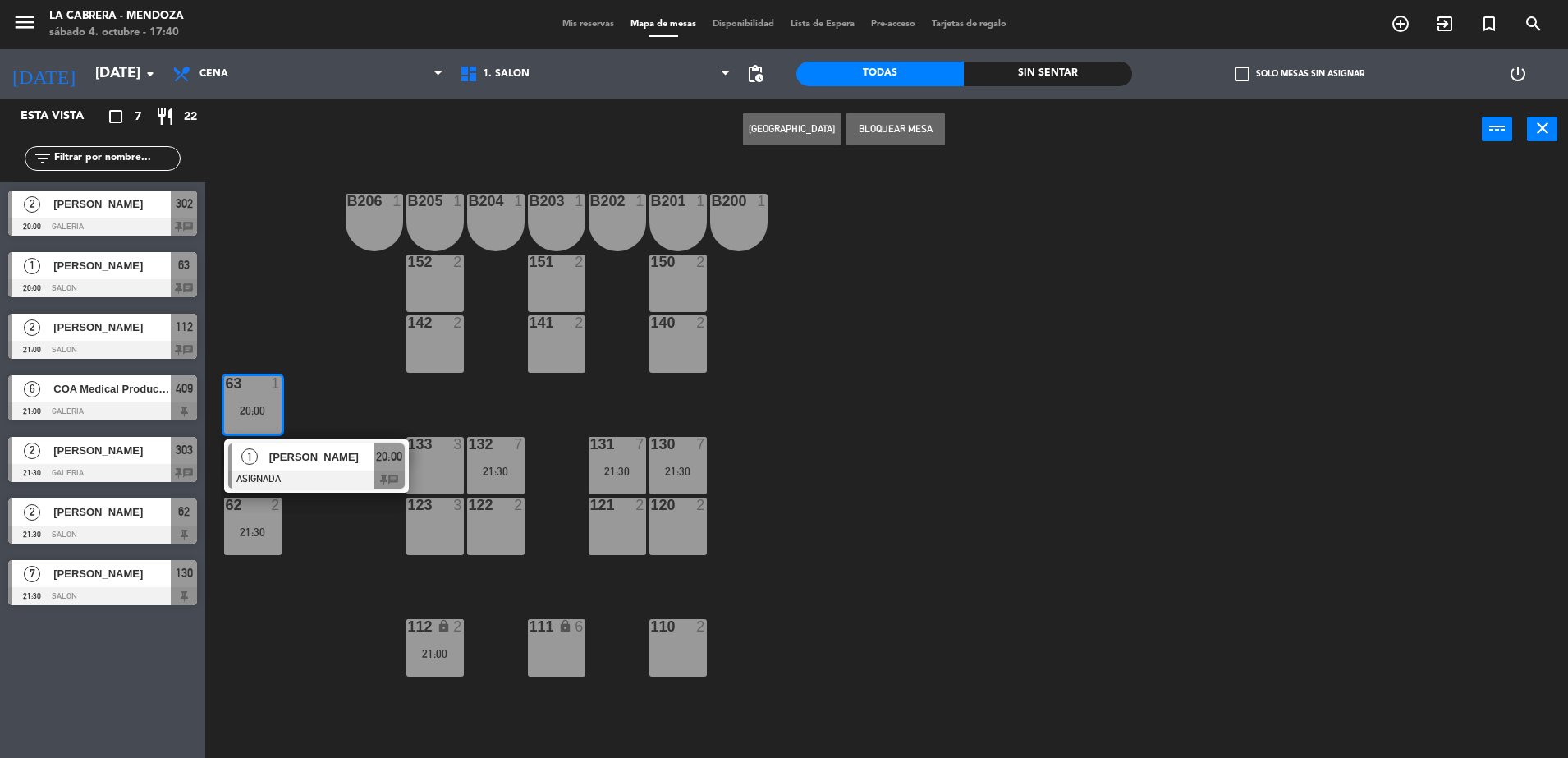
click at [374, 388] on div "B206 1 B205 1 B204 1 B203 1 B202 1 B201 1 B200 1 150 2 151 2 152 2 140 2 141 2 …" at bounding box center [894, 463] width 1347 height 598
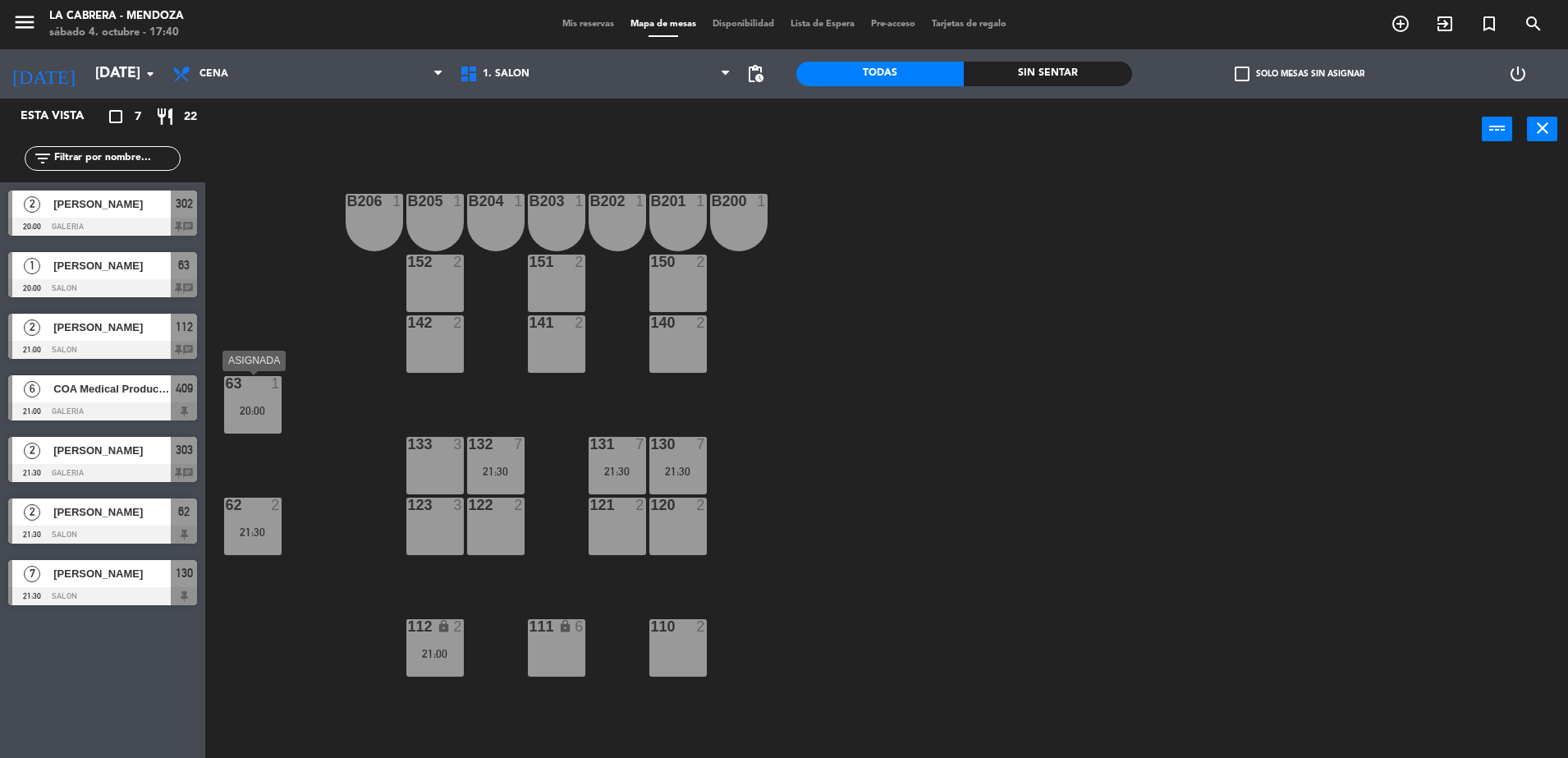
drag, startPoint x: 283, startPoint y: 412, endPoint x: 275, endPoint y: 411, distance: 8.1
click at [275, 411] on div "20:00" at bounding box center [253, 411] width 57 height 11
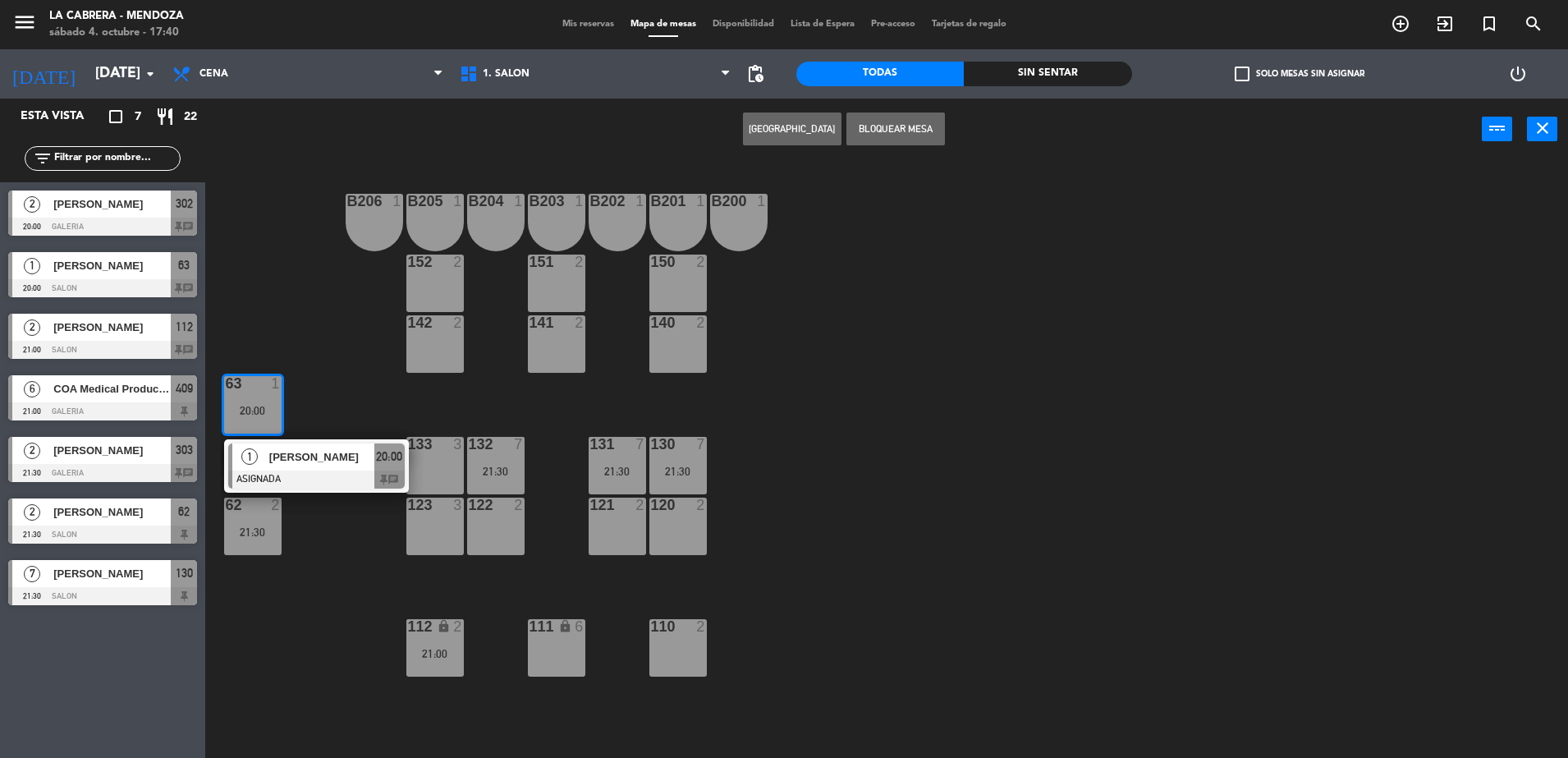
click at [318, 398] on div "B206 1 B205 1 B204 1 B203 1 B202 1 B201 1 B200 1 150 2 151 2 152 2 140 2 141 2 …" at bounding box center [894, 463] width 1347 height 598
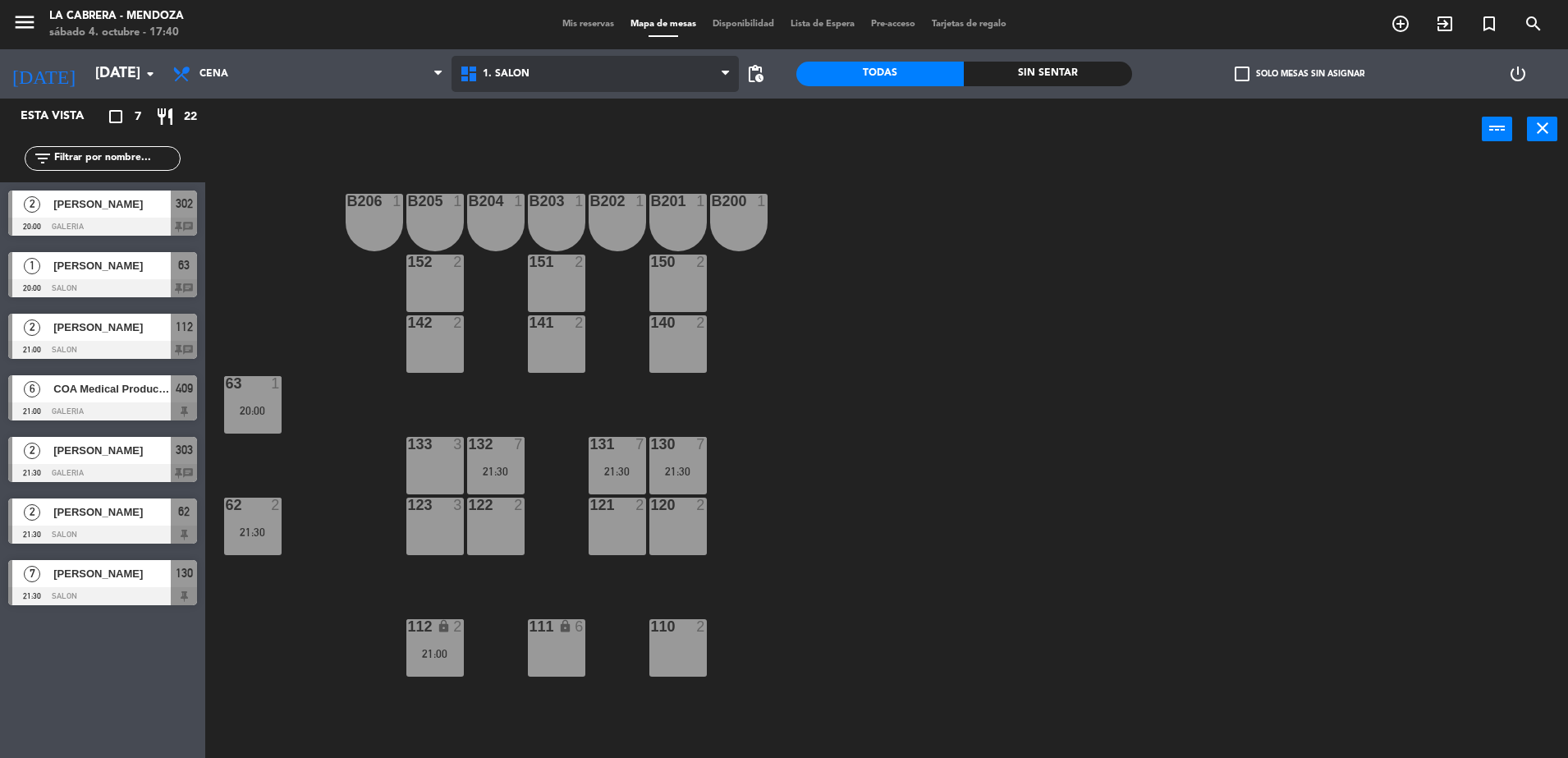
click at [504, 80] on span "1. SALON" at bounding box center [595, 73] width 287 height 36
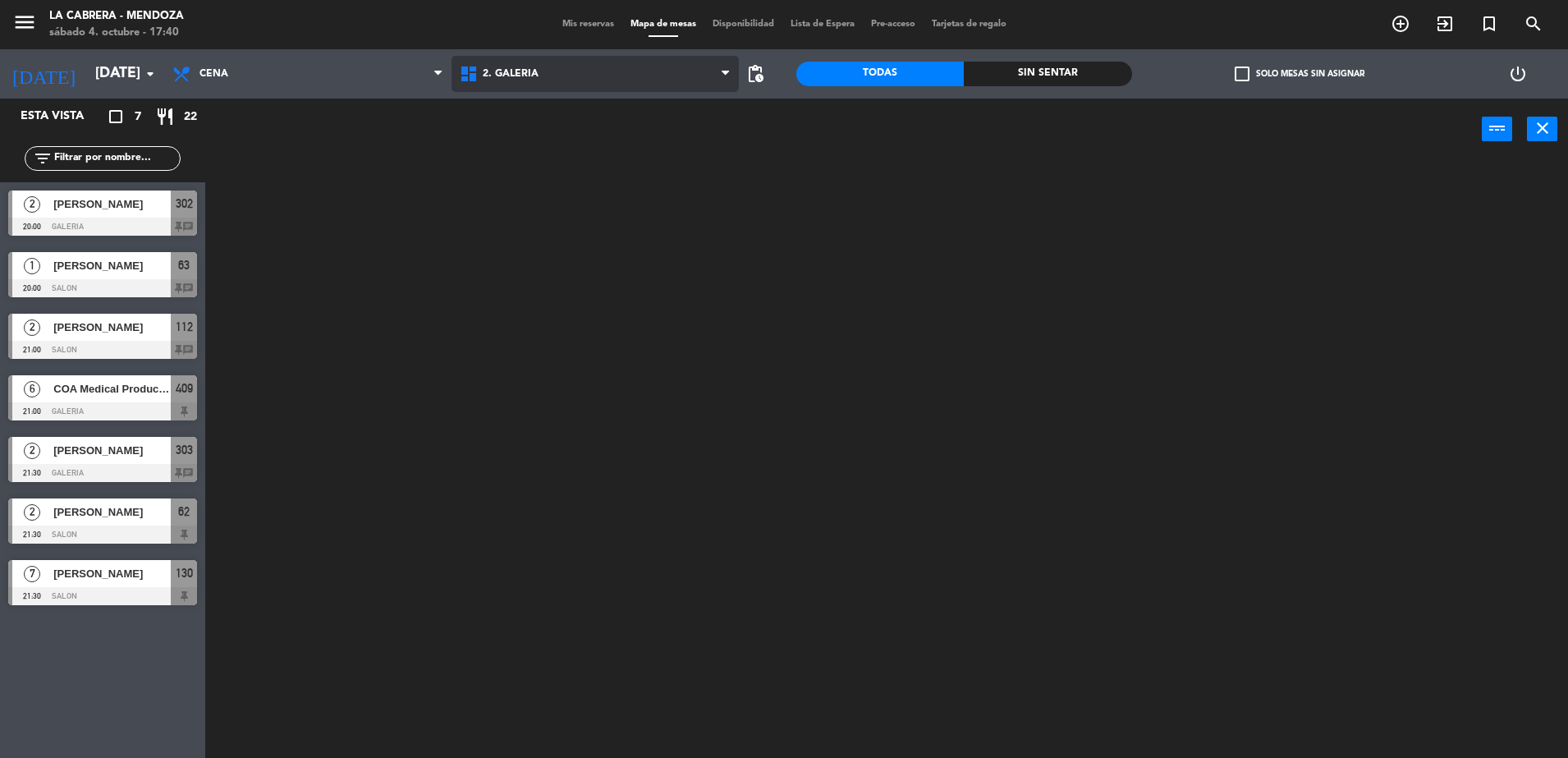
click at [514, 137] on ng-component "menu LA [PERSON_NAME] - [PERSON_NAME][DATE] 4. octubre - 17:40 Mis reservas Map…" at bounding box center [784, 381] width 1568 height 762
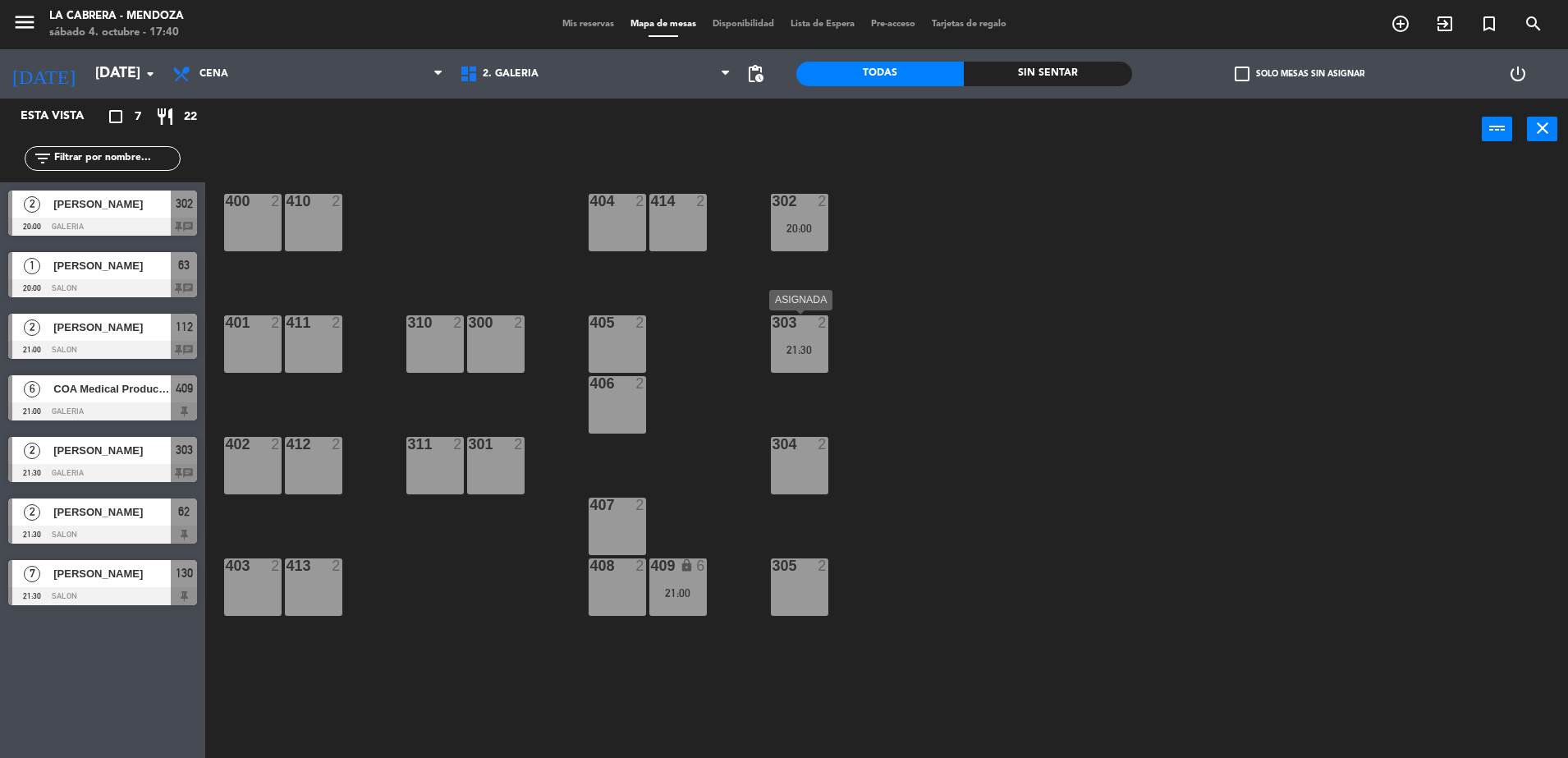
click at [800, 354] on div "21:30" at bounding box center [799, 349] width 57 height 11
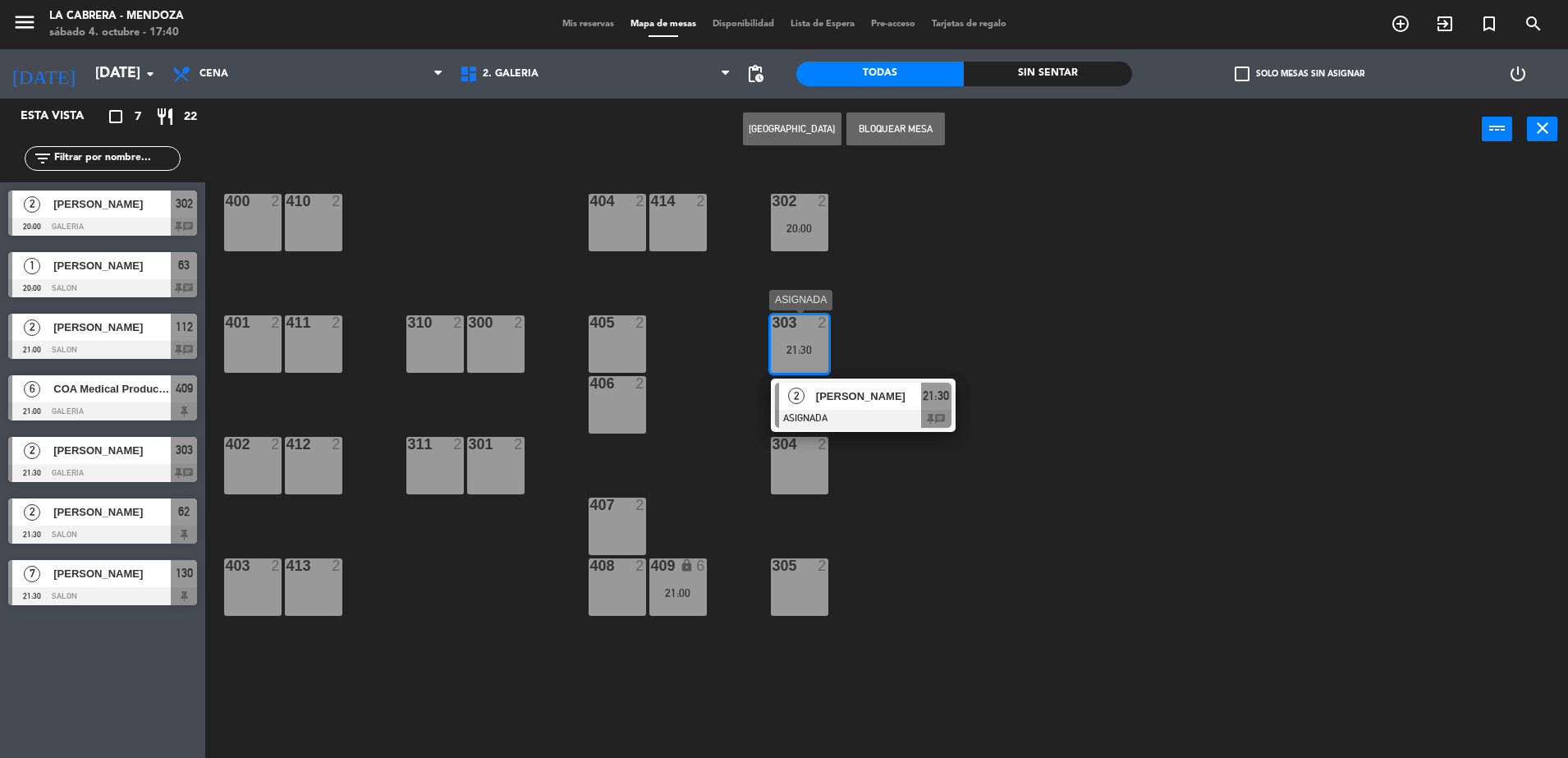
click at [944, 398] on span "21:30" at bounding box center [936, 395] width 26 height 20
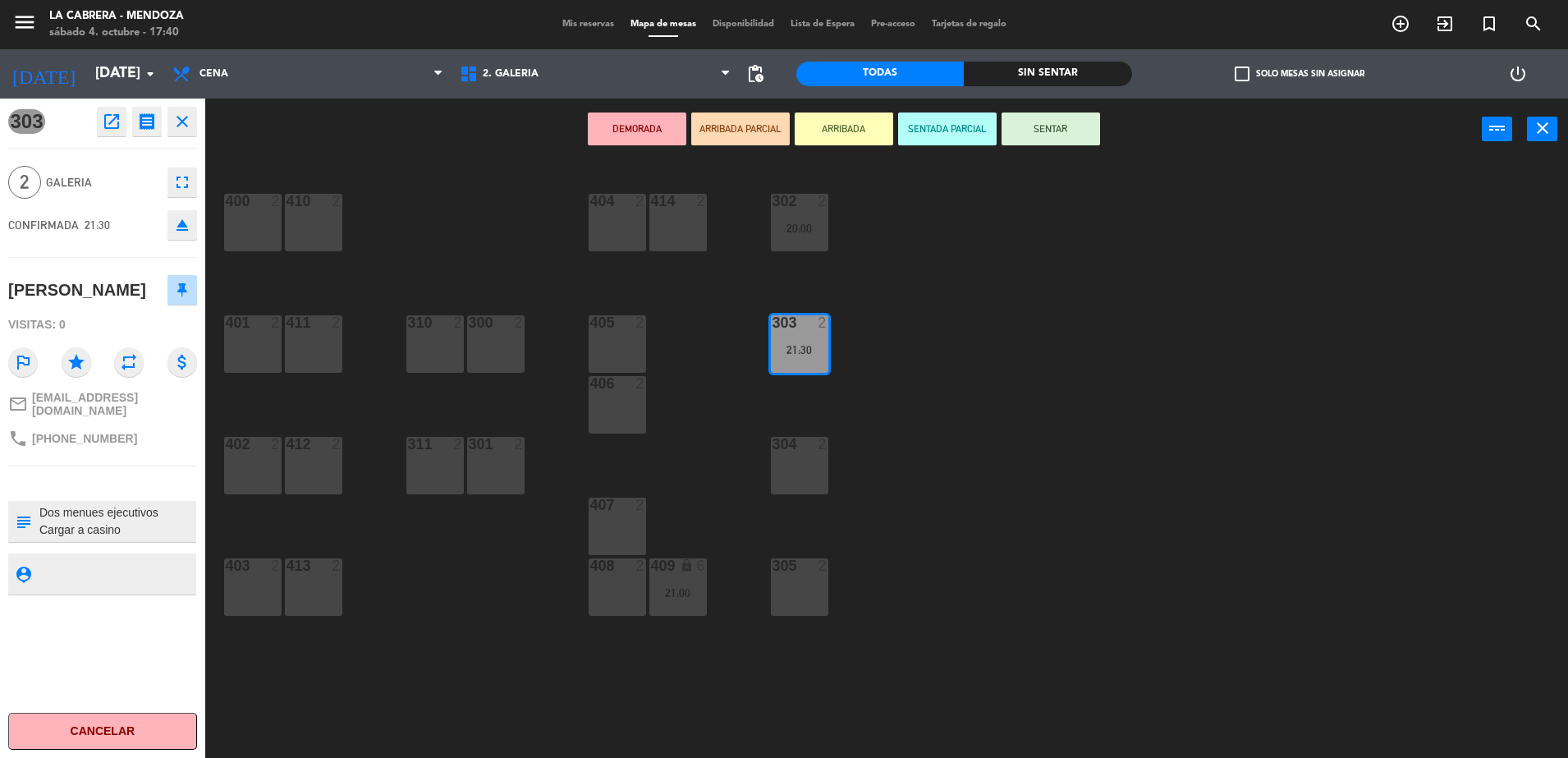
click at [180, 231] on icon "eject" at bounding box center [182, 224] width 20 height 20
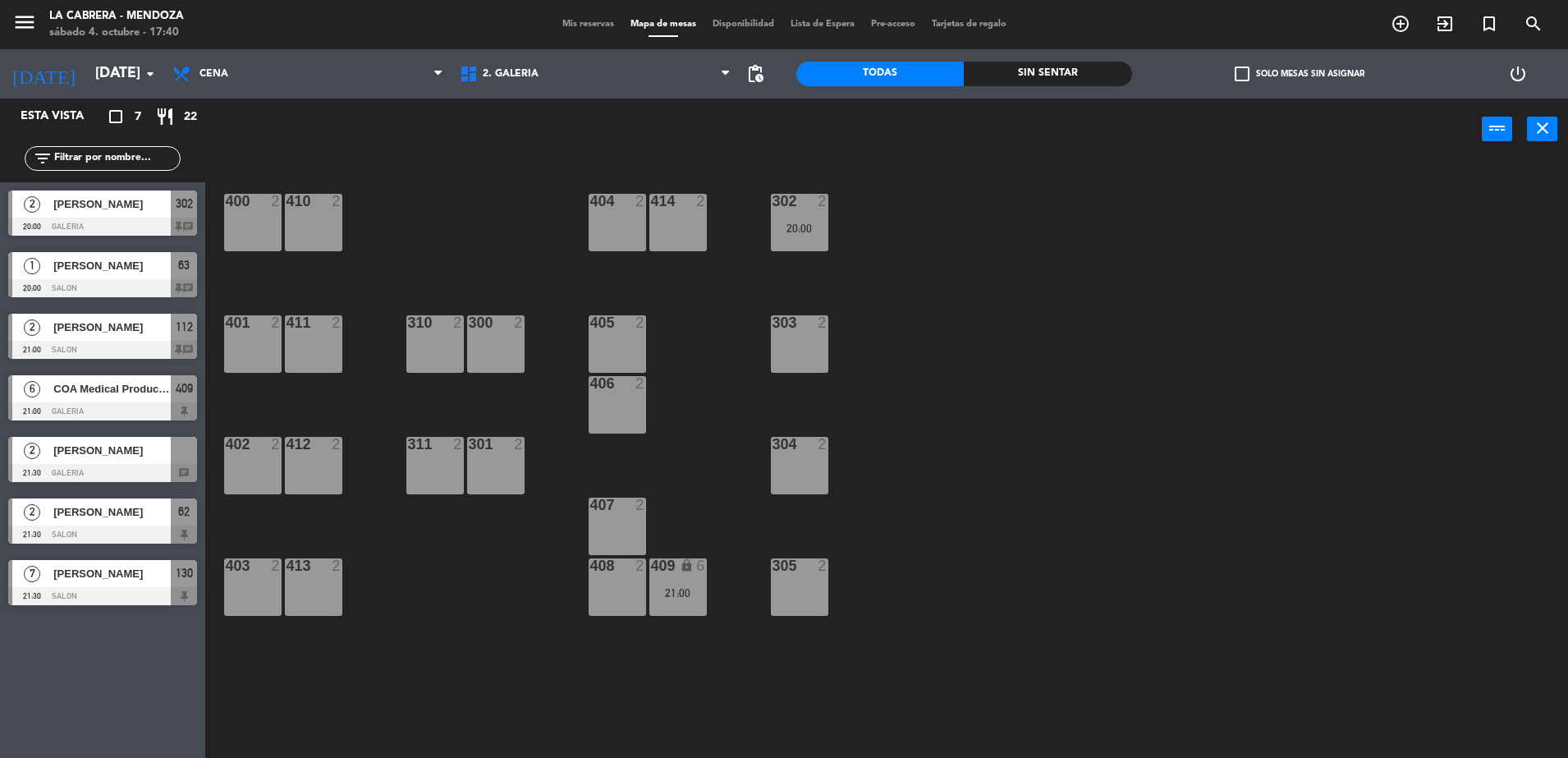
click at [114, 276] on div "[PERSON_NAME]" at bounding box center [112, 265] width 119 height 27
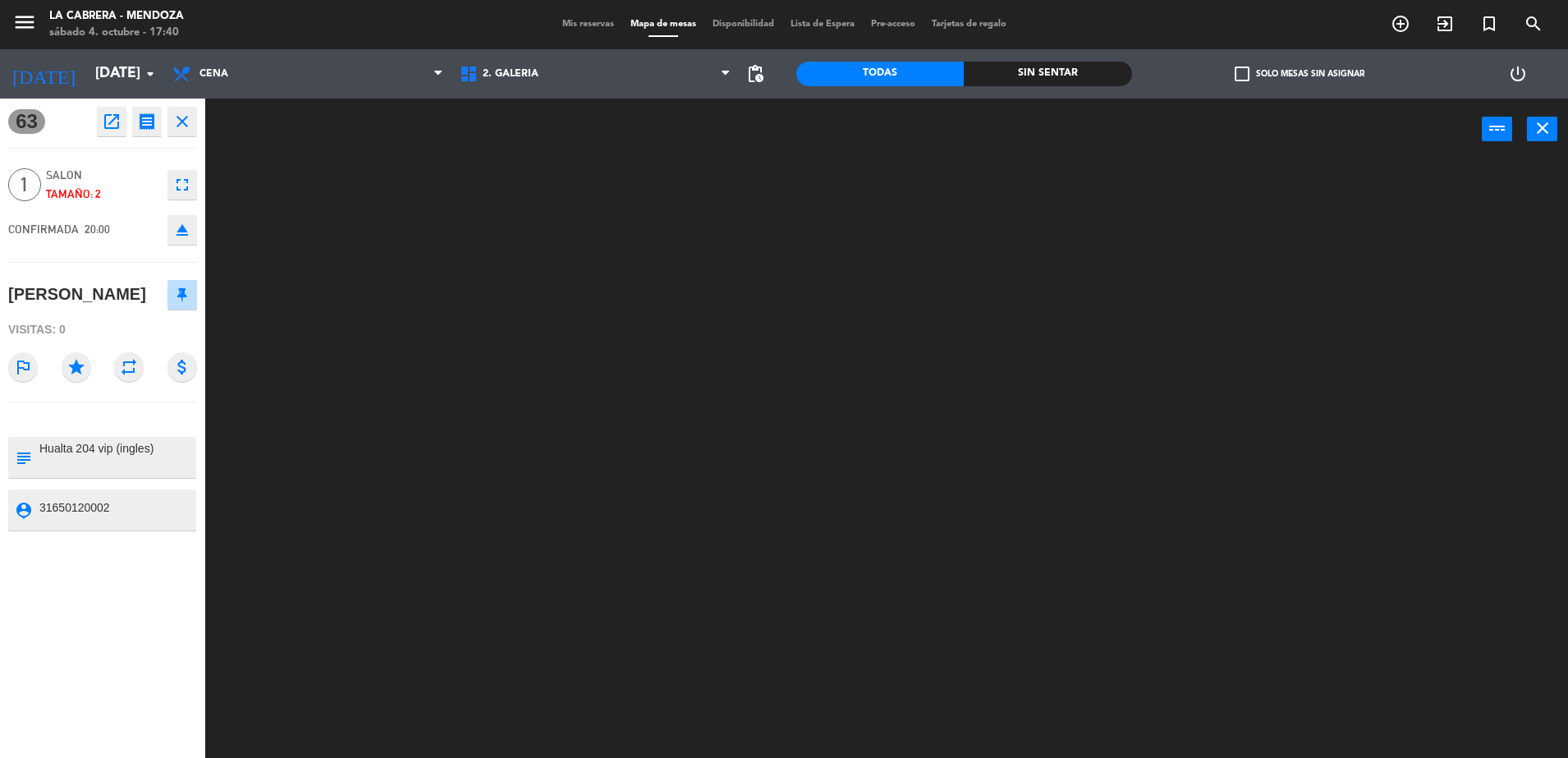
click at [180, 235] on icon "eject" at bounding box center [182, 230] width 20 height 20
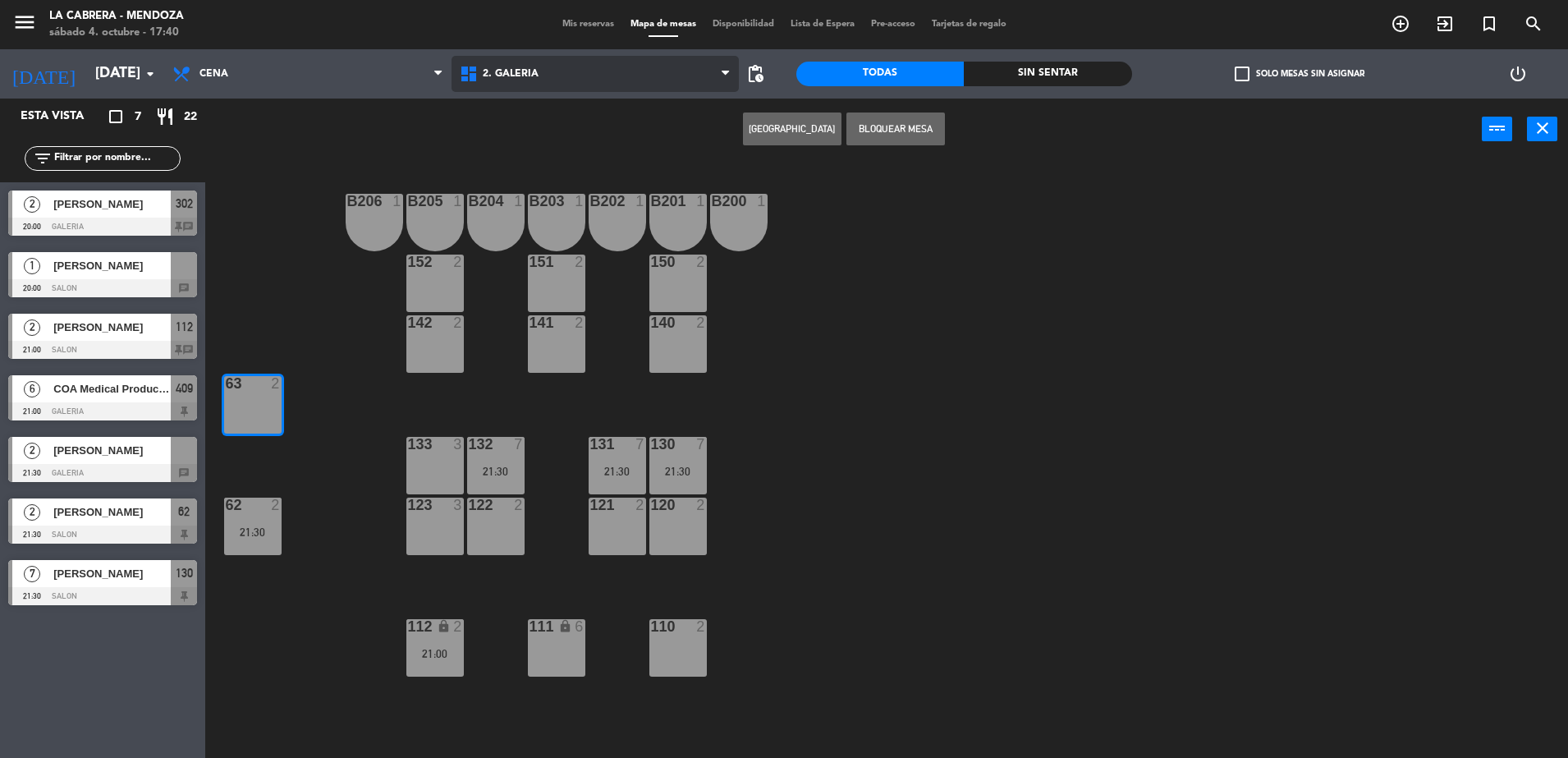
click at [532, 66] on span "2. GALERIA" at bounding box center [595, 73] width 287 height 36
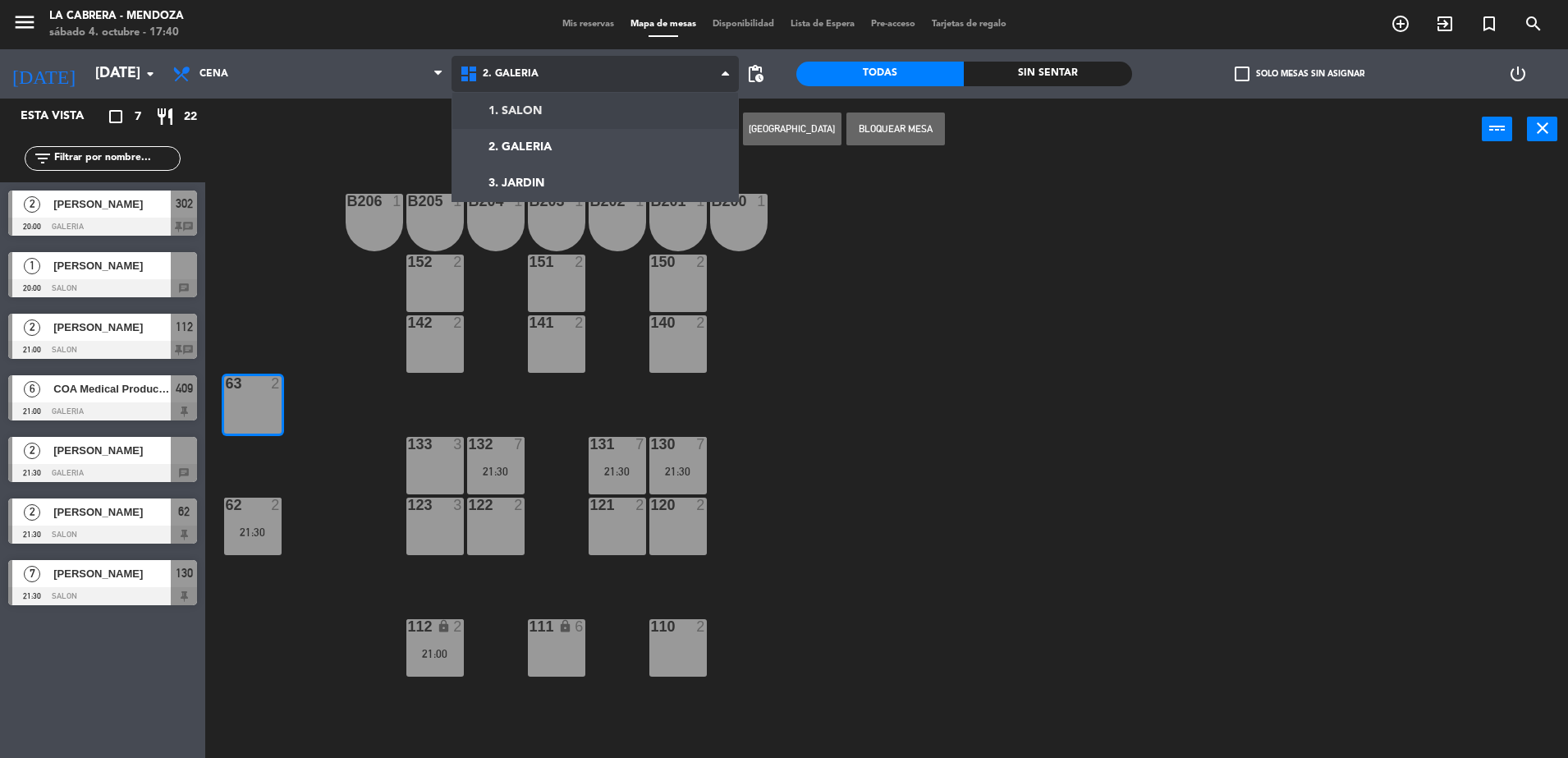
click at [535, 97] on div "1. SALON 2. GALERIA 3. JARDIN 2. GALERIA 1. SALON 2. GALERIA 3. JARDIN" at bounding box center [595, 74] width 287 height 50
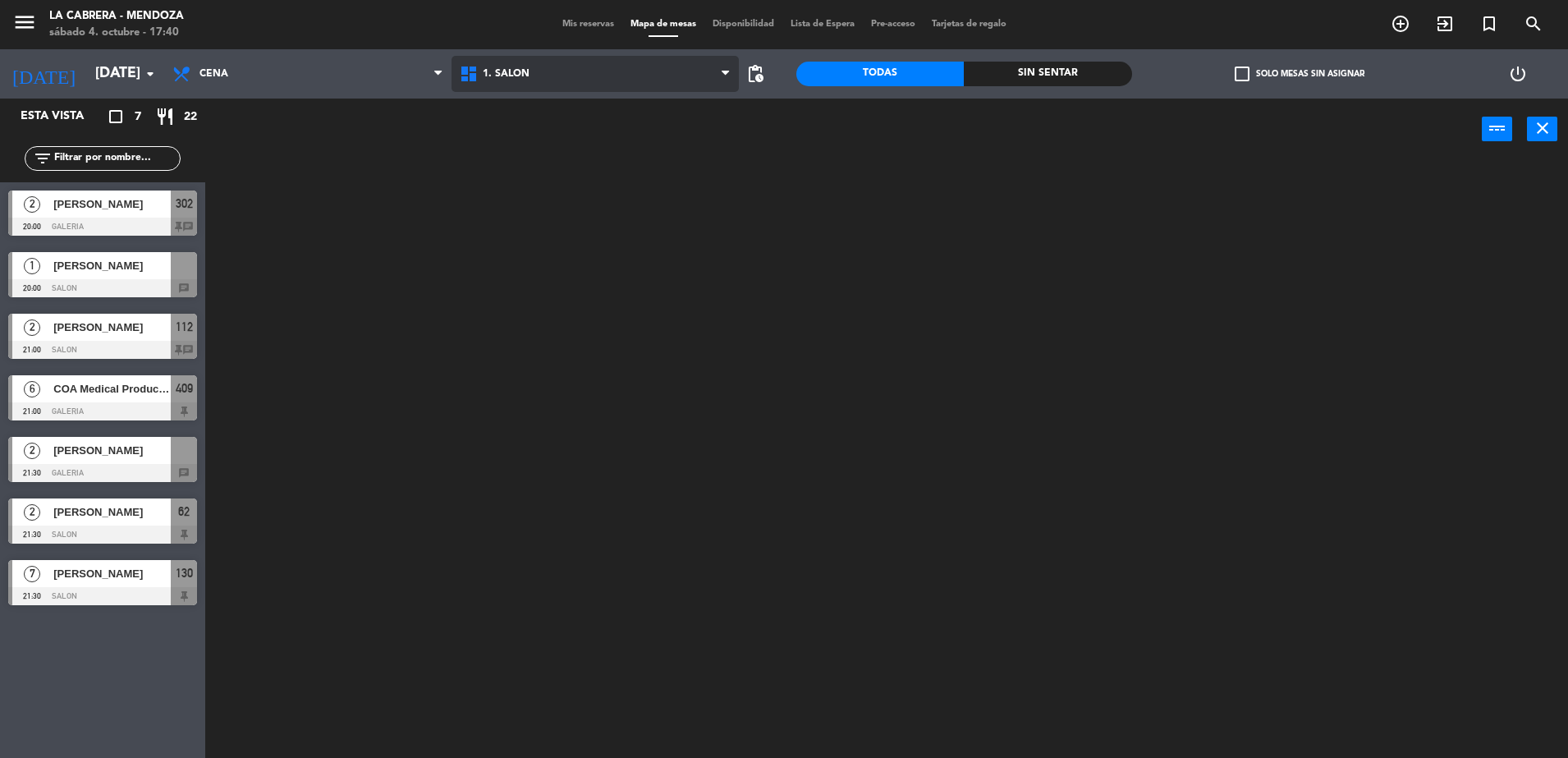
click at [531, 68] on span "1. SALON" at bounding box center [595, 73] width 287 height 36
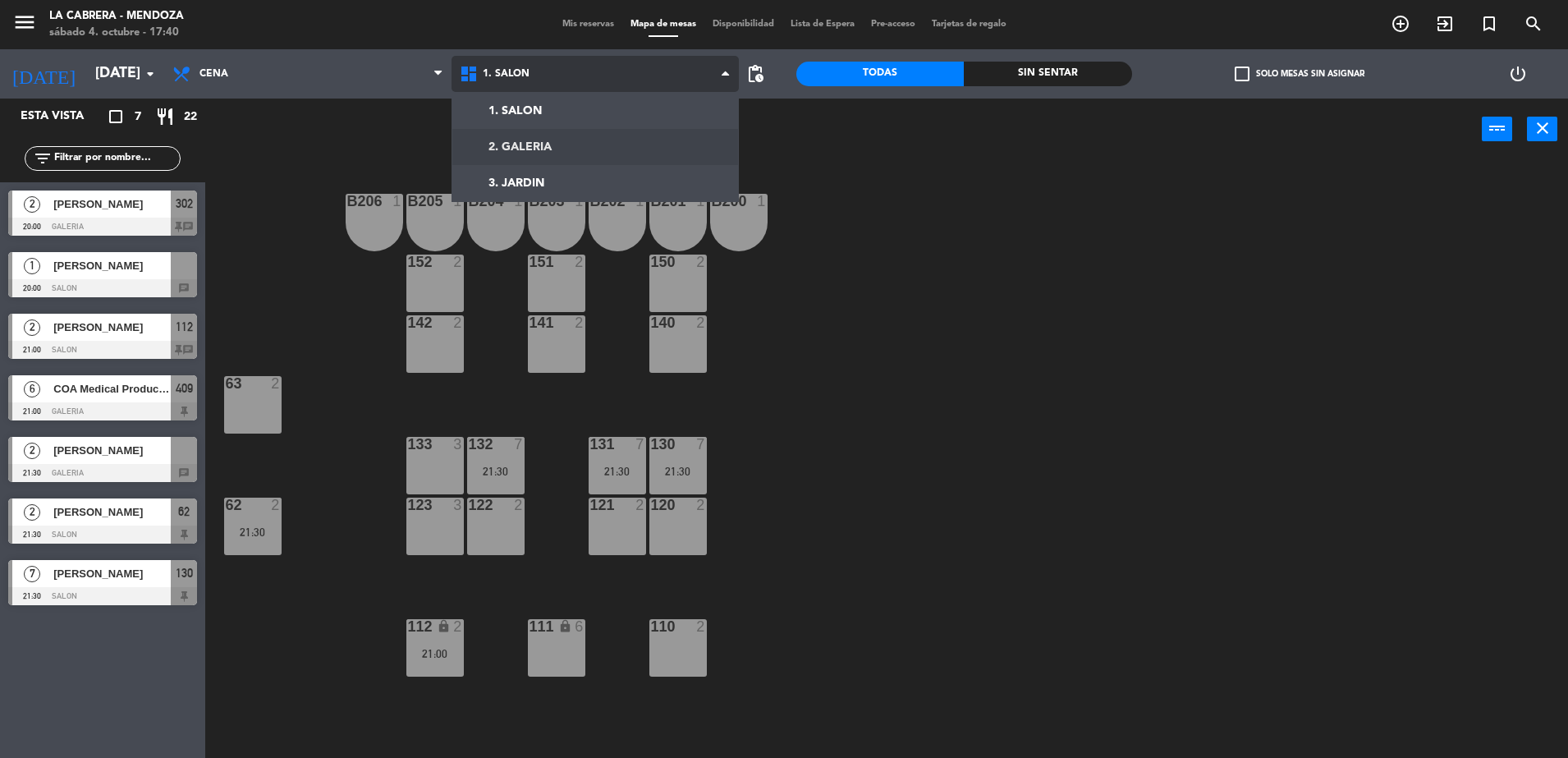
click at [533, 132] on ng-component "menu LA [PERSON_NAME] - [PERSON_NAME][DATE] 4. octubre - 17:40 Mis reservas Map…" at bounding box center [784, 381] width 1568 height 762
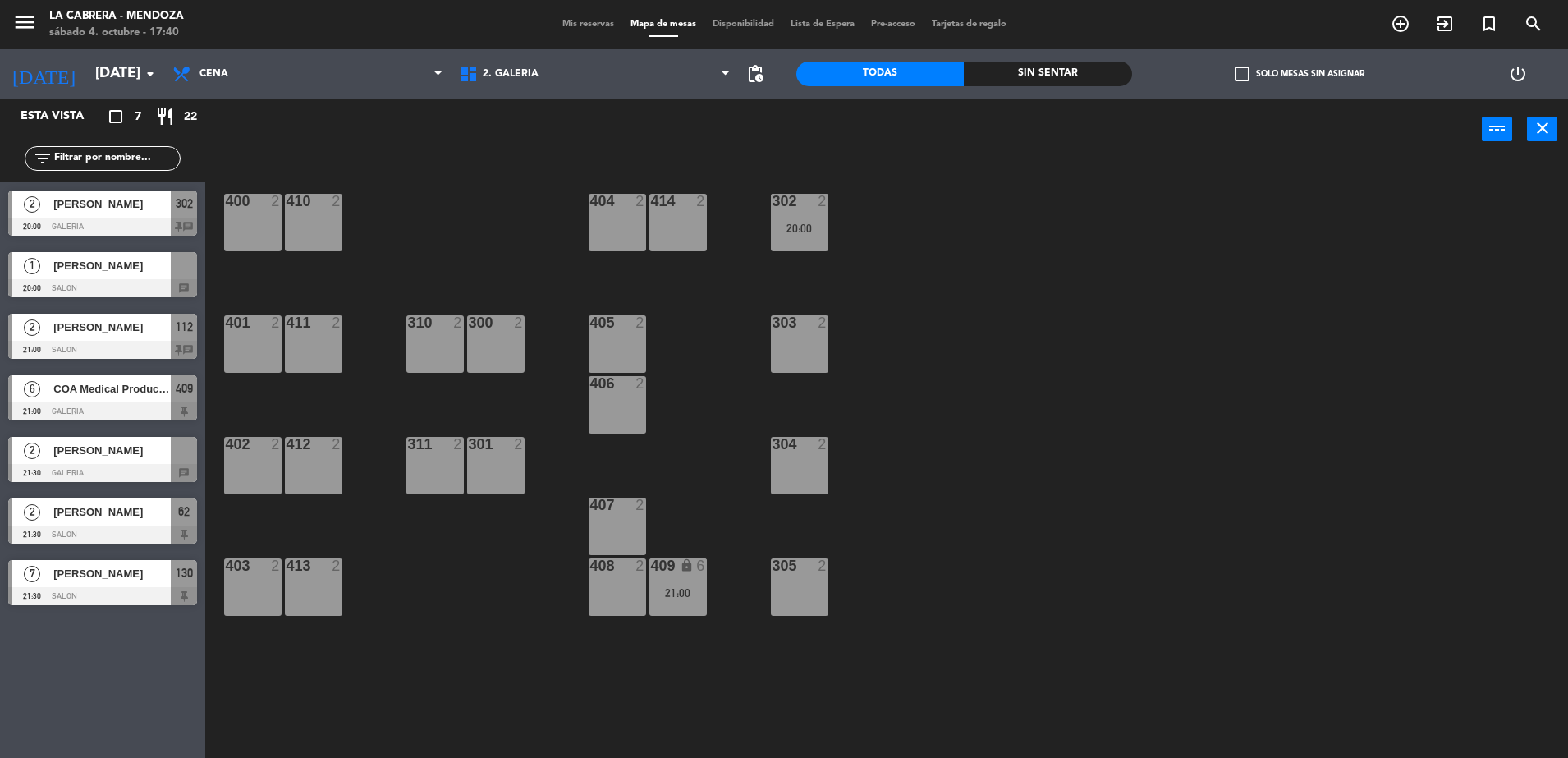
click at [108, 267] on span "[PERSON_NAME]" at bounding box center [113, 265] width 118 height 17
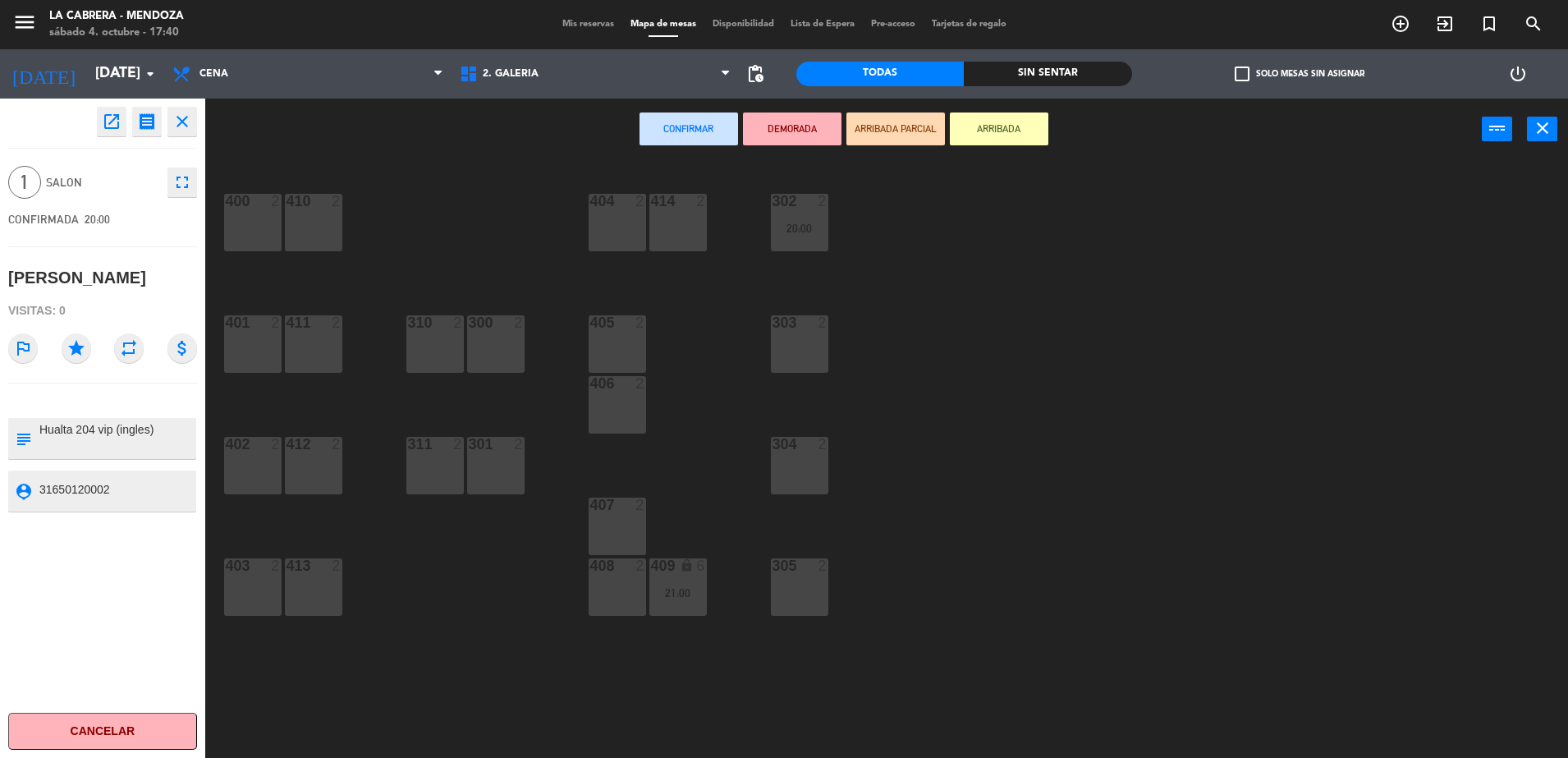
click at [501, 468] on div "301 2" at bounding box center [496, 465] width 57 height 57
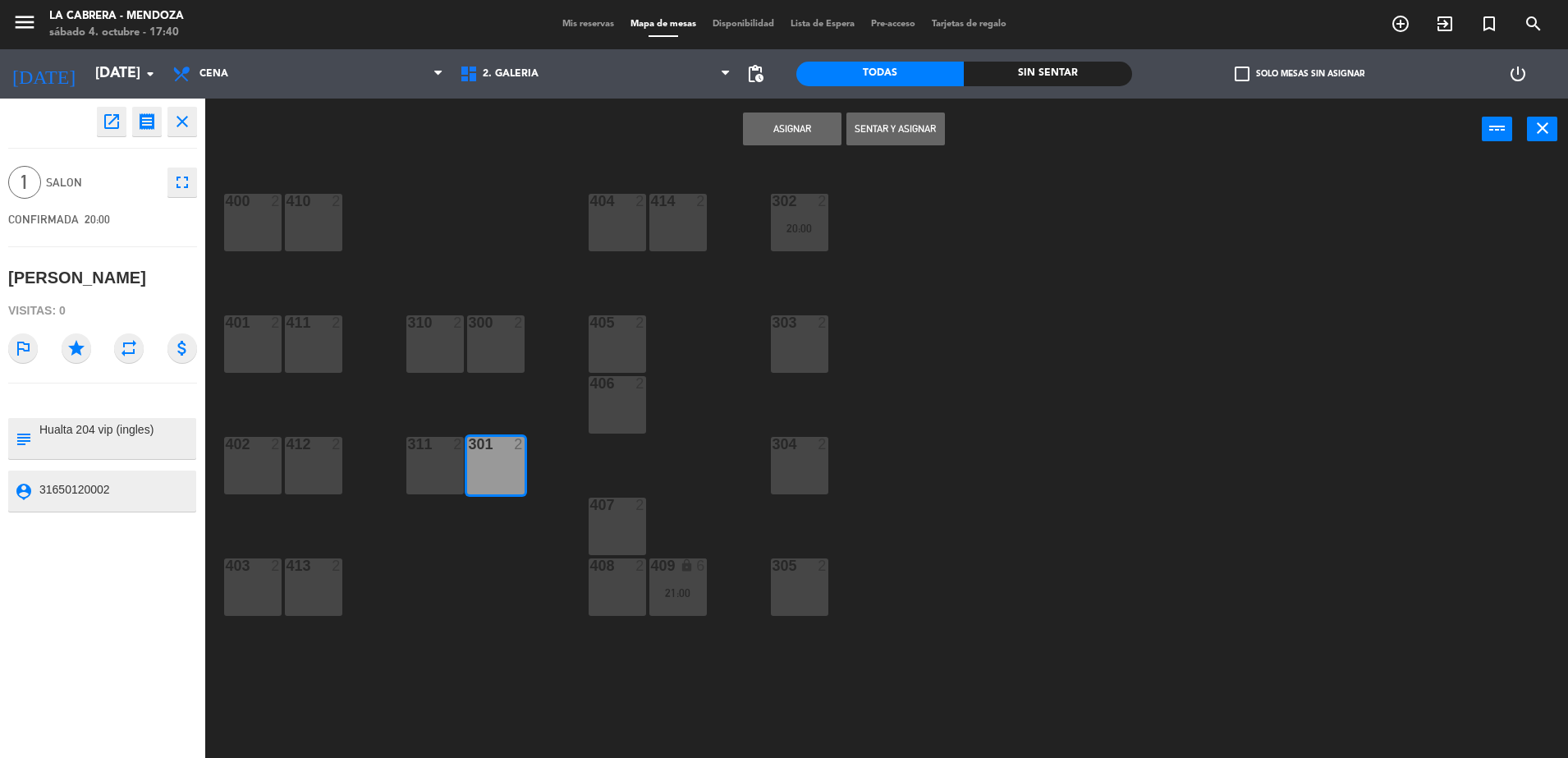
click at [755, 138] on button "Asignar" at bounding box center [792, 129] width 98 height 32
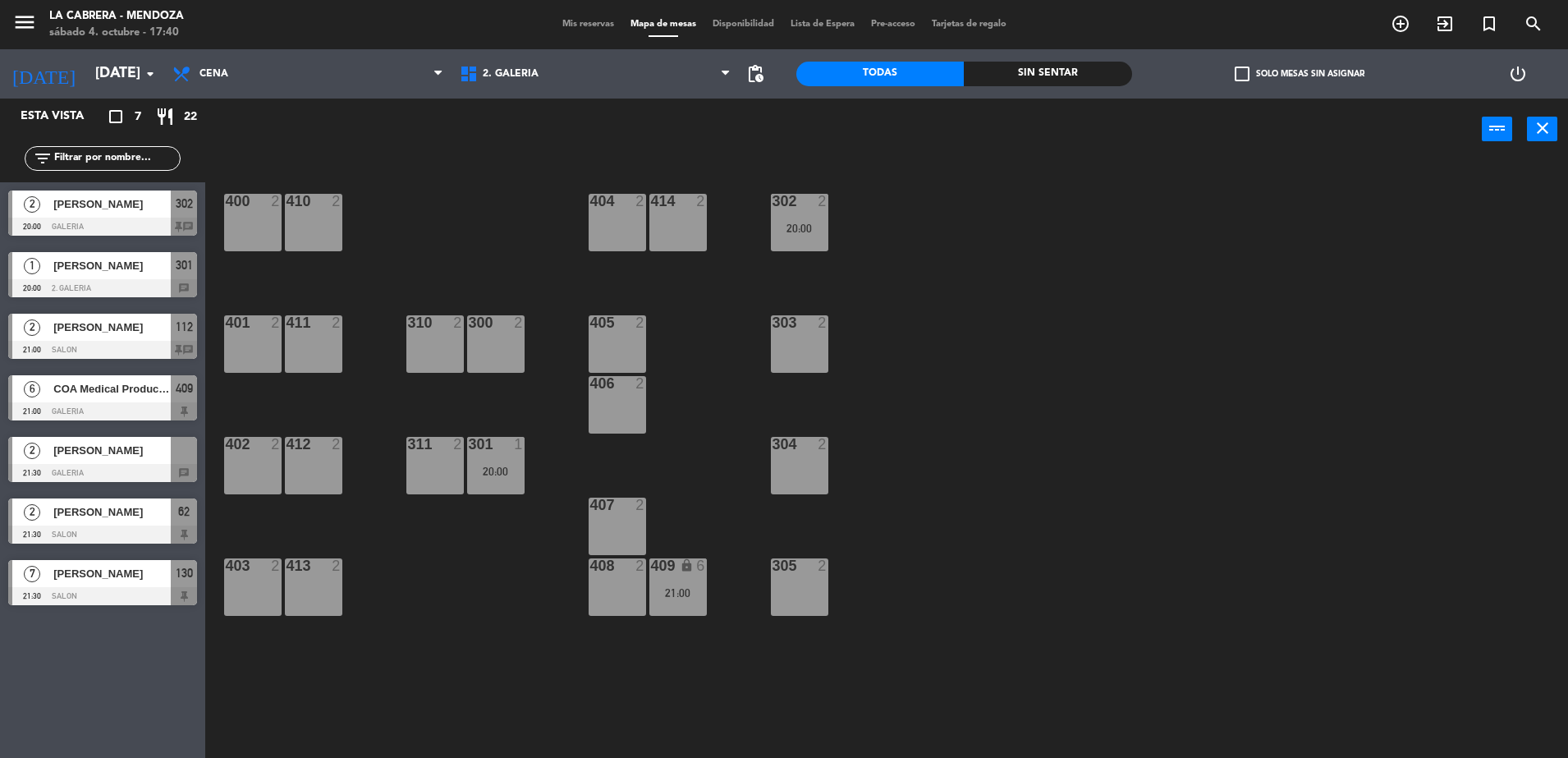
click at [84, 458] on span "[PERSON_NAME]" at bounding box center [113, 451] width 118 height 17
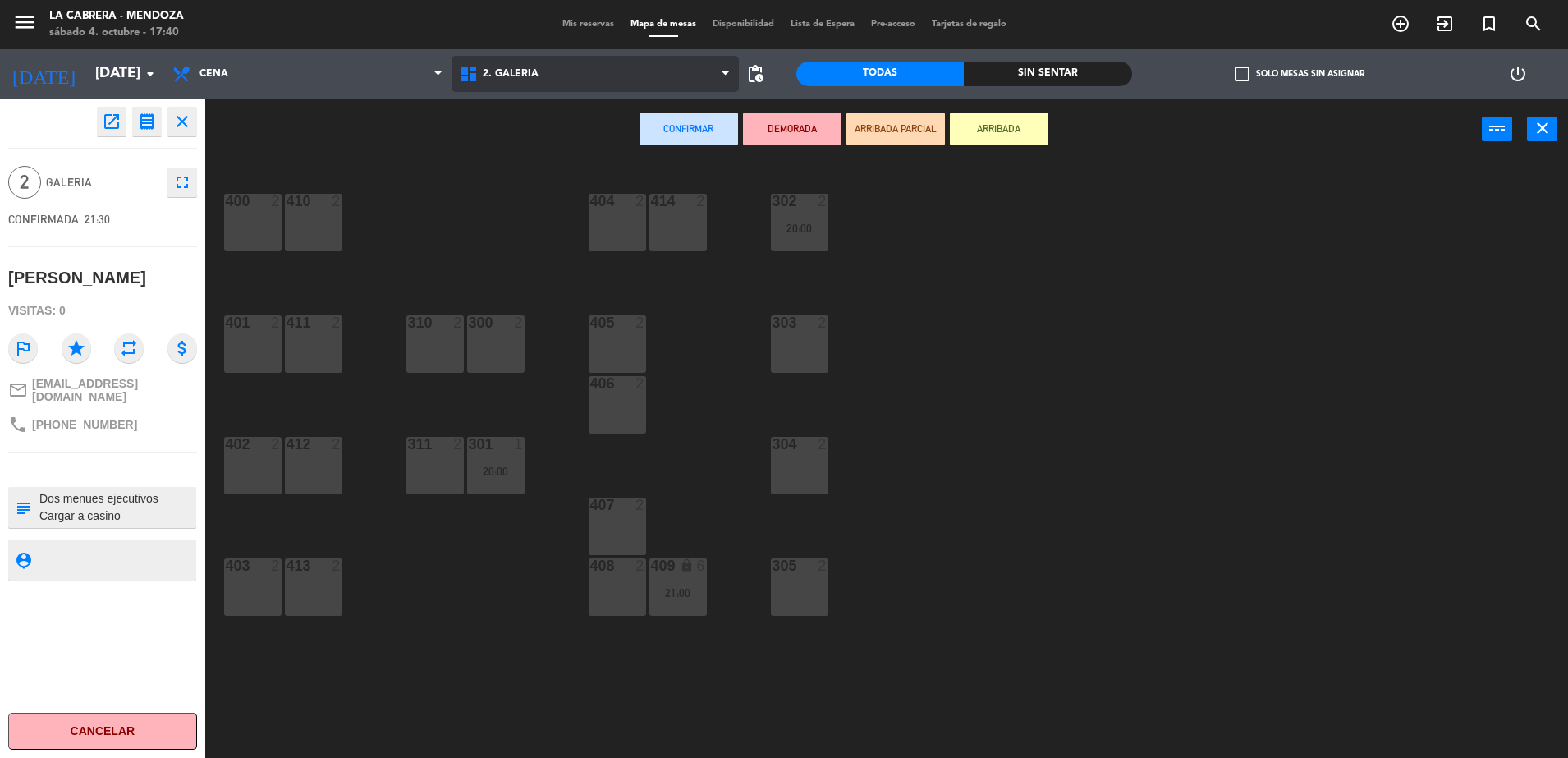
click at [489, 68] on span "2. GALERIA" at bounding box center [510, 73] width 55 height 11
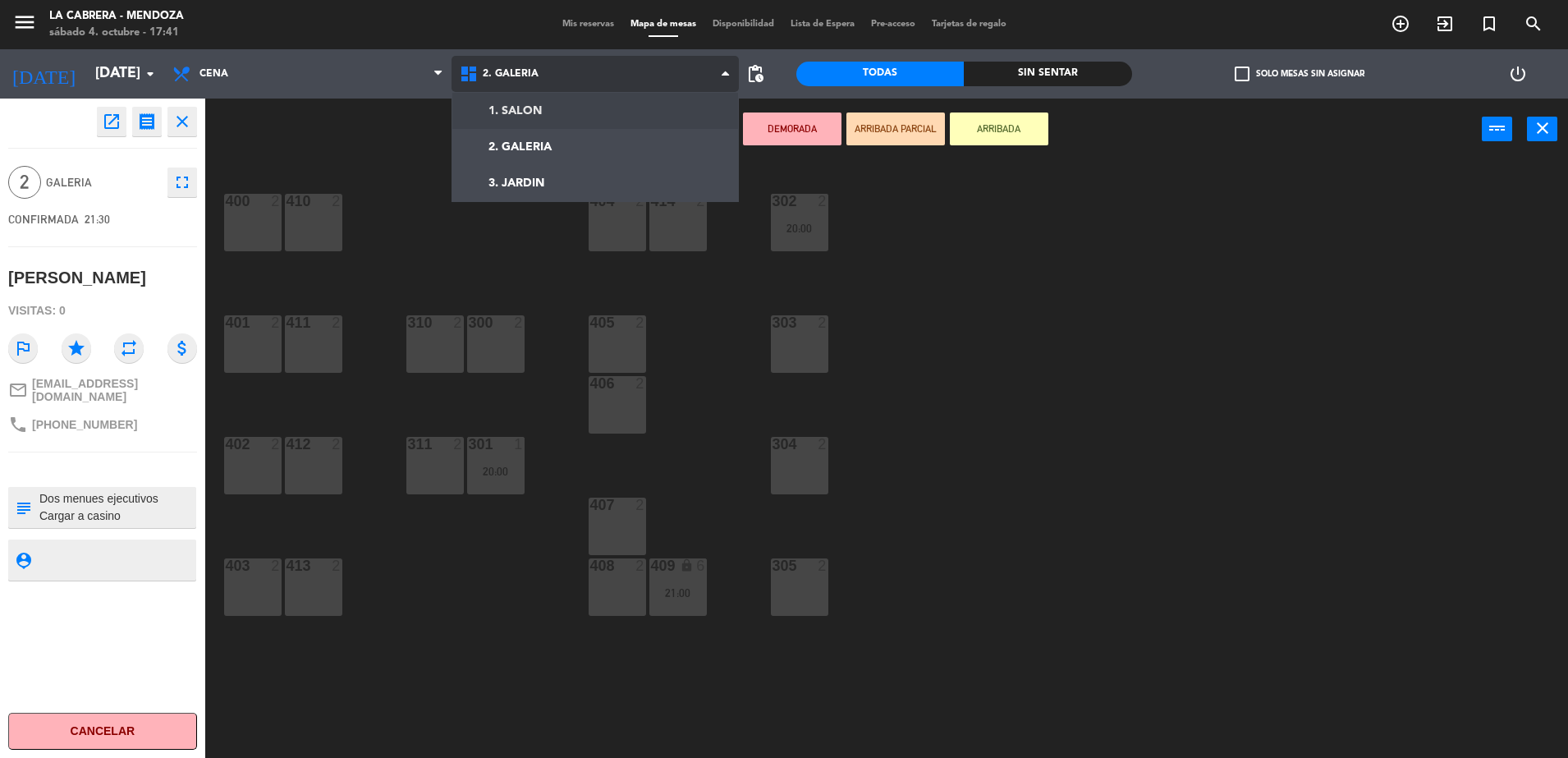
click at [502, 105] on ng-component "menu LA [PERSON_NAME] - [PERSON_NAME][DATE] 4. octubre - 17:41 Mis reservas Map…" at bounding box center [784, 381] width 1568 height 762
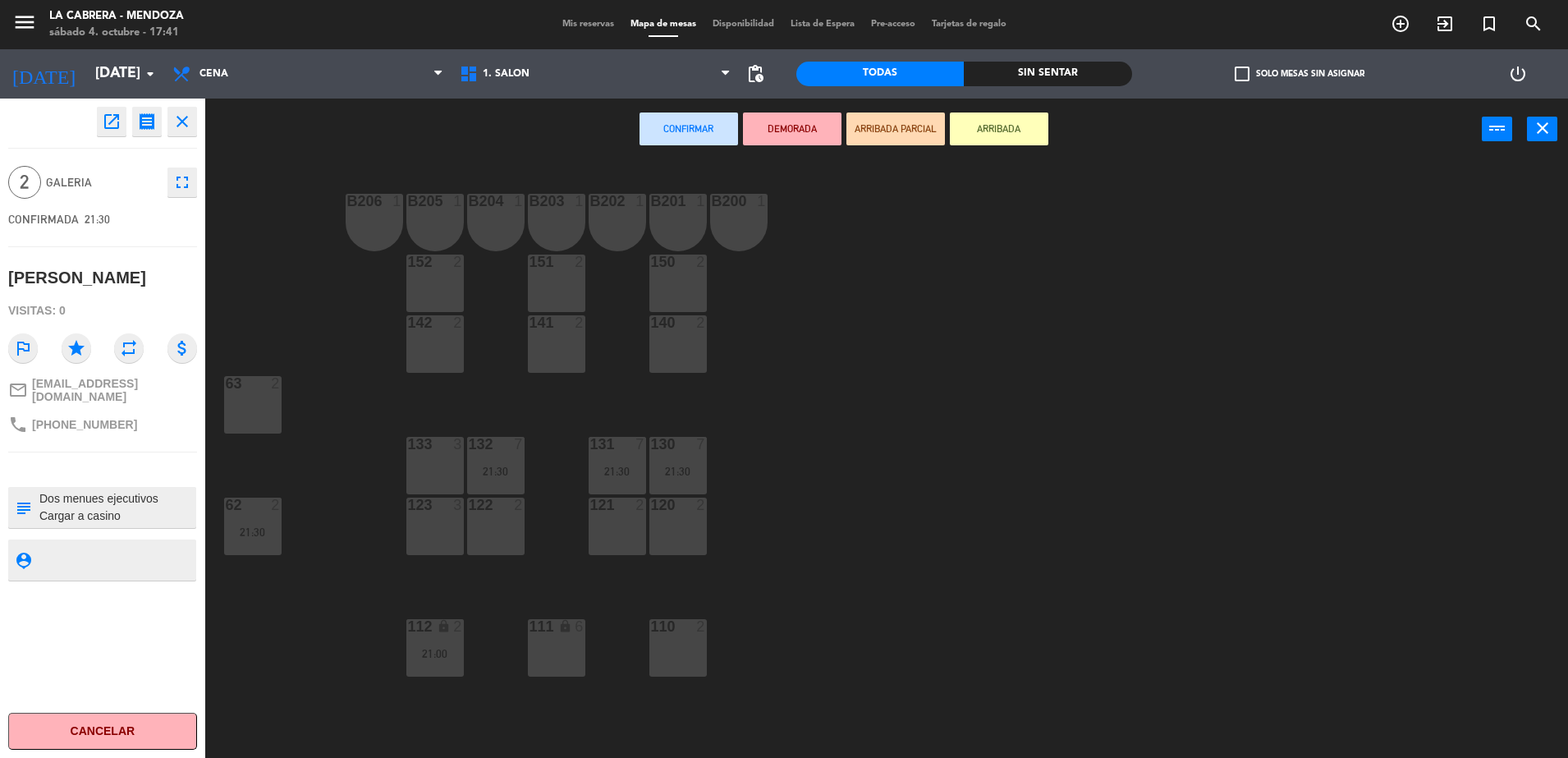
click at [267, 403] on div "63 2" at bounding box center [253, 405] width 57 height 57
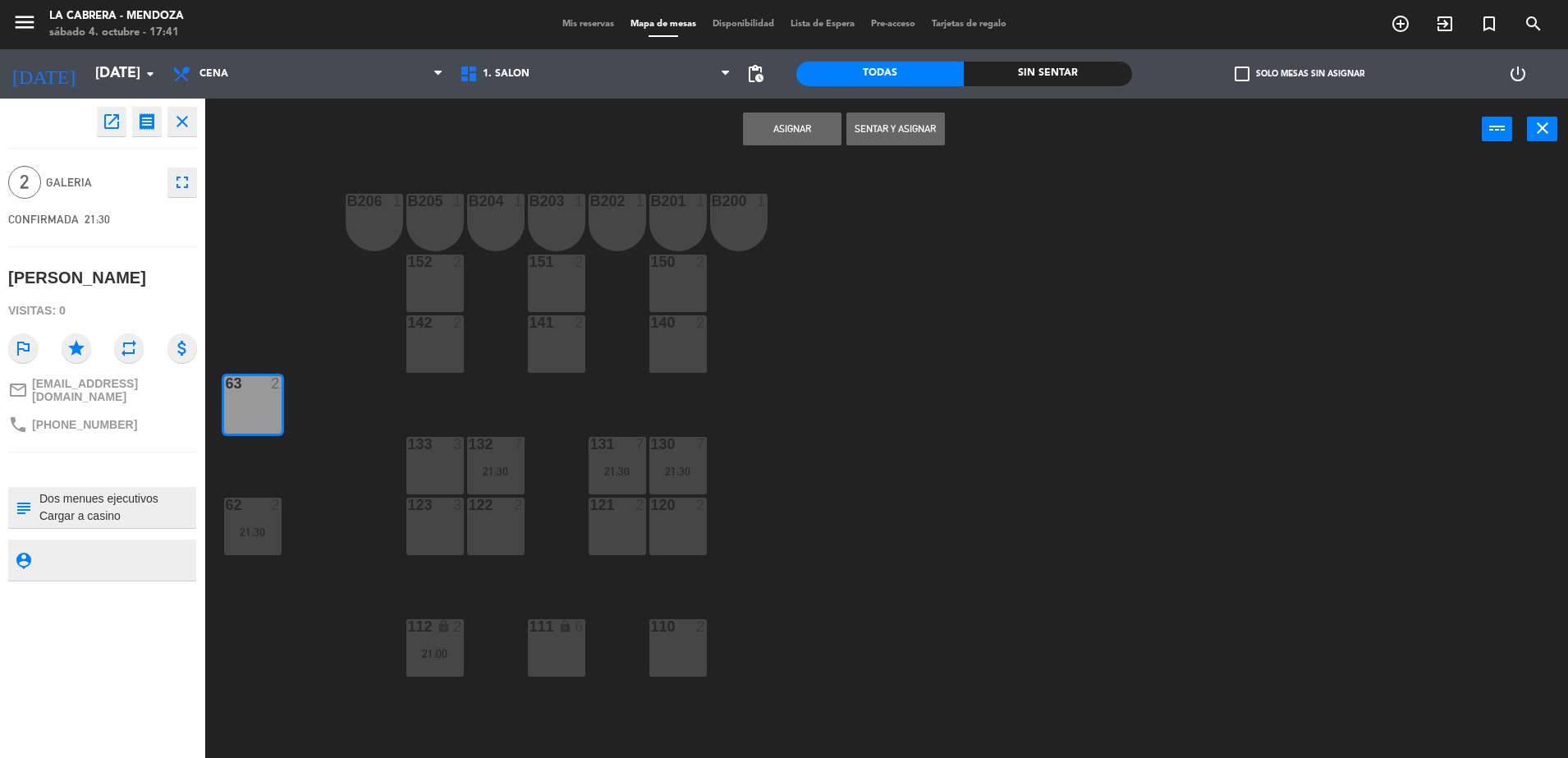
click at [793, 134] on button "Asignar" at bounding box center [792, 129] width 98 height 32
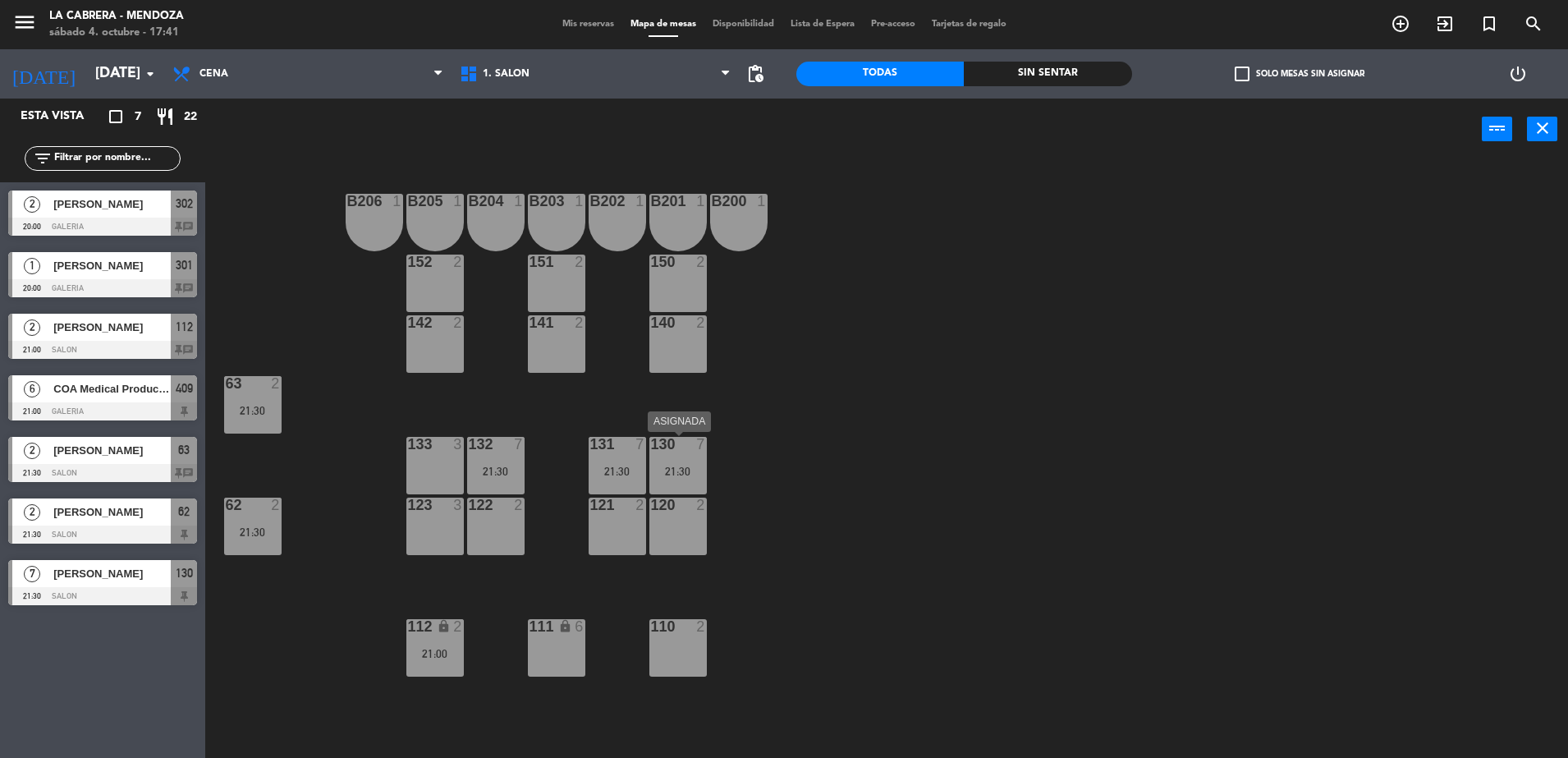
drag, startPoint x: 706, startPoint y: 464, endPoint x: 695, endPoint y: 467, distance: 11.4
click at [695, 467] on div "21:30" at bounding box center [677, 471] width 57 height 11
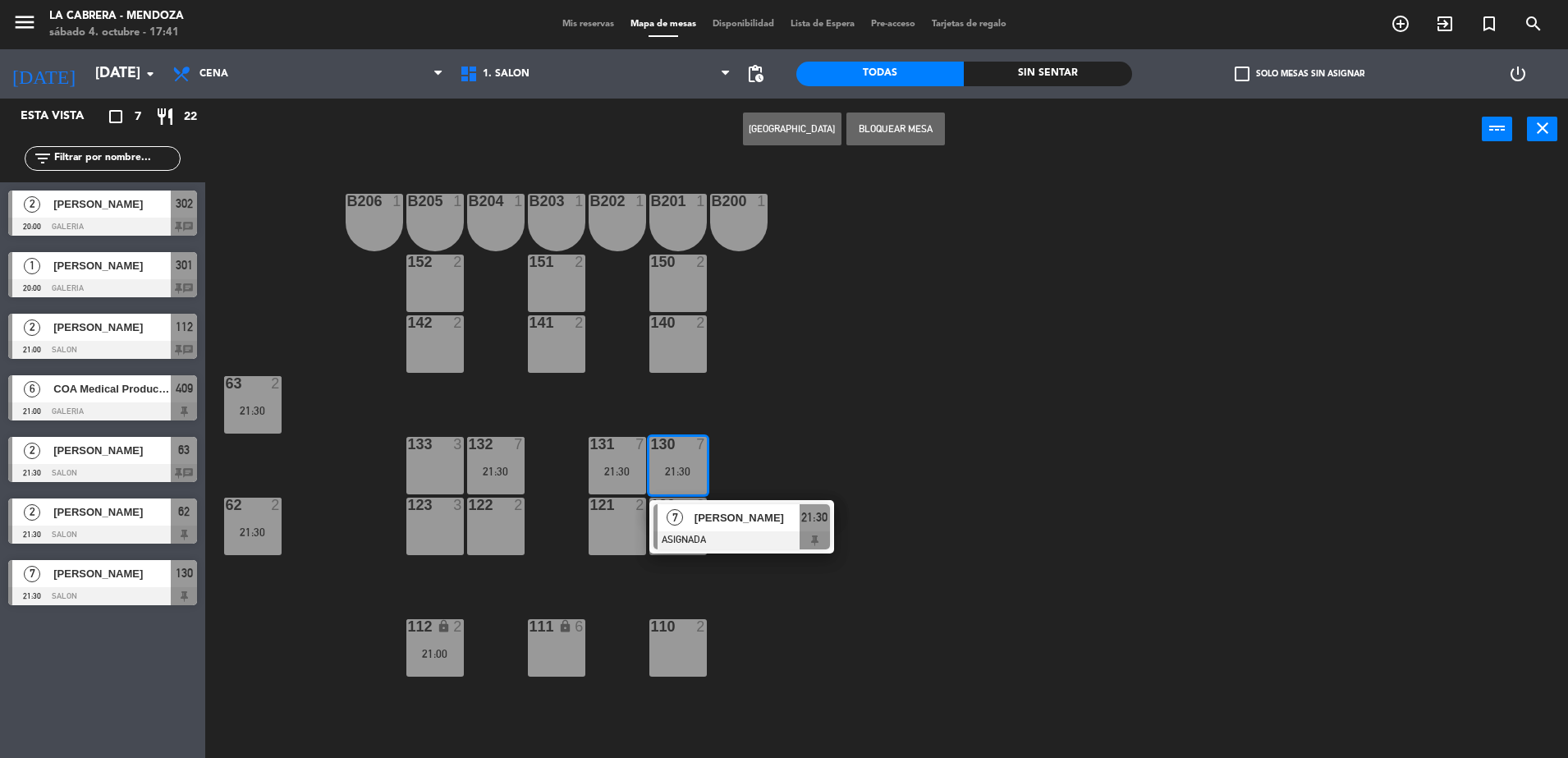
click at [287, 295] on div "B206 1 B205 1 B204 1 B203 1 B202 1 B201 1 B200 1 150 2 151 2 152 2 140 2 141 2 …" at bounding box center [894, 463] width 1347 height 598
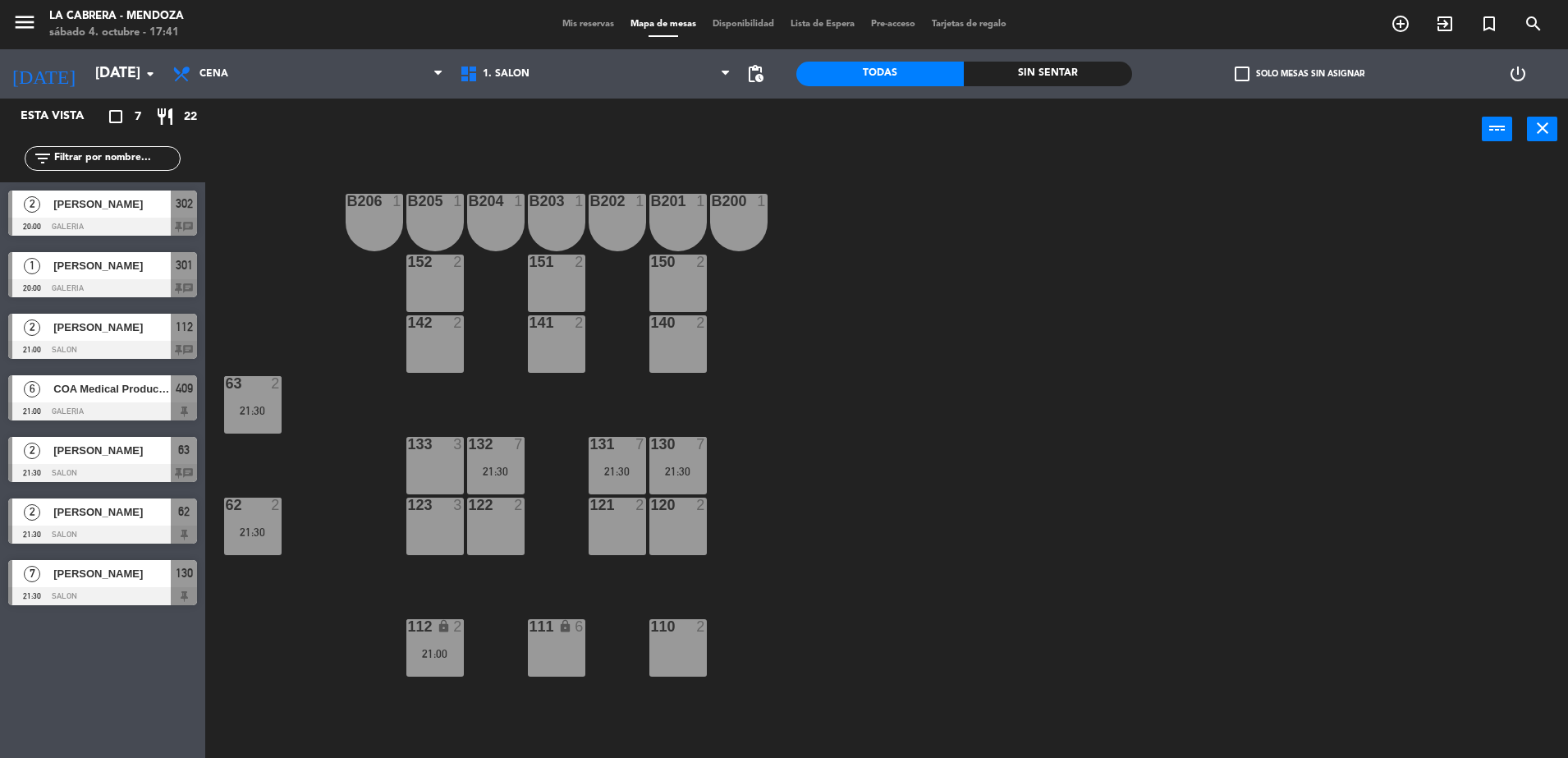
click at [253, 421] on div "63 2 21:30" at bounding box center [253, 405] width 57 height 57
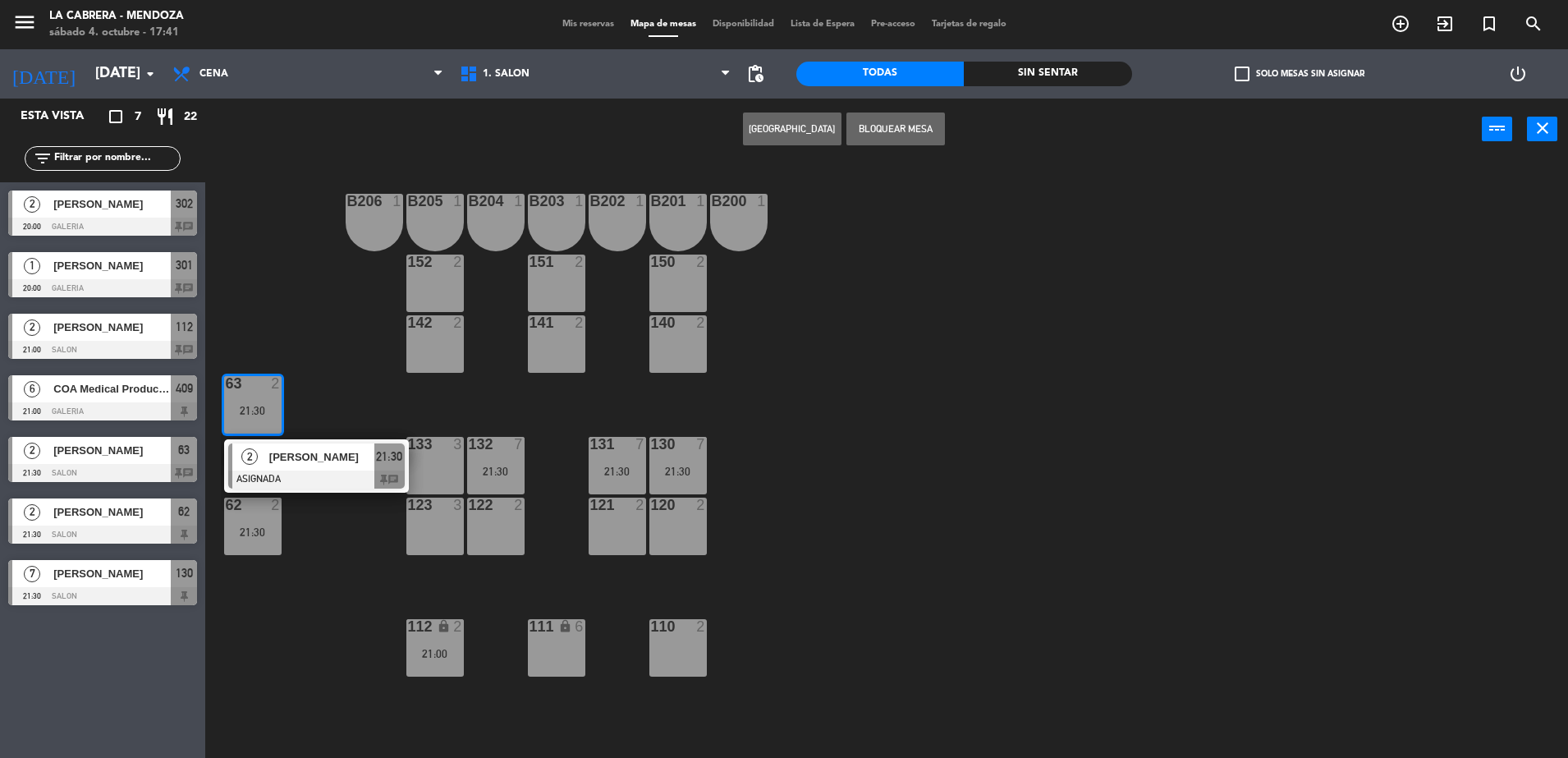
click at [377, 464] on span "21:30" at bounding box center [389, 457] width 26 height 20
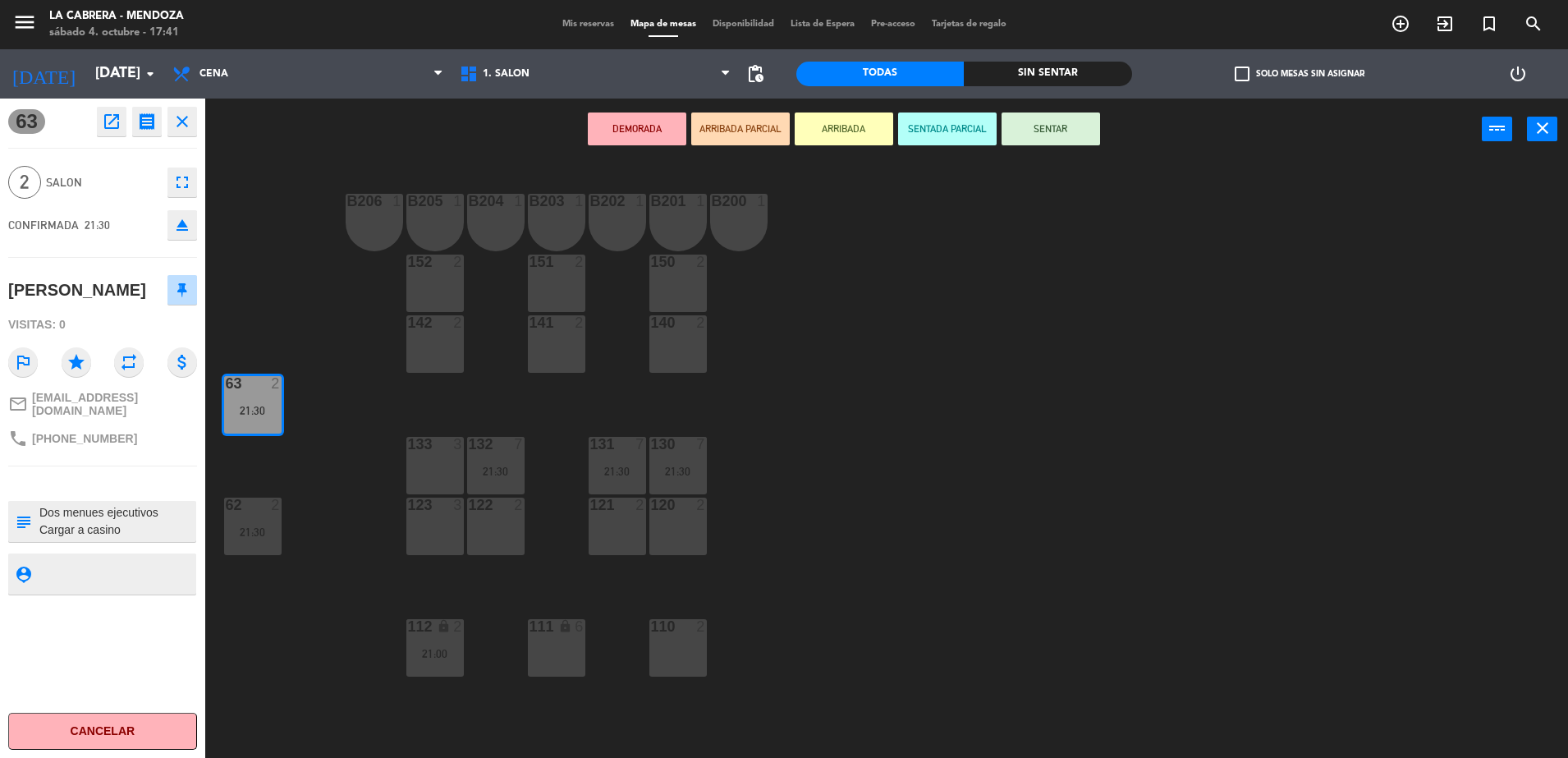
click at [301, 340] on div "B206 1 B205 1 B204 1 B203 1 B202 1 B201 1 B200 1 150 2 151 2 152 2 140 2 141 2 …" at bounding box center [894, 463] width 1347 height 598
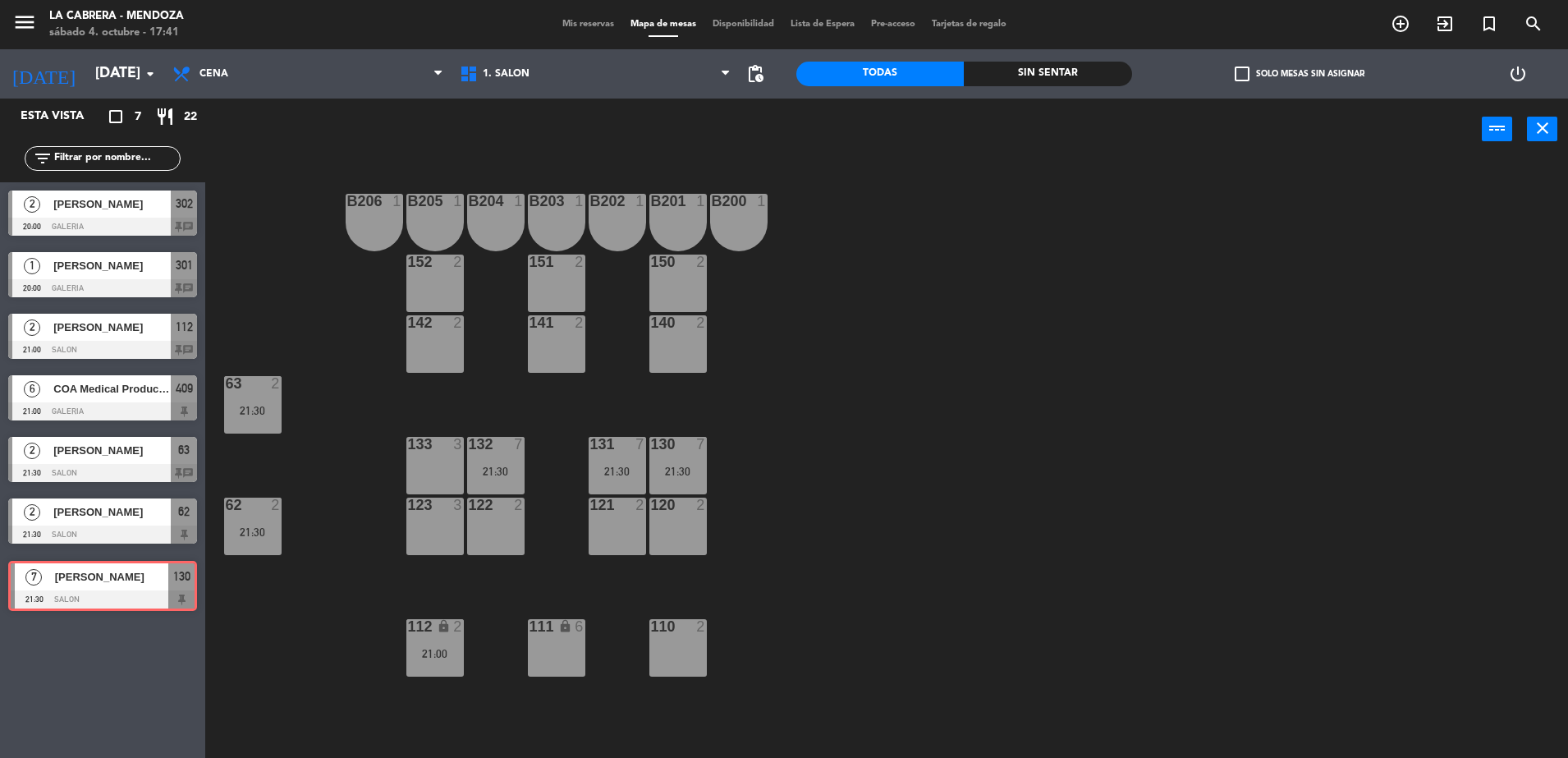
click at [112, 593] on div "7 [PERSON_NAME] 21:30 SALON 130 7 [PERSON_NAME] 21:30 SALON 130" at bounding box center [102, 586] width 206 height 67
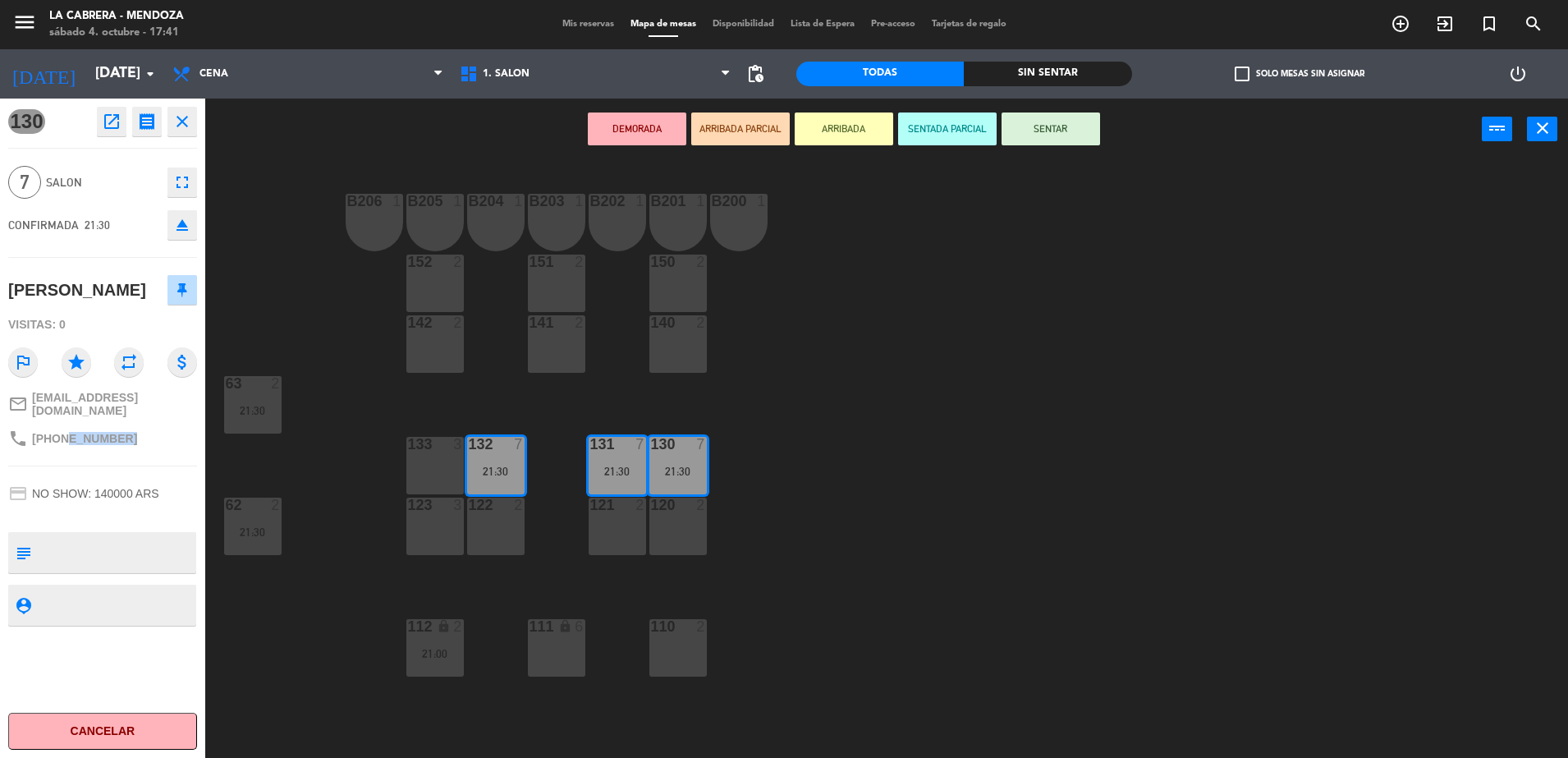
drag, startPoint x: 126, startPoint y: 435, endPoint x: 61, endPoint y: 444, distance: 65.6
click at [61, 444] on div "phone [PHONE_NUMBER]" at bounding box center [102, 439] width 189 height 32
click at [682, 522] on div "120 2" at bounding box center [677, 526] width 57 height 57
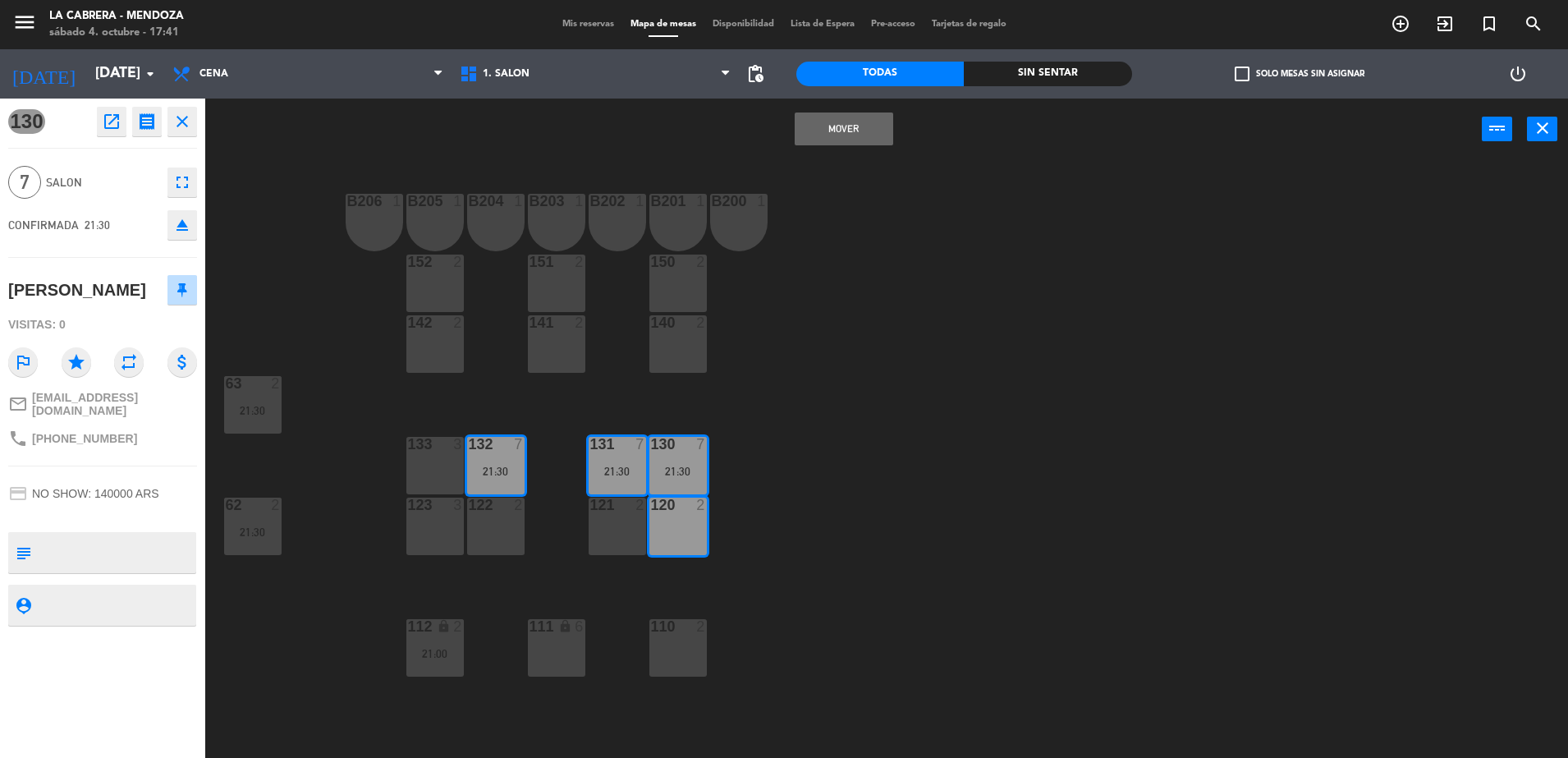
click at [612, 532] on div "121 2" at bounding box center [617, 526] width 57 height 57
click at [511, 532] on div "122 2" at bounding box center [496, 526] width 57 height 57
click at [838, 118] on button "Mover" at bounding box center [844, 129] width 98 height 32
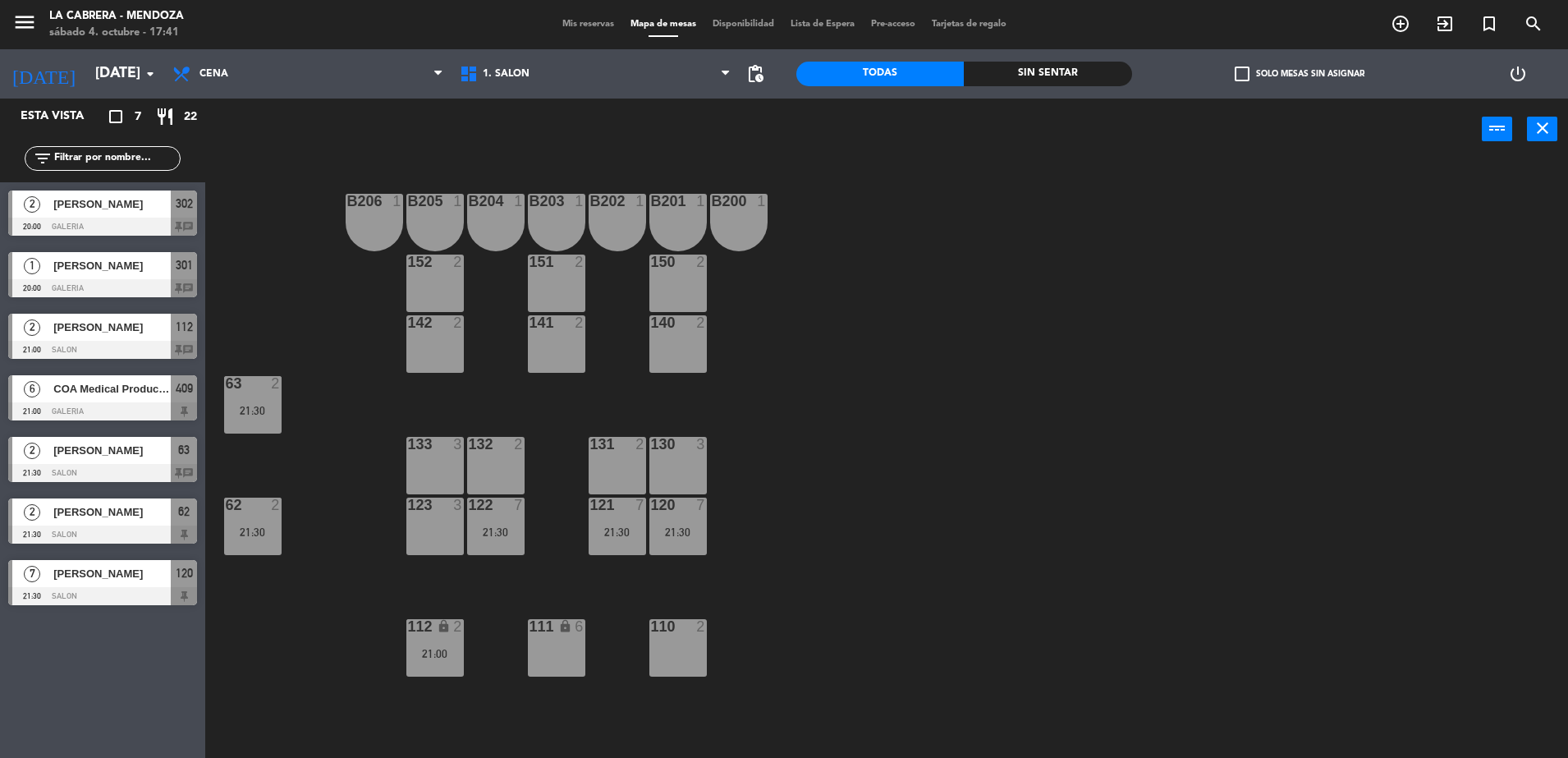
click at [648, 516] on div "B206 1 B205 1 B204 1 B203 1 B202 1 B201 1 B200 1 150 2 151 2 152 2 140 2 141 2 …" at bounding box center [894, 463] width 1347 height 598
click at [672, 516] on div "120 7 21:30" at bounding box center [677, 526] width 57 height 57
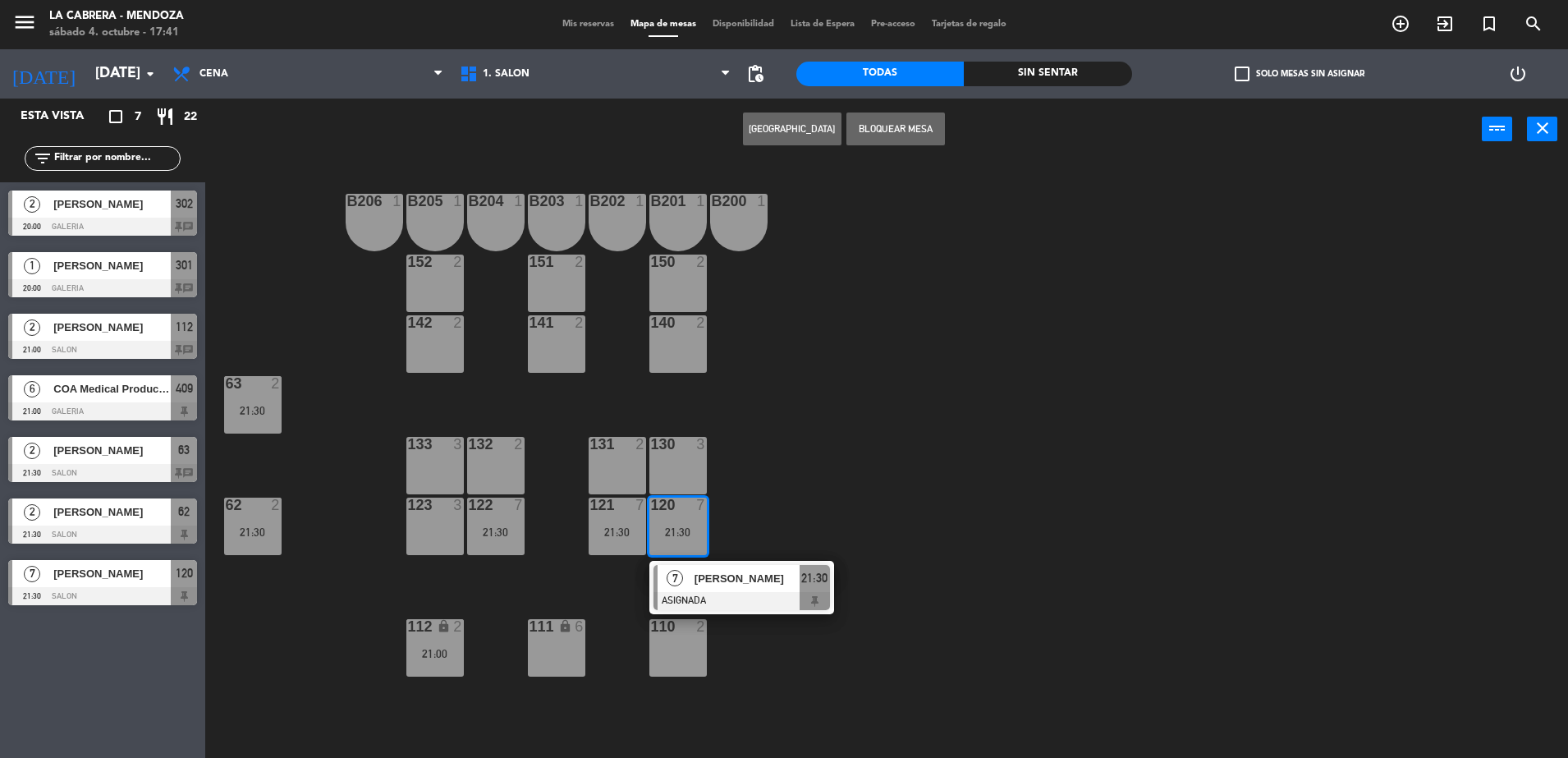
click at [679, 467] on div "130 3" at bounding box center [677, 465] width 57 height 57
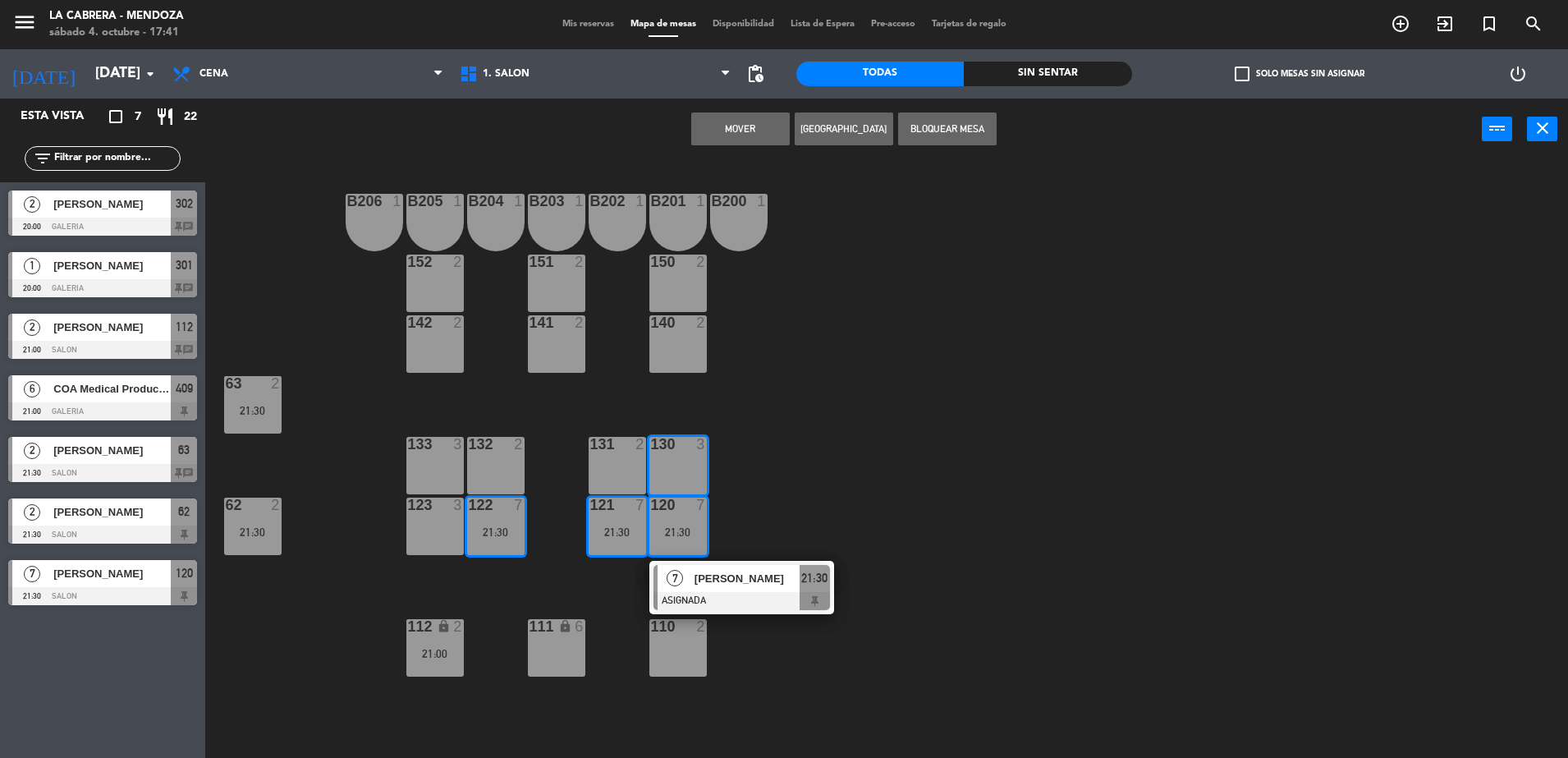
click at [618, 470] on div "131 2" at bounding box center [617, 465] width 57 height 57
click at [485, 460] on div "132 2" at bounding box center [496, 465] width 57 height 57
click at [820, 598] on div at bounding box center [741, 601] width 177 height 18
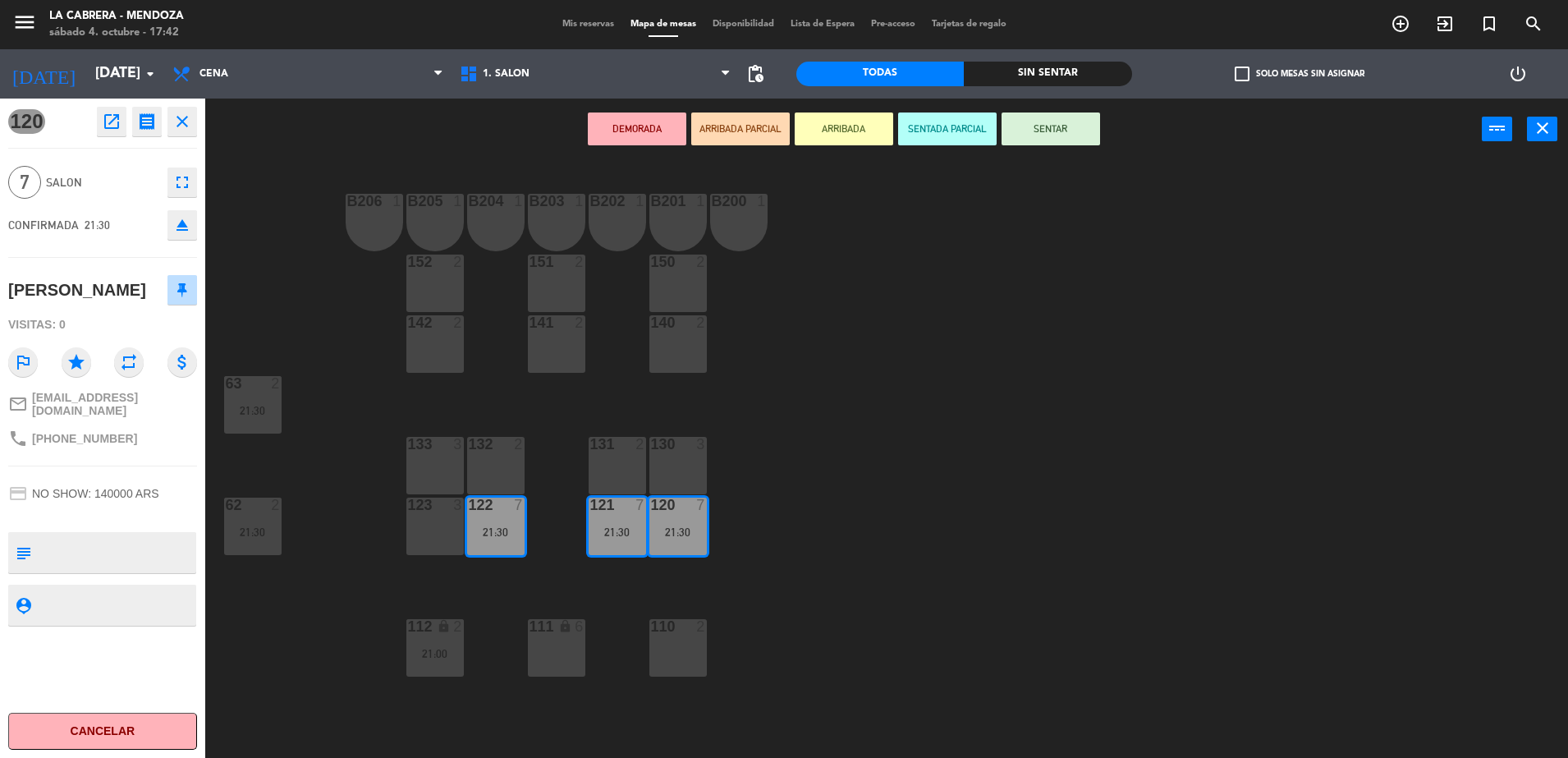
click at [665, 470] on div "130 3" at bounding box center [677, 465] width 57 height 57
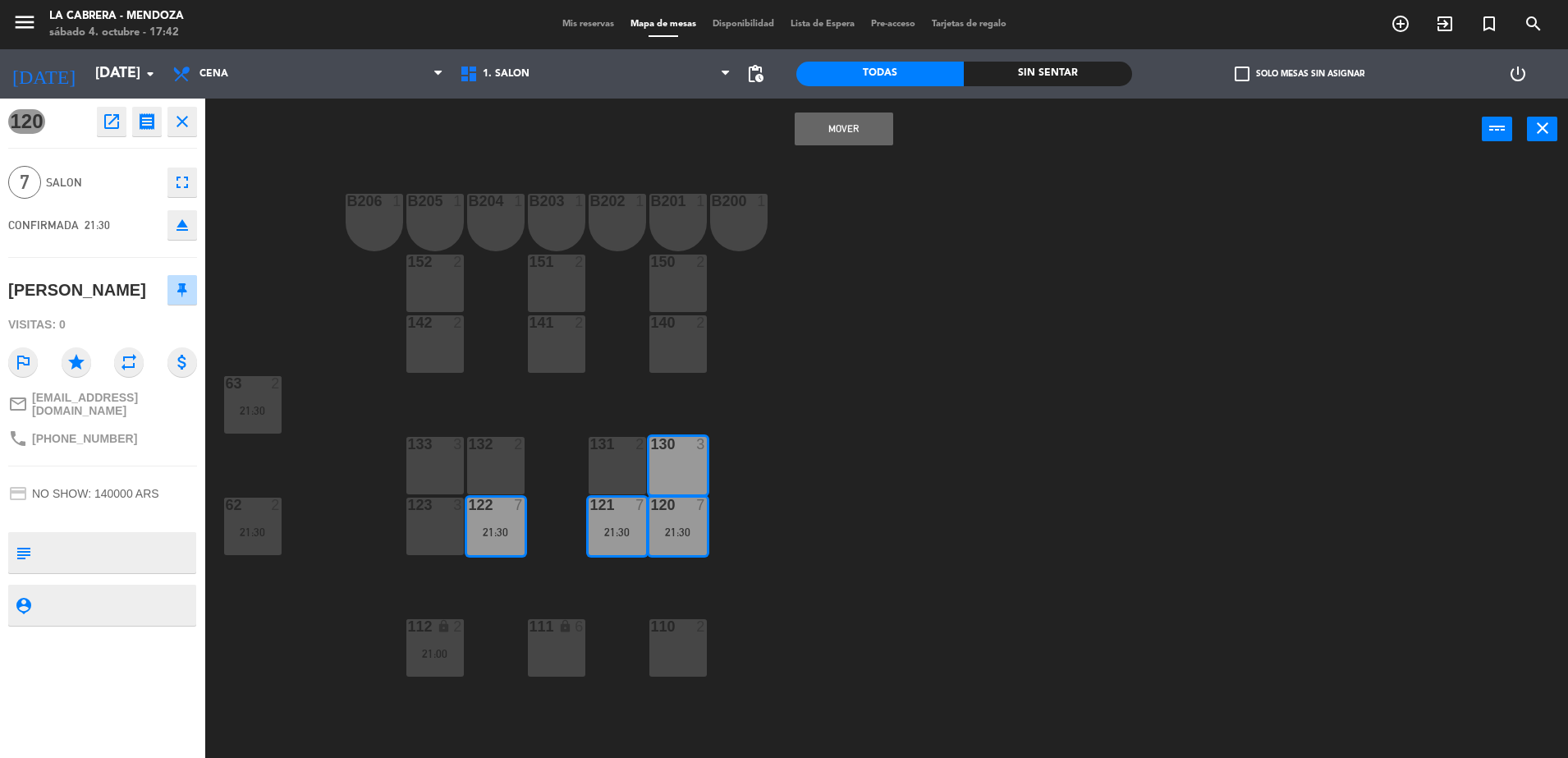
click at [618, 466] on div "131 2" at bounding box center [617, 465] width 57 height 57
click at [505, 463] on div "132 2" at bounding box center [496, 465] width 57 height 57
click at [498, 458] on div "132 2" at bounding box center [496, 465] width 57 height 57
click at [830, 133] on button "Mover y Unir" at bounding box center [844, 129] width 98 height 32
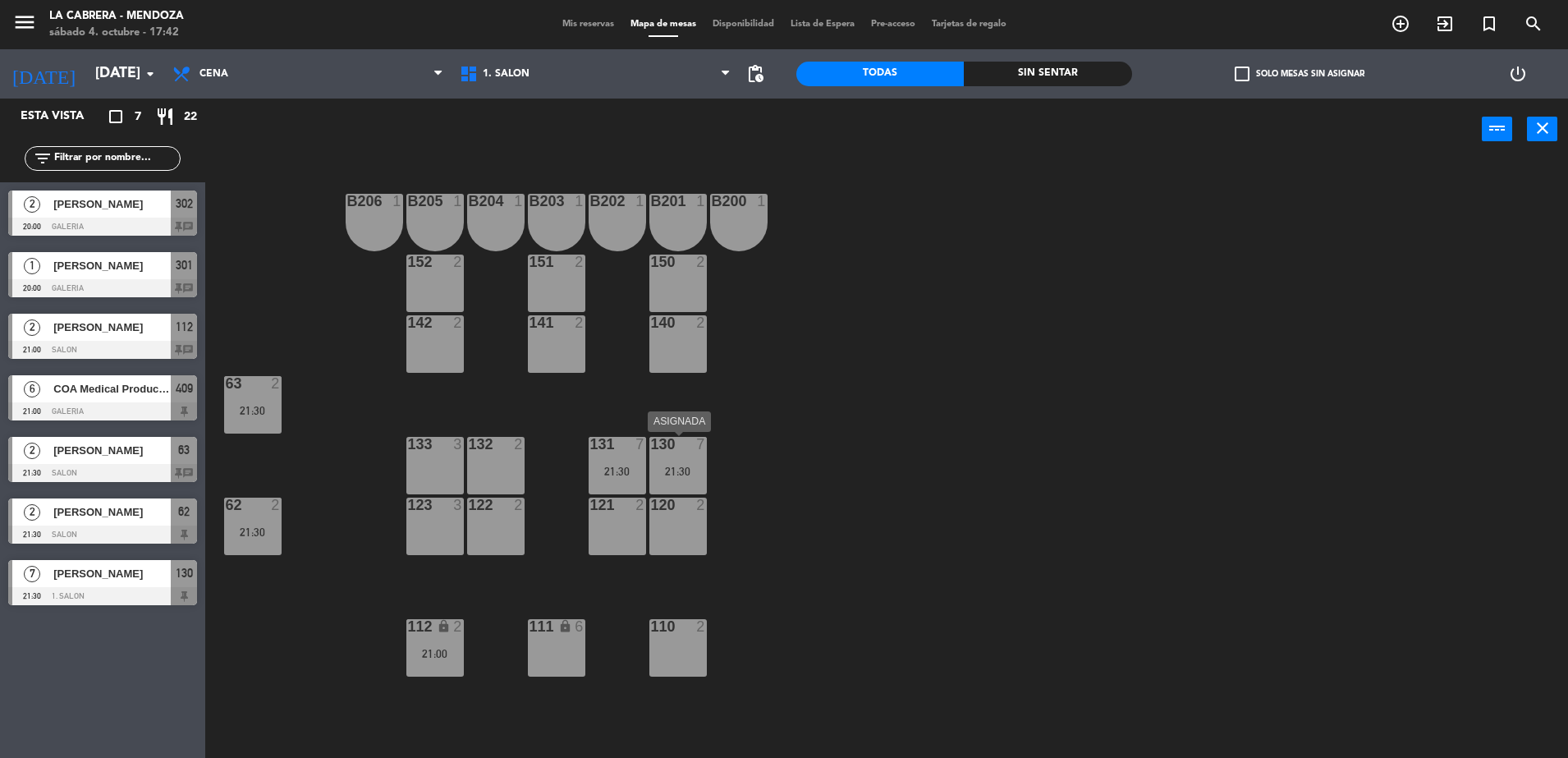
click at [690, 475] on div "21:30" at bounding box center [677, 471] width 57 height 11
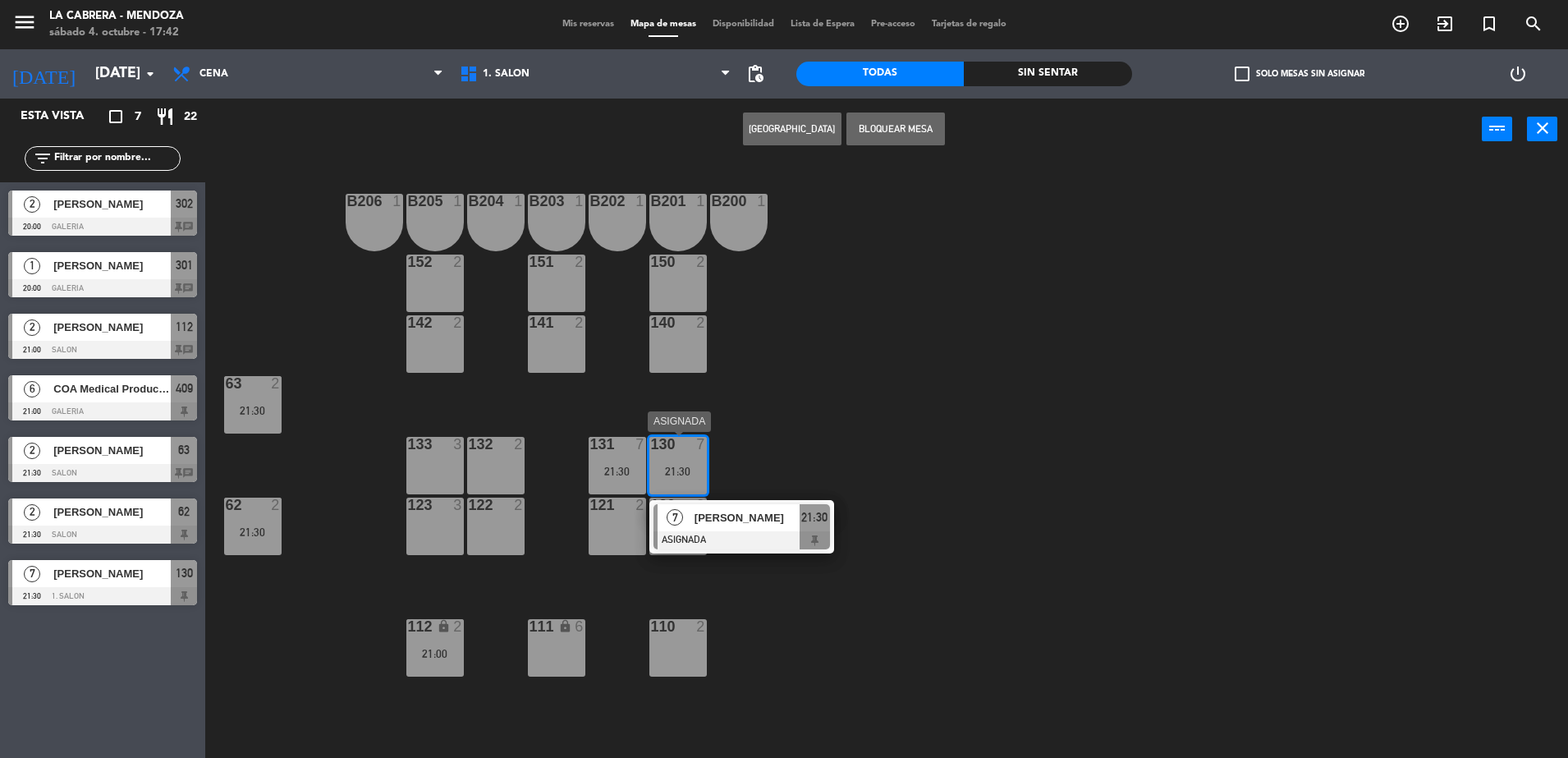
click at [810, 512] on span "21:30" at bounding box center [814, 517] width 26 height 20
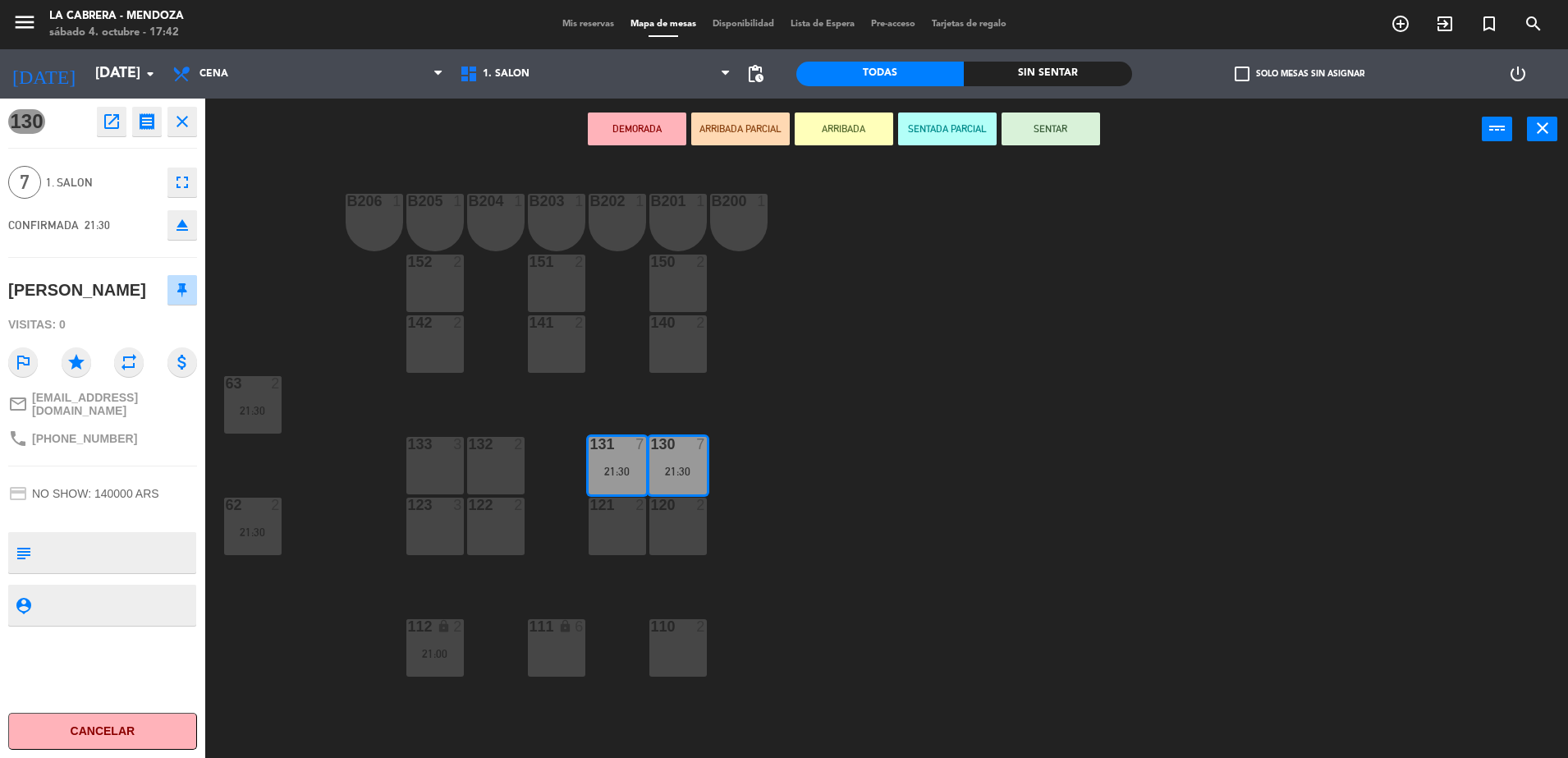
click at [178, 228] on icon "eject" at bounding box center [182, 224] width 20 height 20
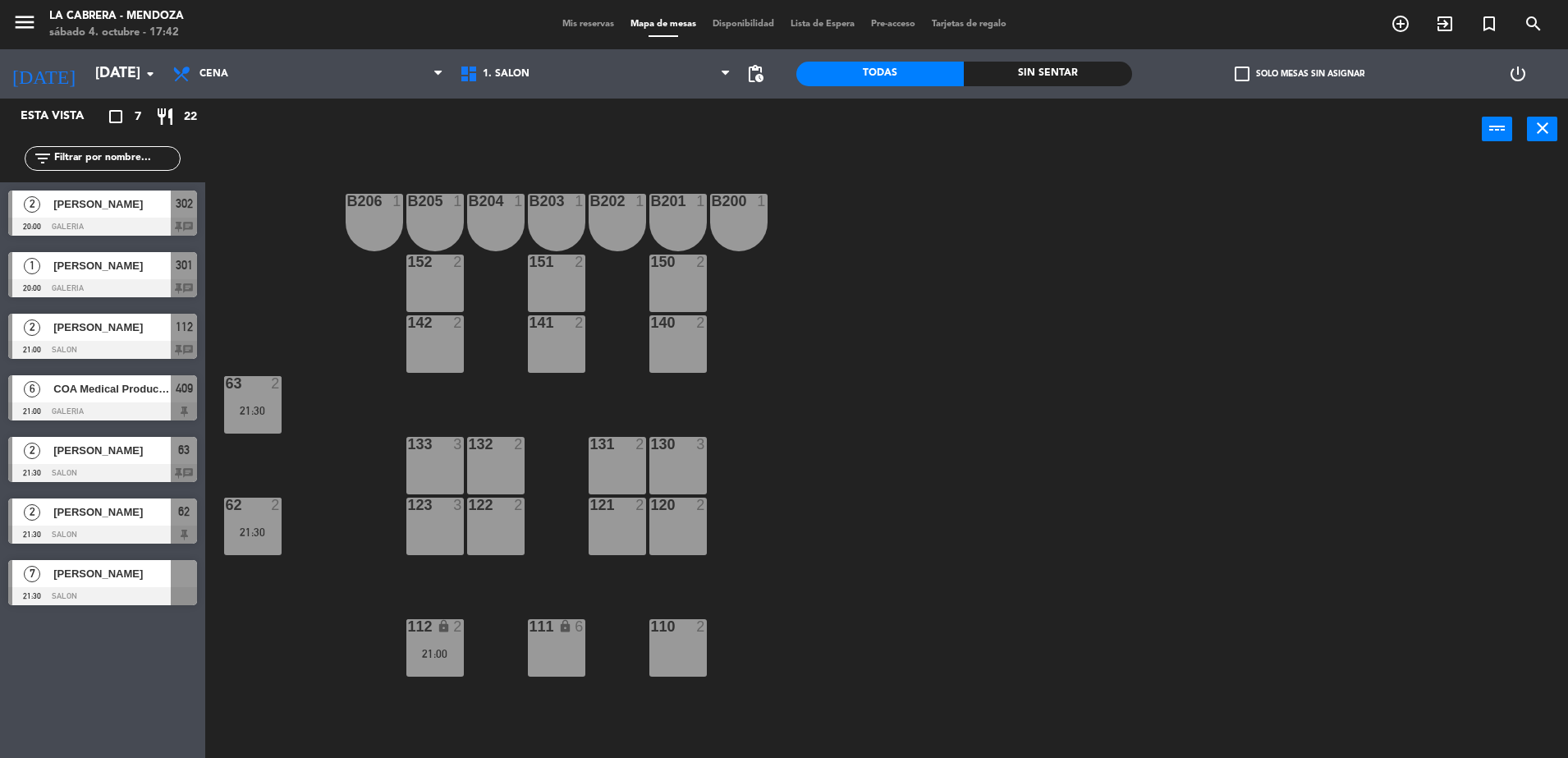
click at [114, 574] on span "[PERSON_NAME]" at bounding box center [113, 574] width 118 height 17
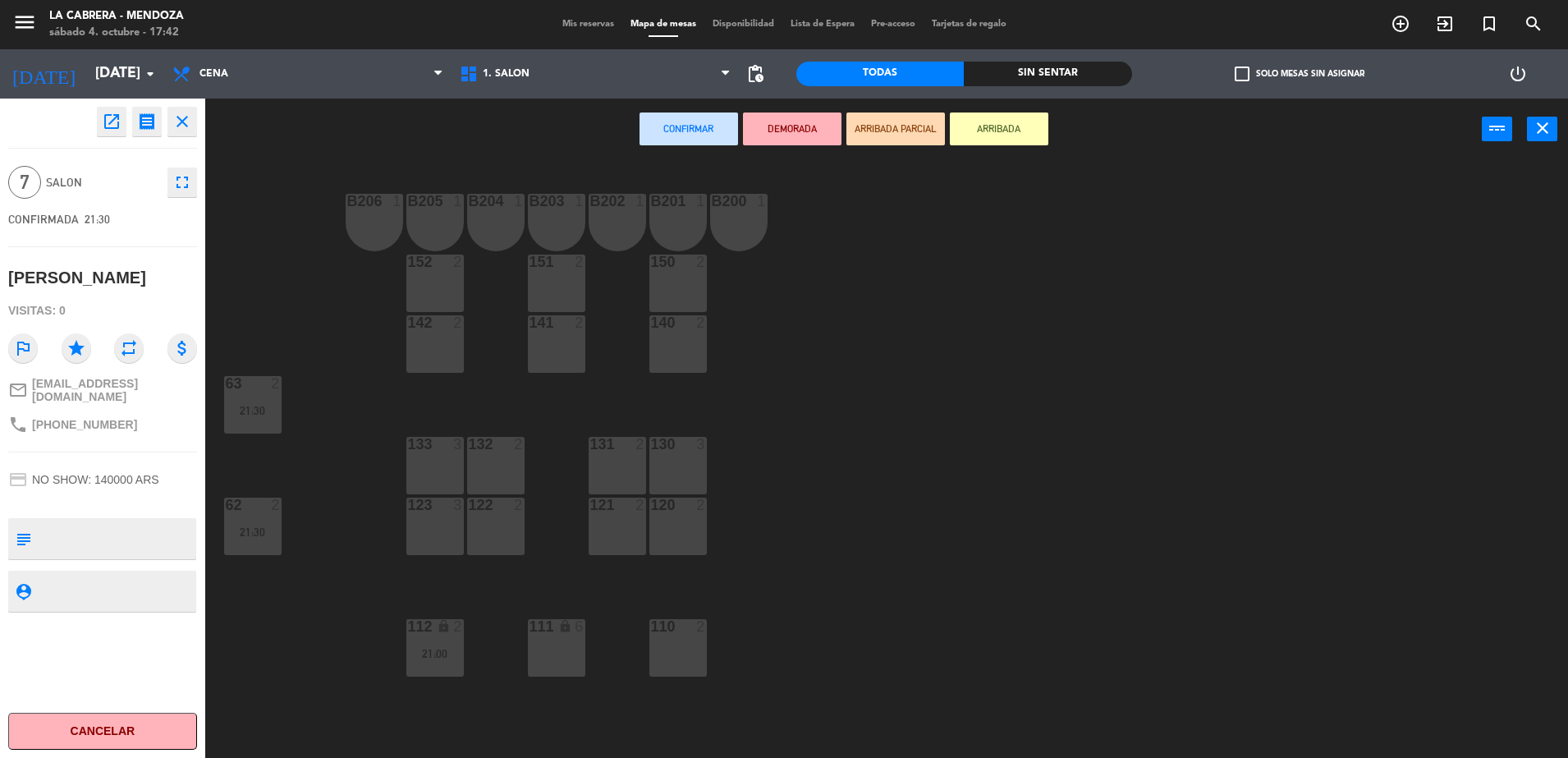
click at [675, 459] on div "130 3" at bounding box center [677, 465] width 57 height 57
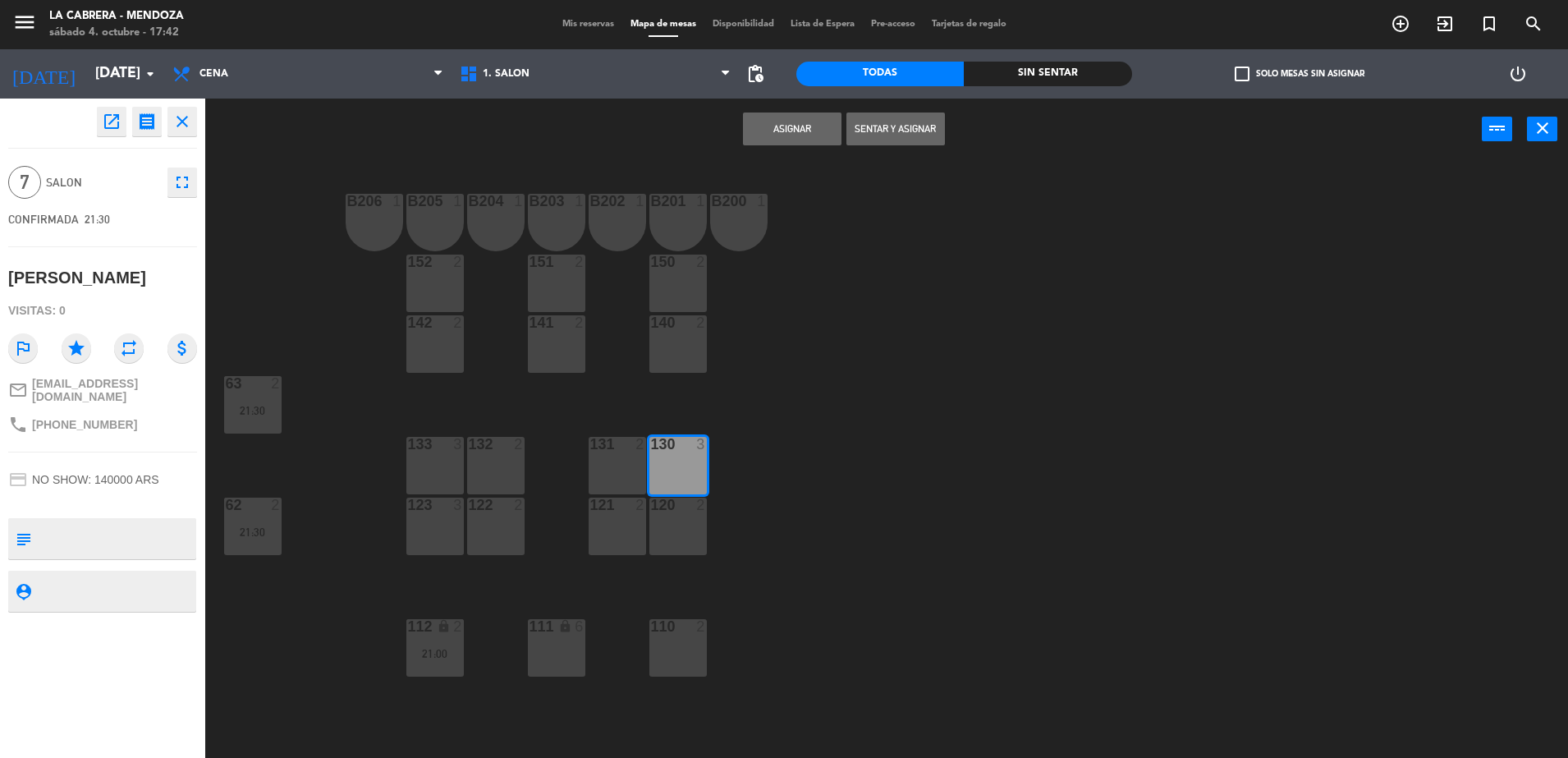
click at [615, 469] on div "131 2" at bounding box center [617, 465] width 57 height 57
click at [492, 473] on div "132 2" at bounding box center [496, 465] width 57 height 57
click at [760, 129] on button "Asignar" at bounding box center [792, 129] width 98 height 32
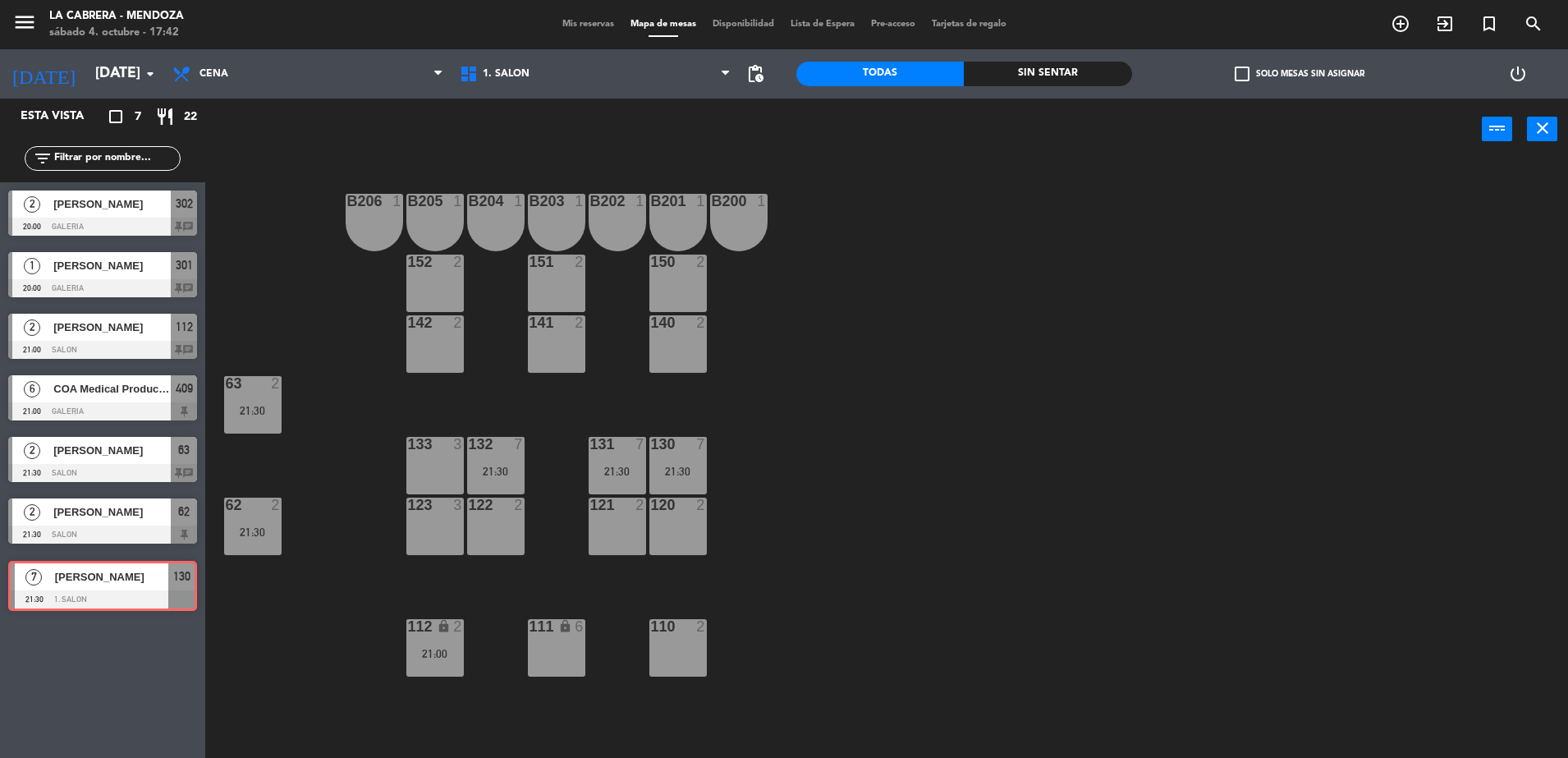
click at [178, 567] on div "7 [PERSON_NAME] 21:30 1. SALON 130 7 [PERSON_NAME] 21:30 1. SALON 130" at bounding box center [102, 586] width 206 height 67
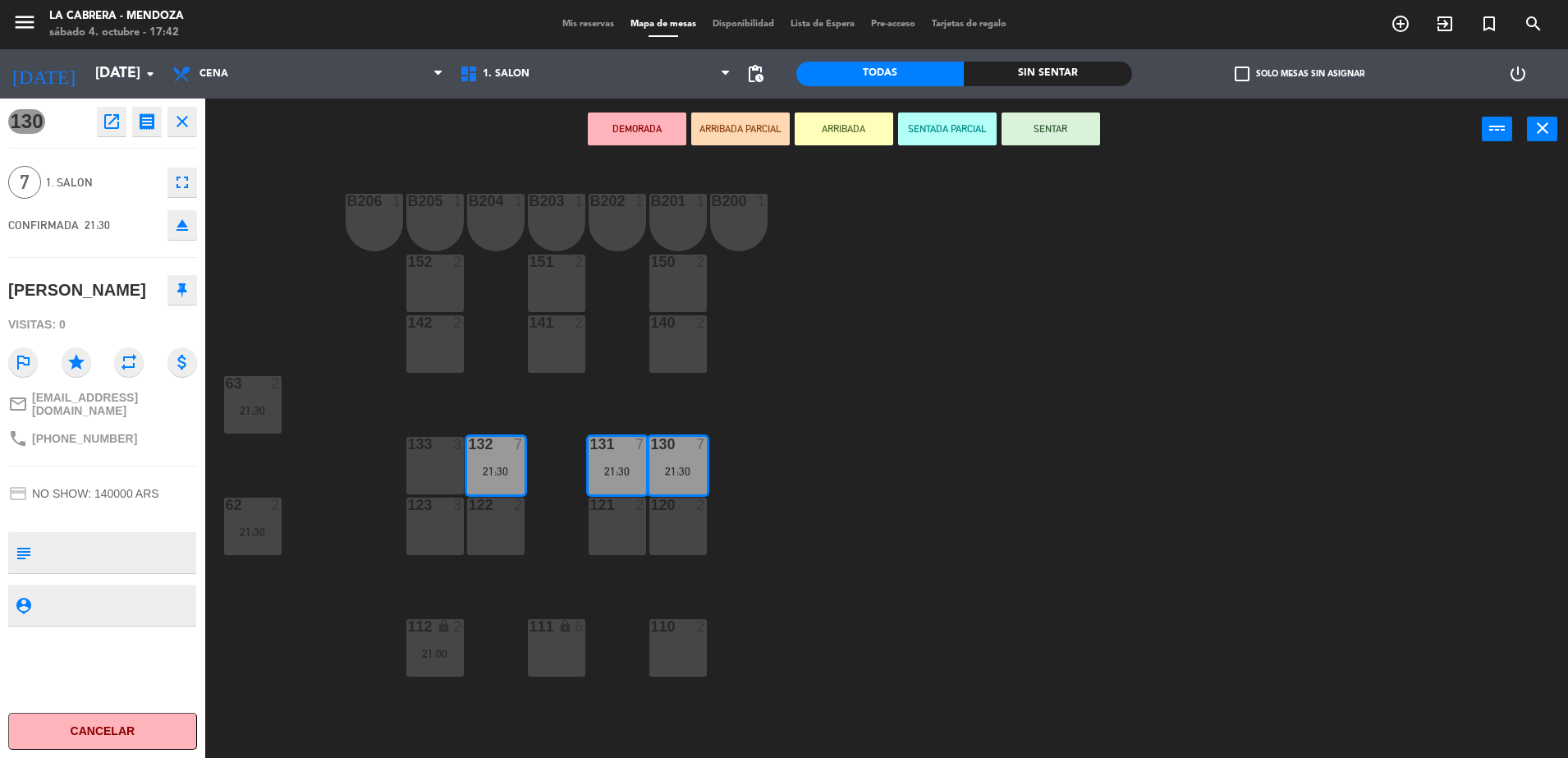
click at [180, 126] on icon "close" at bounding box center [182, 121] width 20 height 20
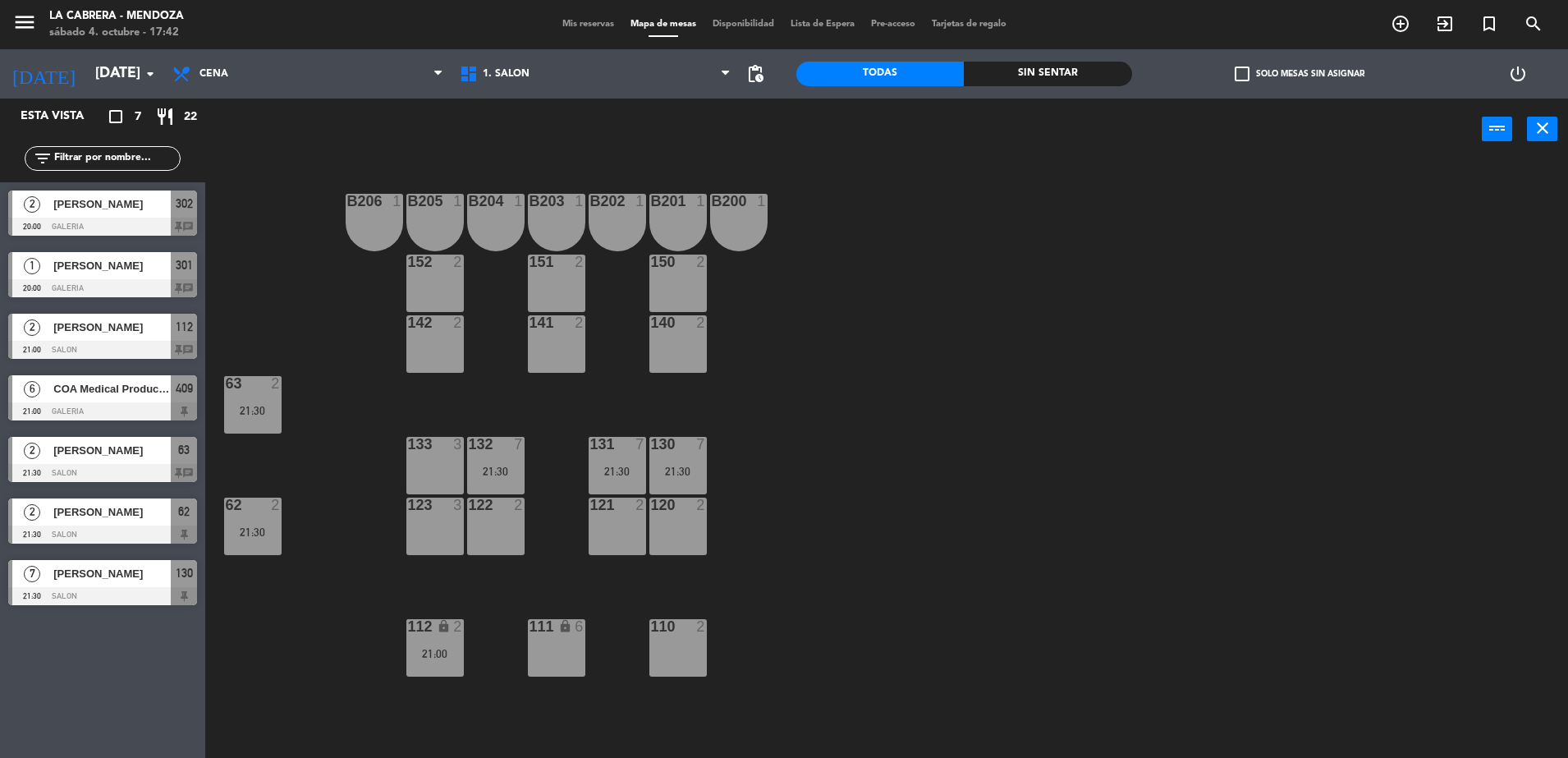
click at [104, 518] on span "[PERSON_NAME]" at bounding box center [113, 512] width 118 height 17
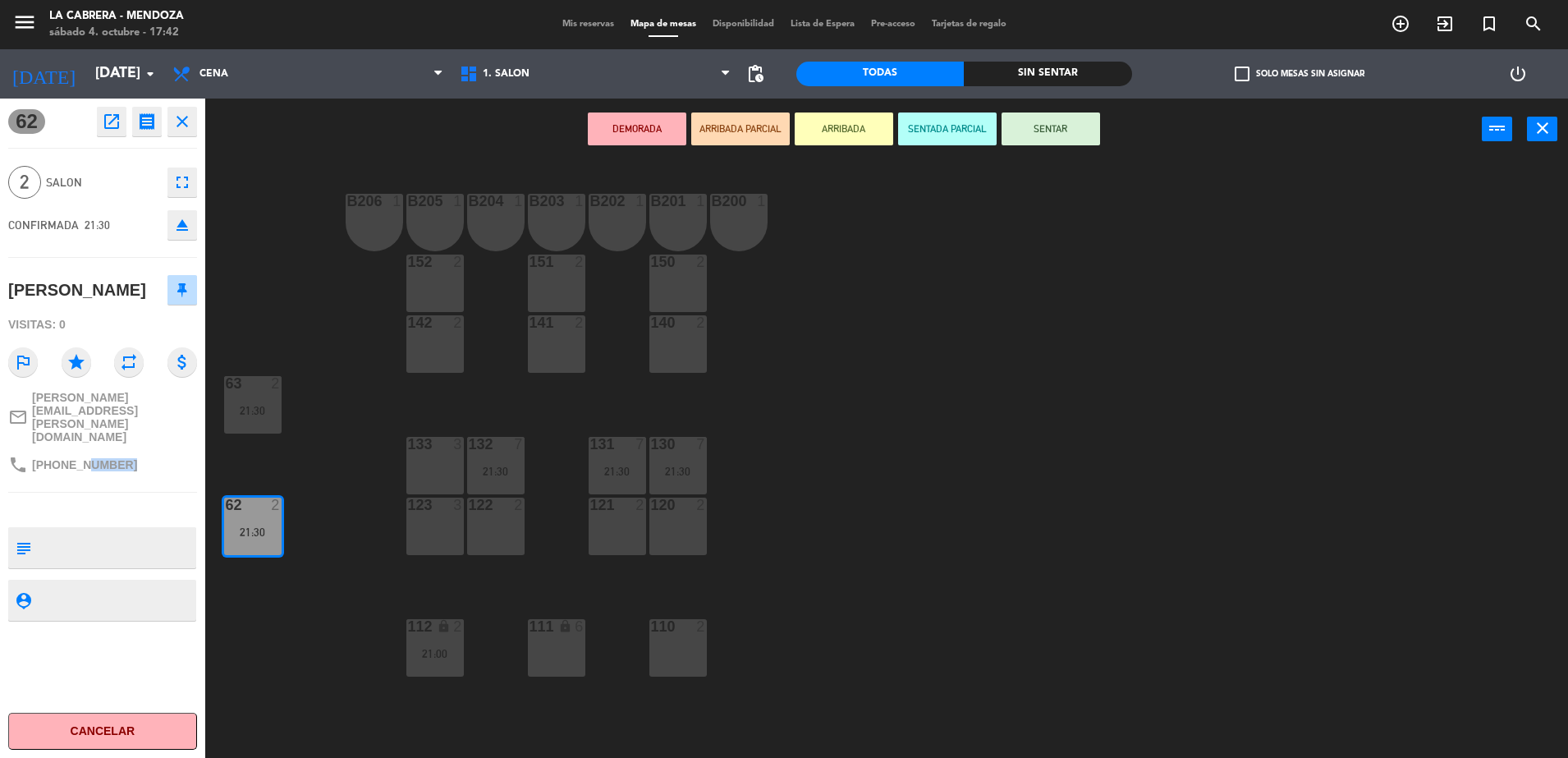
drag, startPoint x: 129, startPoint y: 457, endPoint x: 84, endPoint y: 464, distance: 45.5
click at [84, 464] on div "phone [PHONE_NUMBER]" at bounding box center [102, 464] width 189 height 32
drag, startPoint x: 84, startPoint y: 464, endPoint x: 287, endPoint y: 317, distance: 250.6
click at [287, 317] on div "B206 1 B205 1 B204 1 B203 1 B202 1 B201 1 B200 1 150 2 151 2 152 2 140 2 141 2 …" at bounding box center [894, 463] width 1347 height 598
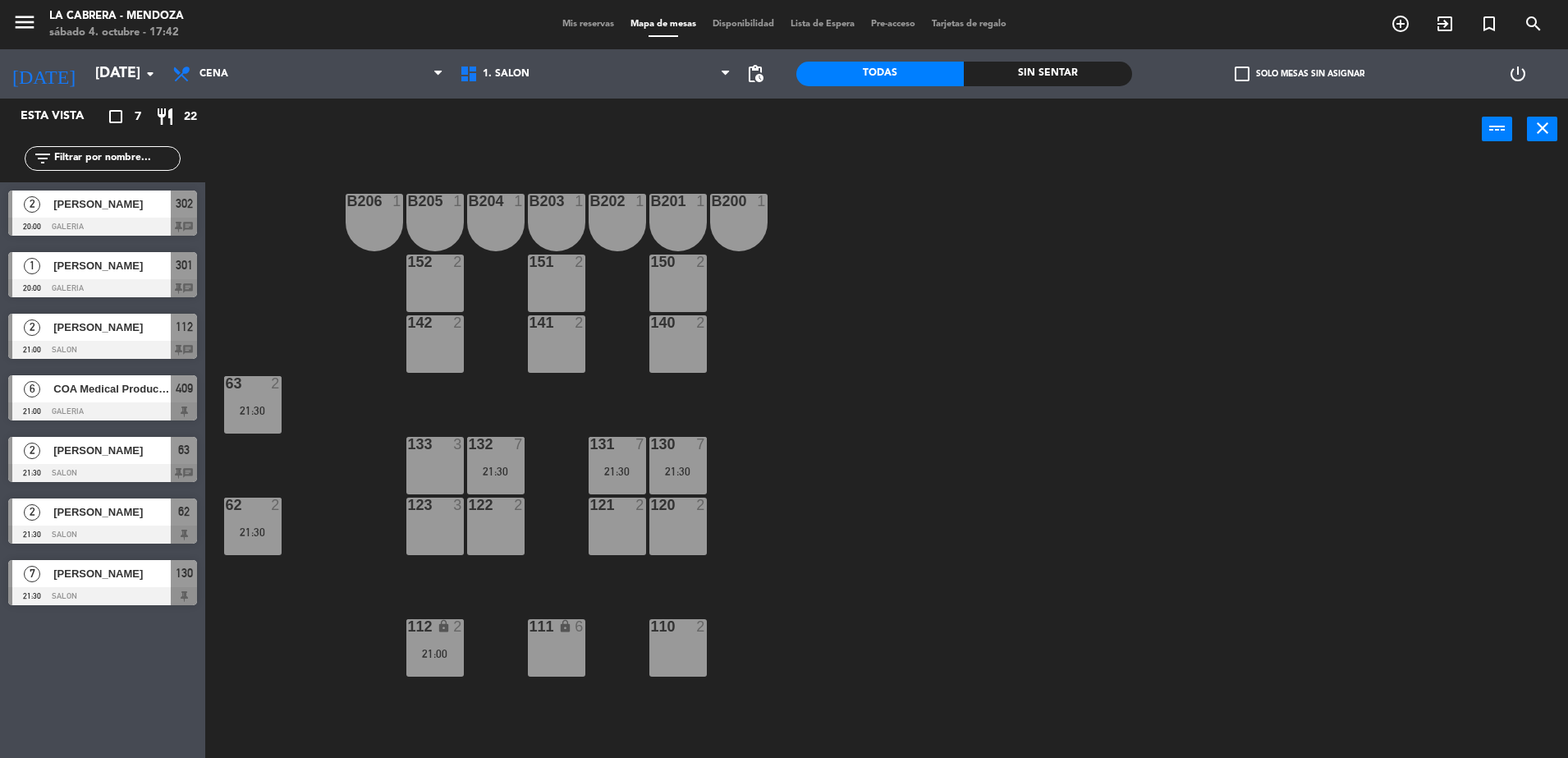
click at [587, 20] on span "Mis reservas" at bounding box center [589, 24] width 68 height 9
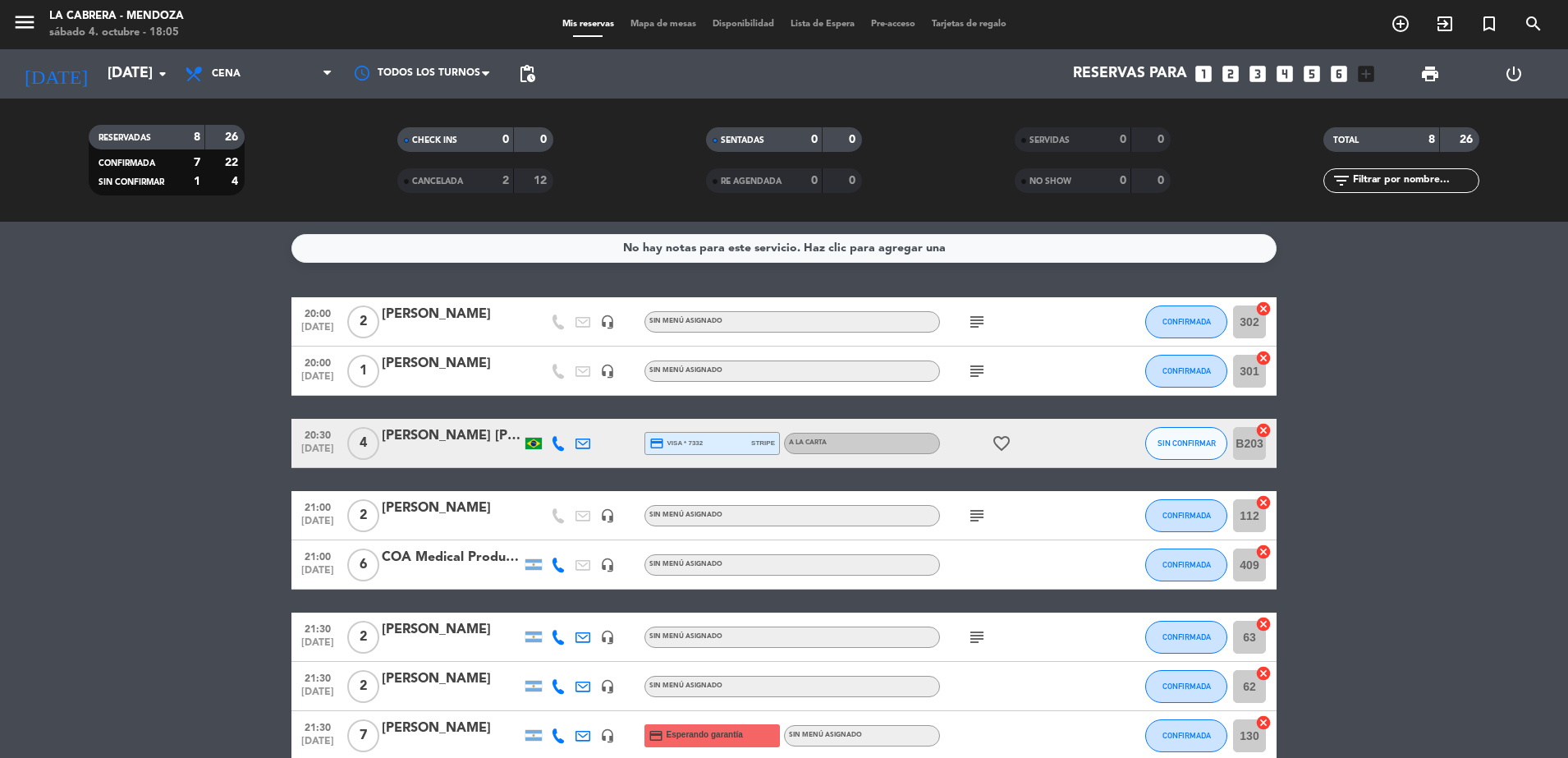
click at [1265, 427] on icon "cancel" at bounding box center [1263, 430] width 16 height 16
click at [1176, 446] on span "SIN CONFIRMAR" at bounding box center [1187, 443] width 58 height 9
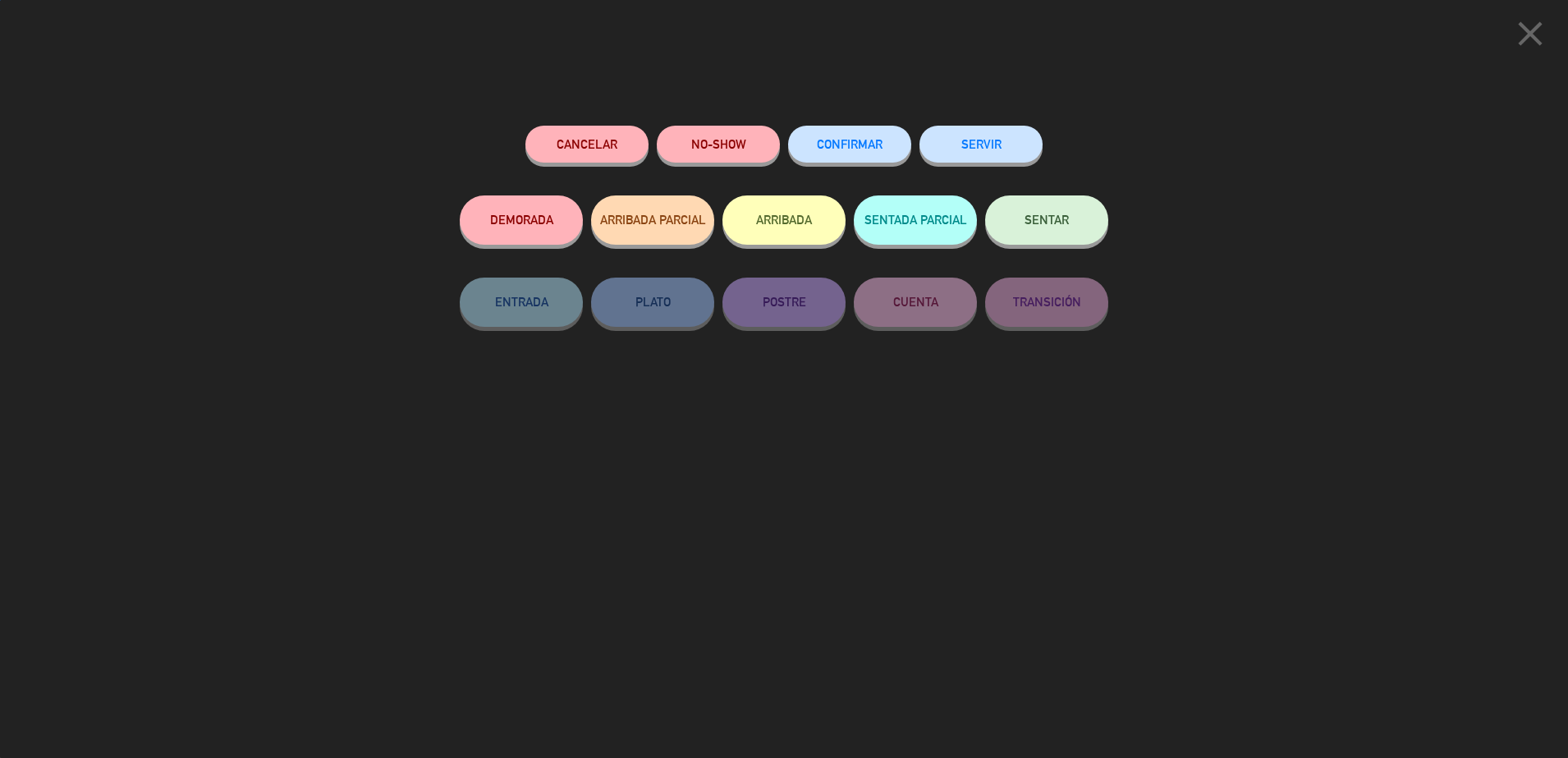
click at [850, 141] on span "CONFIRMAR" at bounding box center [850, 144] width 66 height 14
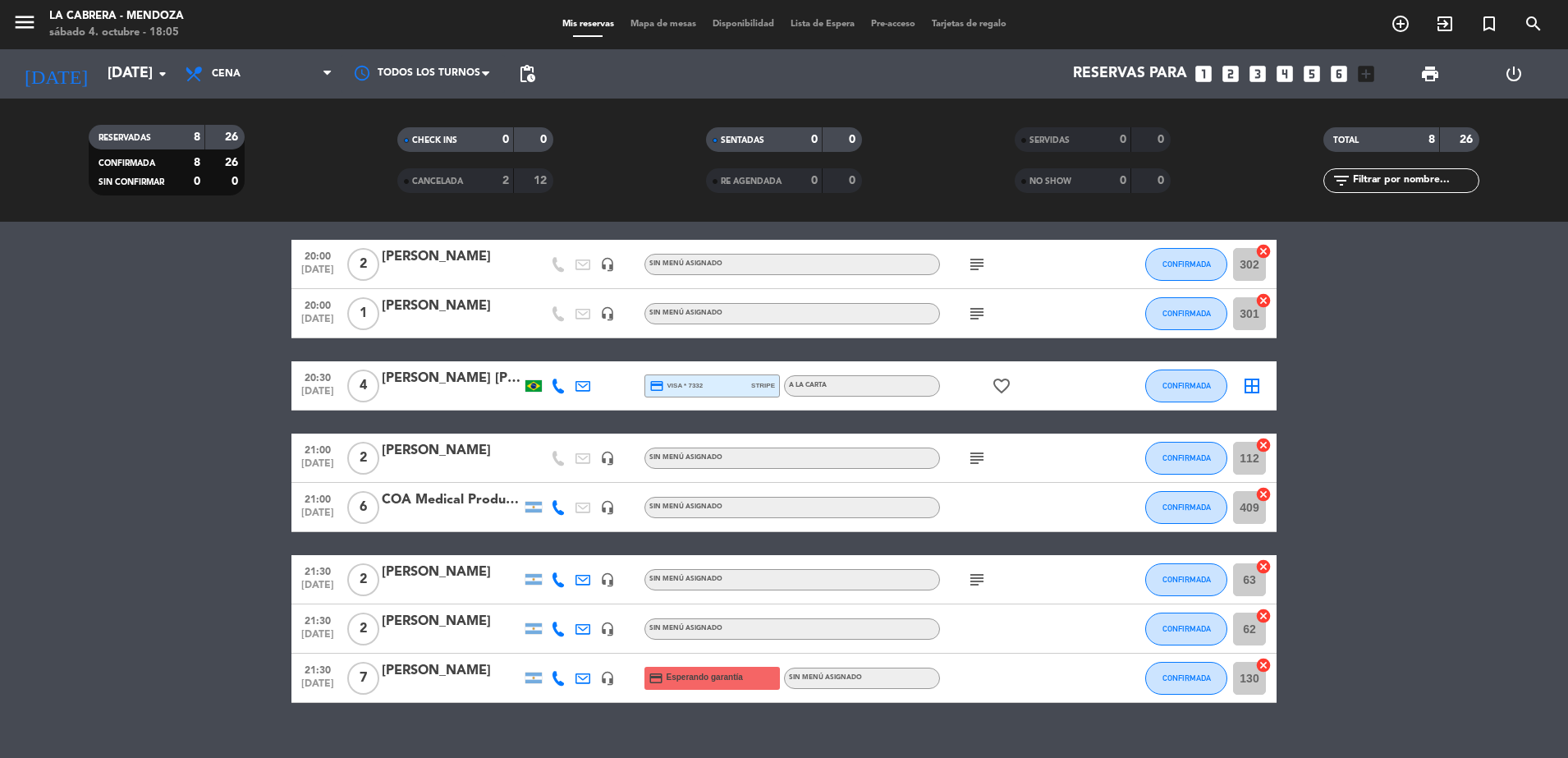
scroll to position [85, 0]
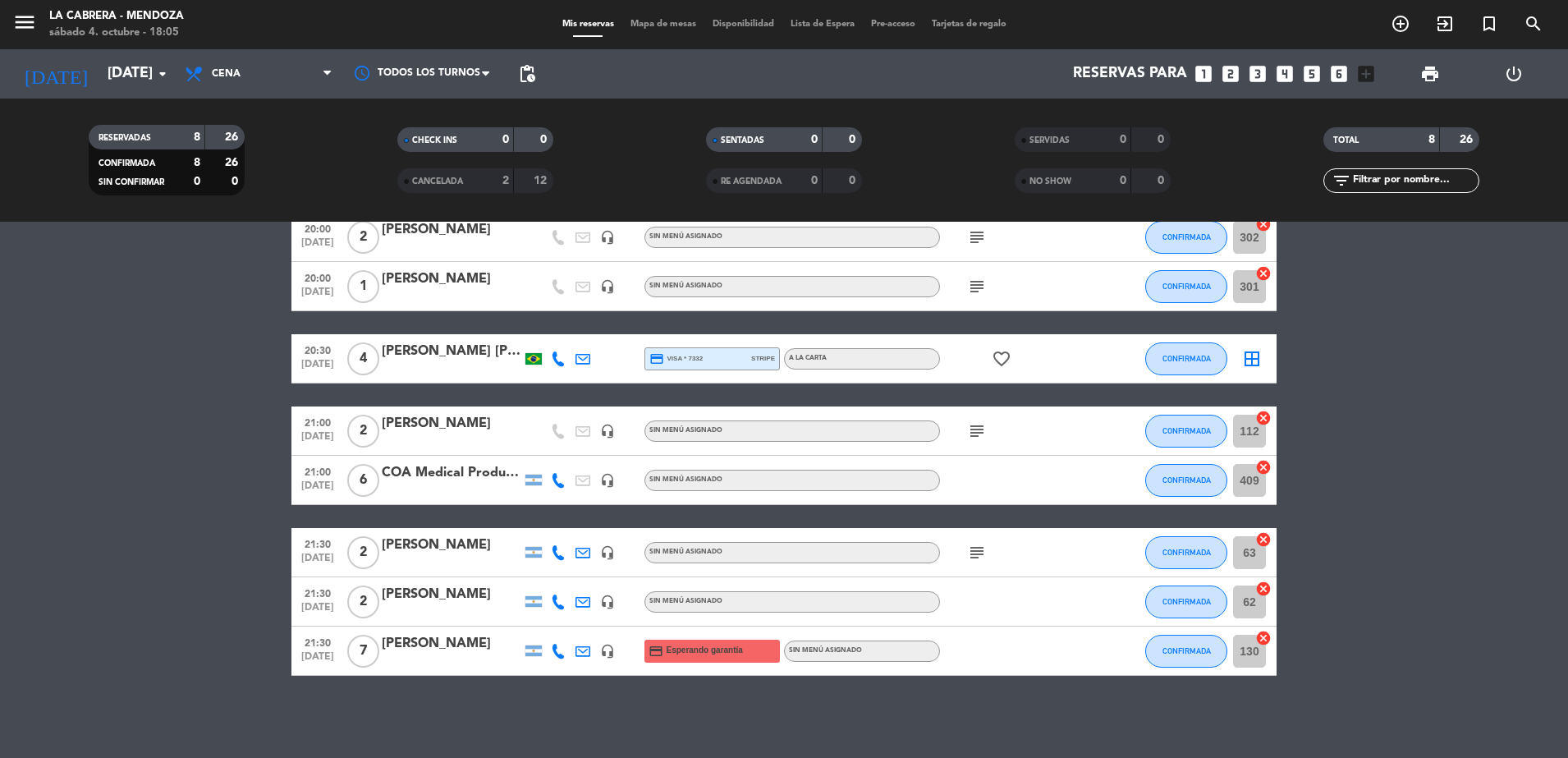
click at [979, 550] on icon "subject" at bounding box center [977, 552] width 20 height 20
click at [1263, 537] on icon "cancel" at bounding box center [1263, 539] width 16 height 16
click at [418, 543] on div "[PERSON_NAME]" at bounding box center [452, 545] width 140 height 21
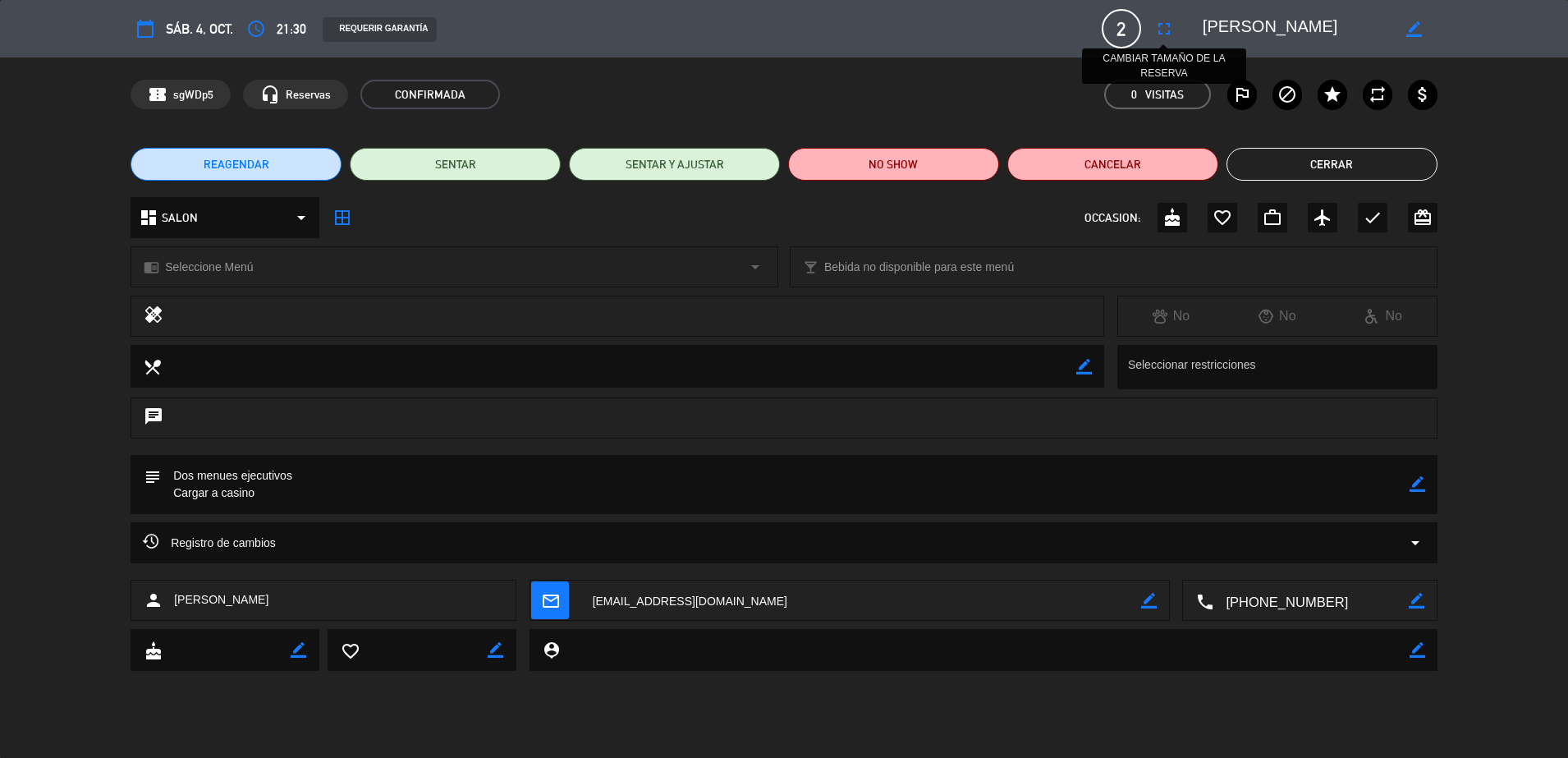
click at [1150, 26] on button "fullscreen" at bounding box center [1164, 28] width 30 height 30
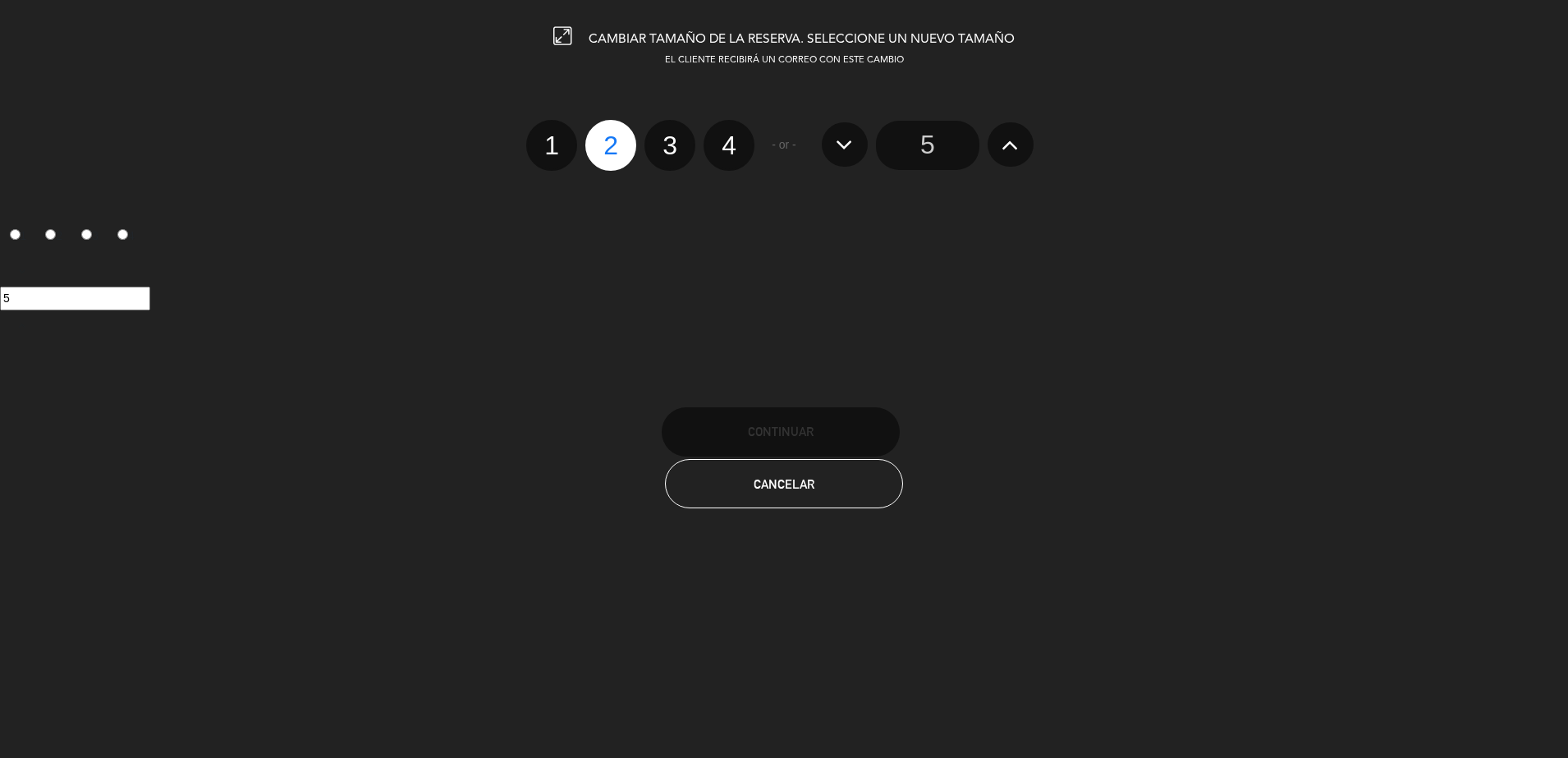
click at [729, 142] on label "4" at bounding box center [729, 146] width 51 height 51
click at [729, 137] on input "4" at bounding box center [727, 131] width 11 height 11
radio input "true"
radio input "false"
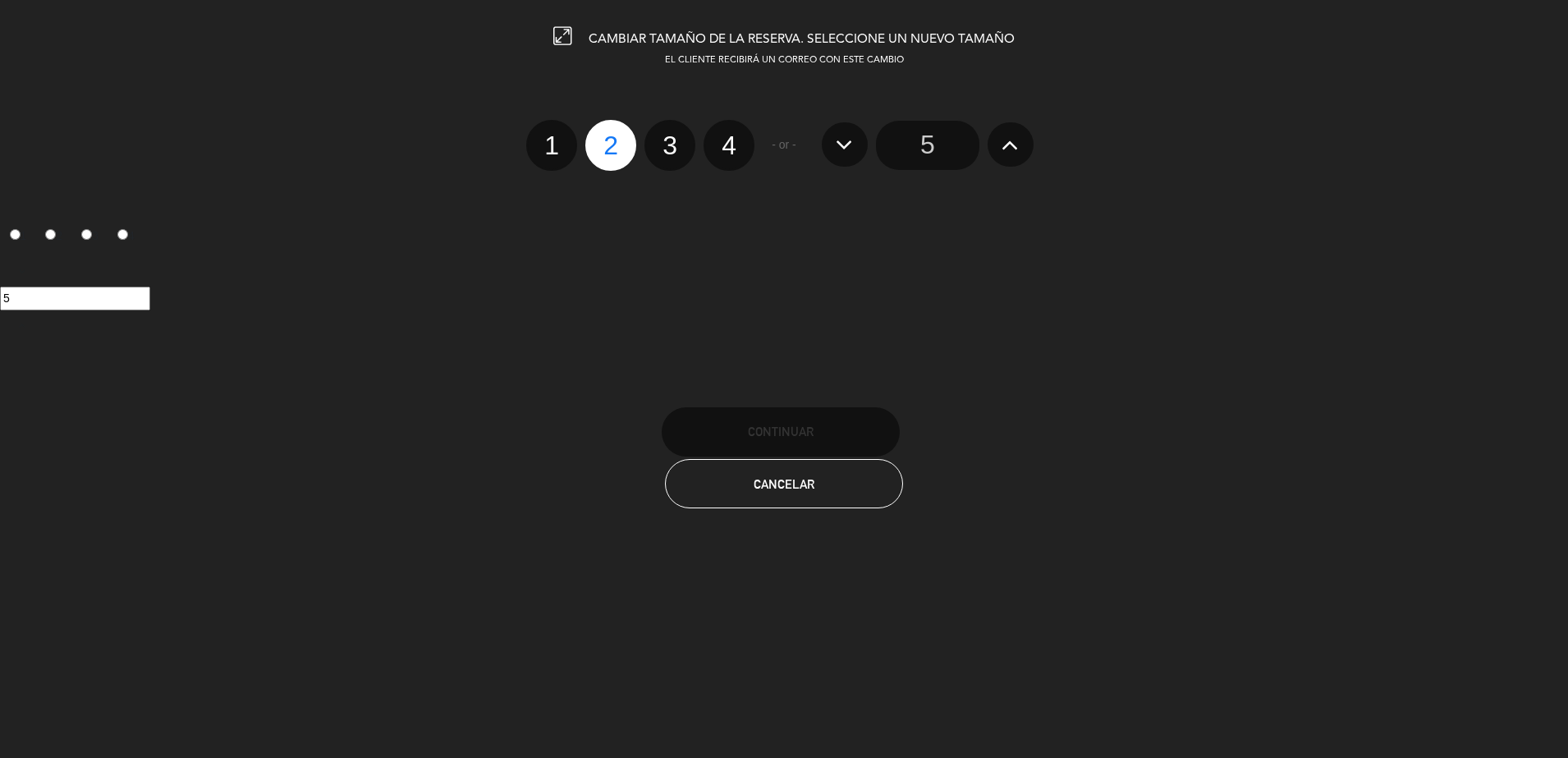
radio input "false"
radio input "true"
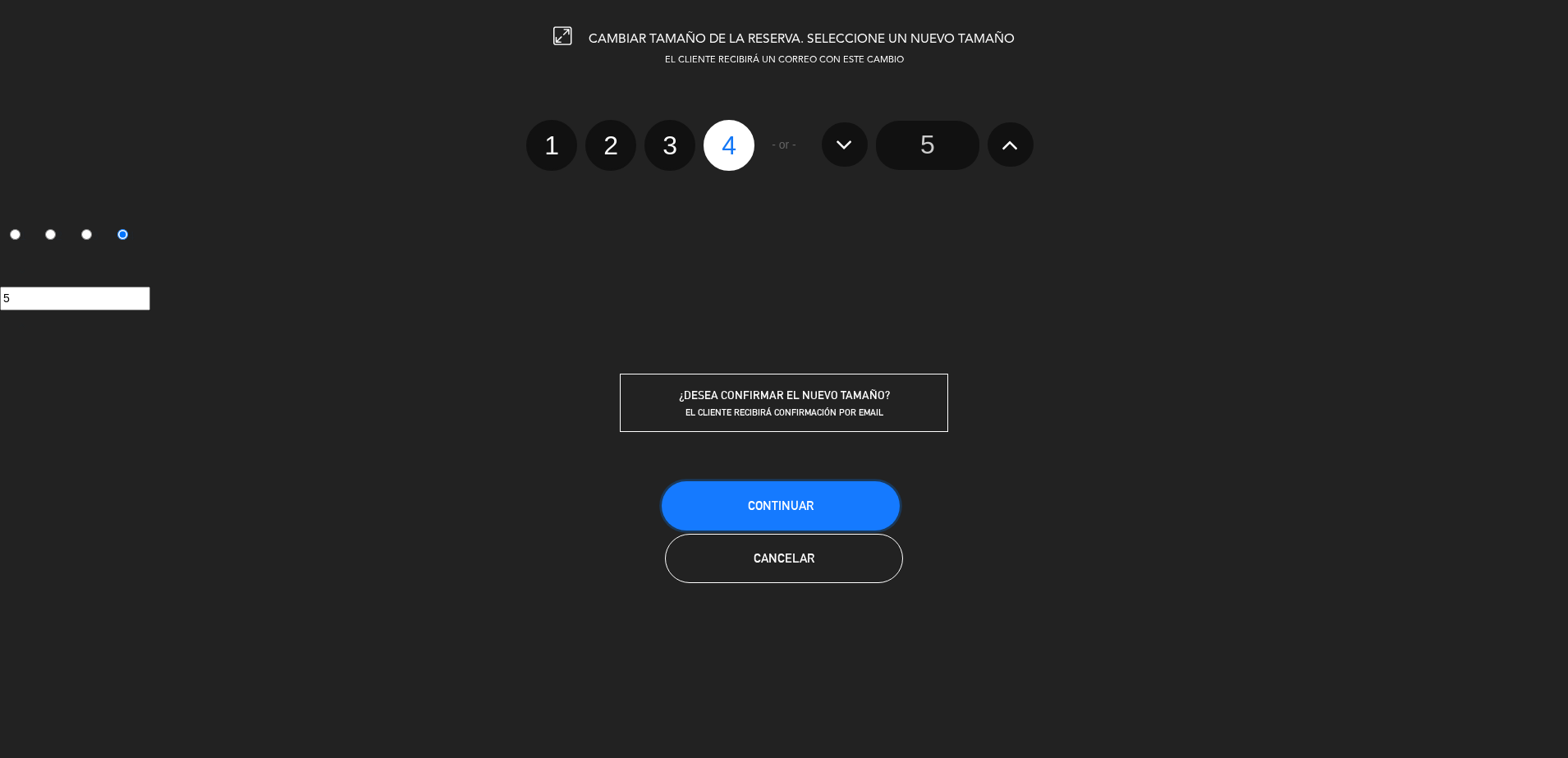
click at [807, 485] on button "Continuar" at bounding box center [781, 506] width 238 height 50
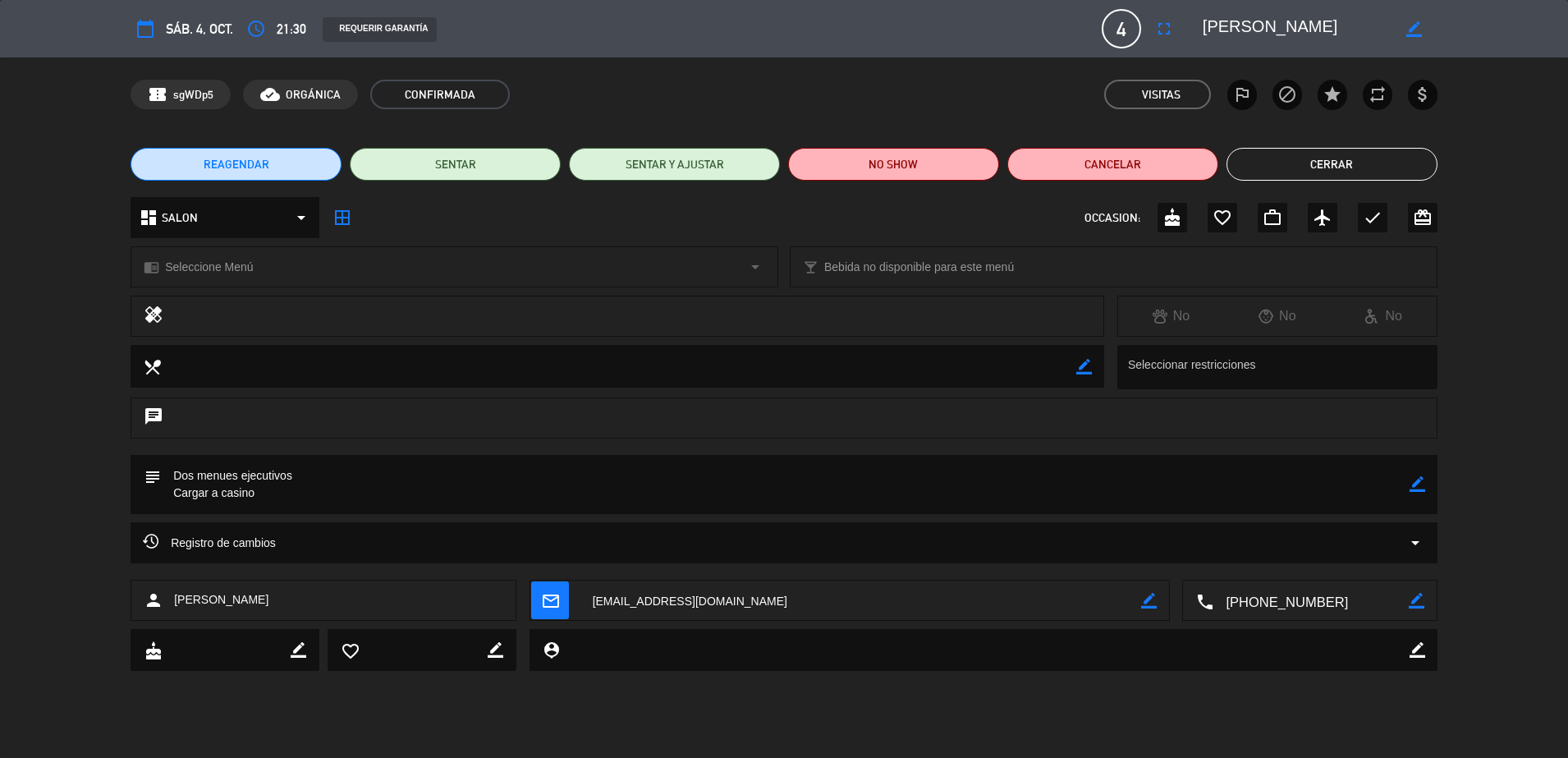
click at [1357, 170] on button "Cerrar" at bounding box center [1332, 164] width 211 height 32
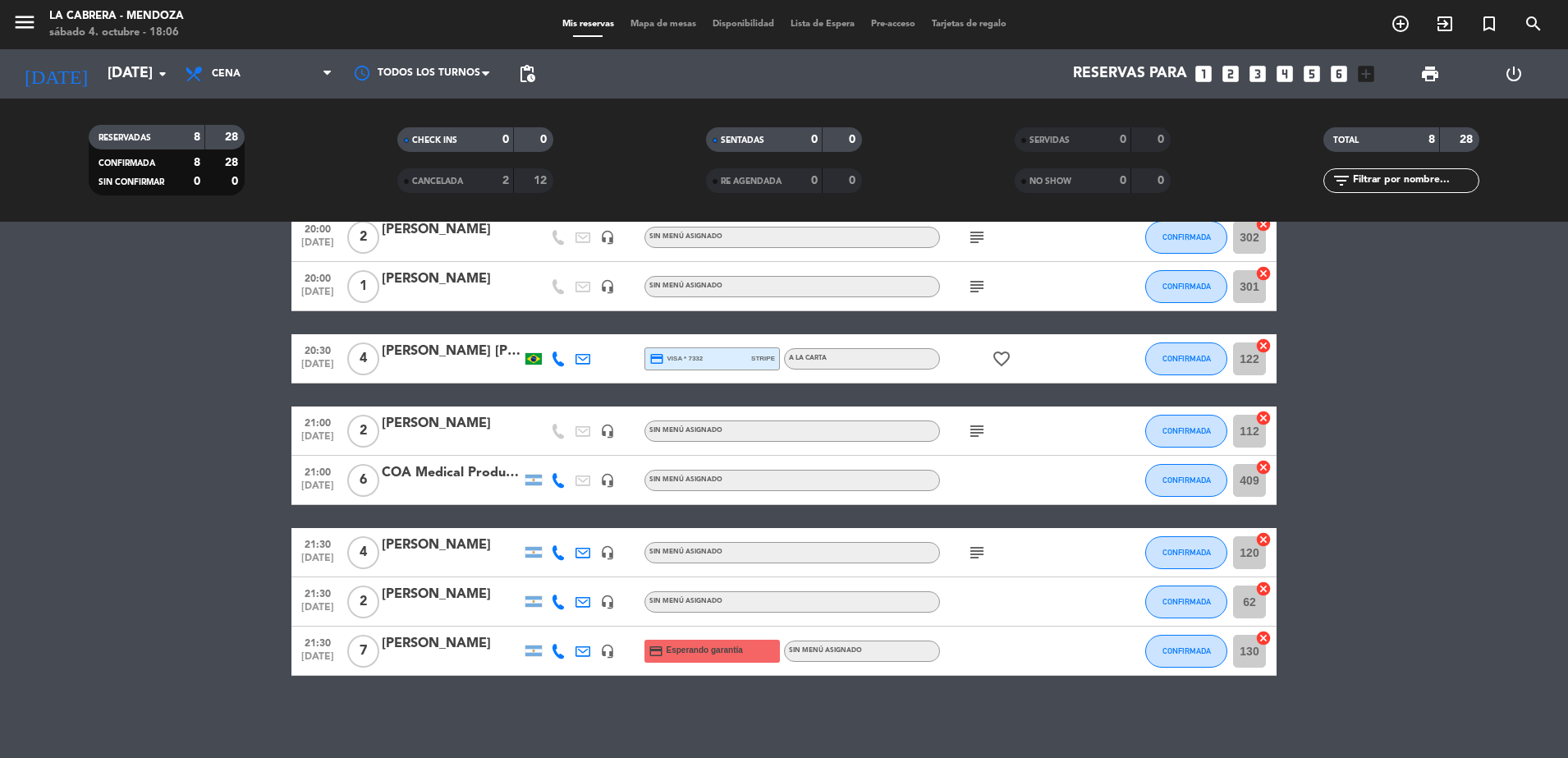
click at [1268, 539] on icon "cancel" at bounding box center [1263, 539] width 16 height 16
click at [633, 20] on span "Mapa de mesas" at bounding box center [664, 24] width 82 height 9
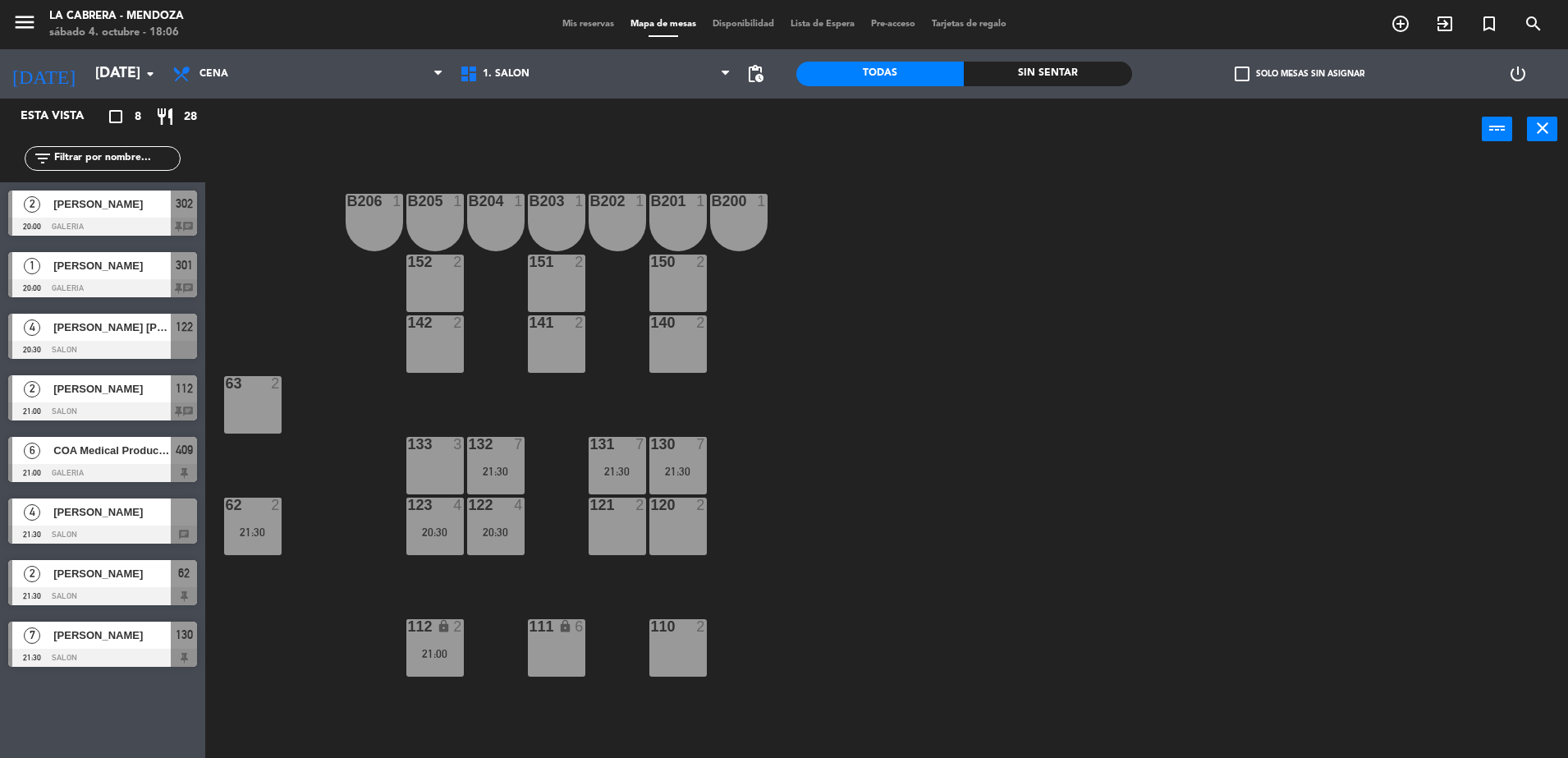
click at [125, 510] on span "[PERSON_NAME]" at bounding box center [113, 512] width 118 height 17
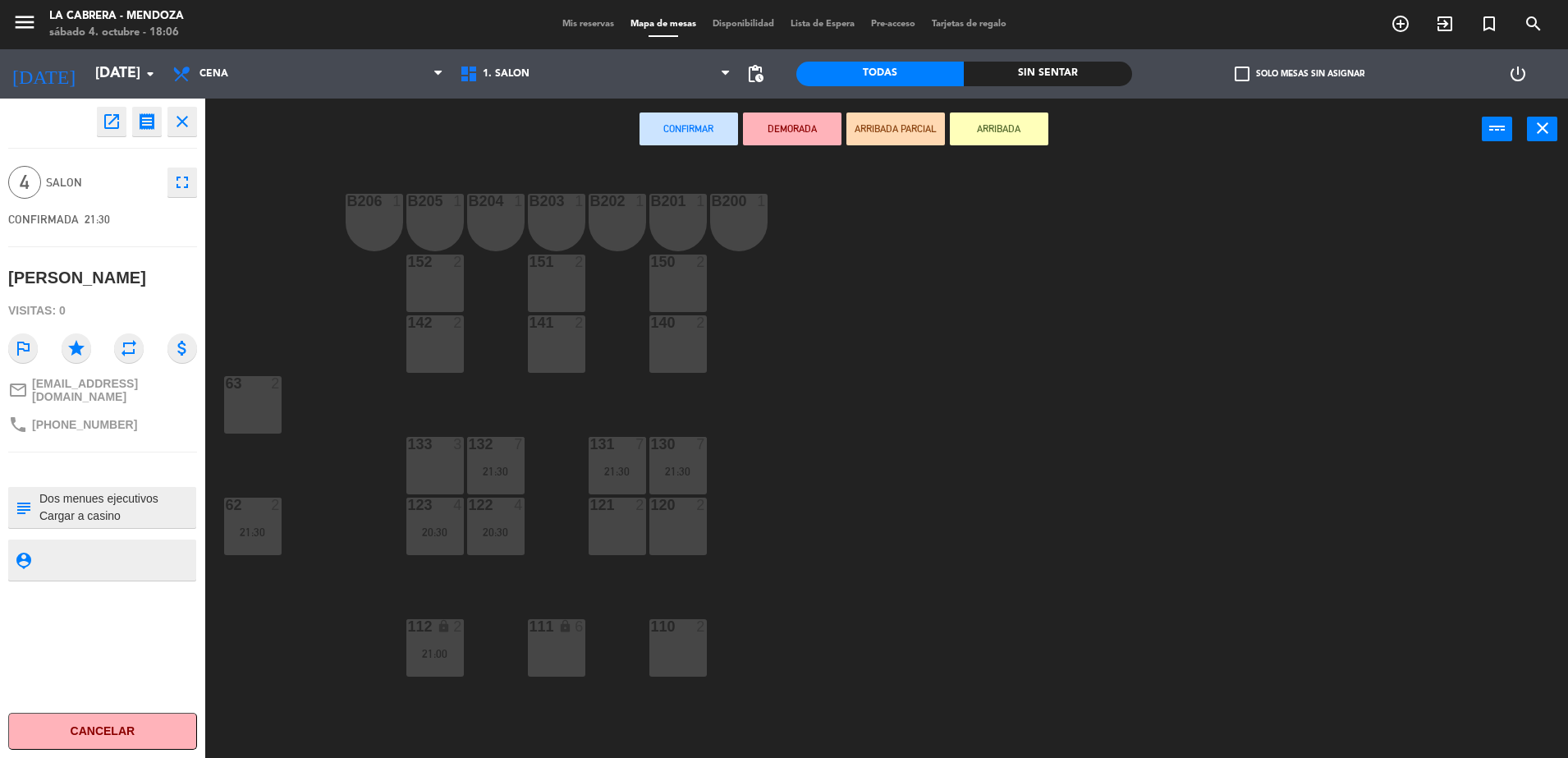
click at [434, 338] on div "142 2" at bounding box center [434, 344] width 57 height 57
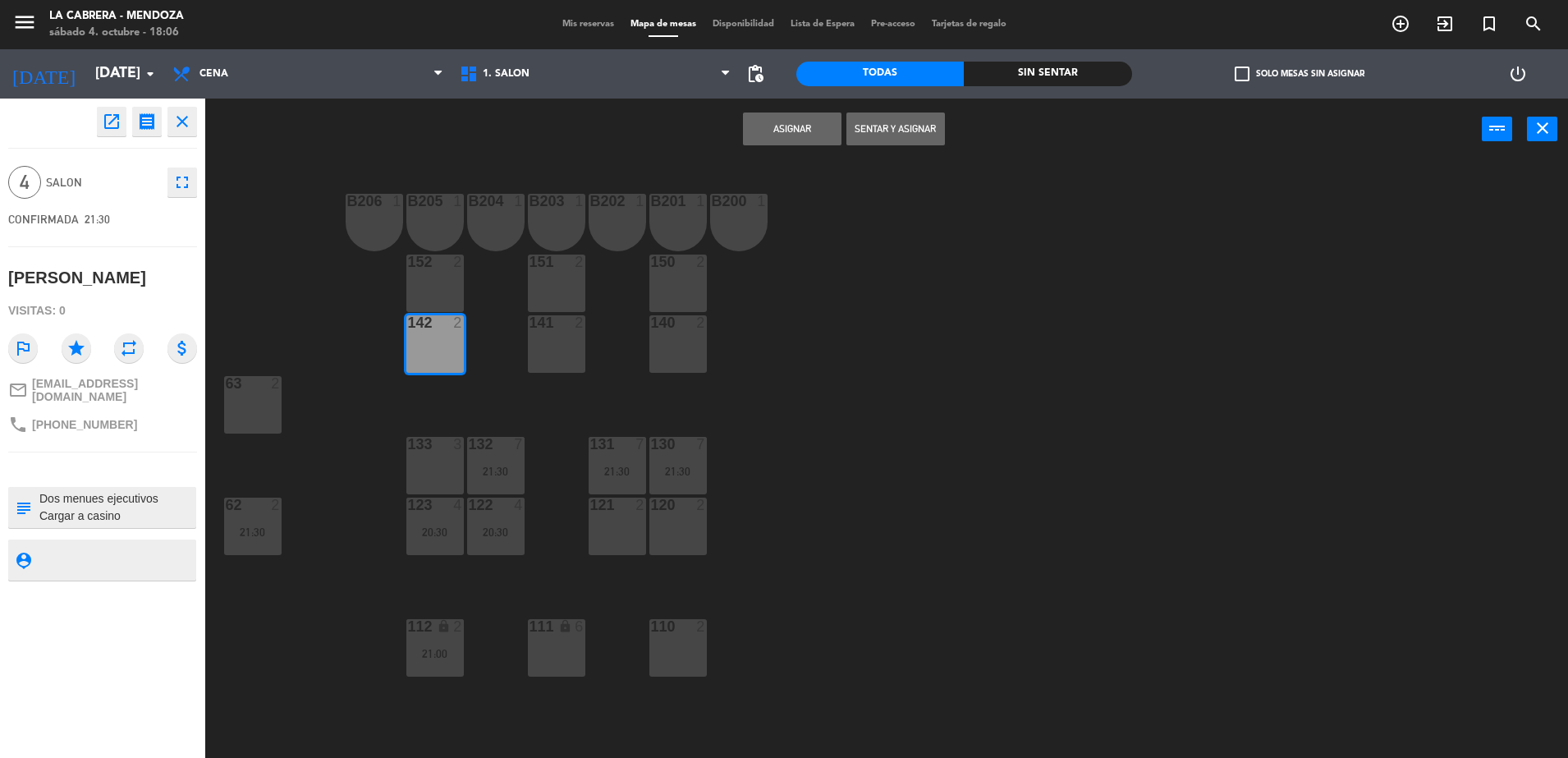
click at [442, 284] on div "152 2" at bounding box center [434, 283] width 57 height 57
click at [774, 133] on button "Asignar" at bounding box center [792, 129] width 98 height 32
